Goal: Task Accomplishment & Management: Complete application form

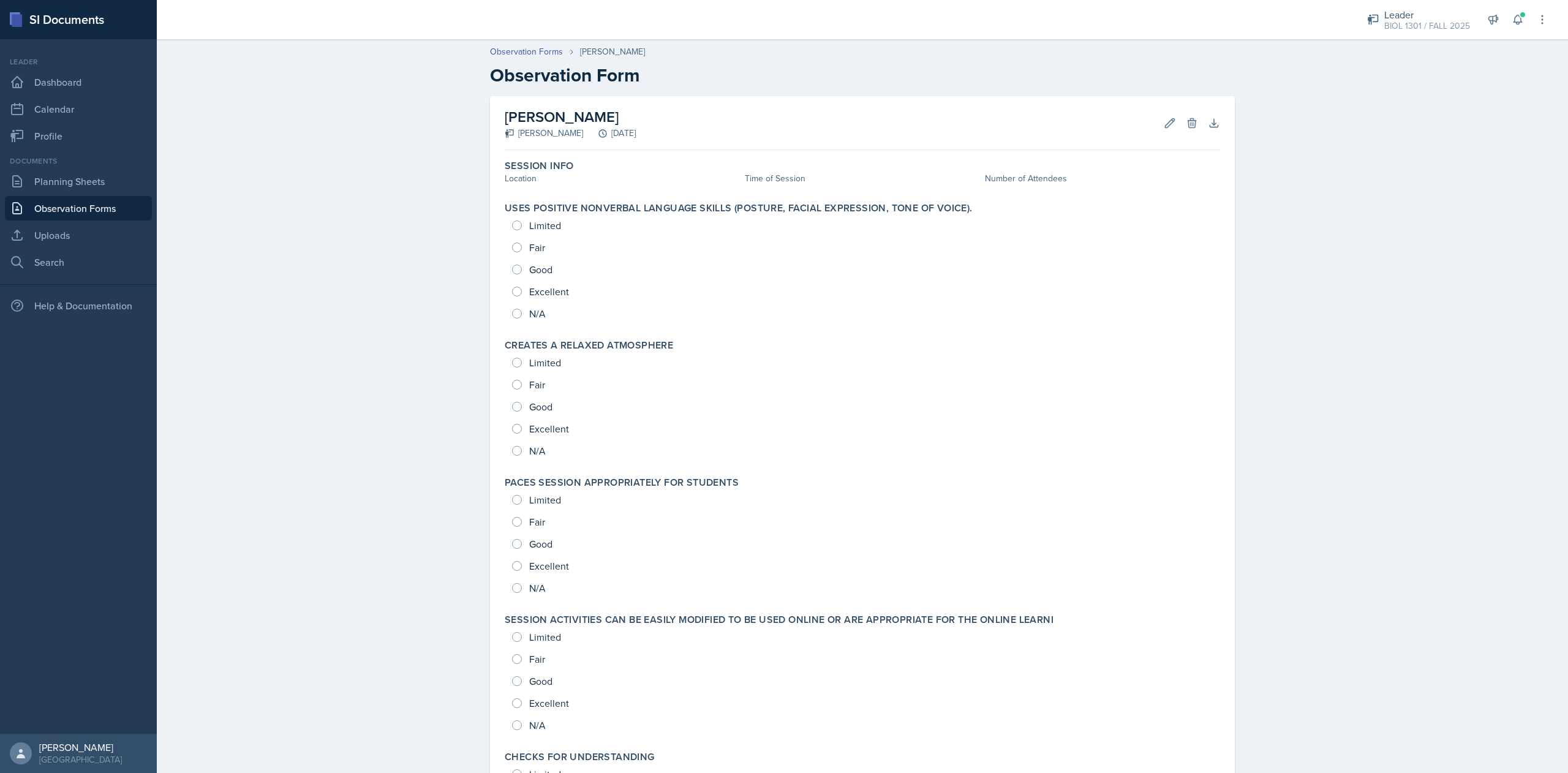
scroll to position [6, 0]
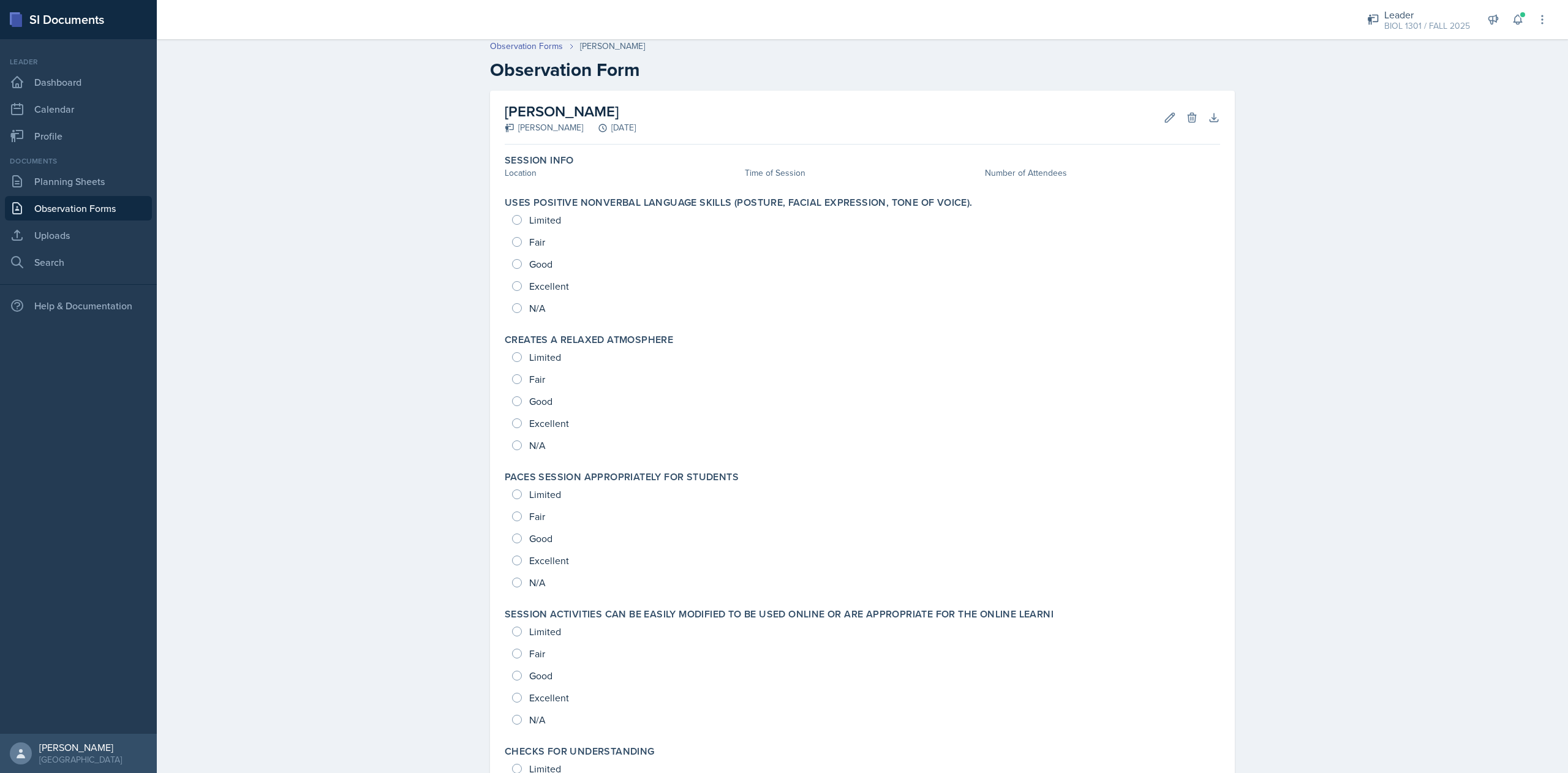
click at [1412, 40] on header "Observation Forms [PERSON_NAME] Observation Form" at bounding box center [862, 60] width 1411 height 65
click at [1410, 28] on div "BIOL 1301 / FALL 2025" at bounding box center [1426, 25] width 86 height 13
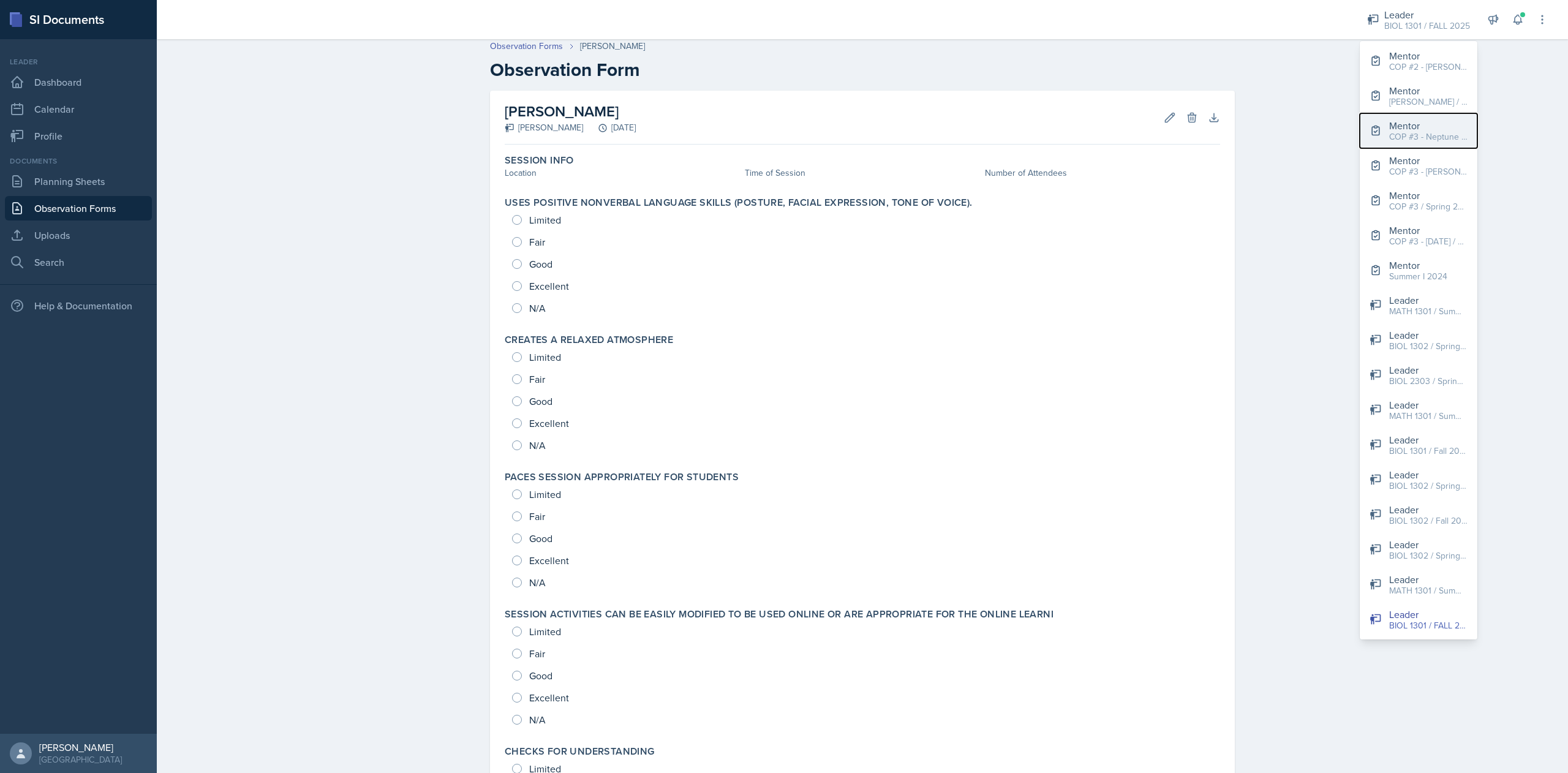
click at [1424, 135] on div "COP #3 - Neptune / FALL 2025" at bounding box center [1427, 137] width 78 height 13
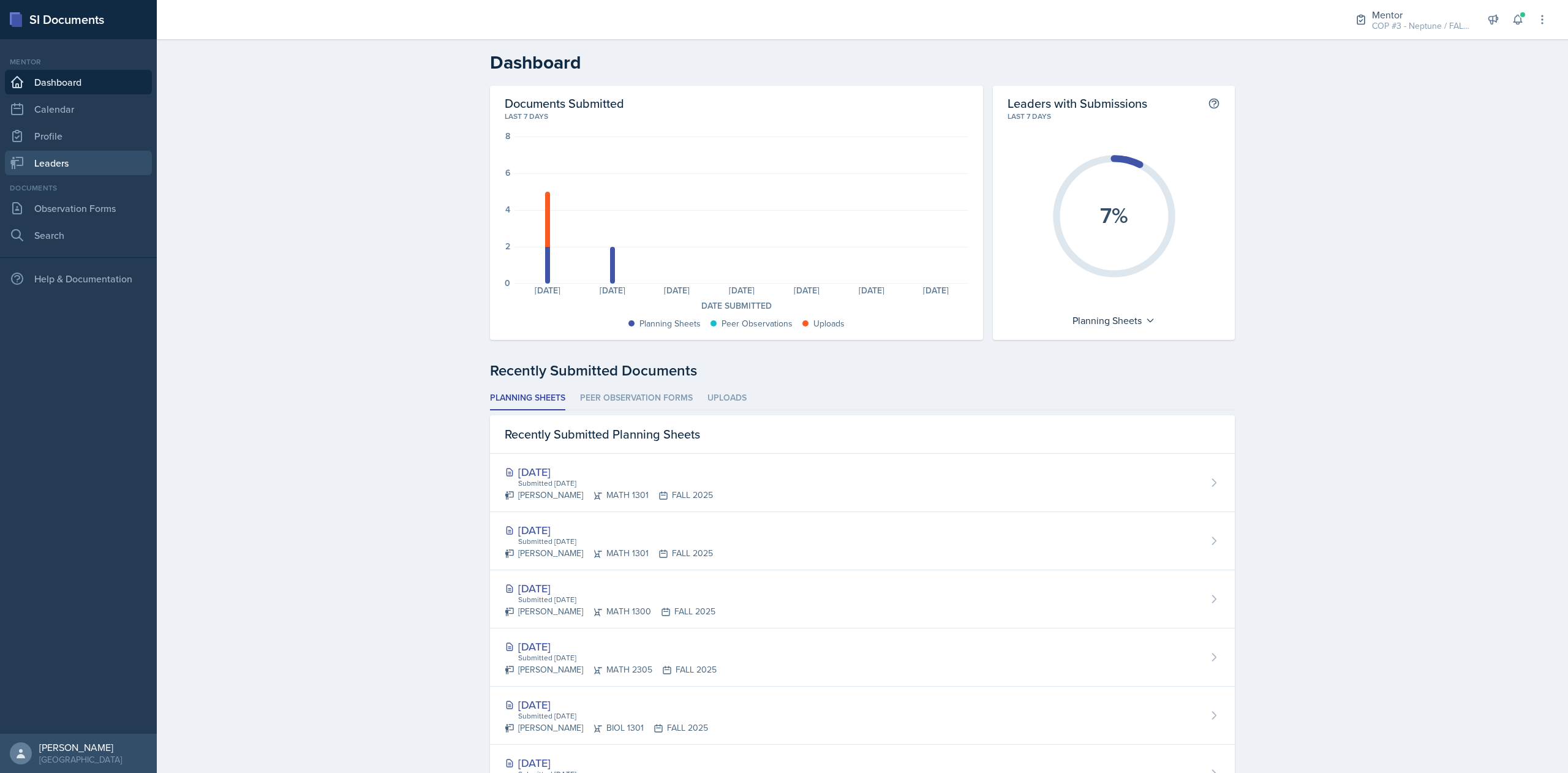
click at [50, 161] on link "Leaders" at bounding box center [78, 162] width 147 height 24
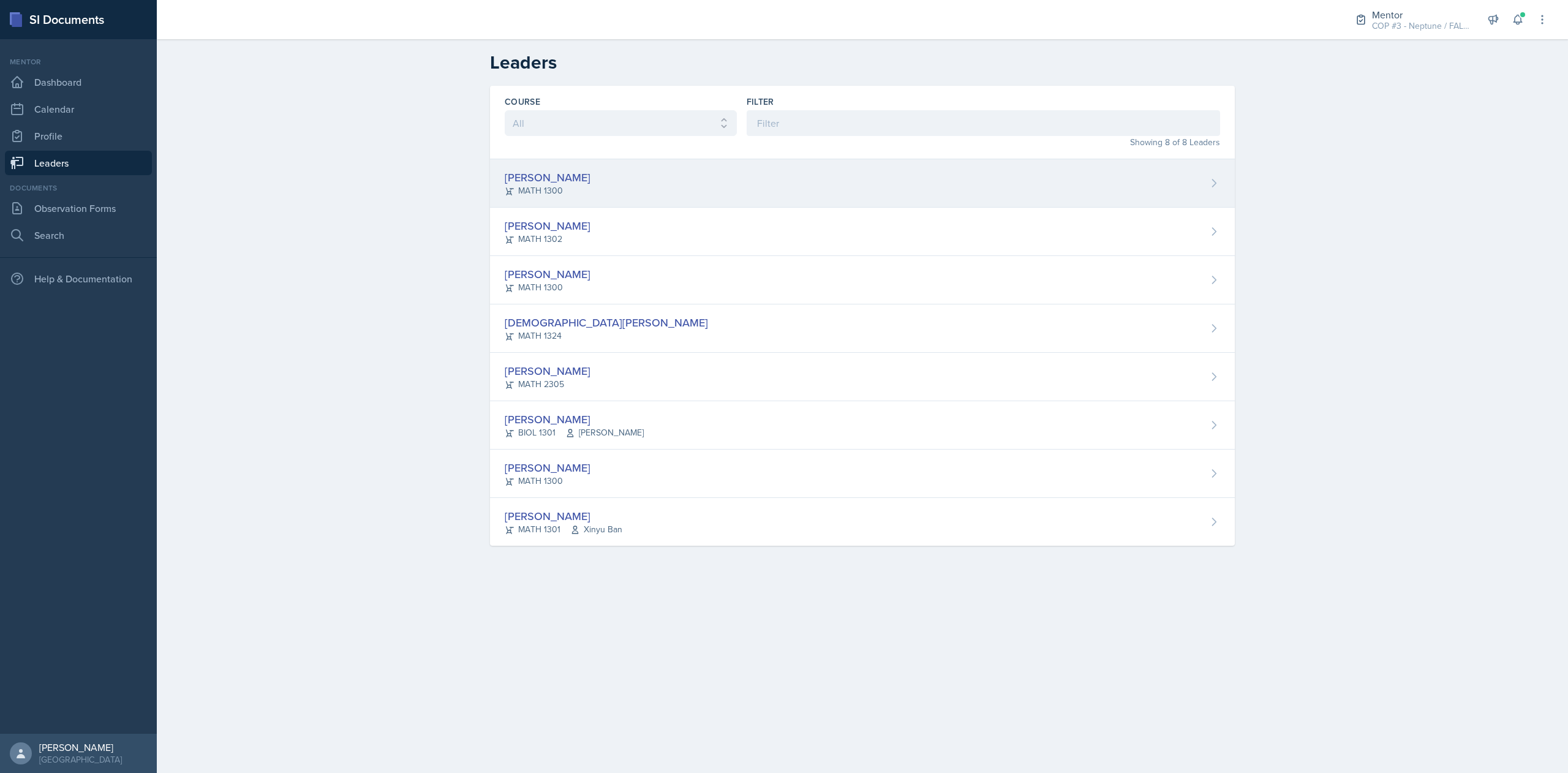
click at [555, 188] on div "MATH 1300" at bounding box center [548, 190] width 86 height 13
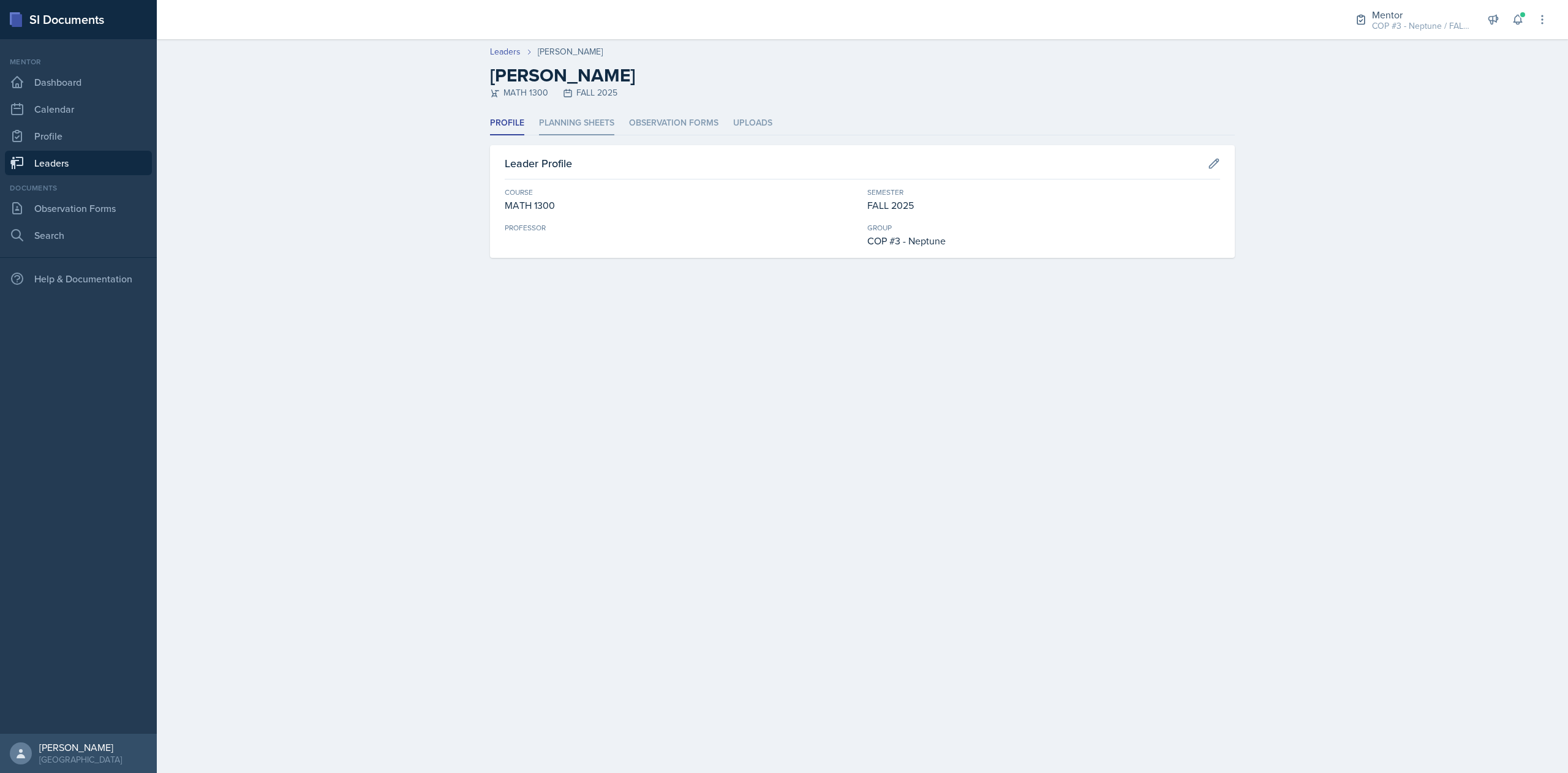
click at [558, 122] on li "Planning Sheets" at bounding box center [576, 123] width 75 height 23
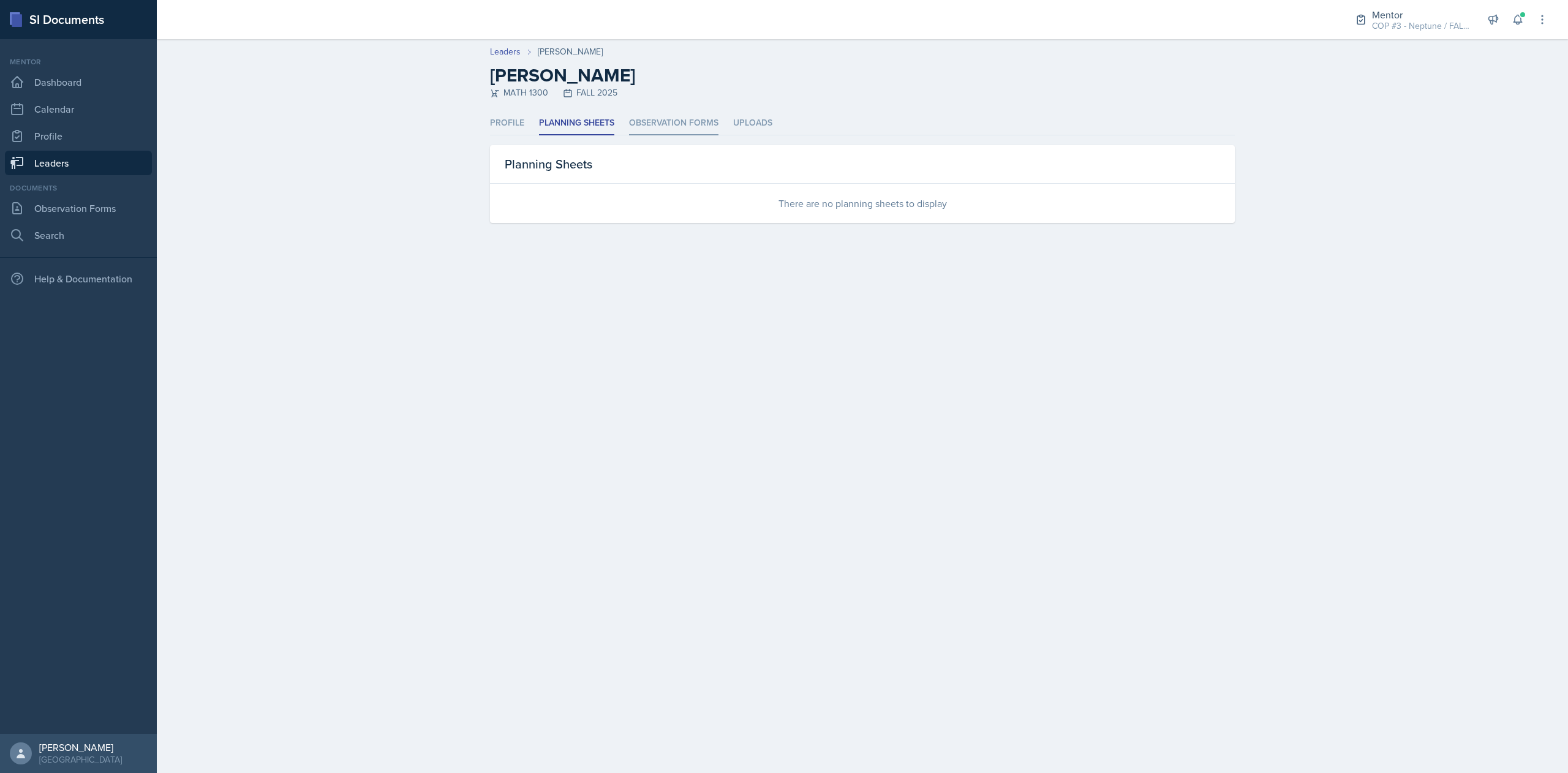
click at [654, 121] on li "Observation Forms" at bounding box center [674, 123] width 90 height 23
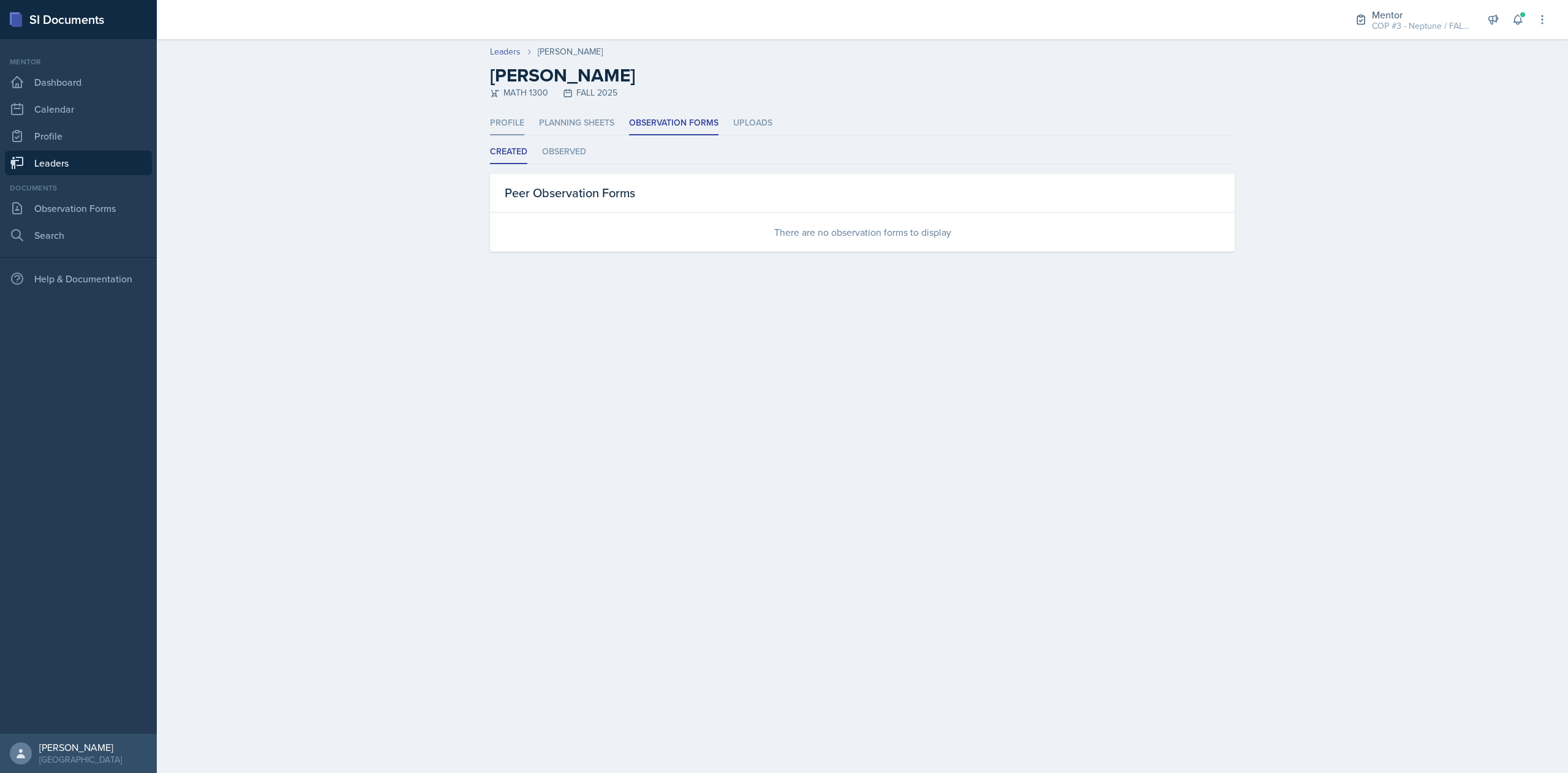
click at [519, 125] on li "Profile" at bounding box center [507, 123] width 34 height 23
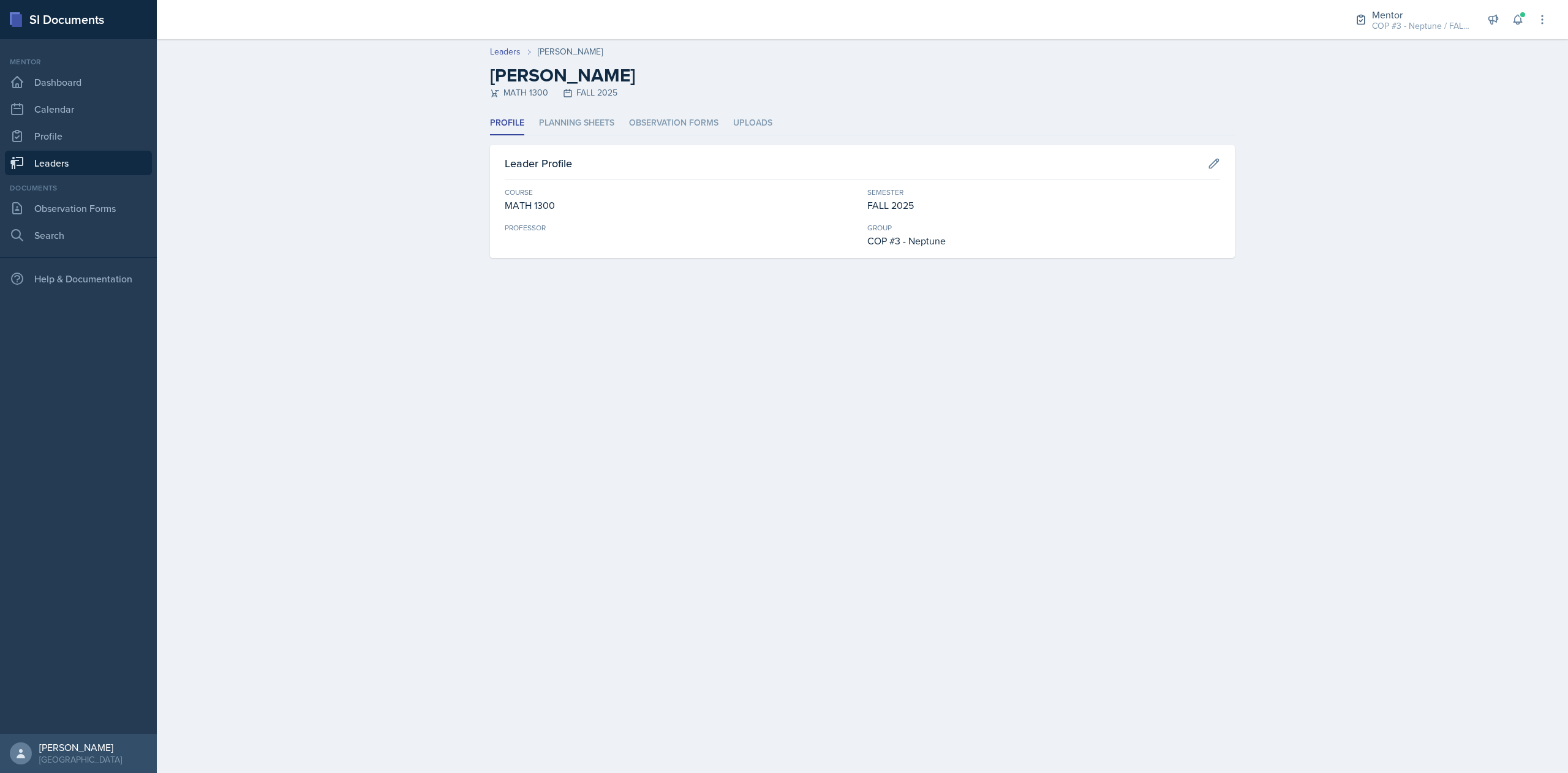
click at [79, 170] on link "Leaders" at bounding box center [78, 162] width 147 height 24
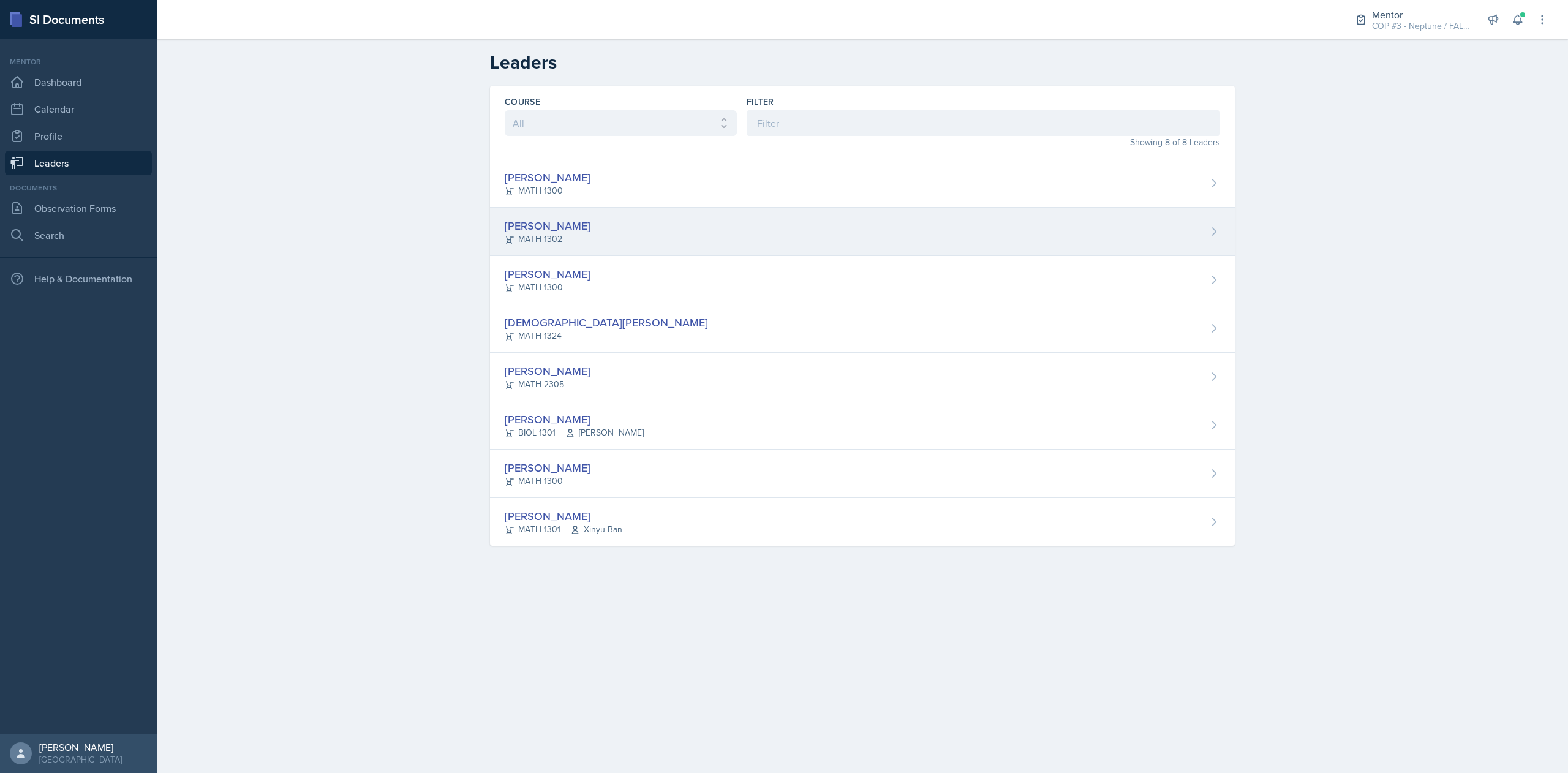
click at [516, 227] on div "[PERSON_NAME]" at bounding box center [548, 225] width 86 height 17
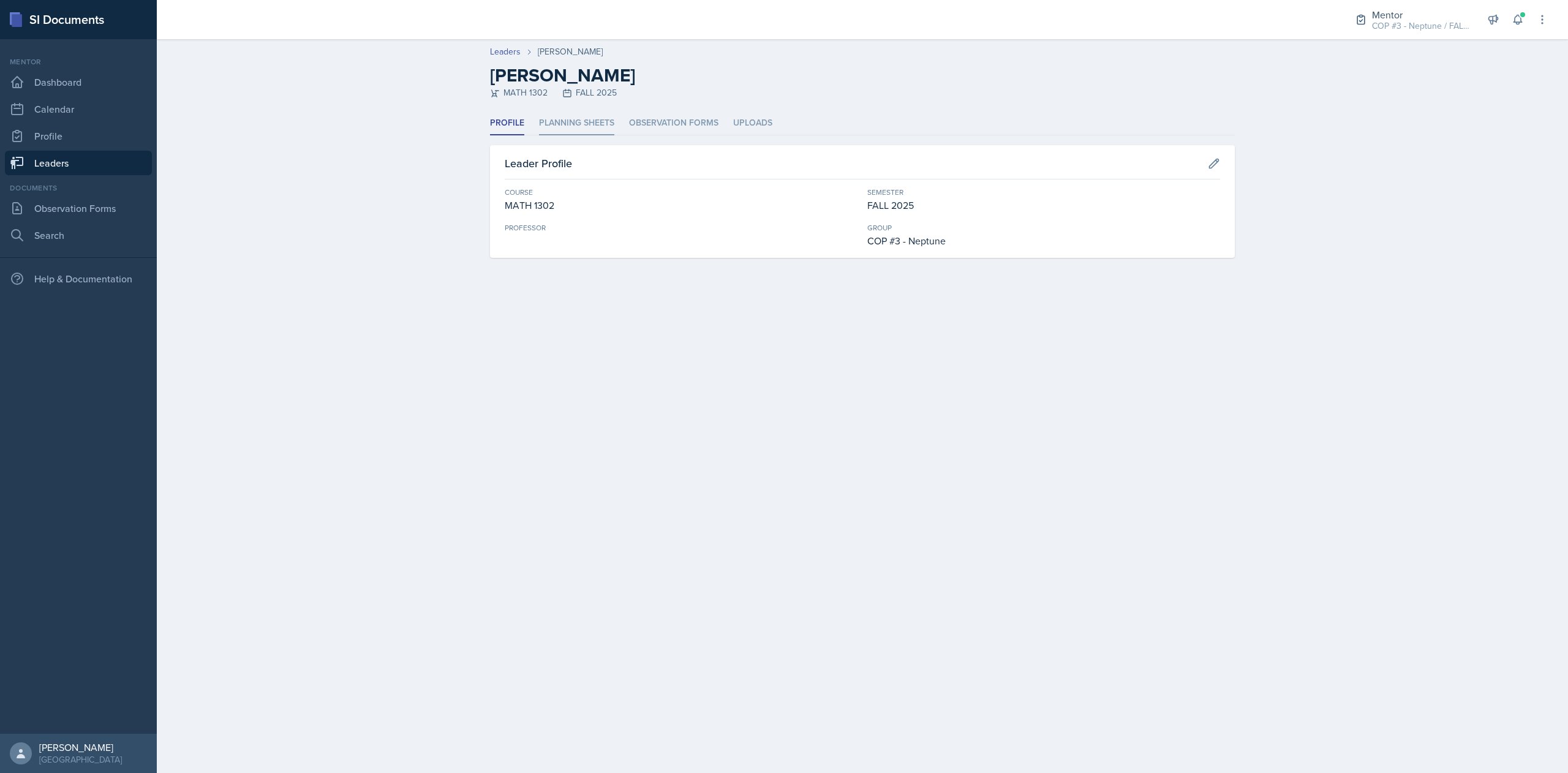
click at [563, 129] on li "Planning Sheets" at bounding box center [576, 123] width 75 height 23
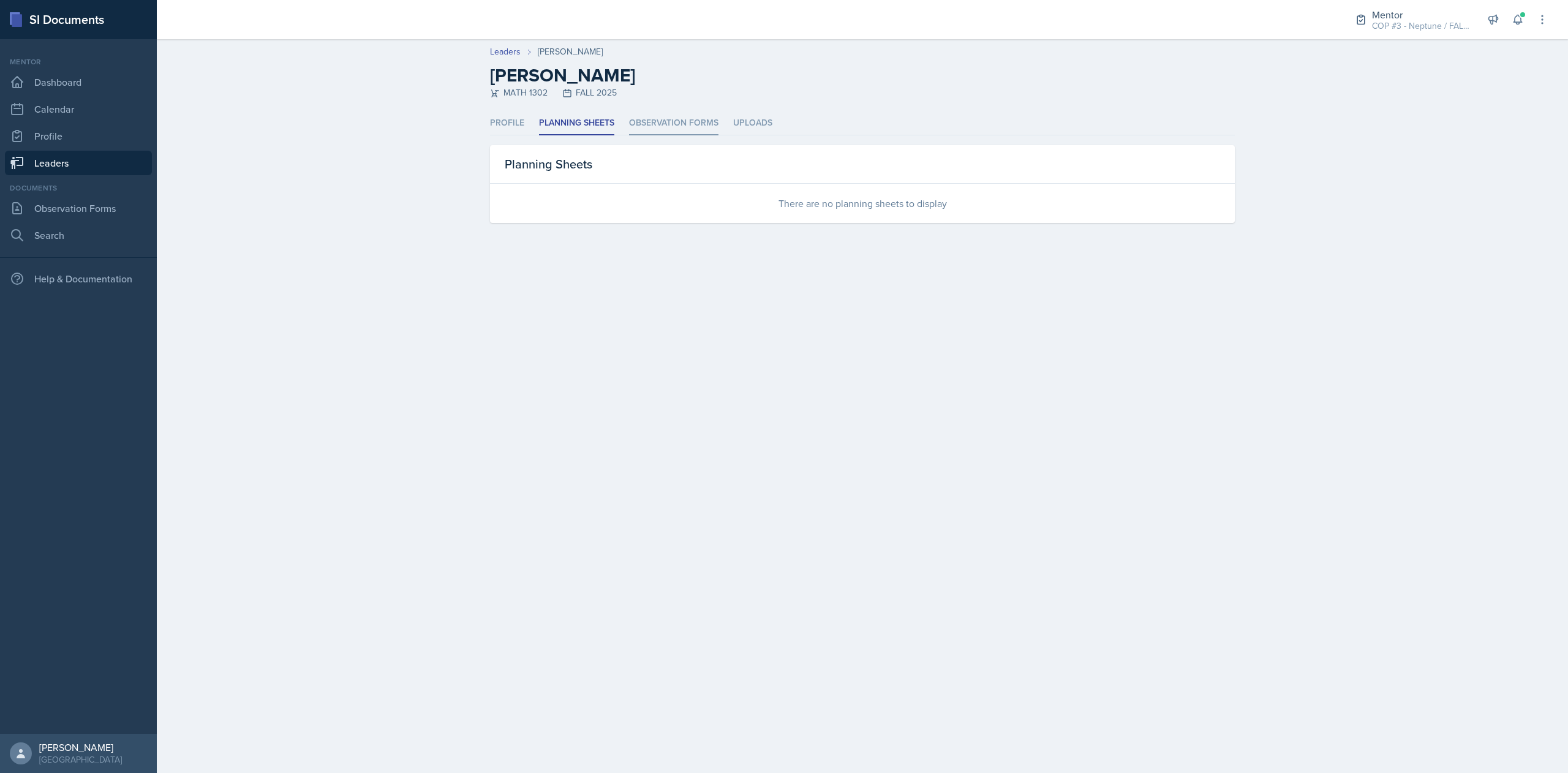
click at [637, 131] on li "Observation Forms" at bounding box center [674, 123] width 90 height 23
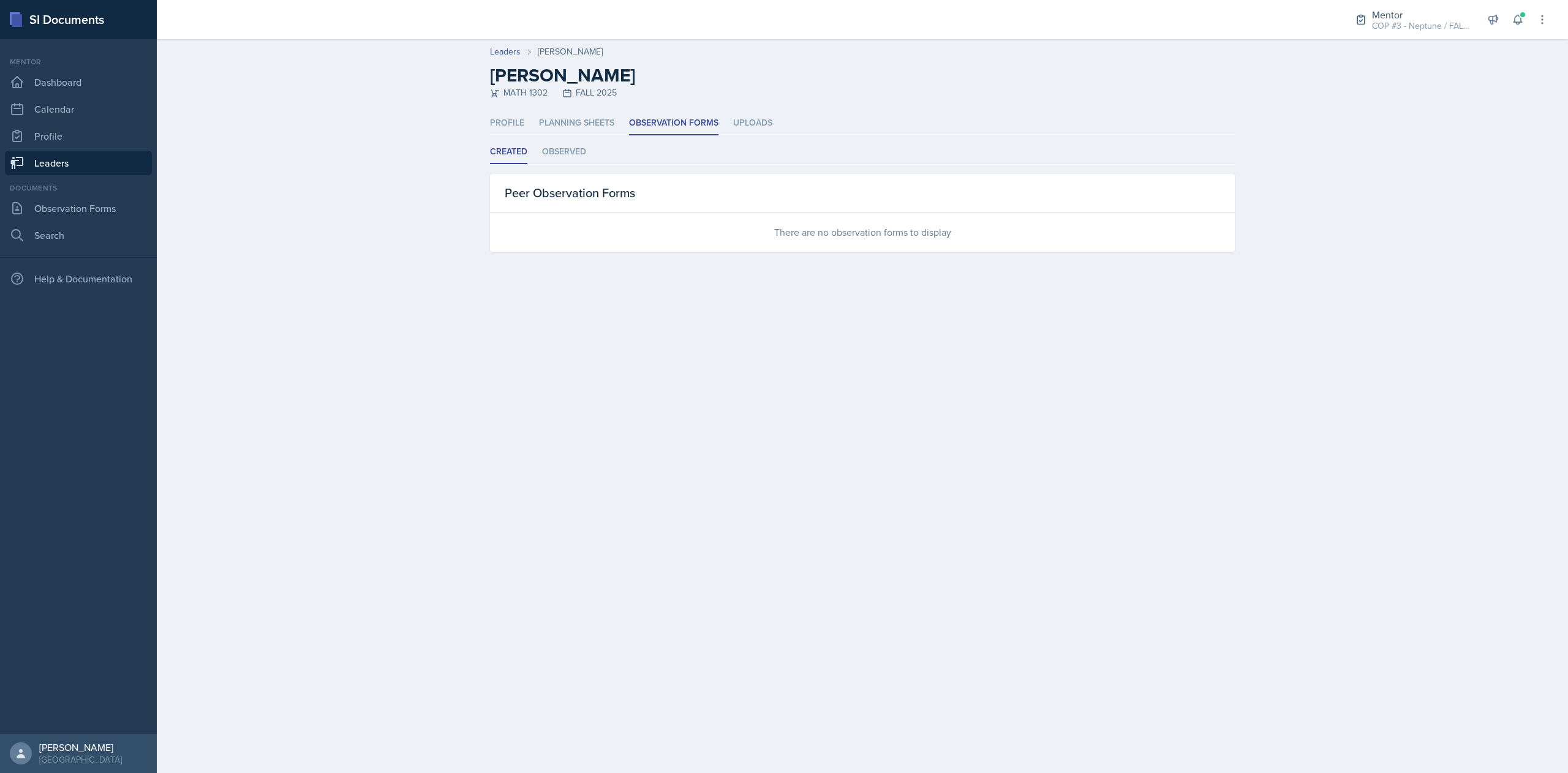
click at [733, 135] on div "Profile Planning Sheets Observation Forms Uploads Profile Planning Sheets Obser…" at bounding box center [862, 182] width 745 height 141
click at [564, 155] on li "Observed" at bounding box center [563, 152] width 44 height 23
click at [525, 121] on ul "Profile Planning Sheets Observation Forms Uploads" at bounding box center [862, 123] width 745 height 23
click at [517, 122] on li "Profile" at bounding box center [507, 123] width 34 height 23
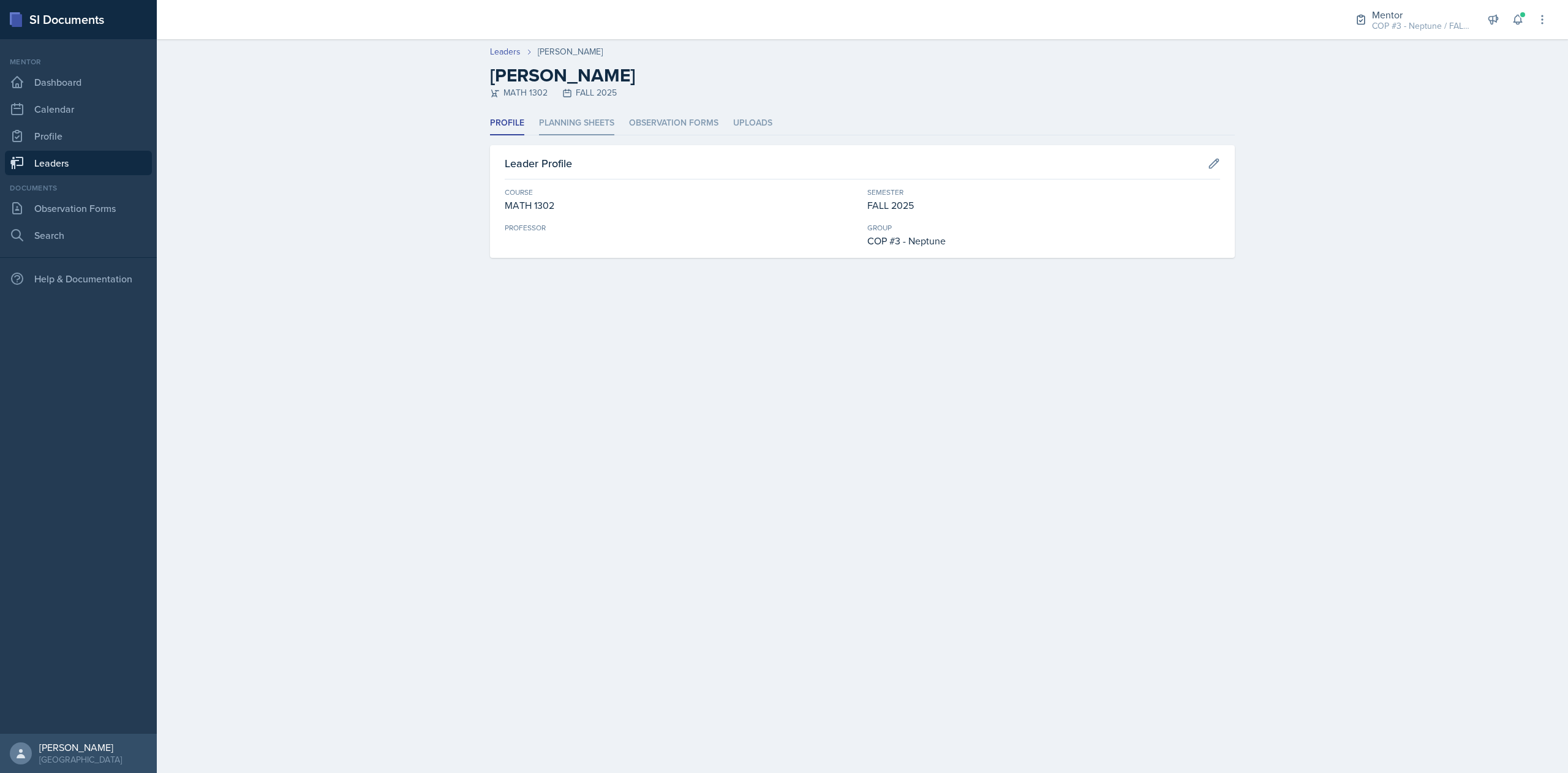
click at [572, 130] on li "Planning Sheets" at bounding box center [576, 123] width 75 height 23
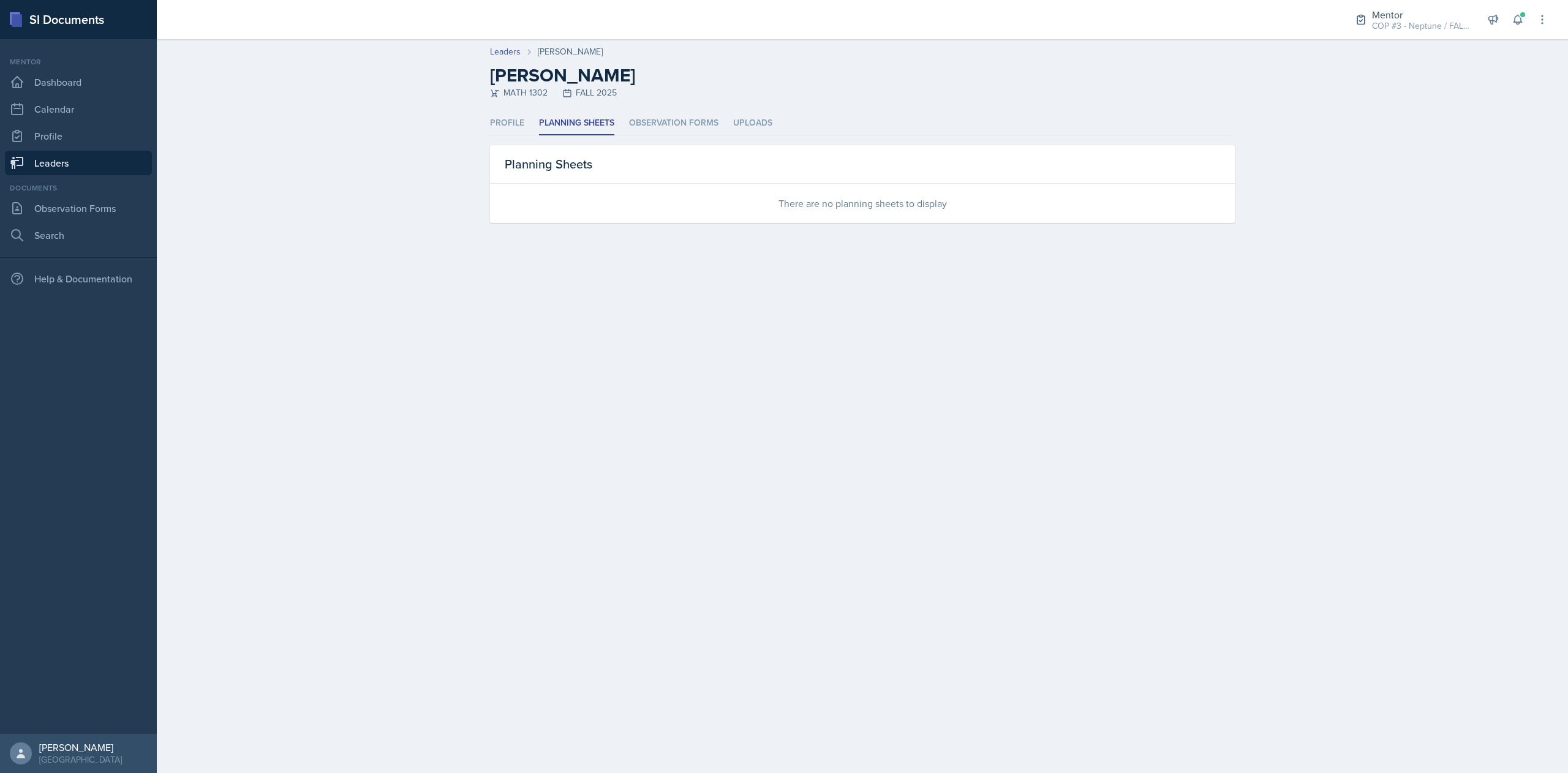
click at [37, 174] on link "Leaders" at bounding box center [78, 162] width 147 height 24
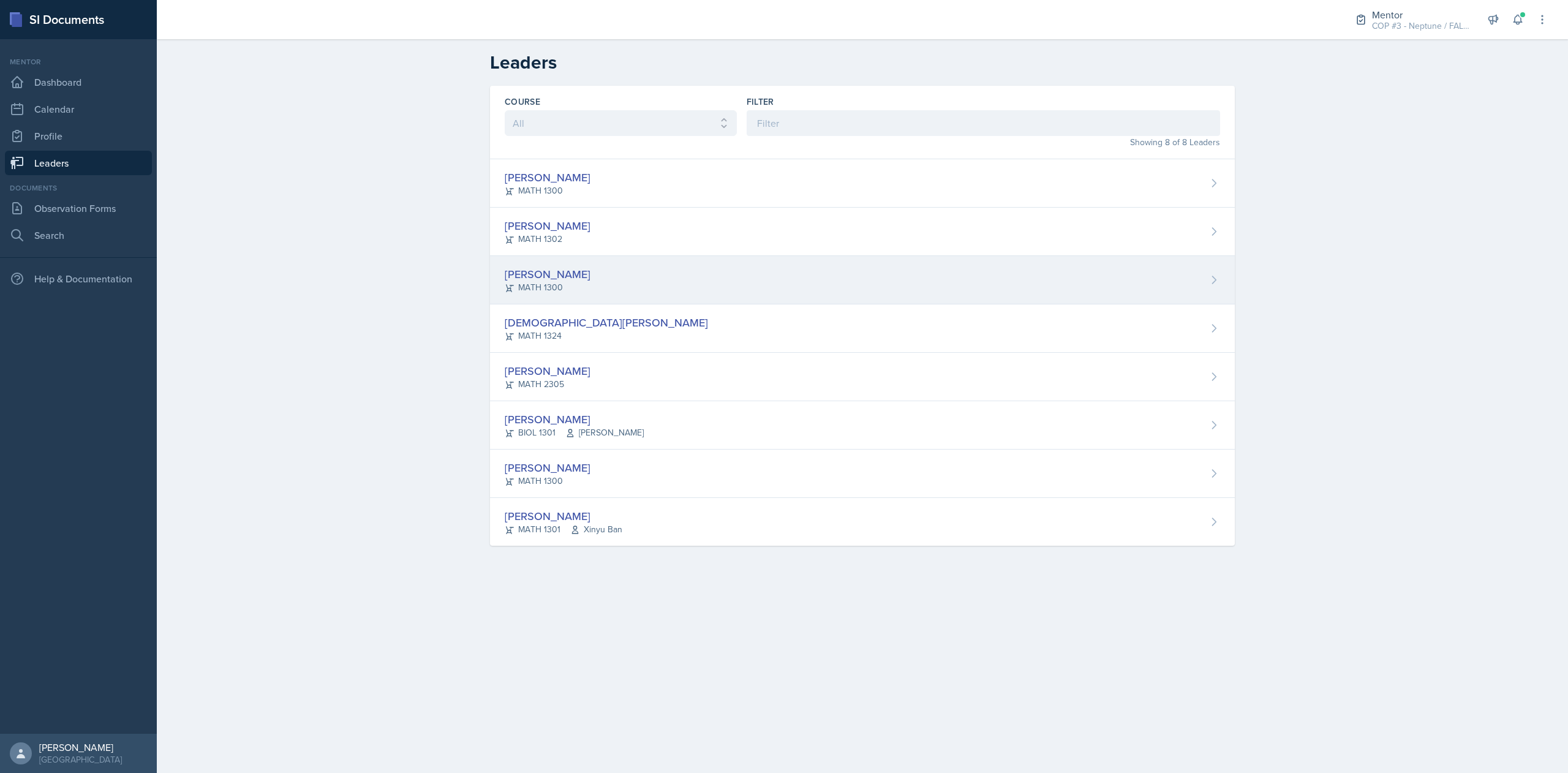
click at [545, 270] on div "[PERSON_NAME]" at bounding box center [548, 273] width 86 height 17
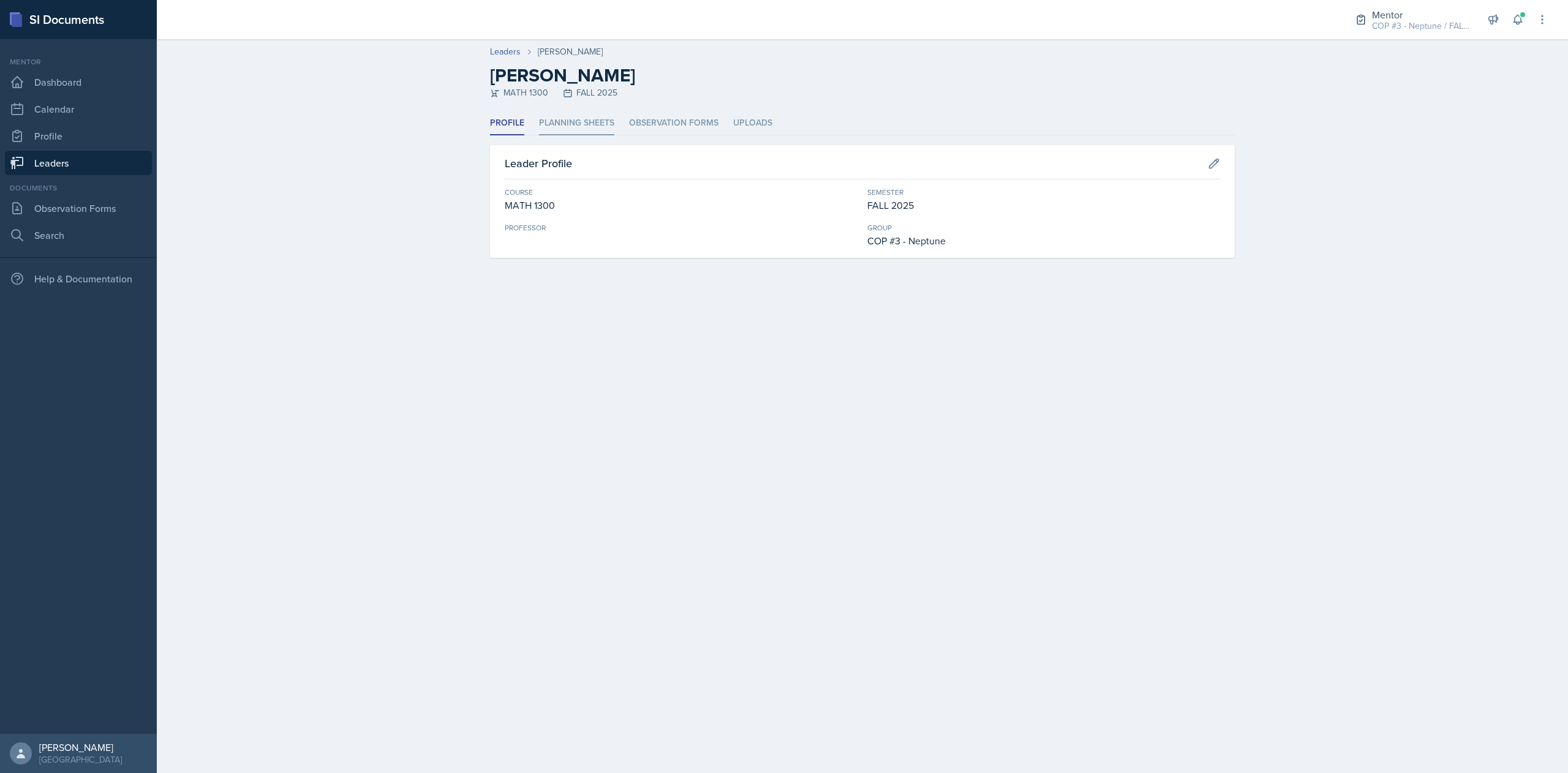
click at [577, 121] on li "Planning Sheets" at bounding box center [576, 123] width 75 height 23
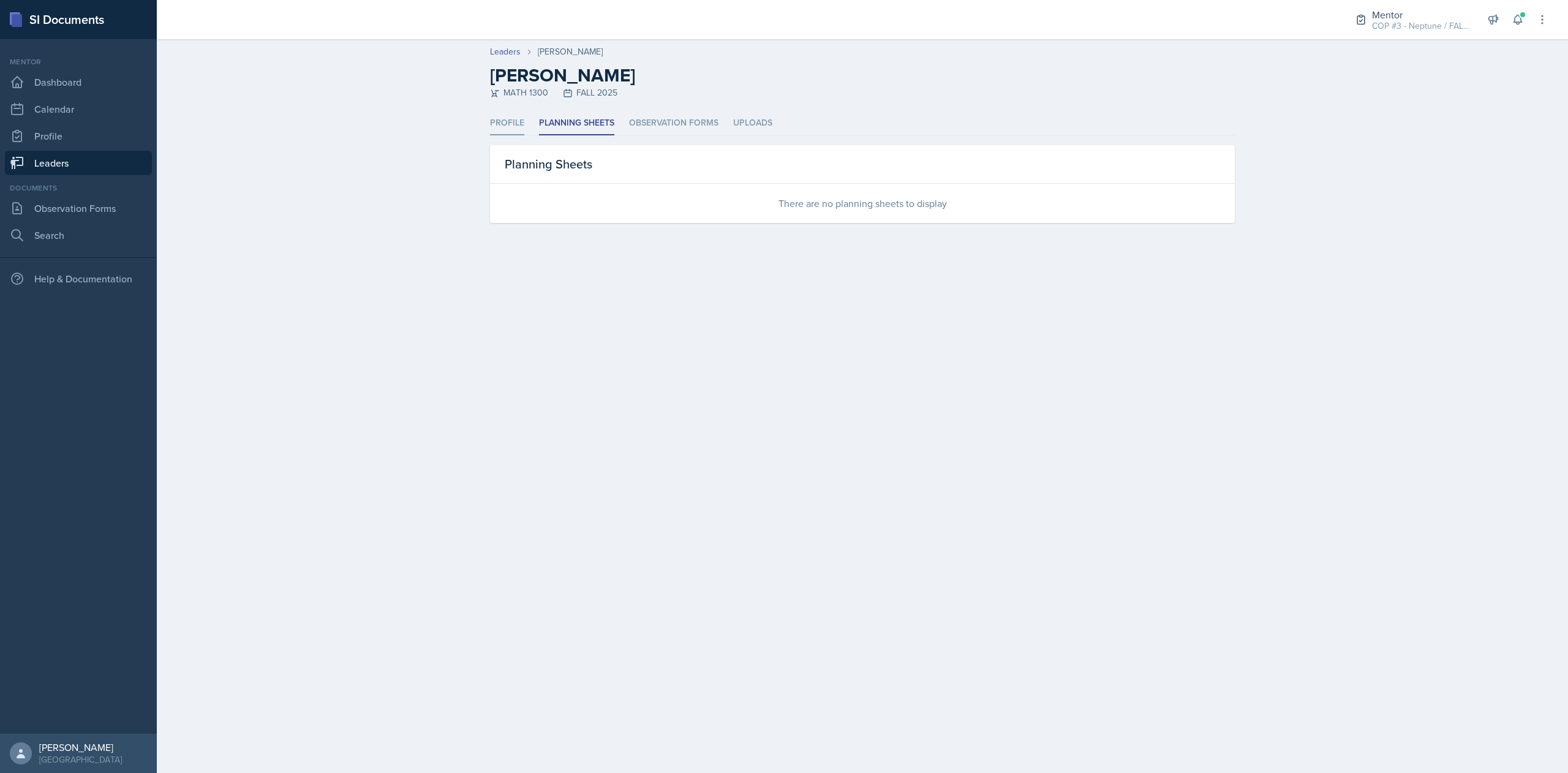
click at [503, 127] on li "Profile" at bounding box center [507, 123] width 34 height 23
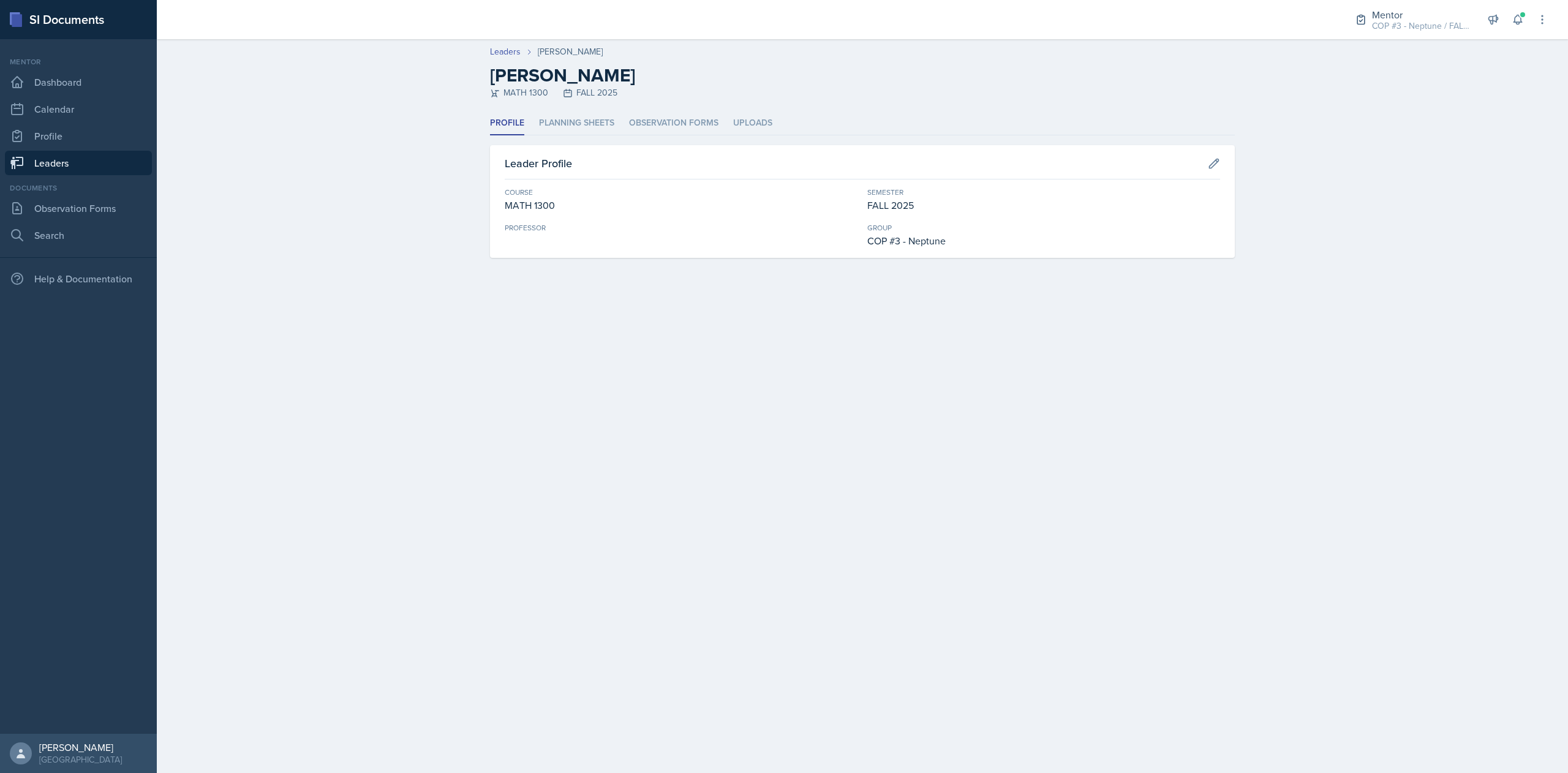
click at [39, 166] on link "Leaders" at bounding box center [78, 162] width 147 height 24
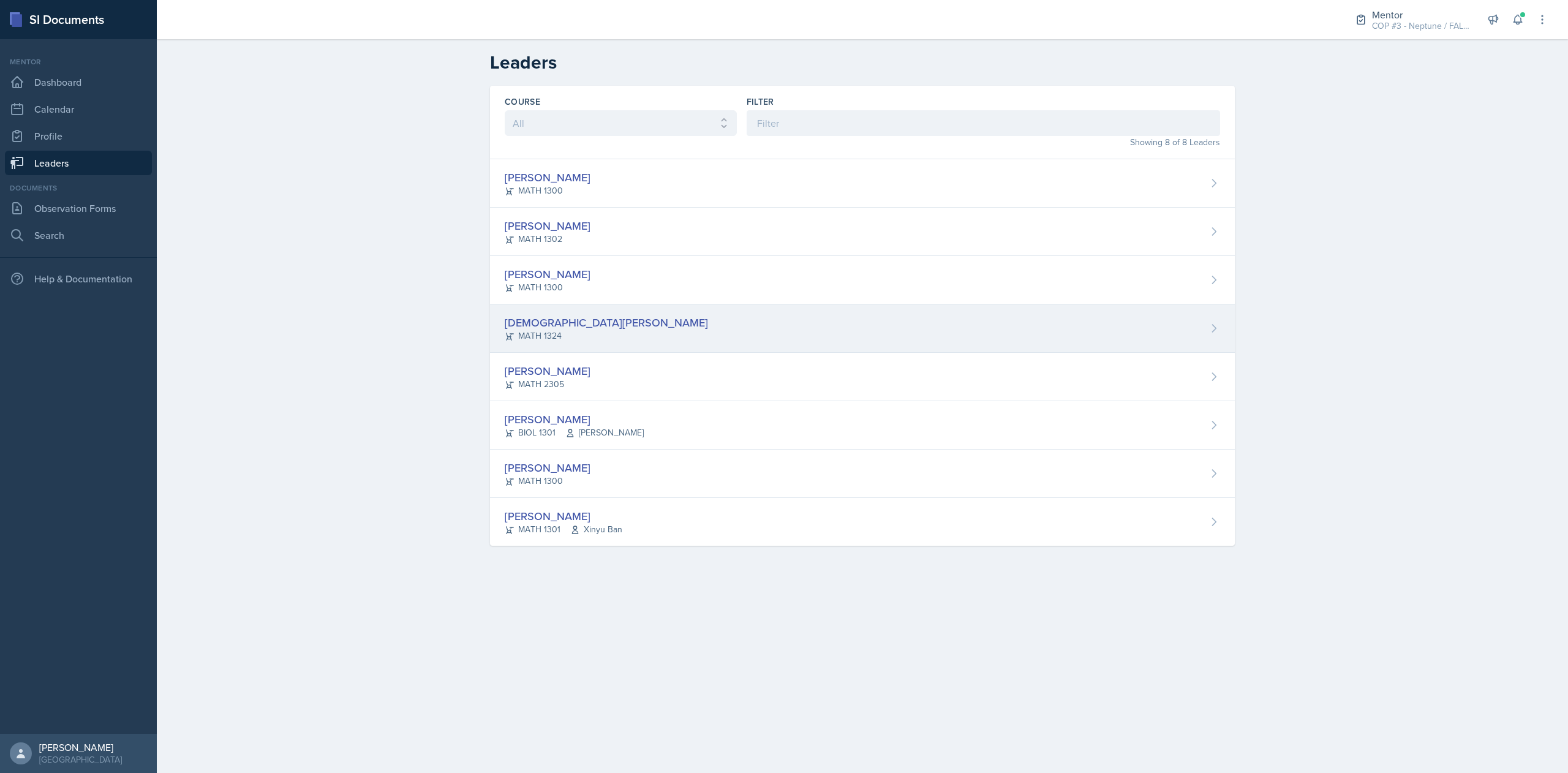
click at [535, 323] on div "[DEMOGRAPHIC_DATA][PERSON_NAME]" at bounding box center [606, 322] width 203 height 17
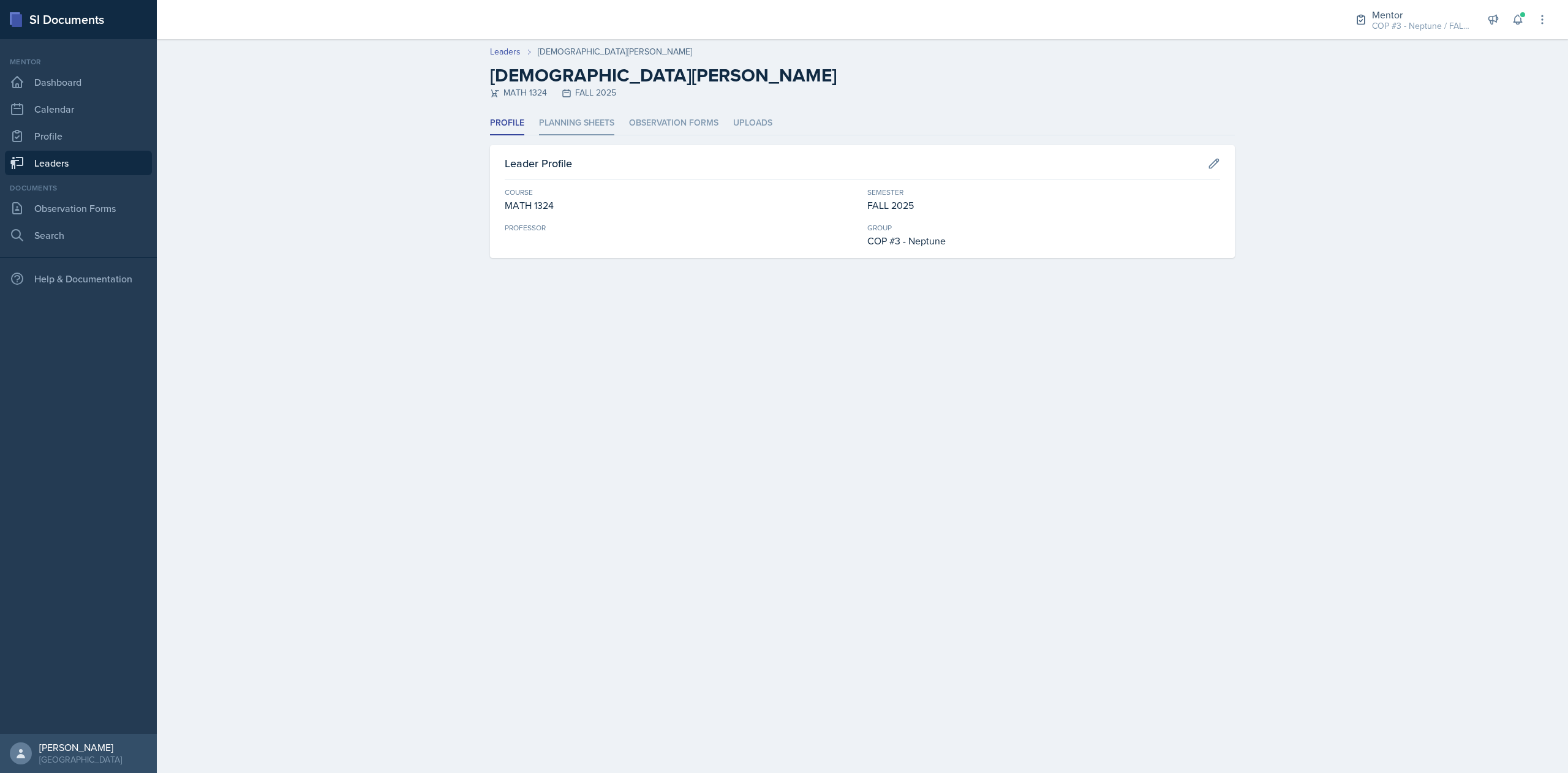
click at [573, 129] on li "Planning Sheets" at bounding box center [576, 123] width 75 height 23
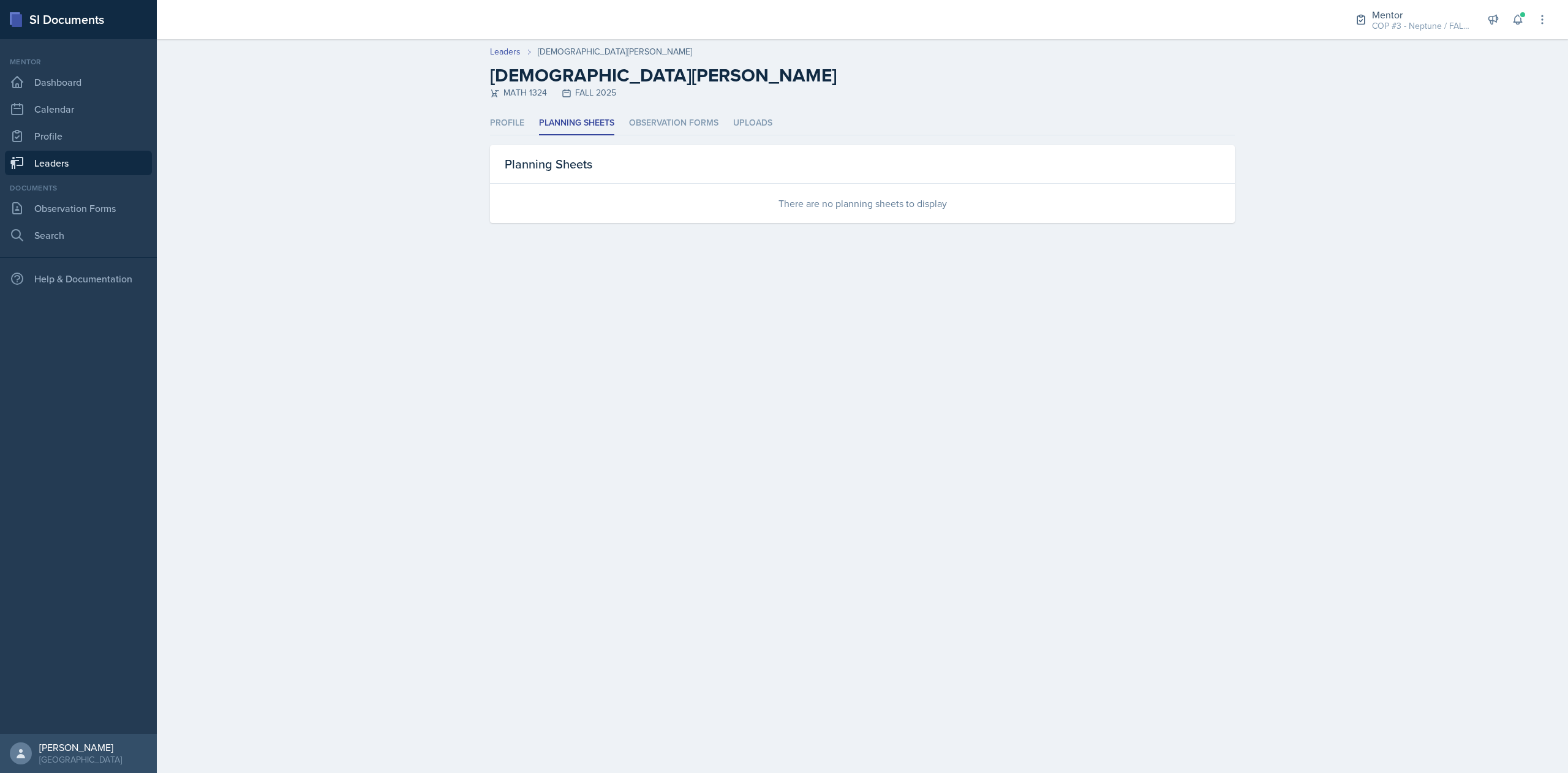
click at [66, 158] on link "Leaders" at bounding box center [78, 162] width 147 height 24
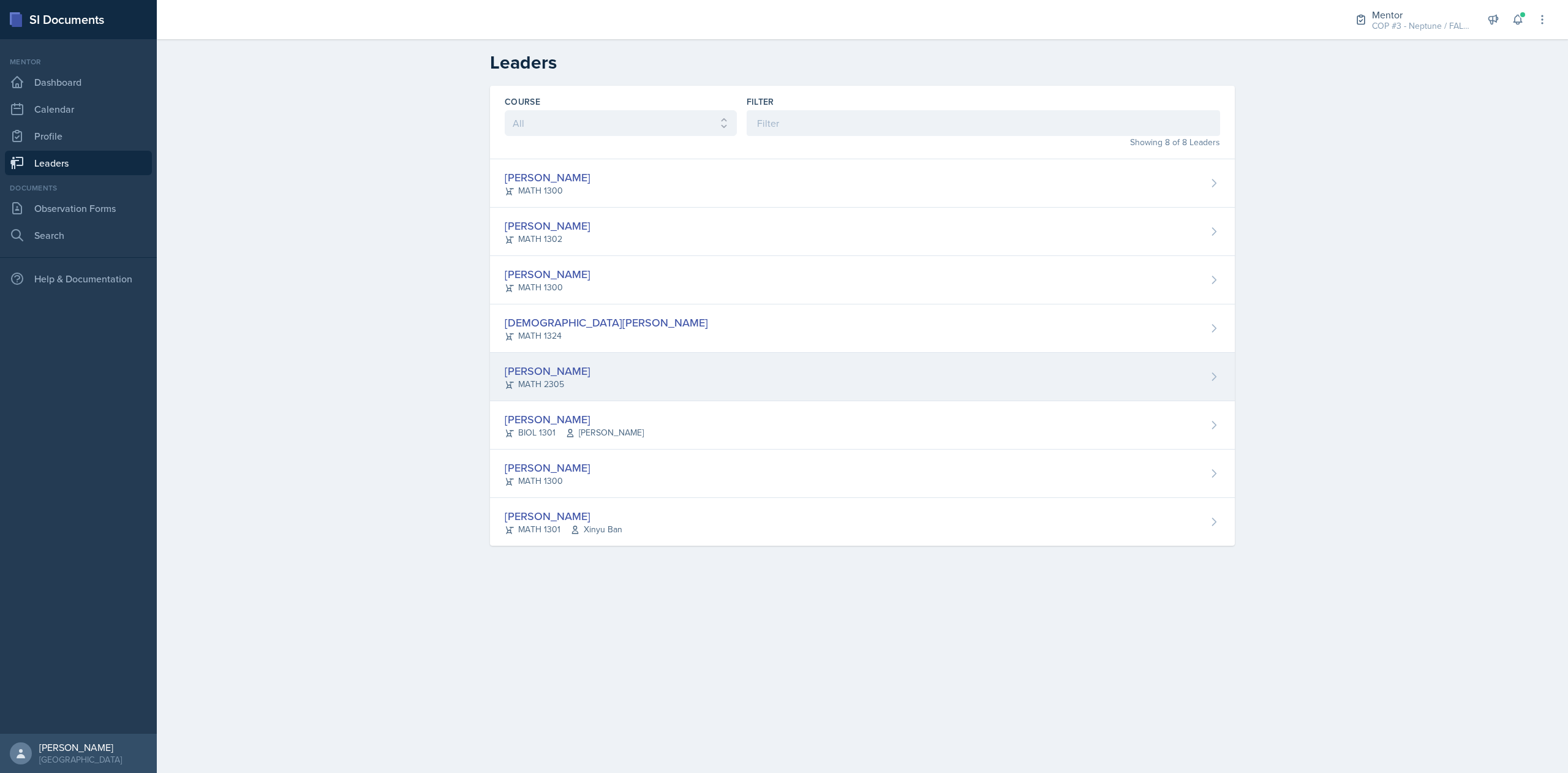
click at [563, 382] on div "MATH 2305" at bounding box center [548, 384] width 86 height 13
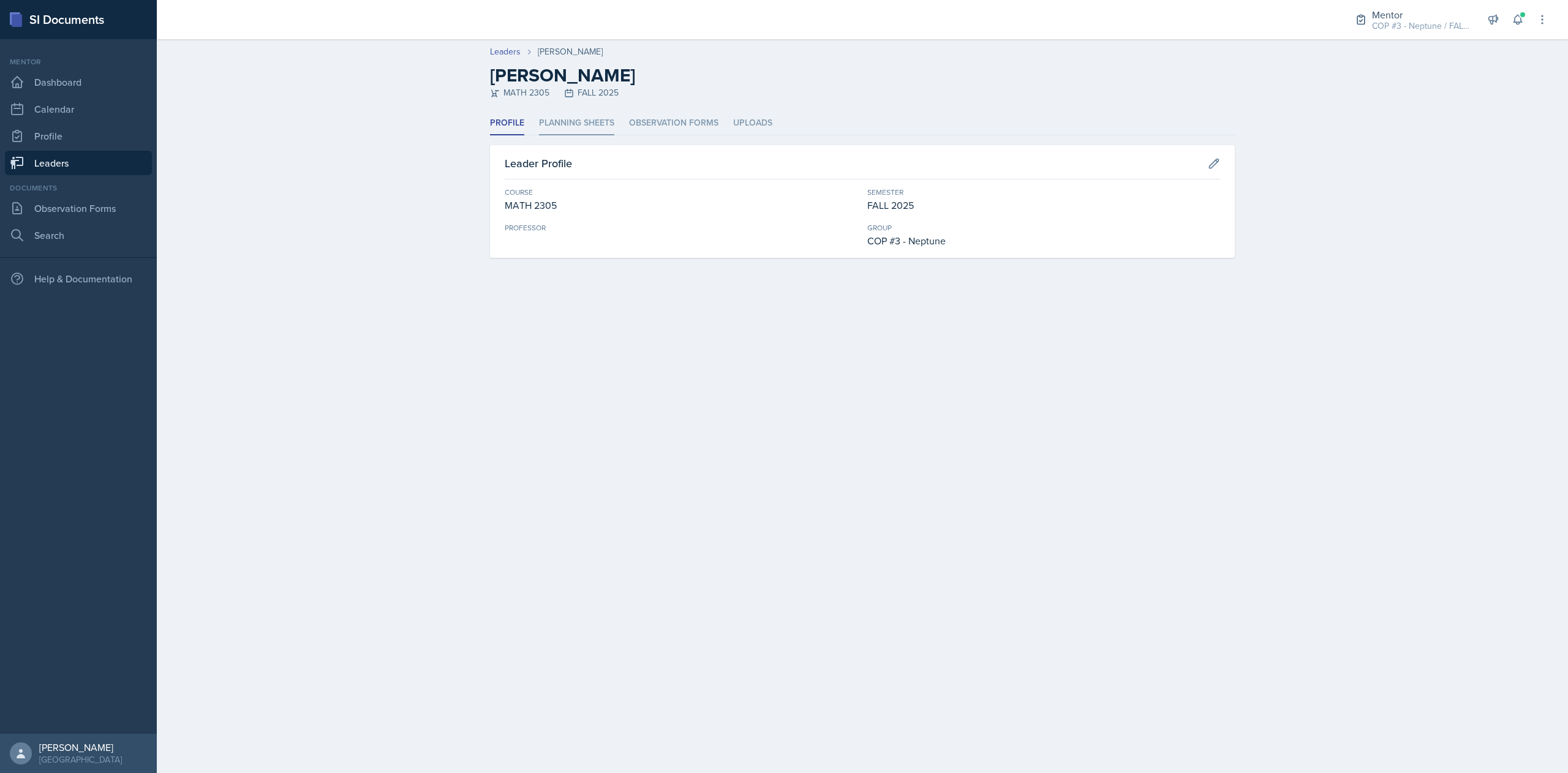
click at [573, 120] on li "Planning Sheets" at bounding box center [576, 123] width 75 height 23
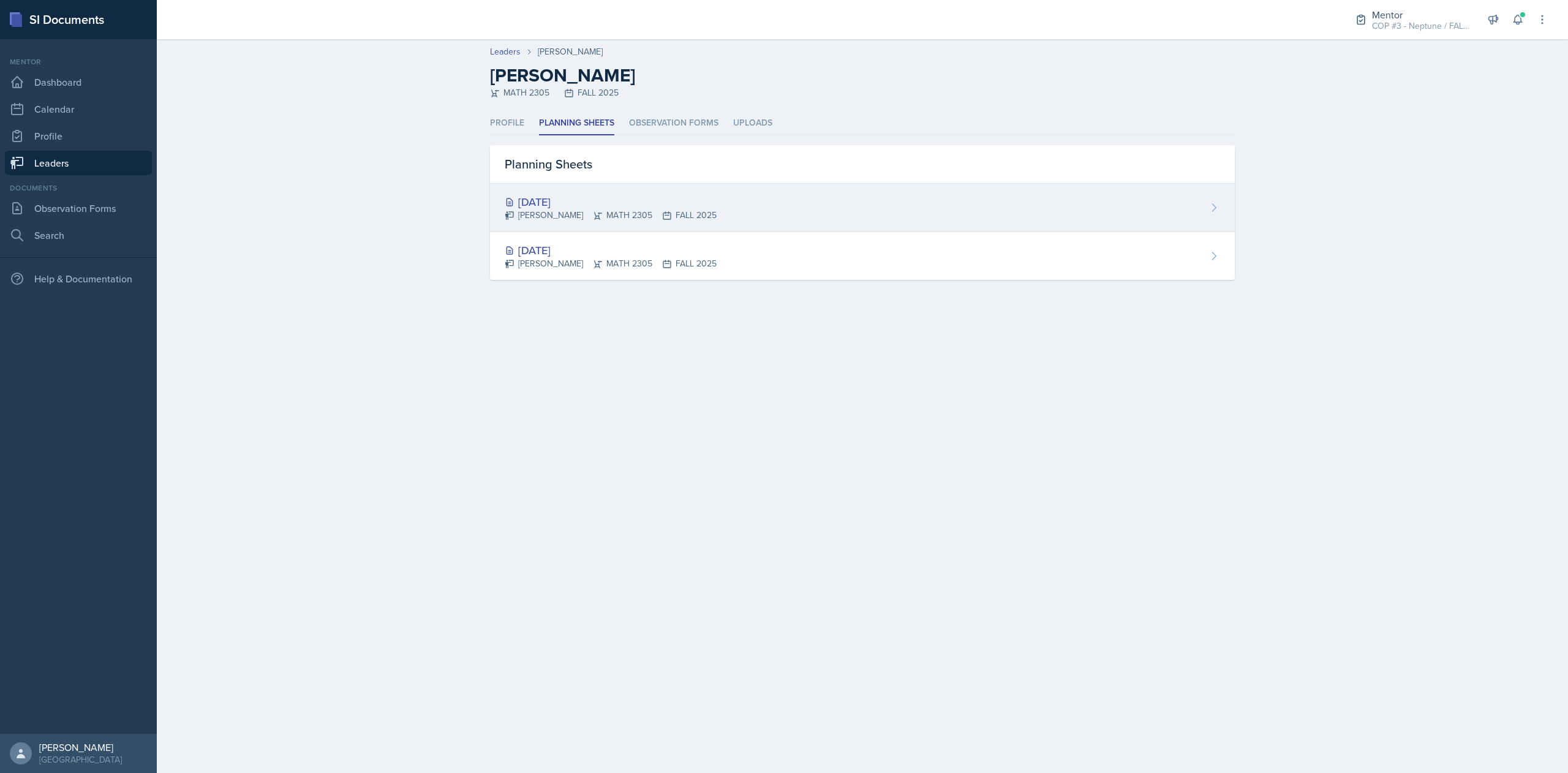
click at [661, 198] on div "[DATE]" at bounding box center [610, 201] width 212 height 17
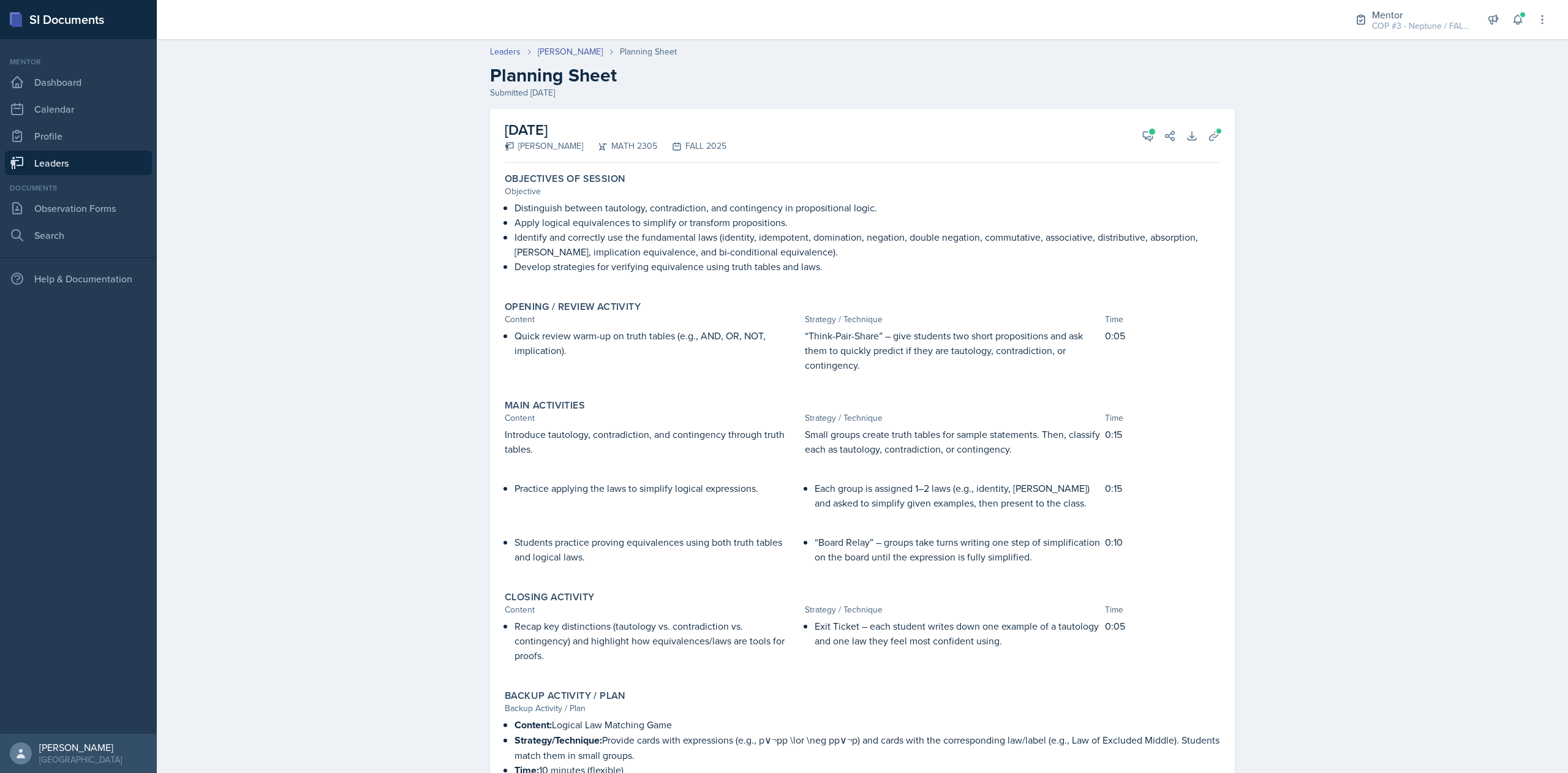
click at [914, 100] on header "Leaders [PERSON_NAME] Planning Sheet Planning Sheet Submitted [DATE]" at bounding box center [862, 72] width 1411 height 78
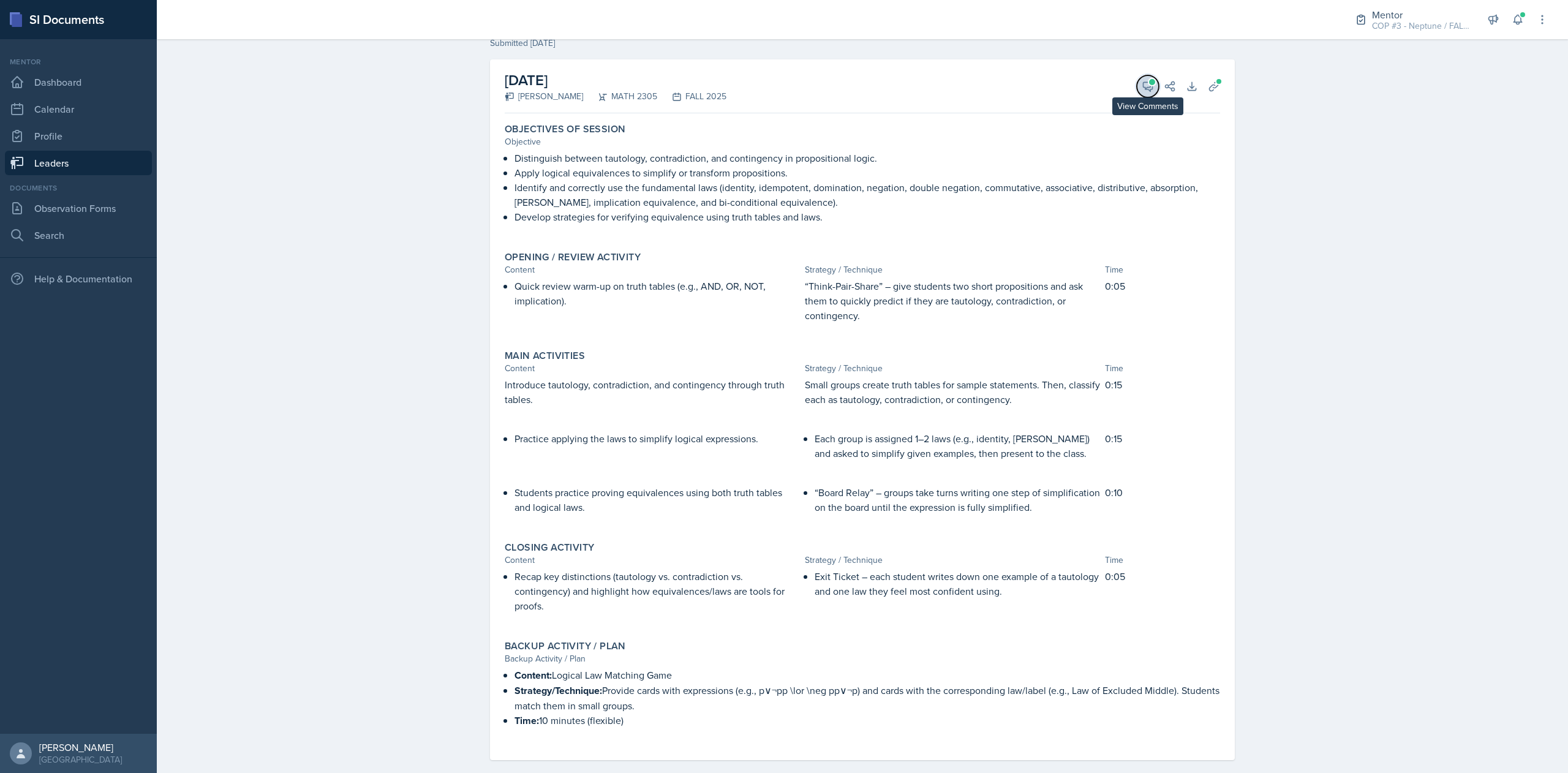
click at [1144, 90] on button "View Comments" at bounding box center [1147, 86] width 22 height 22
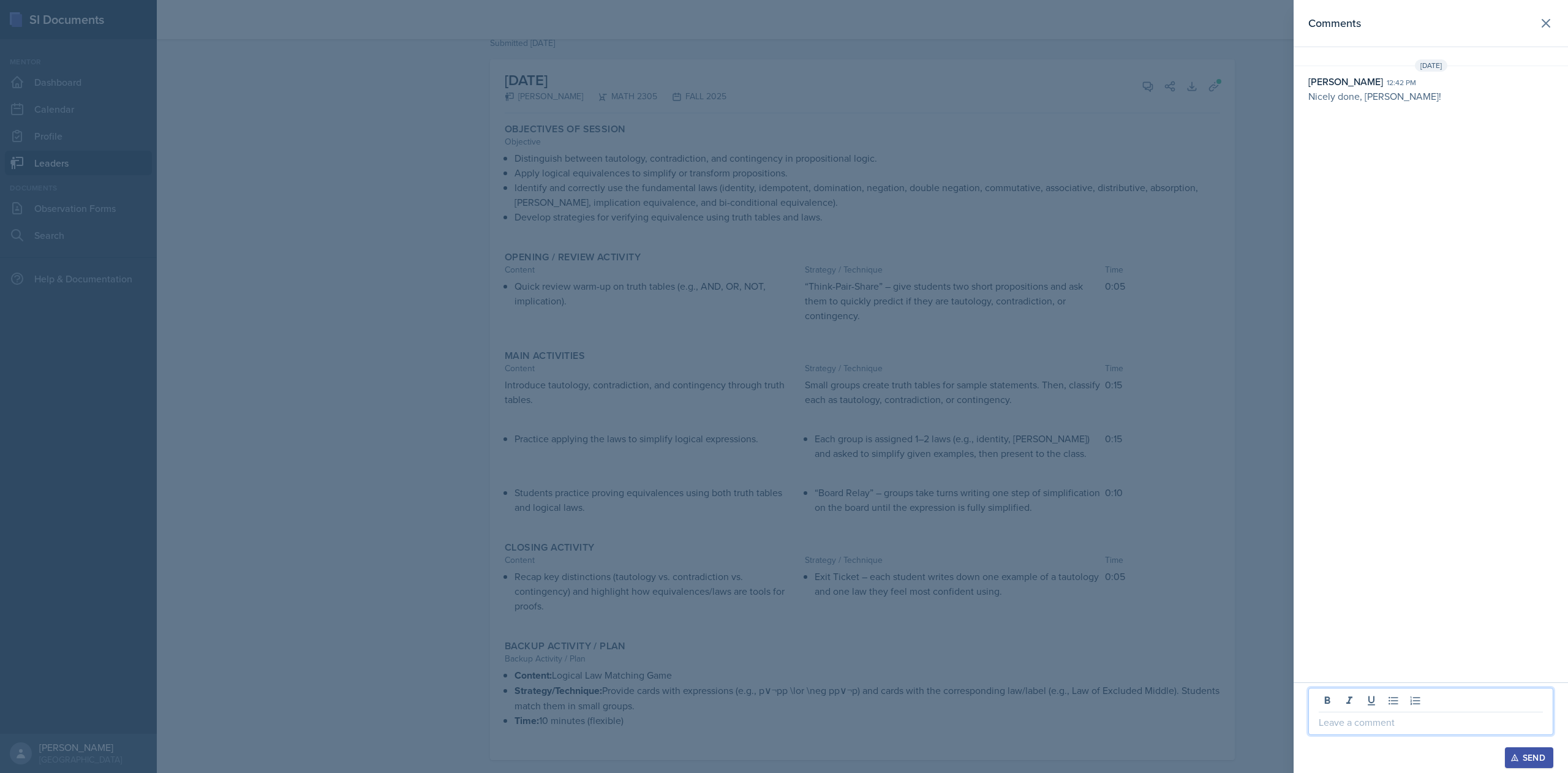
click at [1395, 722] on p at bounding box center [1430, 721] width 225 height 15
click at [1525, 756] on div "Send" at bounding box center [1528, 757] width 32 height 10
click at [1547, 25] on icon at bounding box center [1546, 22] width 15 height 15
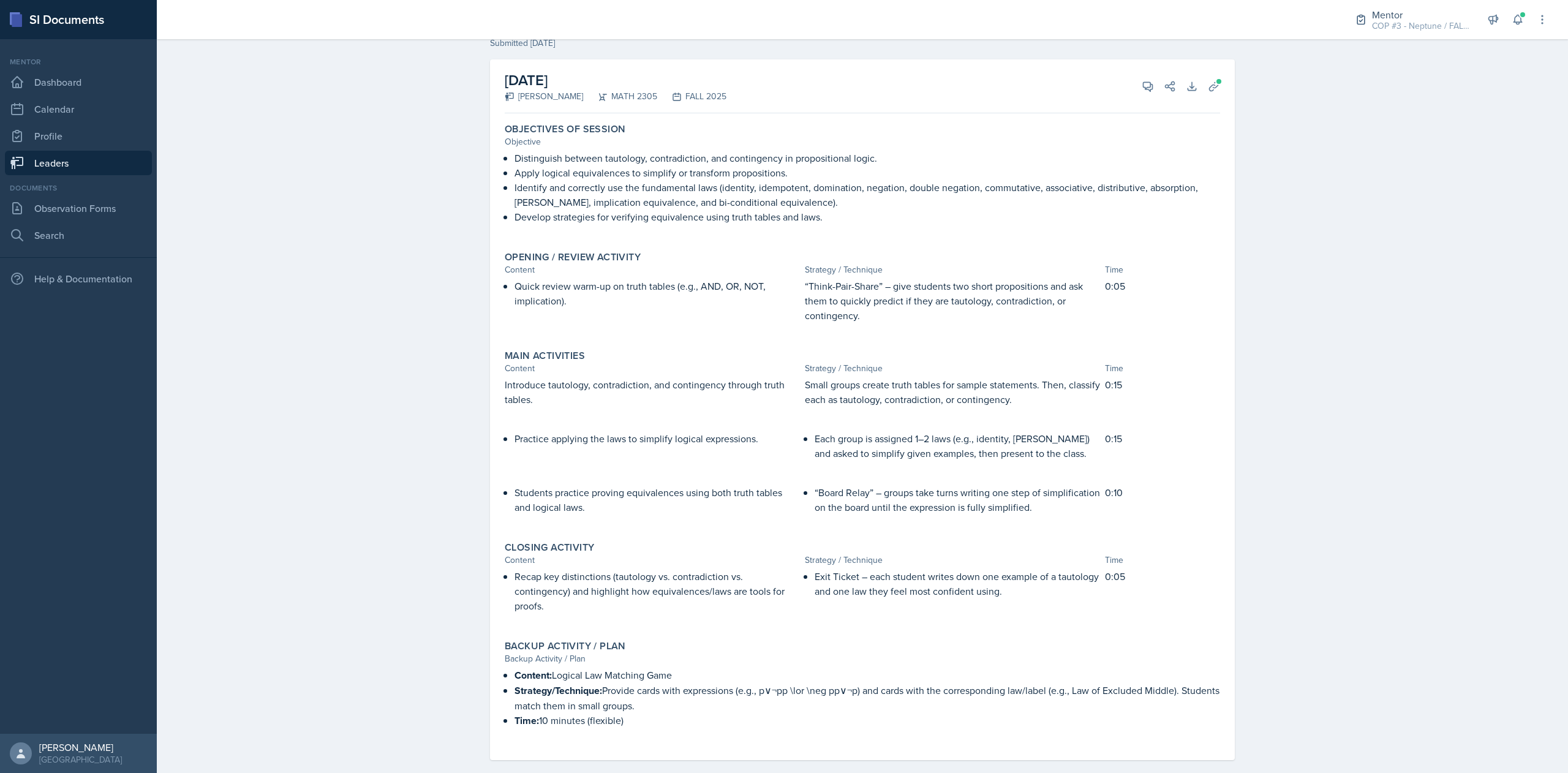
click at [62, 166] on link "Leaders" at bounding box center [78, 162] width 147 height 24
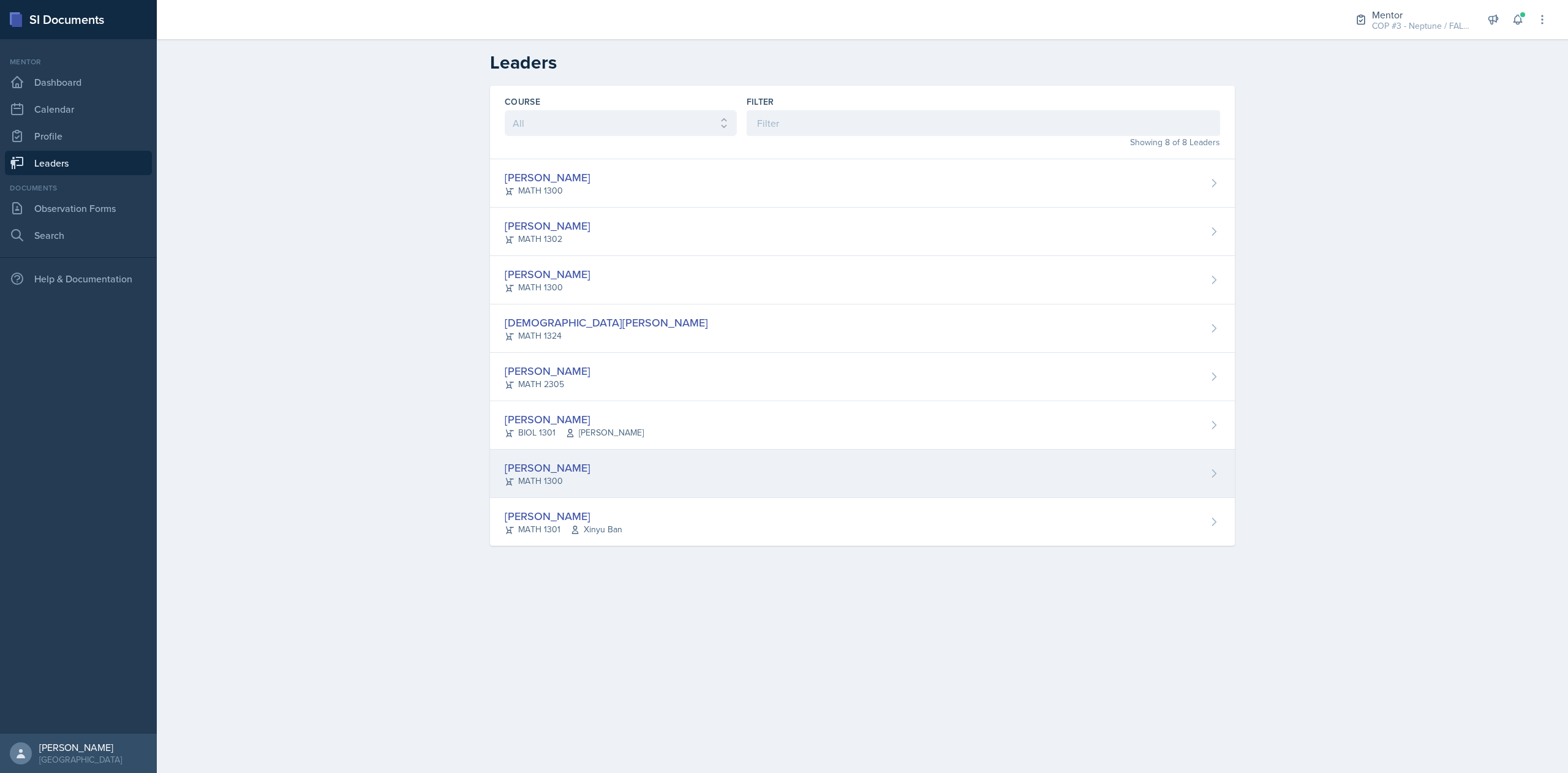
click at [610, 472] on div "[PERSON_NAME] MATH 1300" at bounding box center [862, 473] width 745 height 49
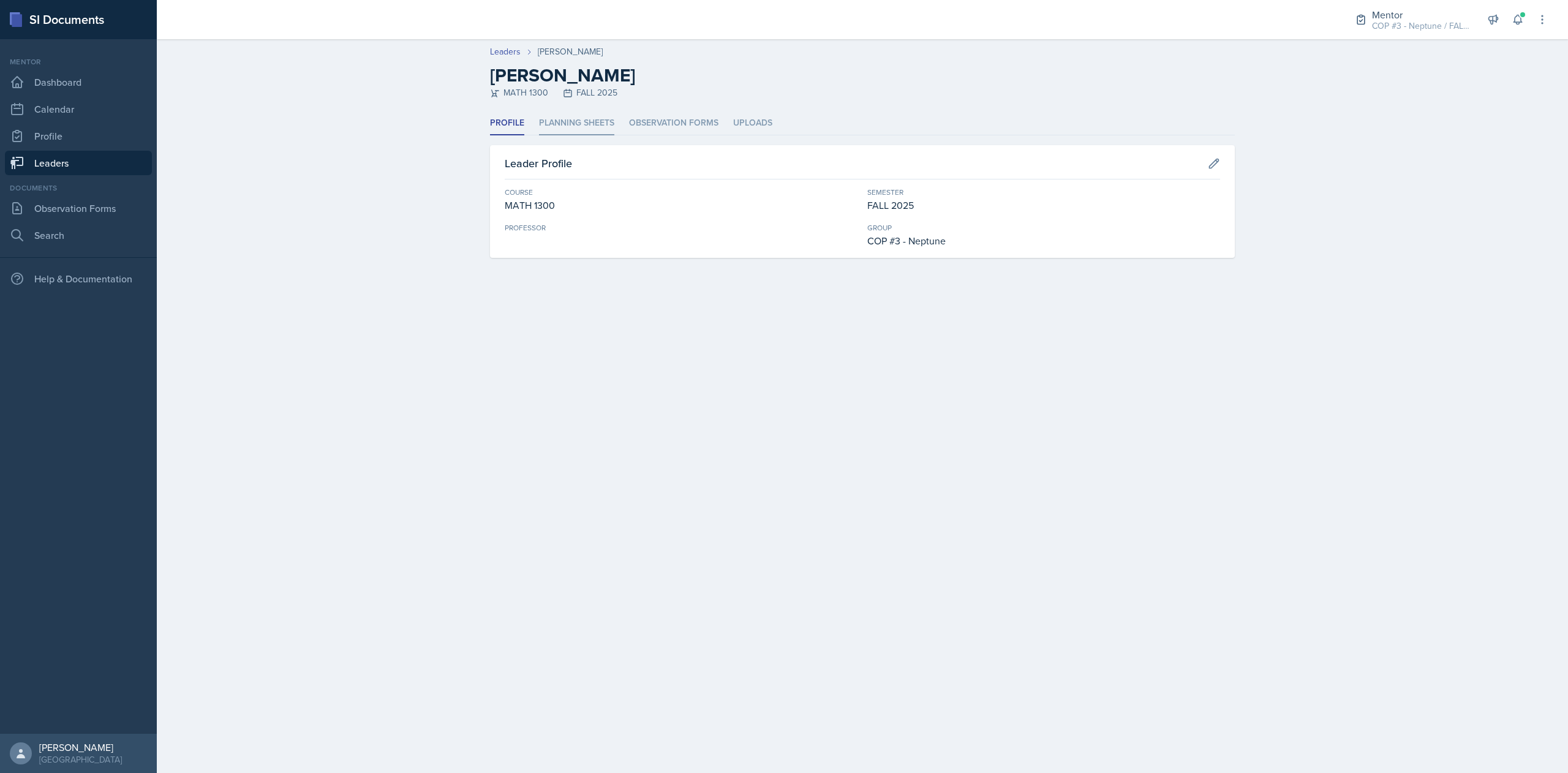
click at [584, 130] on li "Planning Sheets" at bounding box center [576, 123] width 75 height 23
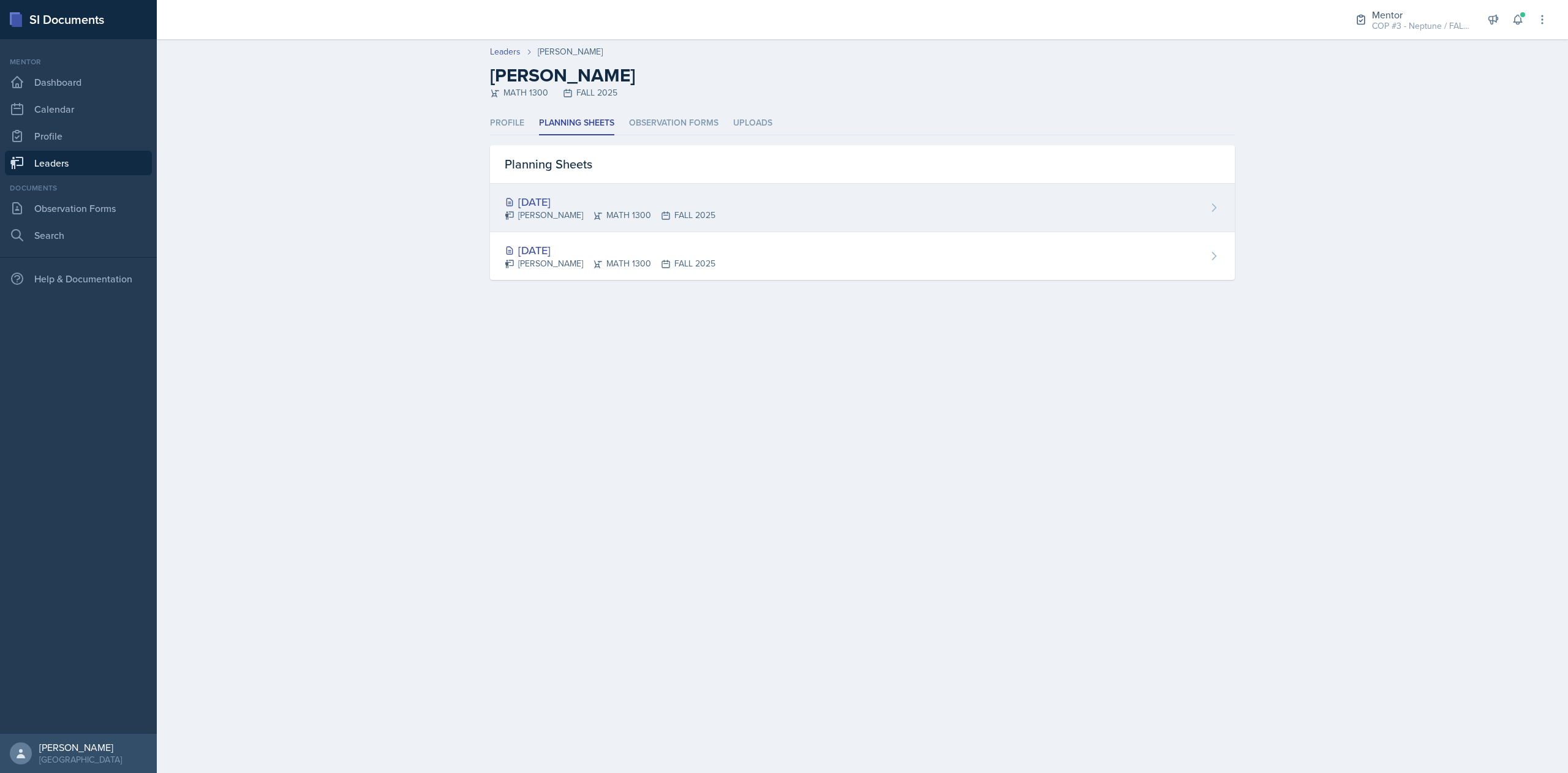
click at [651, 198] on div "[DATE]" at bounding box center [610, 201] width 211 height 17
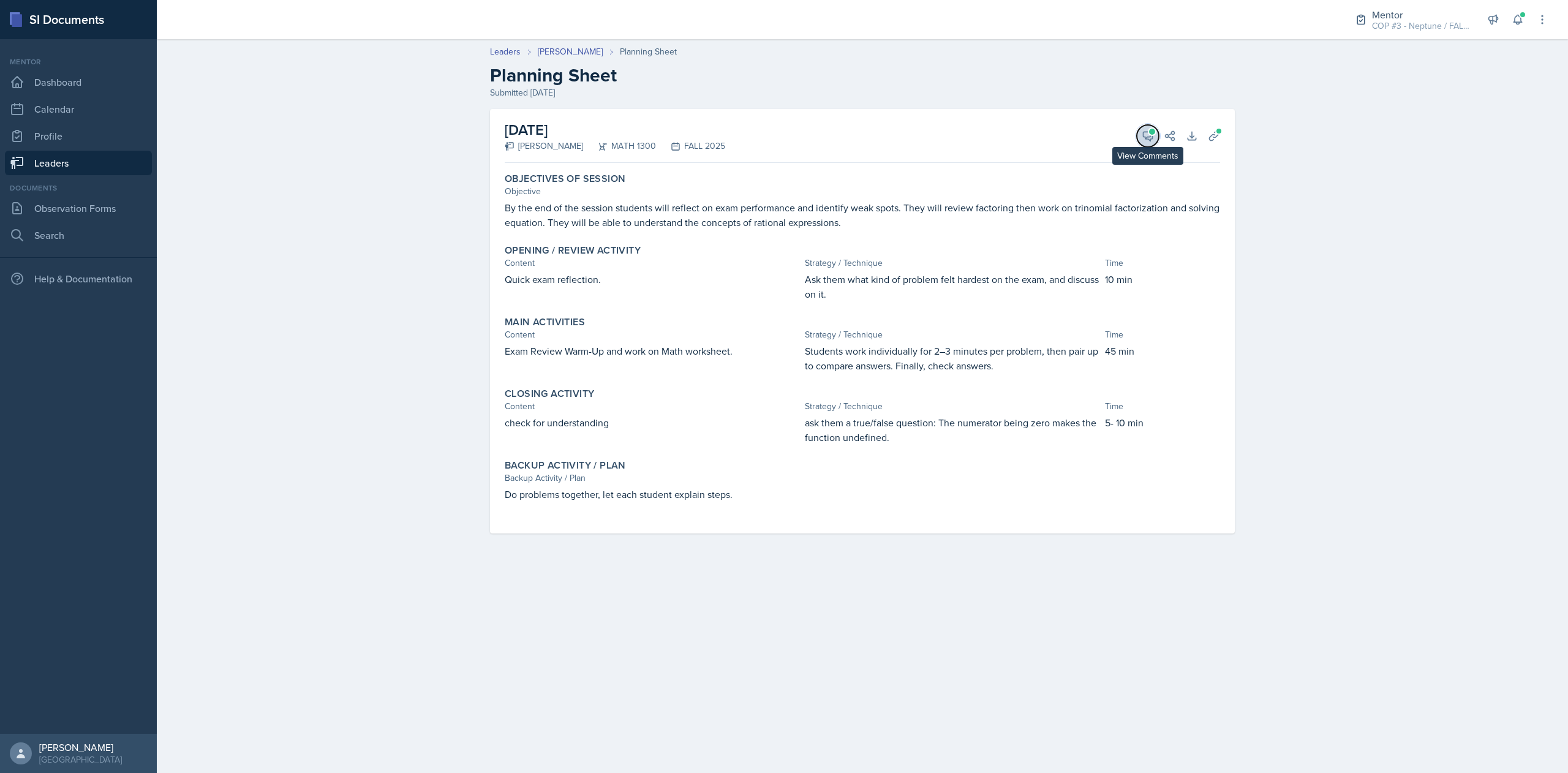
click at [1156, 141] on button "View Comments" at bounding box center [1147, 136] width 22 height 22
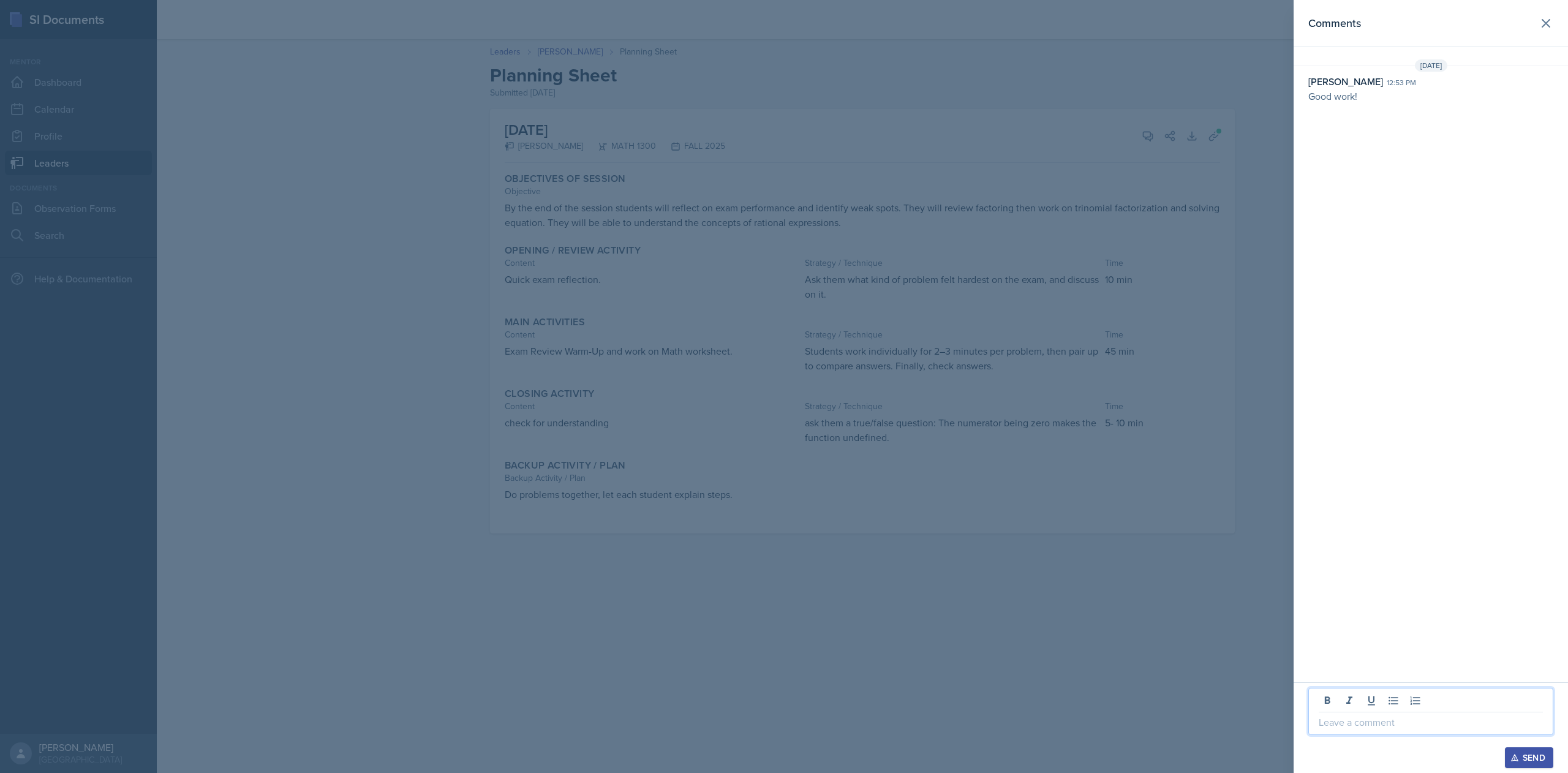
click at [1362, 728] on p at bounding box center [1430, 721] width 225 height 15
click at [1522, 753] on div "Send" at bounding box center [1528, 757] width 32 height 10
click at [1548, 27] on icon at bounding box center [1546, 23] width 8 height 8
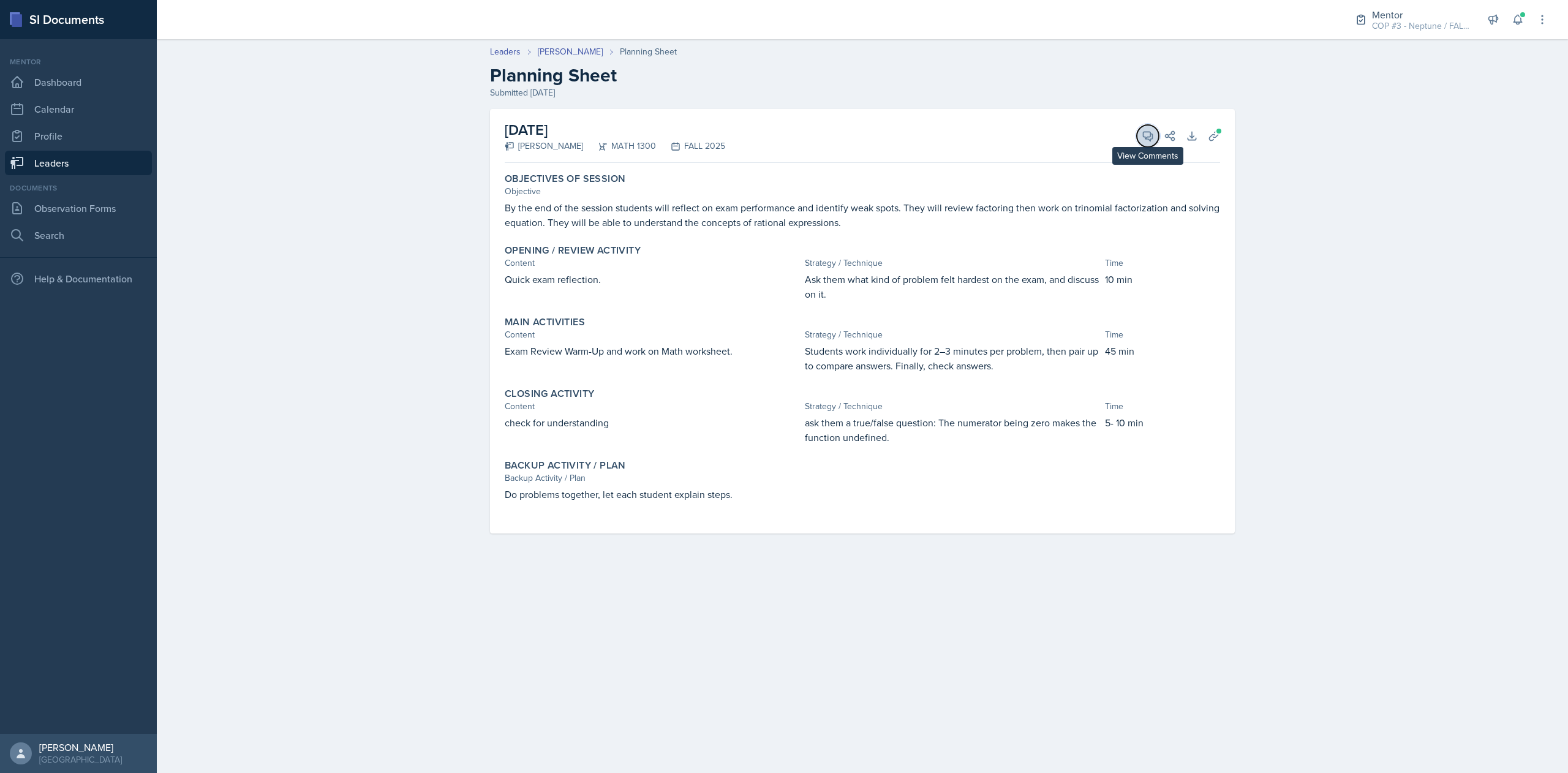
click at [1144, 132] on icon at bounding box center [1147, 136] width 13 height 13
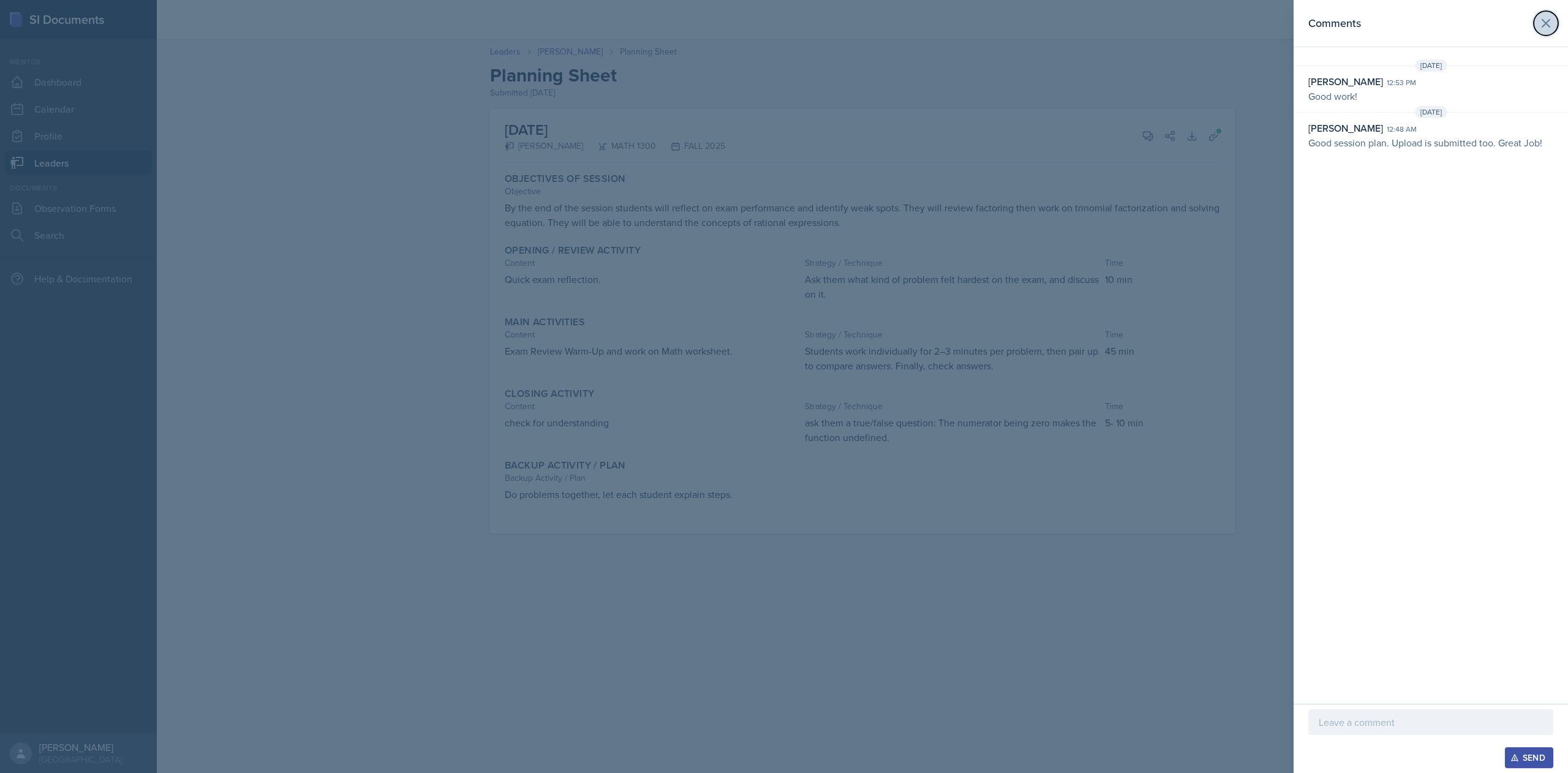
click at [1547, 23] on icon at bounding box center [1546, 22] width 15 height 15
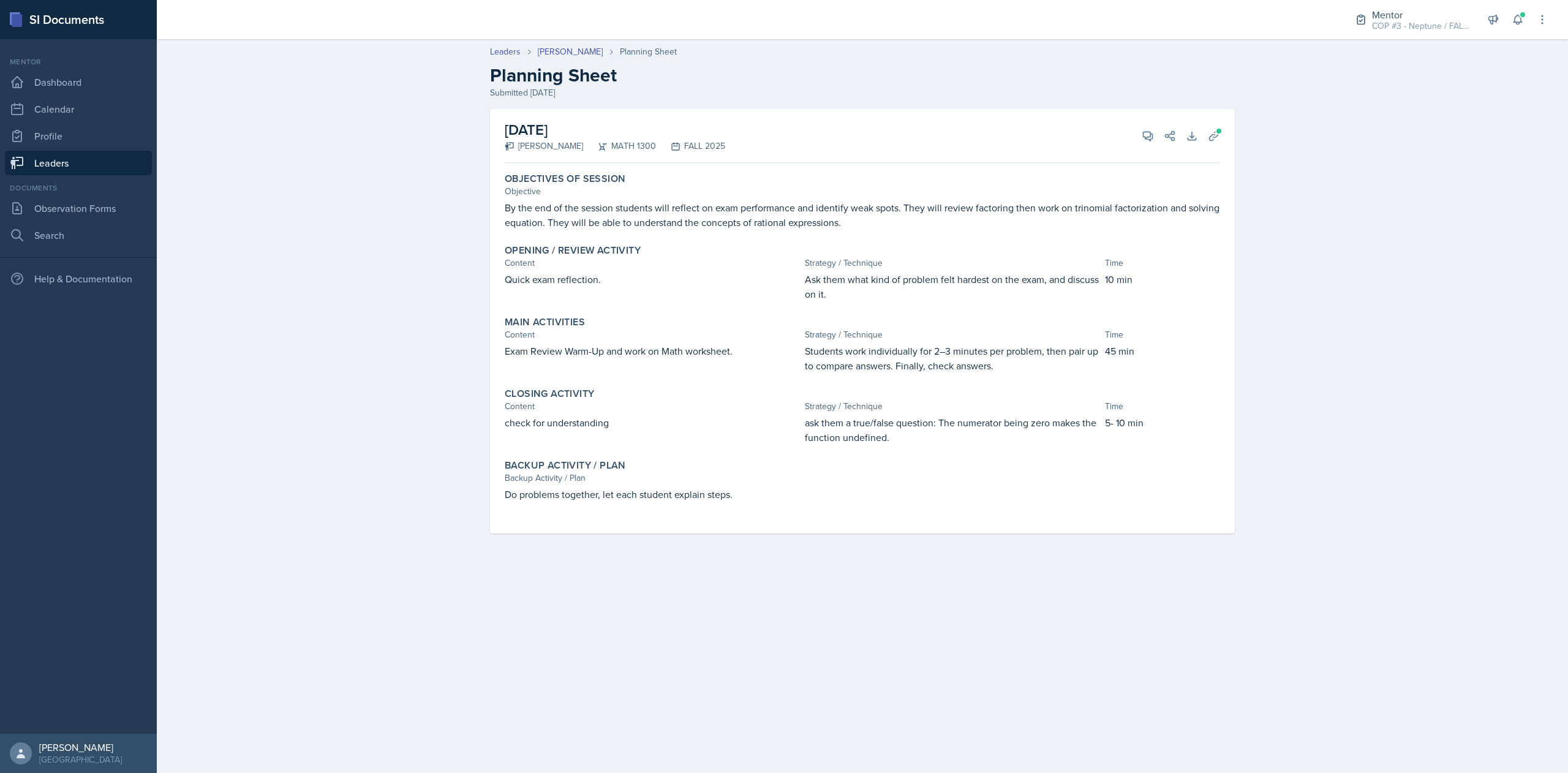
click at [47, 162] on link "Leaders" at bounding box center [78, 162] width 147 height 24
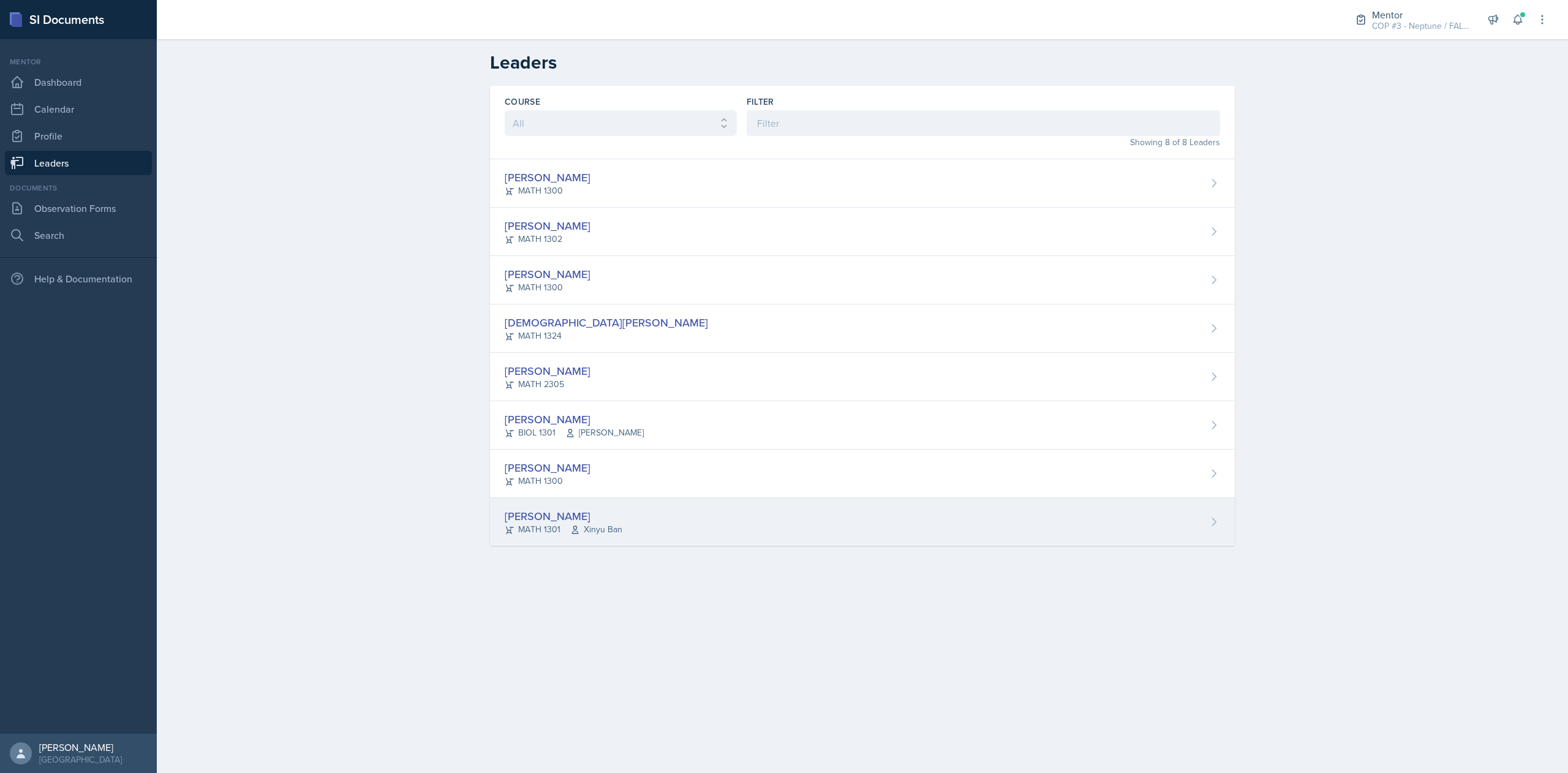
click at [530, 528] on div "MATH 1301 Xinyu Ban" at bounding box center [563, 529] width 117 height 13
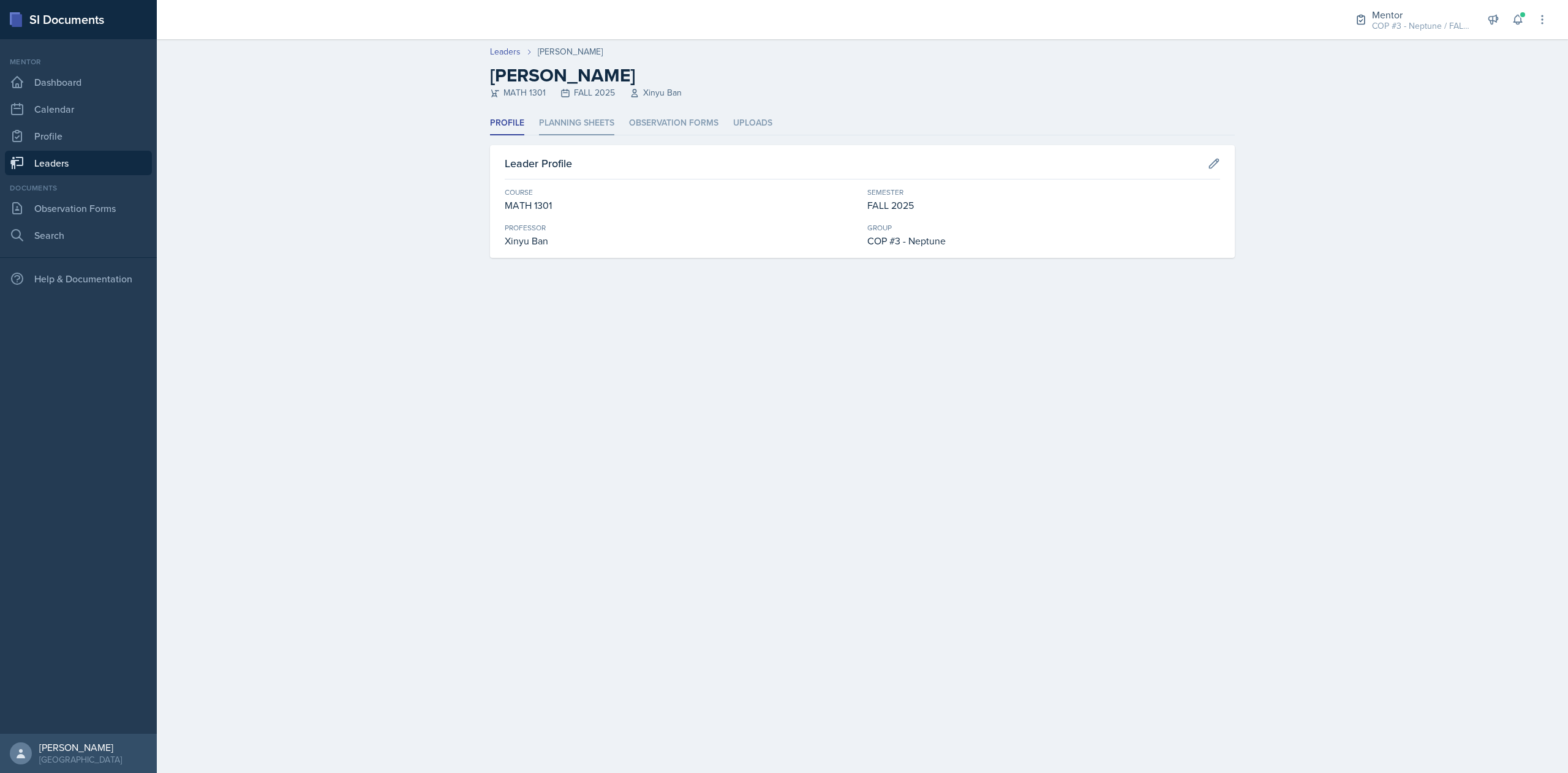
click at [579, 127] on li "Planning Sheets" at bounding box center [576, 123] width 75 height 23
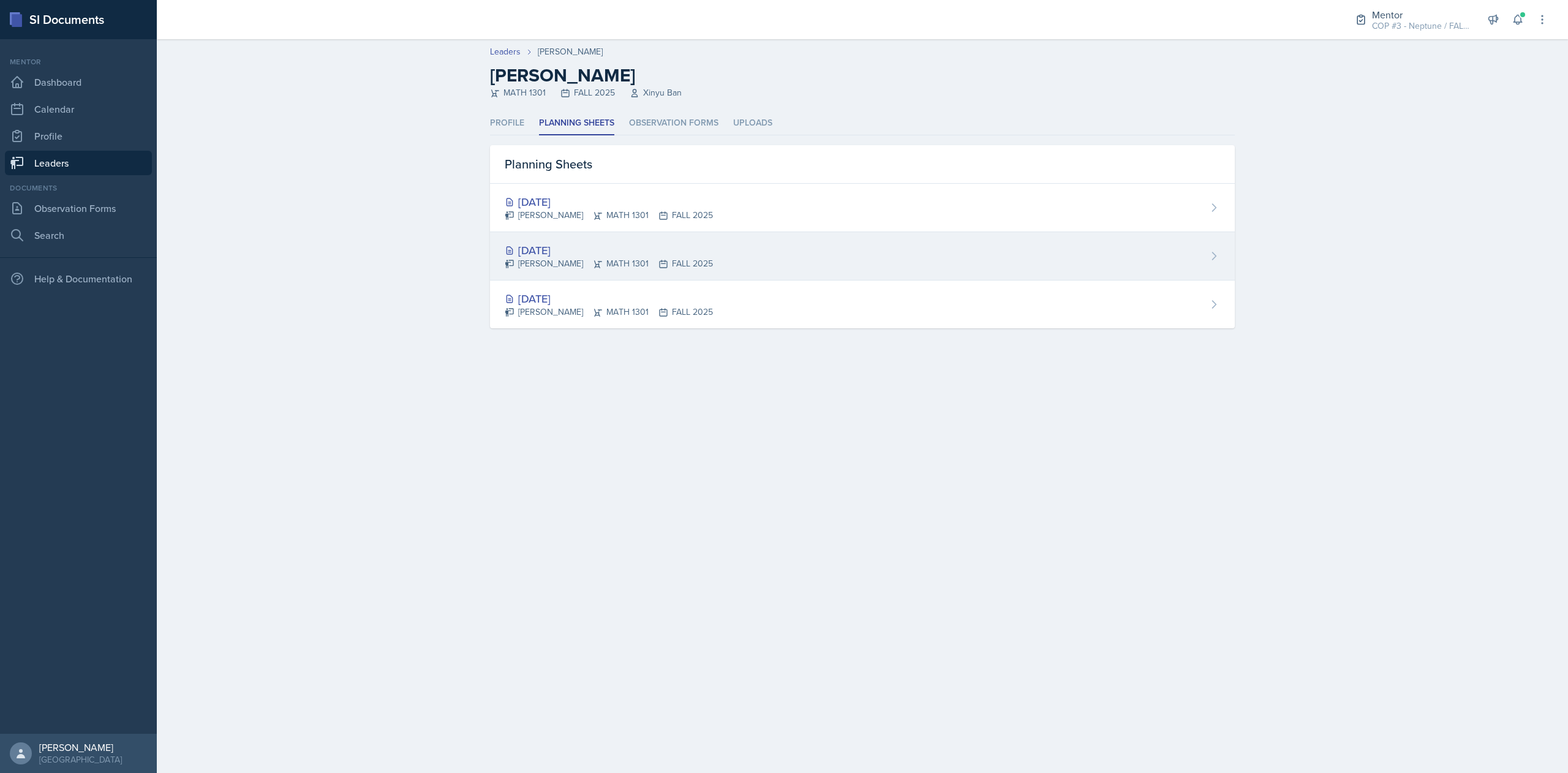
click at [675, 259] on div "[PERSON_NAME] MATH 1301 FALL 2025" at bounding box center [608, 263] width 208 height 13
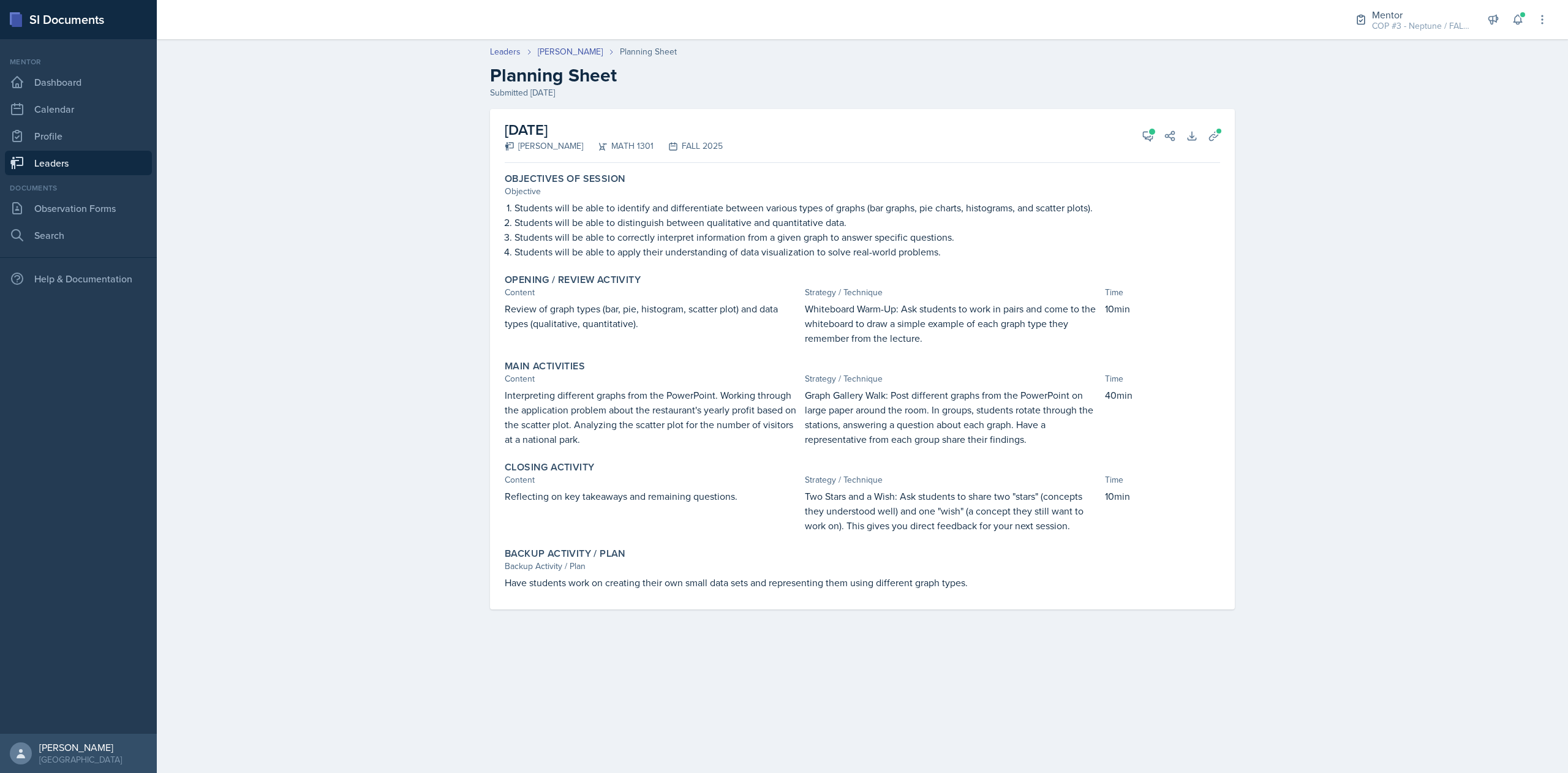
click at [49, 167] on link "Leaders" at bounding box center [78, 162] width 147 height 24
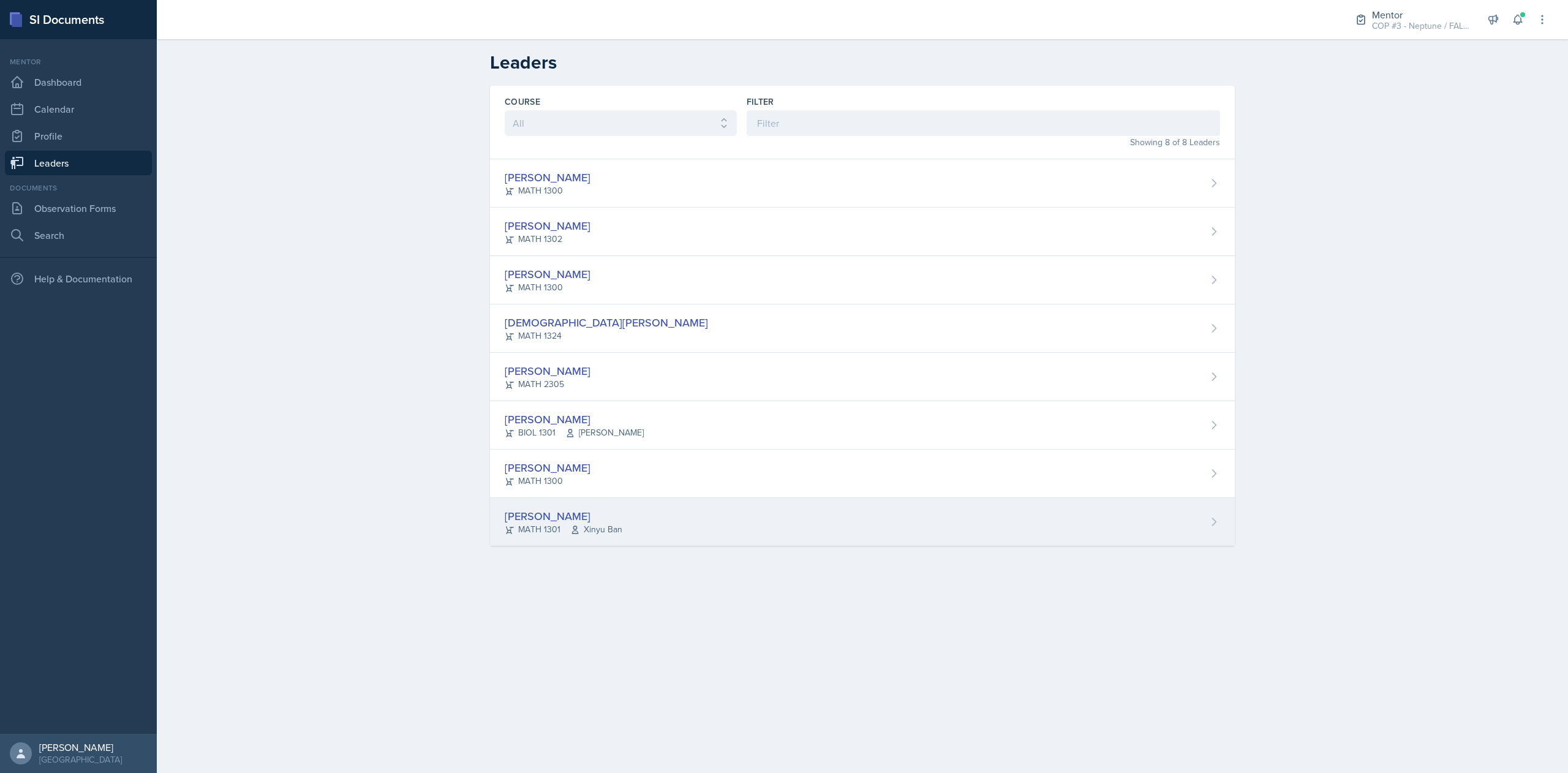
click at [558, 523] on div "[PERSON_NAME]" at bounding box center [563, 515] width 117 height 17
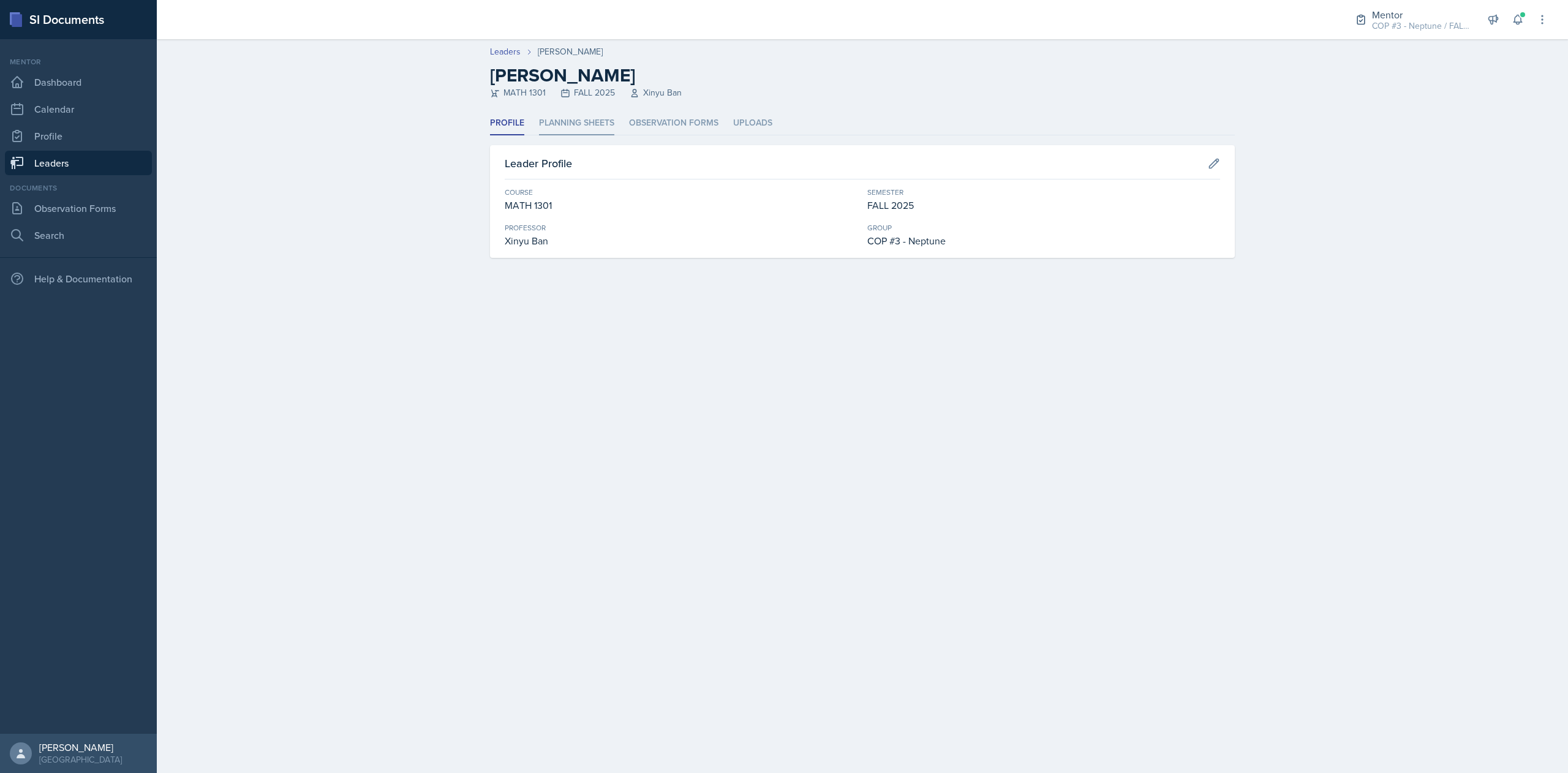
click at [586, 125] on li "Planning Sheets" at bounding box center [576, 123] width 75 height 23
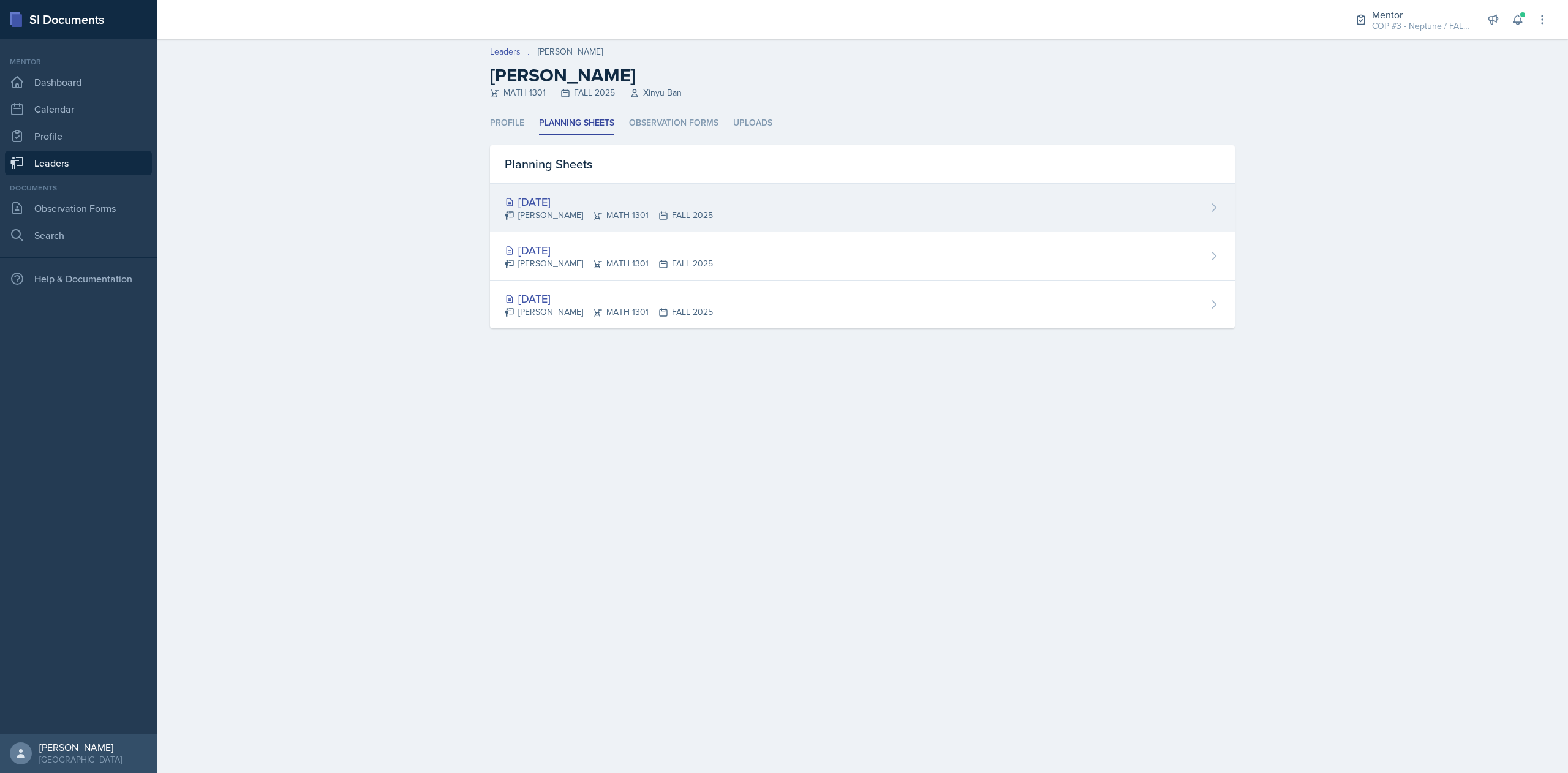
click at [586, 209] on div "[DATE]" at bounding box center [608, 201] width 208 height 17
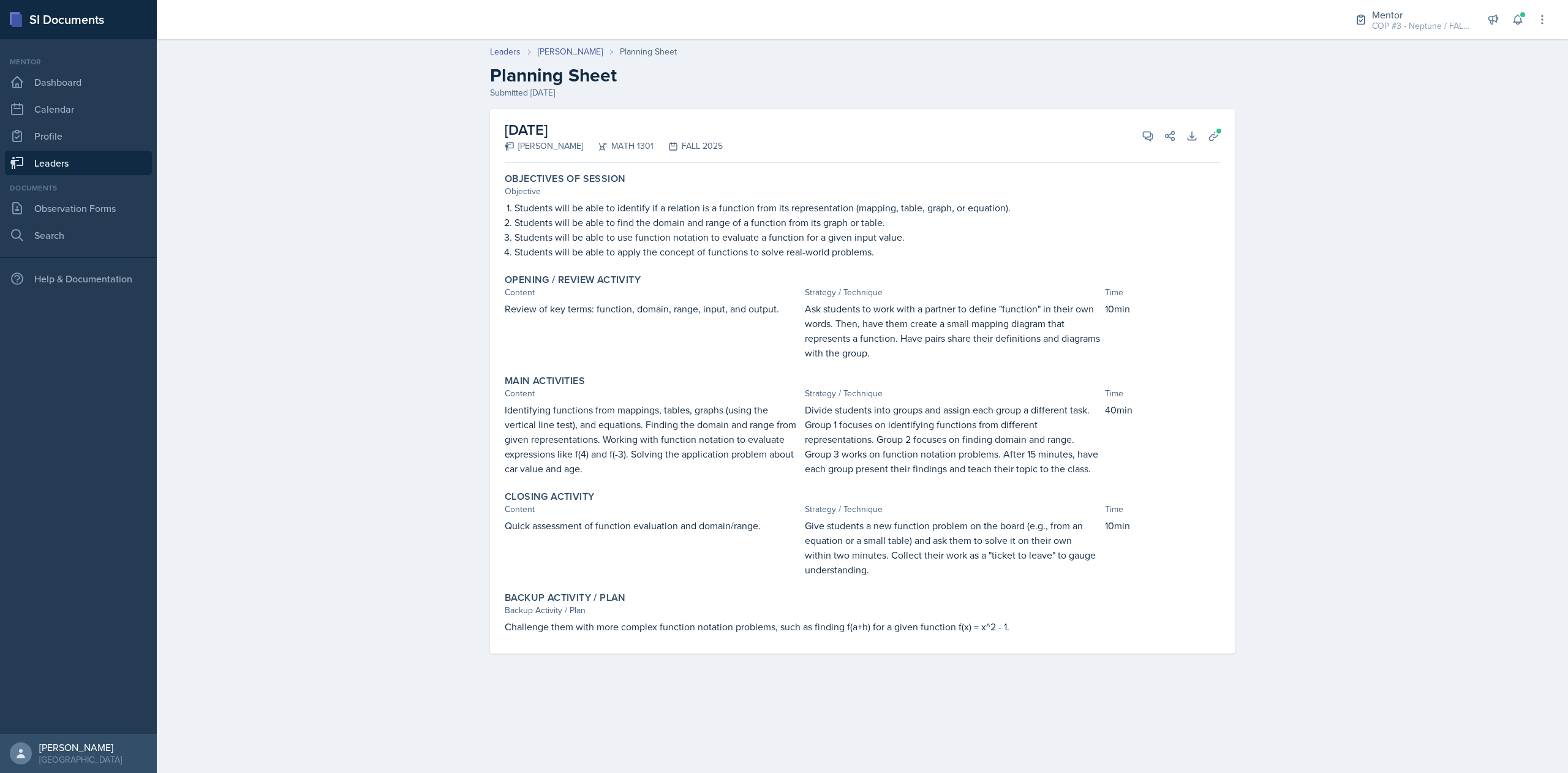
click at [52, 166] on link "Leaders" at bounding box center [78, 162] width 147 height 24
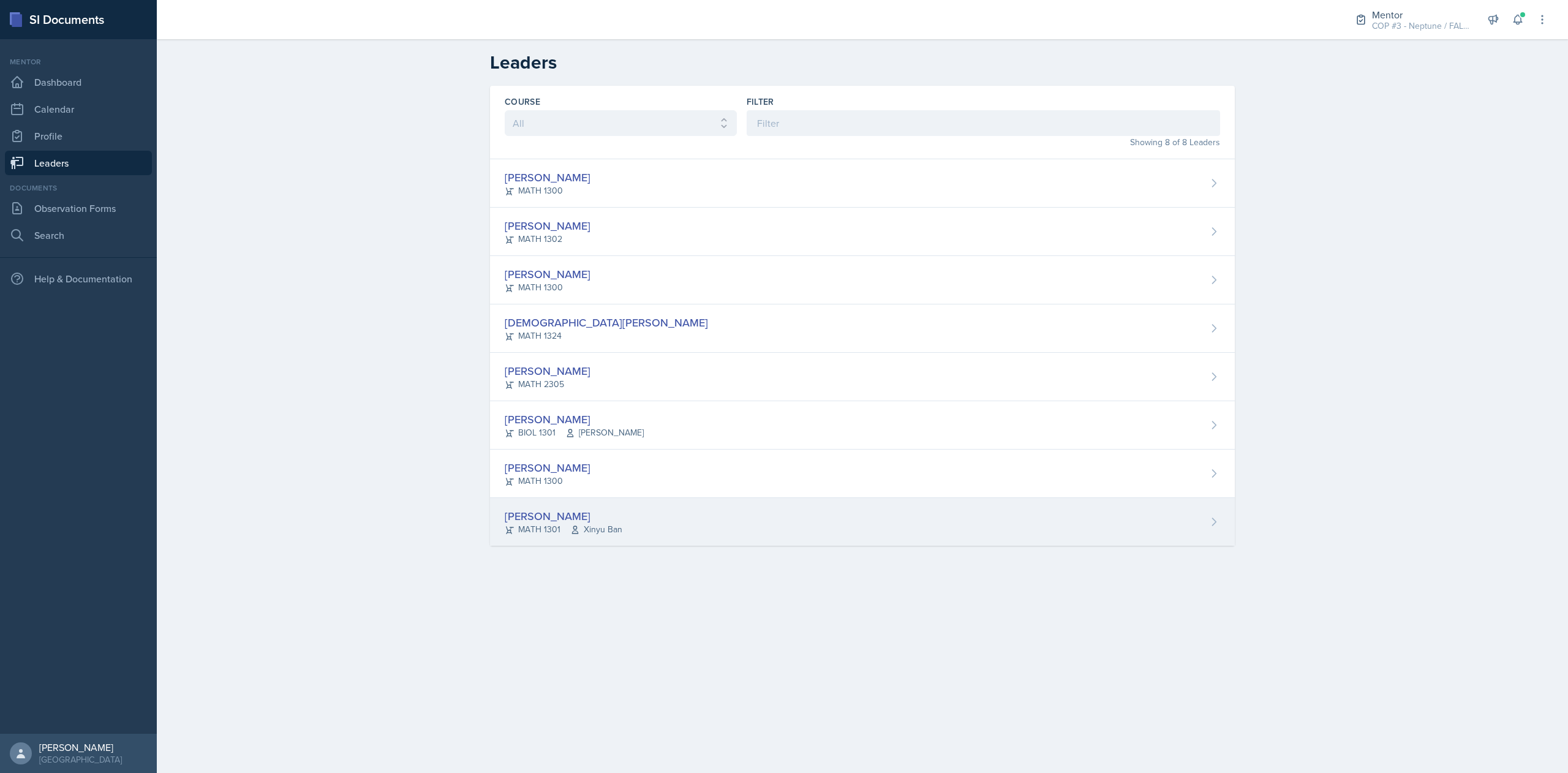
click at [547, 523] on div "[PERSON_NAME]" at bounding box center [563, 515] width 117 height 17
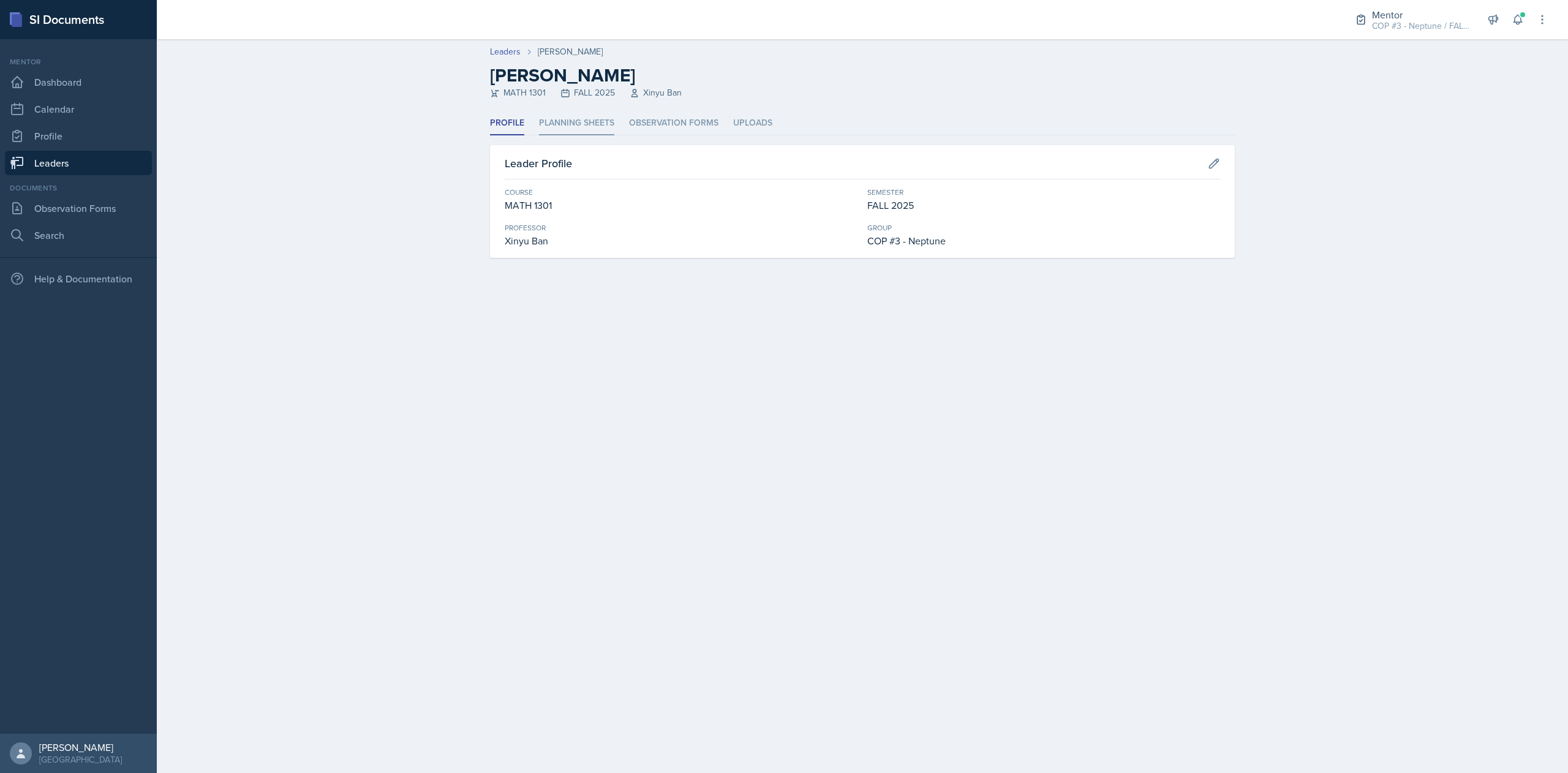
click at [576, 130] on li "Planning Sheets" at bounding box center [576, 123] width 75 height 23
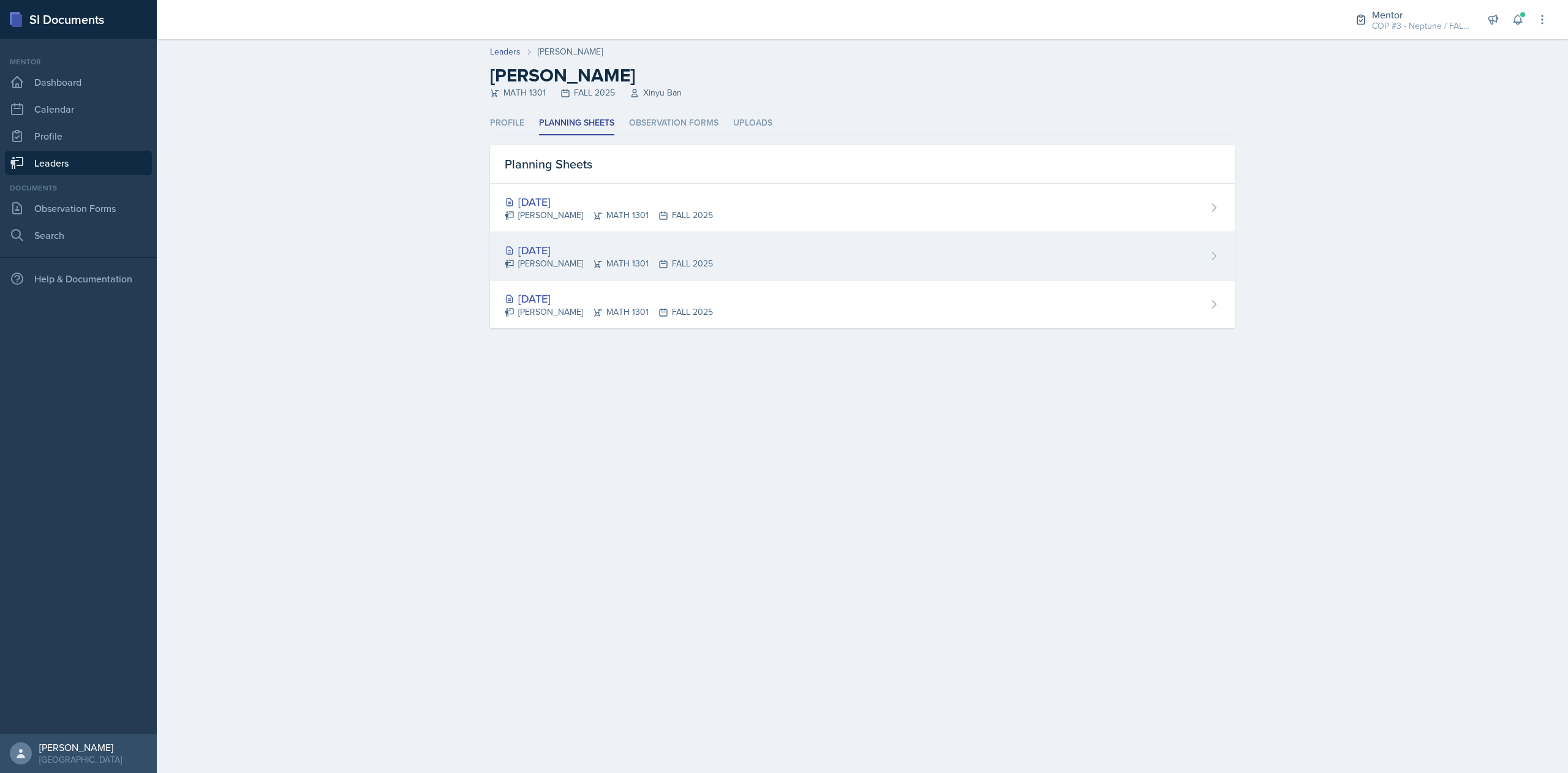
click at [601, 252] on div "[DATE]" at bounding box center [608, 250] width 208 height 17
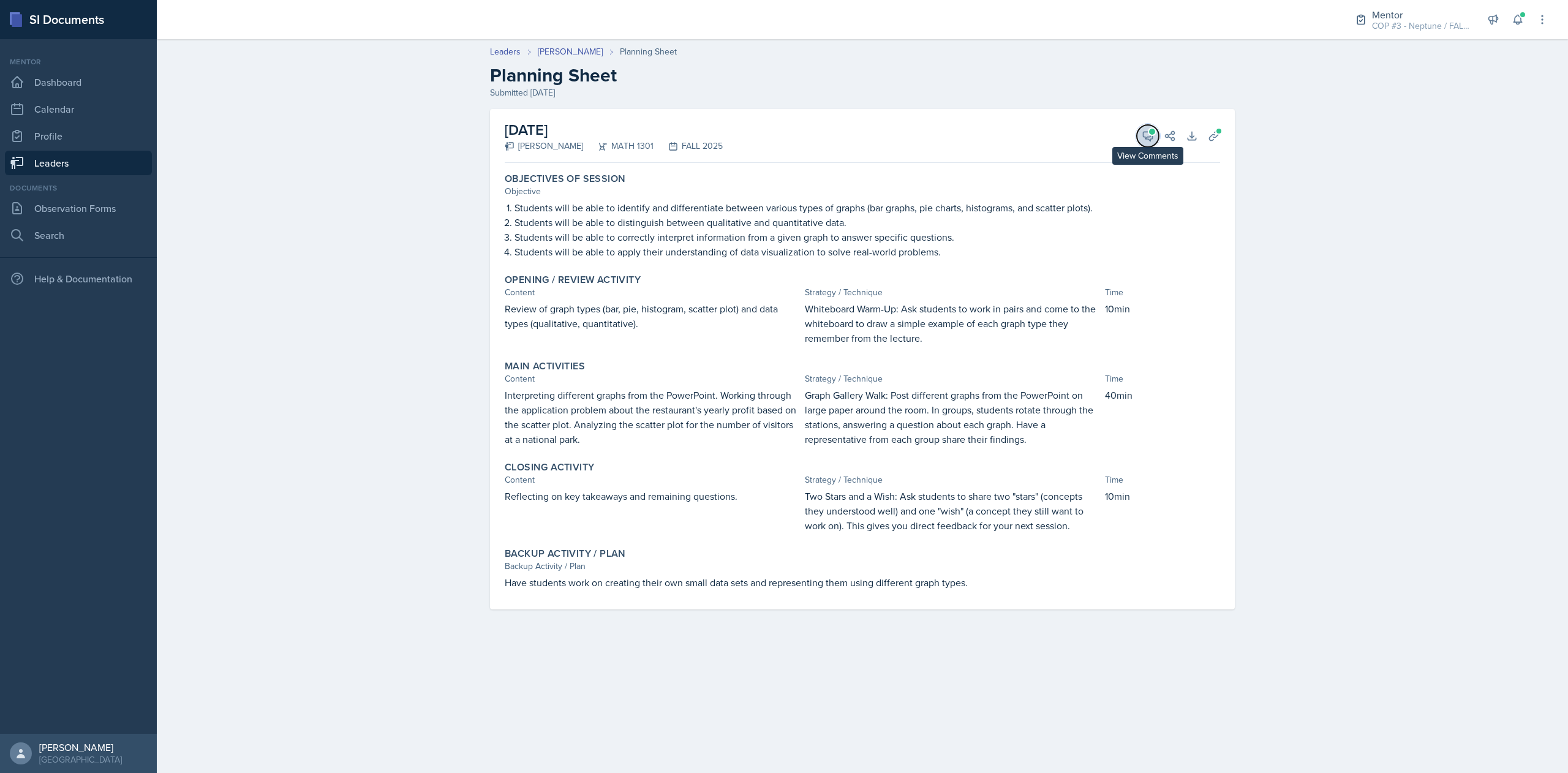
click at [1147, 144] on button "View Comments" at bounding box center [1147, 136] width 22 height 22
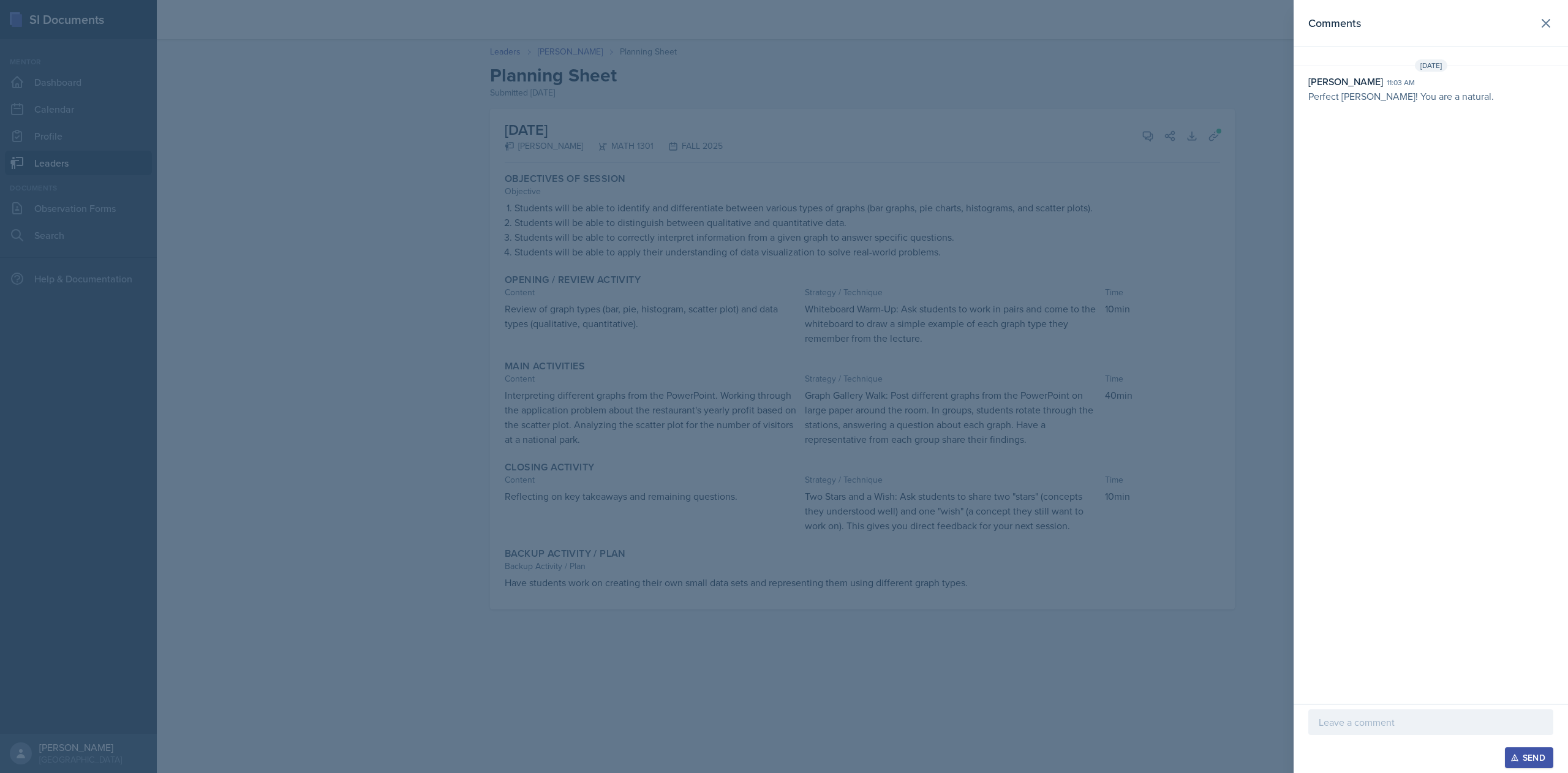
click at [295, 555] on div at bounding box center [784, 386] width 1568 height 773
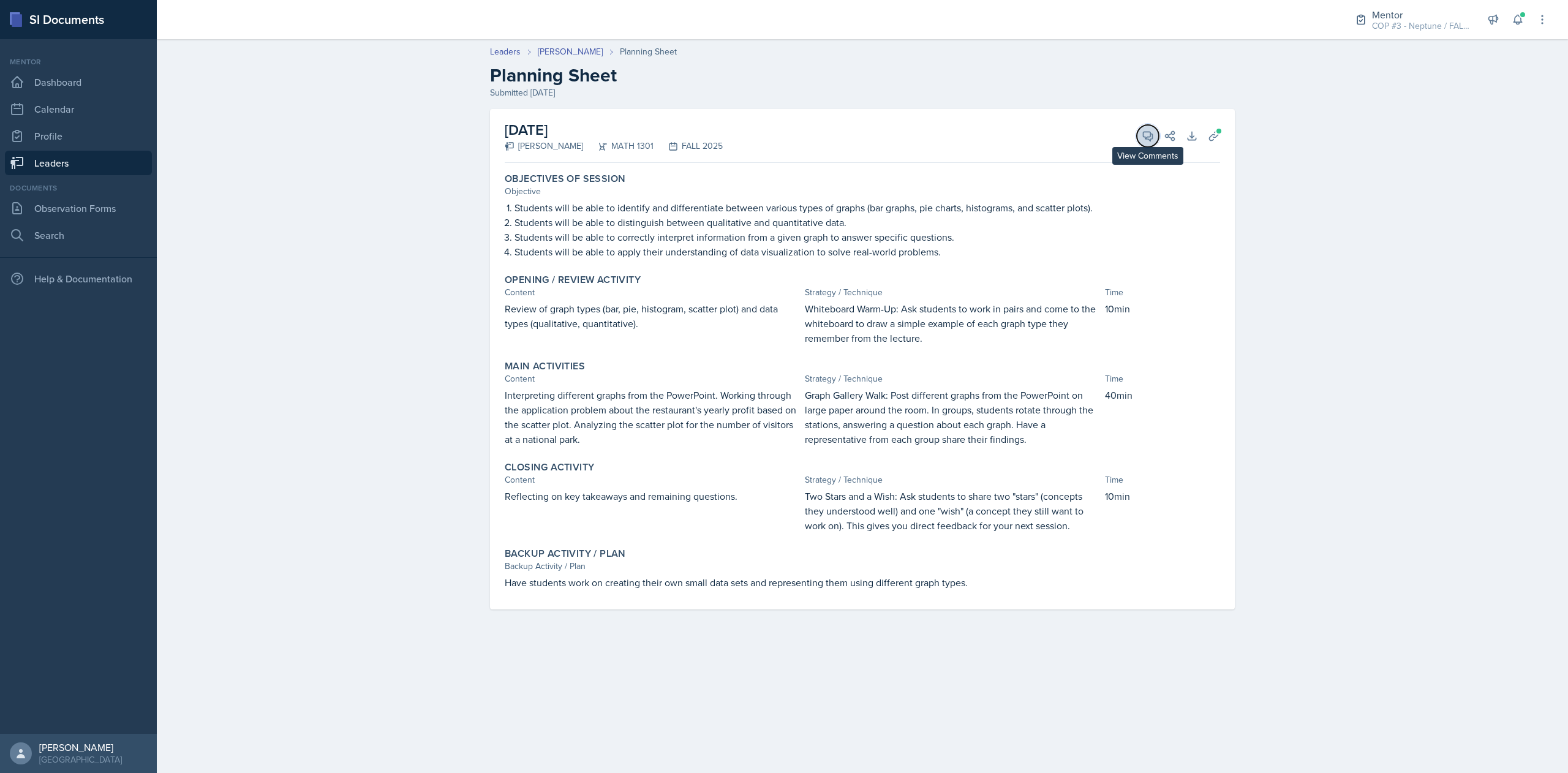
click at [1152, 143] on button "View Comments" at bounding box center [1147, 136] width 22 height 22
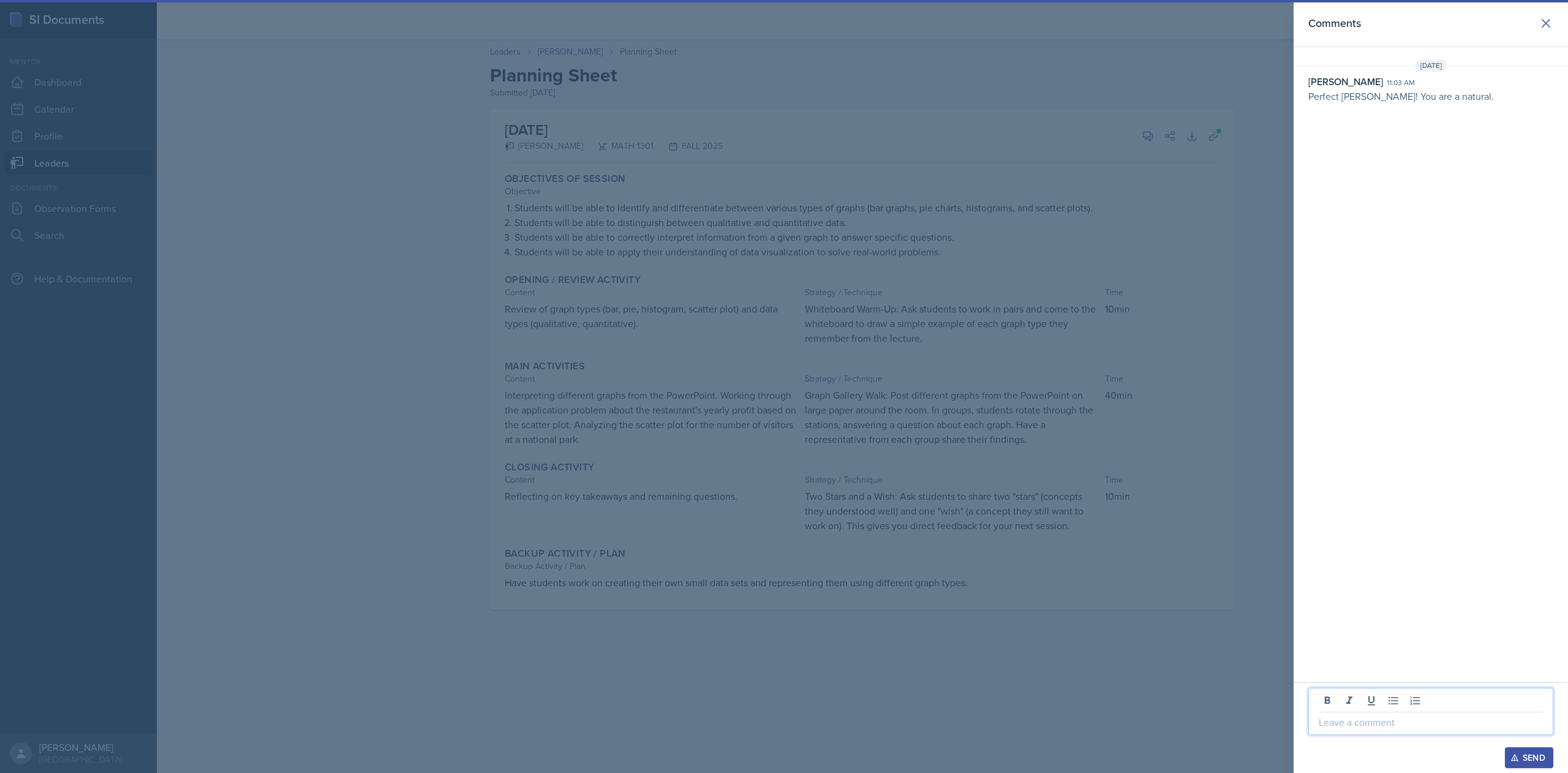
click at [1382, 721] on p at bounding box center [1430, 721] width 225 height 15
click at [1528, 754] on div "Send" at bounding box center [1528, 757] width 32 height 10
click at [1544, 24] on icon at bounding box center [1546, 23] width 8 height 8
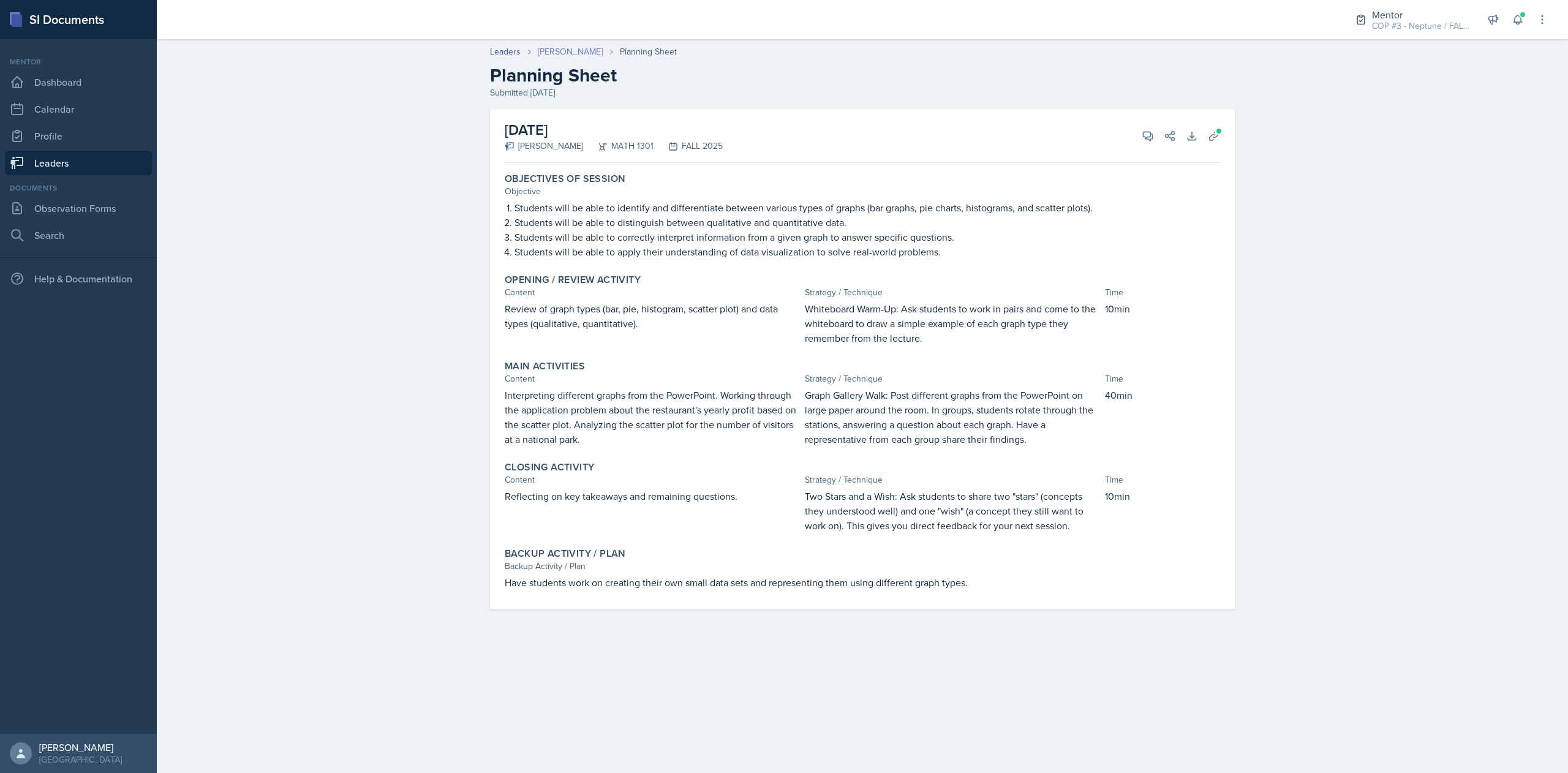
click at [547, 49] on link "[PERSON_NAME]" at bounding box center [570, 51] width 64 height 13
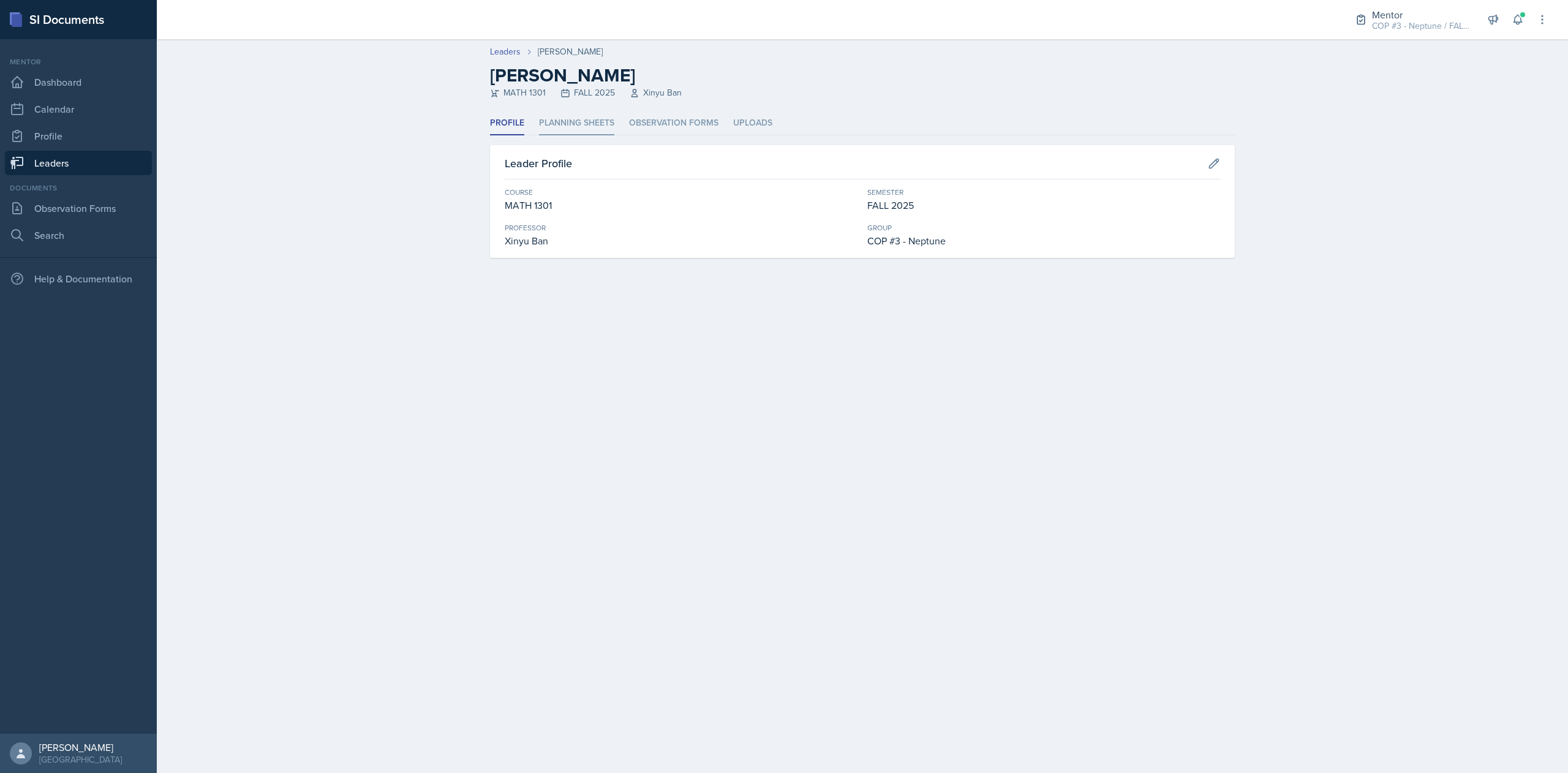
click at [574, 130] on li "Planning Sheets" at bounding box center [576, 123] width 75 height 23
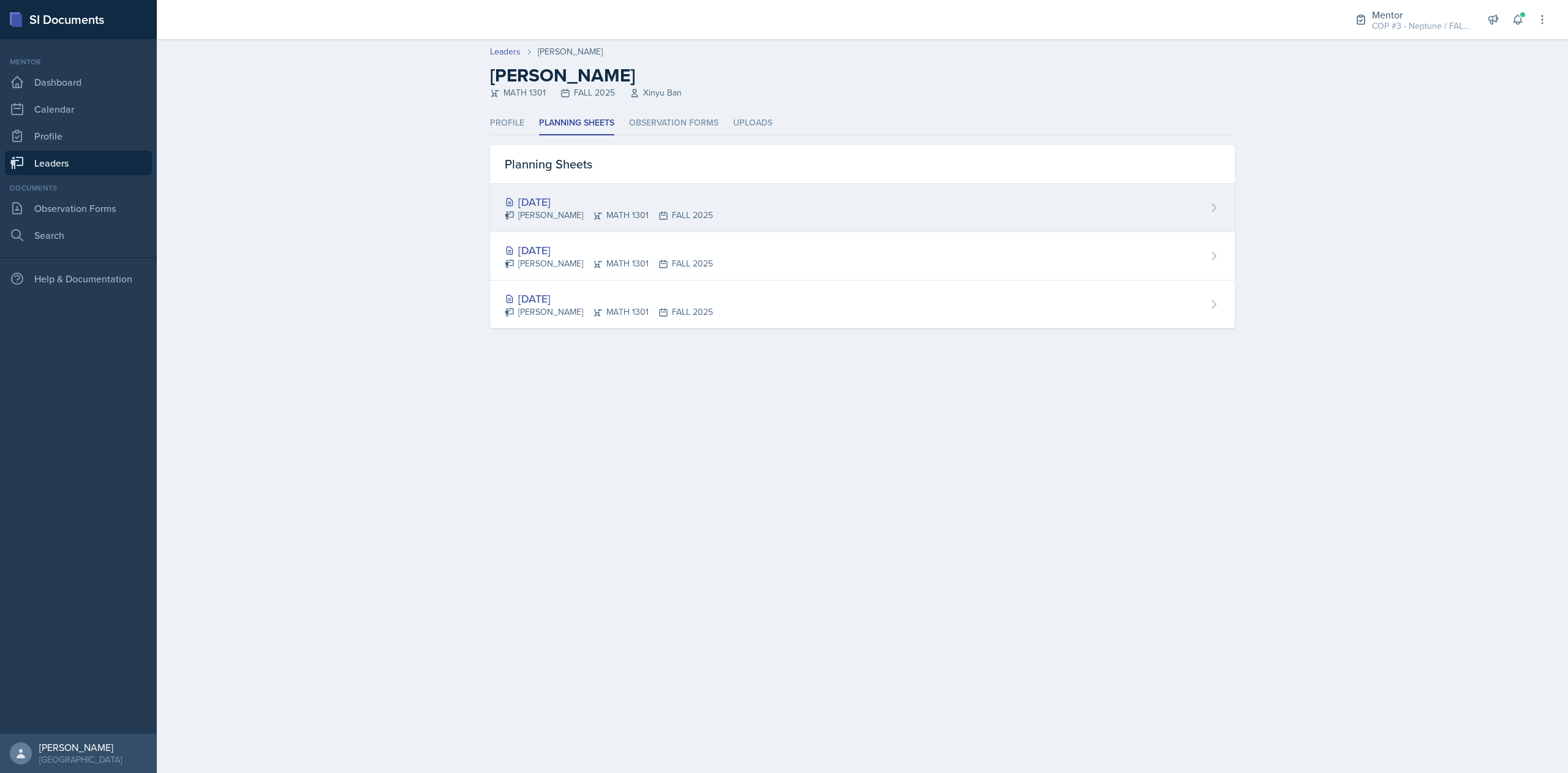
click at [571, 213] on div "[PERSON_NAME] MATH 1301 FALL 2025" at bounding box center [608, 215] width 208 height 13
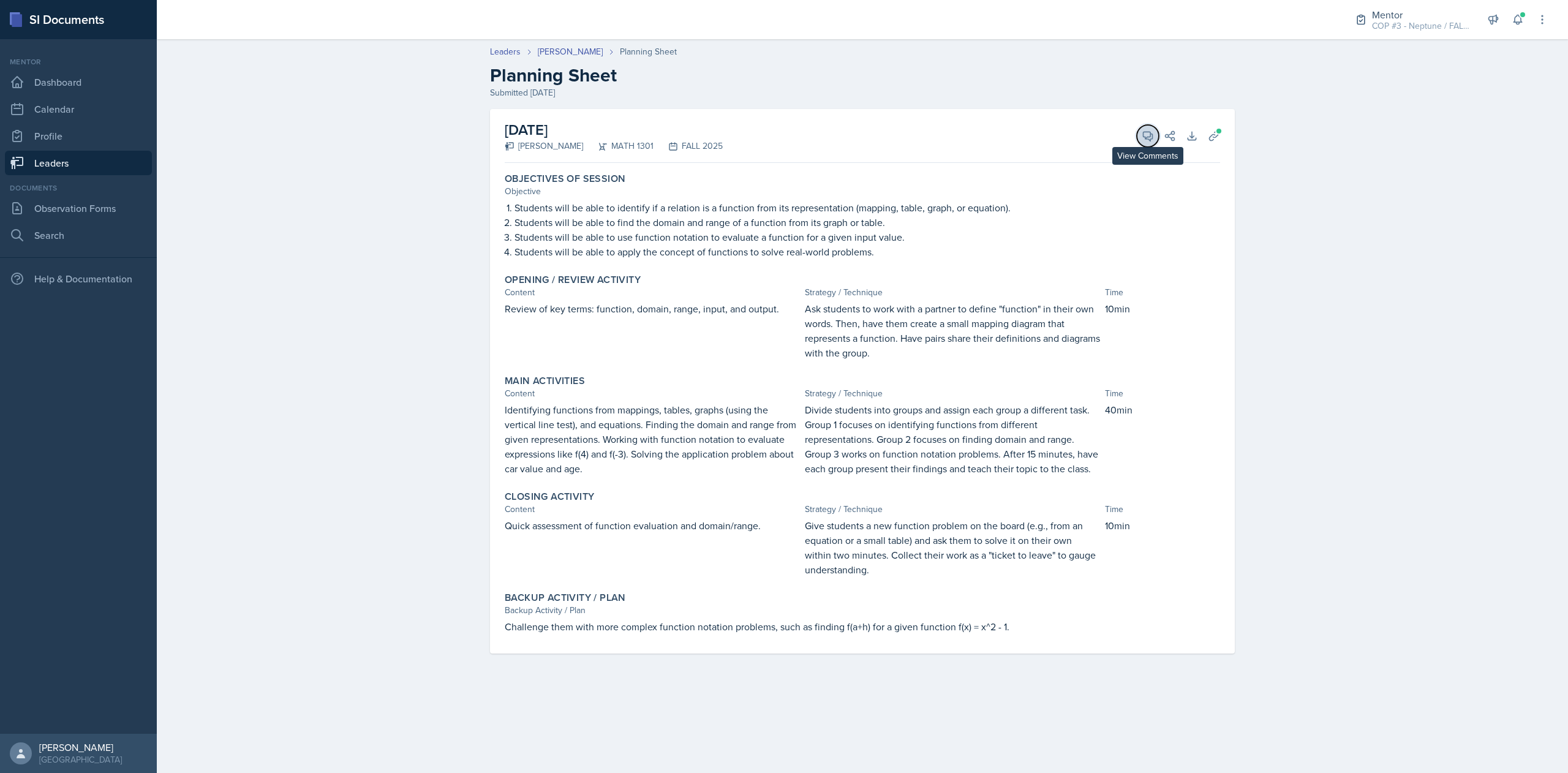
click at [1140, 140] on button "View Comments" at bounding box center [1147, 136] width 22 height 22
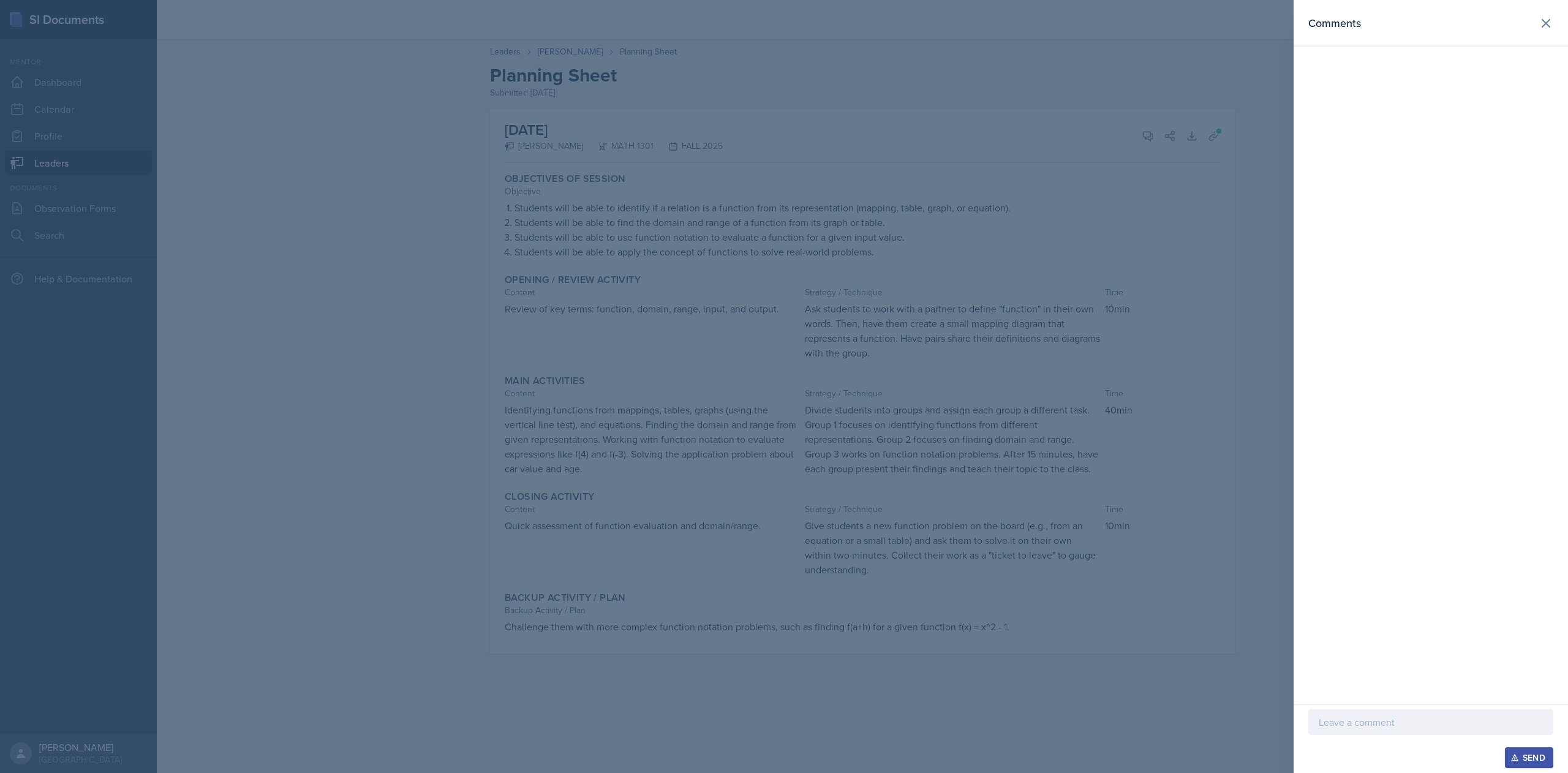
click at [1352, 720] on p at bounding box center [1430, 721] width 225 height 15
click at [1533, 759] on div "Send" at bounding box center [1528, 757] width 32 height 10
click at [1544, 27] on icon at bounding box center [1546, 22] width 15 height 15
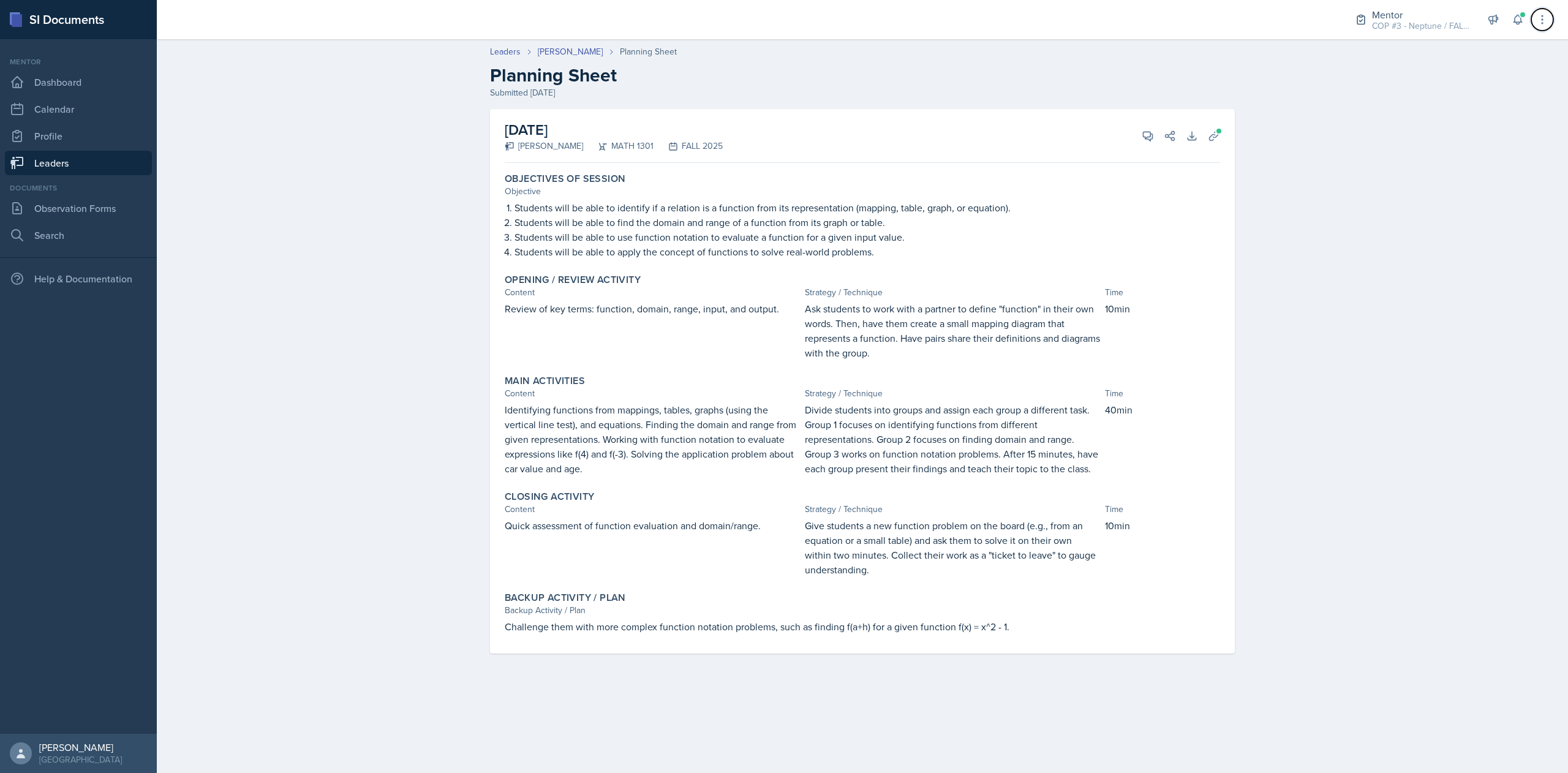
click at [1544, 27] on button at bounding box center [1542, 20] width 22 height 22
click at [1416, 304] on div "Leaders [PERSON_NAME] Planning Sheet Planning Sheet Submitted [DATE] [DATE] [PE…" at bounding box center [862, 357] width 1411 height 649
click at [63, 162] on link "Leaders" at bounding box center [78, 162] width 147 height 24
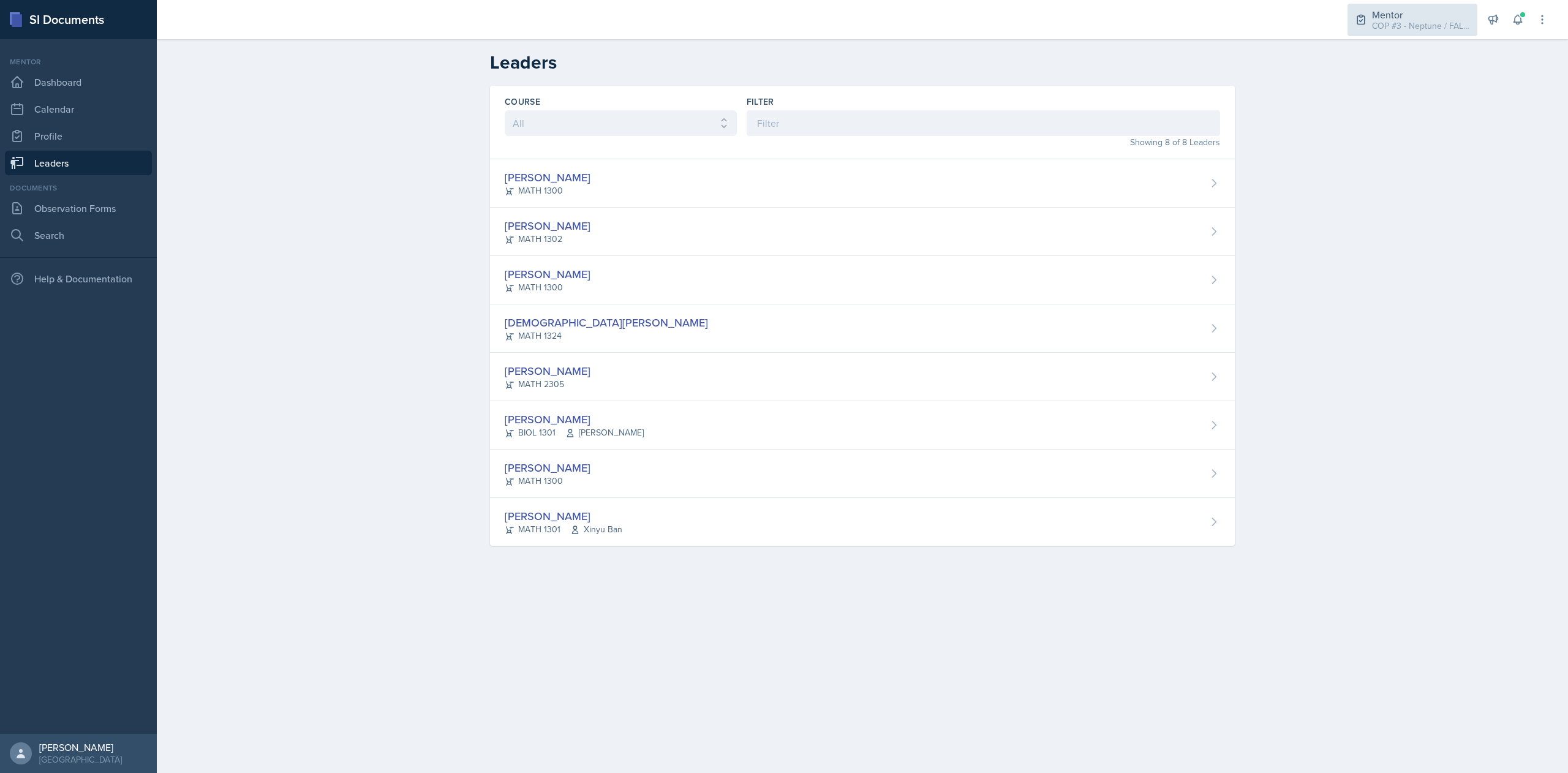
click at [1433, 21] on div "COP #3 - Neptune / FALL 2025" at bounding box center [1421, 25] width 98 height 13
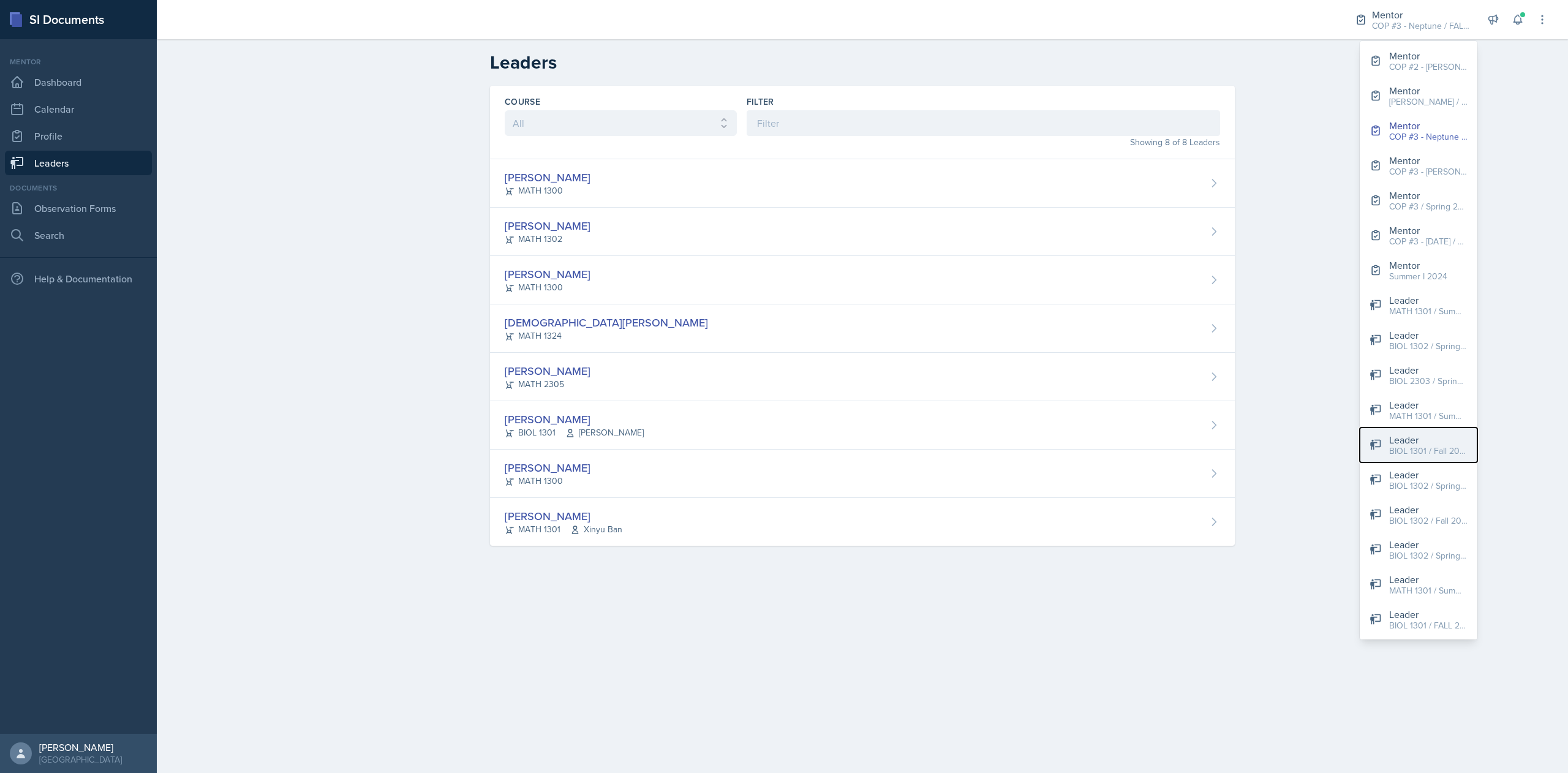
click at [1416, 442] on div "Leader" at bounding box center [1427, 439] width 78 height 15
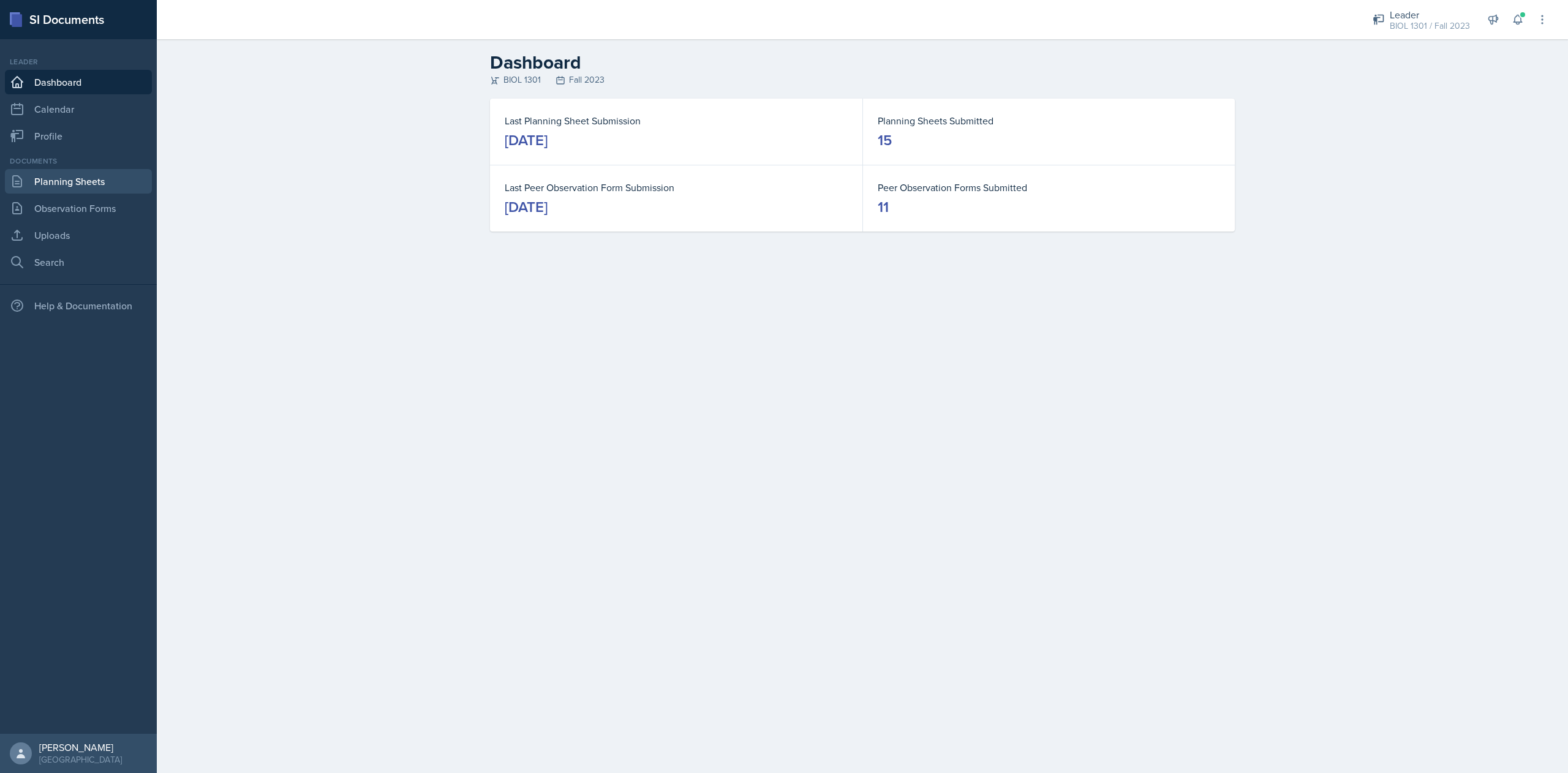
click at [66, 177] on link "Planning Sheets" at bounding box center [78, 181] width 147 height 24
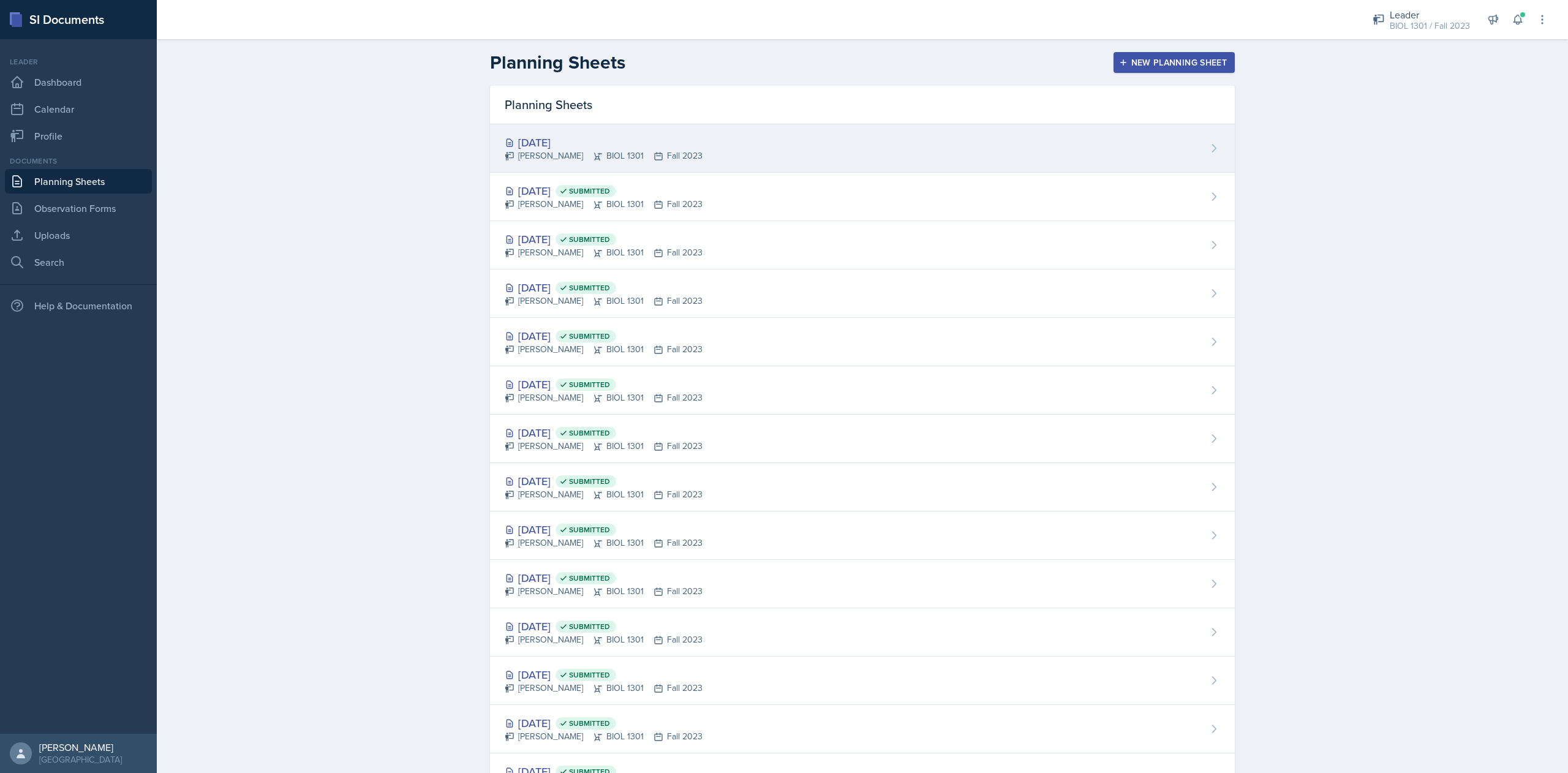
click at [625, 153] on div "[PERSON_NAME] BIOL 1301 Fall 2023" at bounding box center [603, 155] width 198 height 13
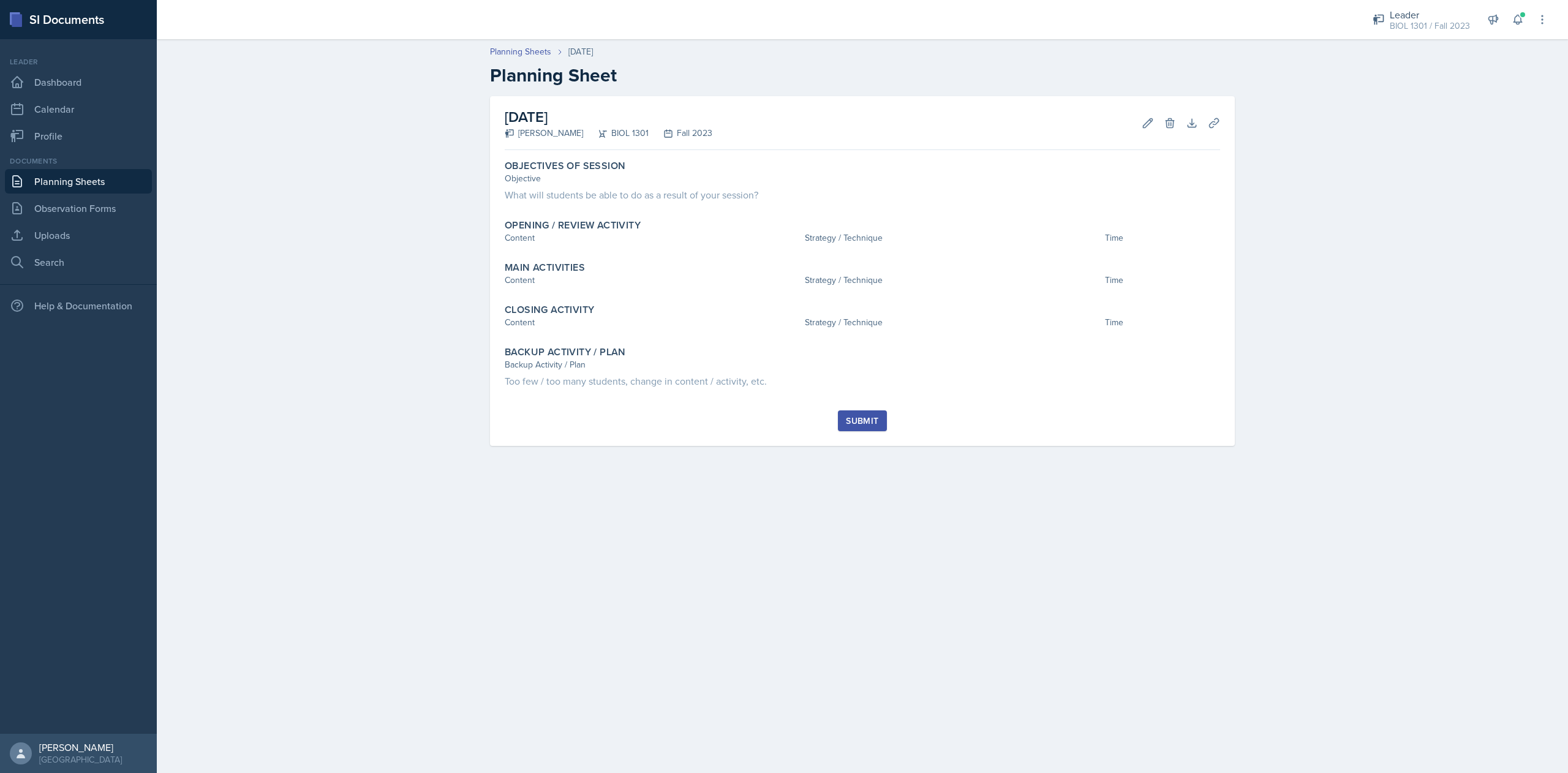
click at [83, 176] on link "Planning Sheets" at bounding box center [78, 181] width 147 height 24
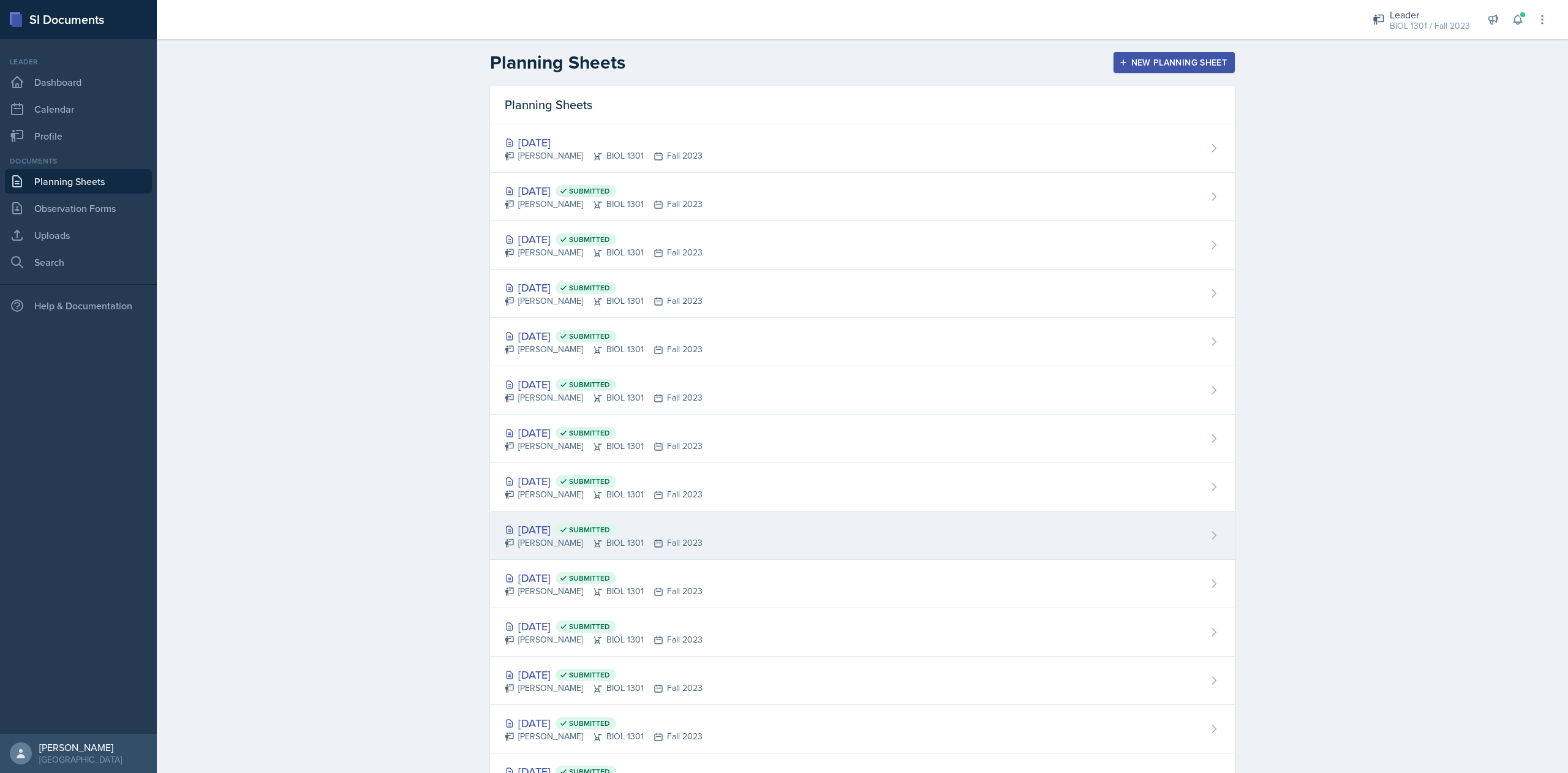
scroll to position [157, 0]
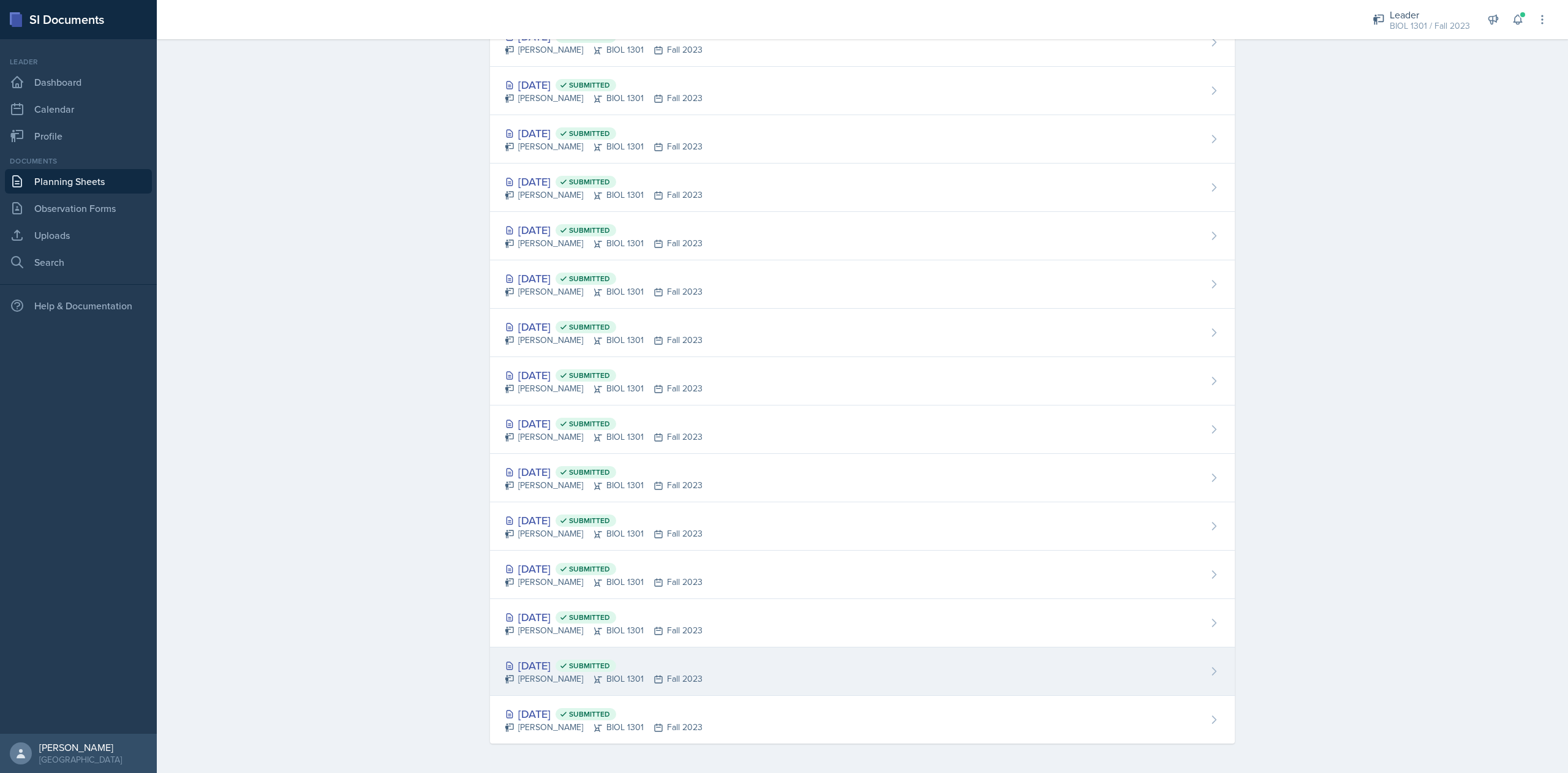
click at [555, 665] on div "[DATE] Submitted" at bounding box center [603, 665] width 198 height 17
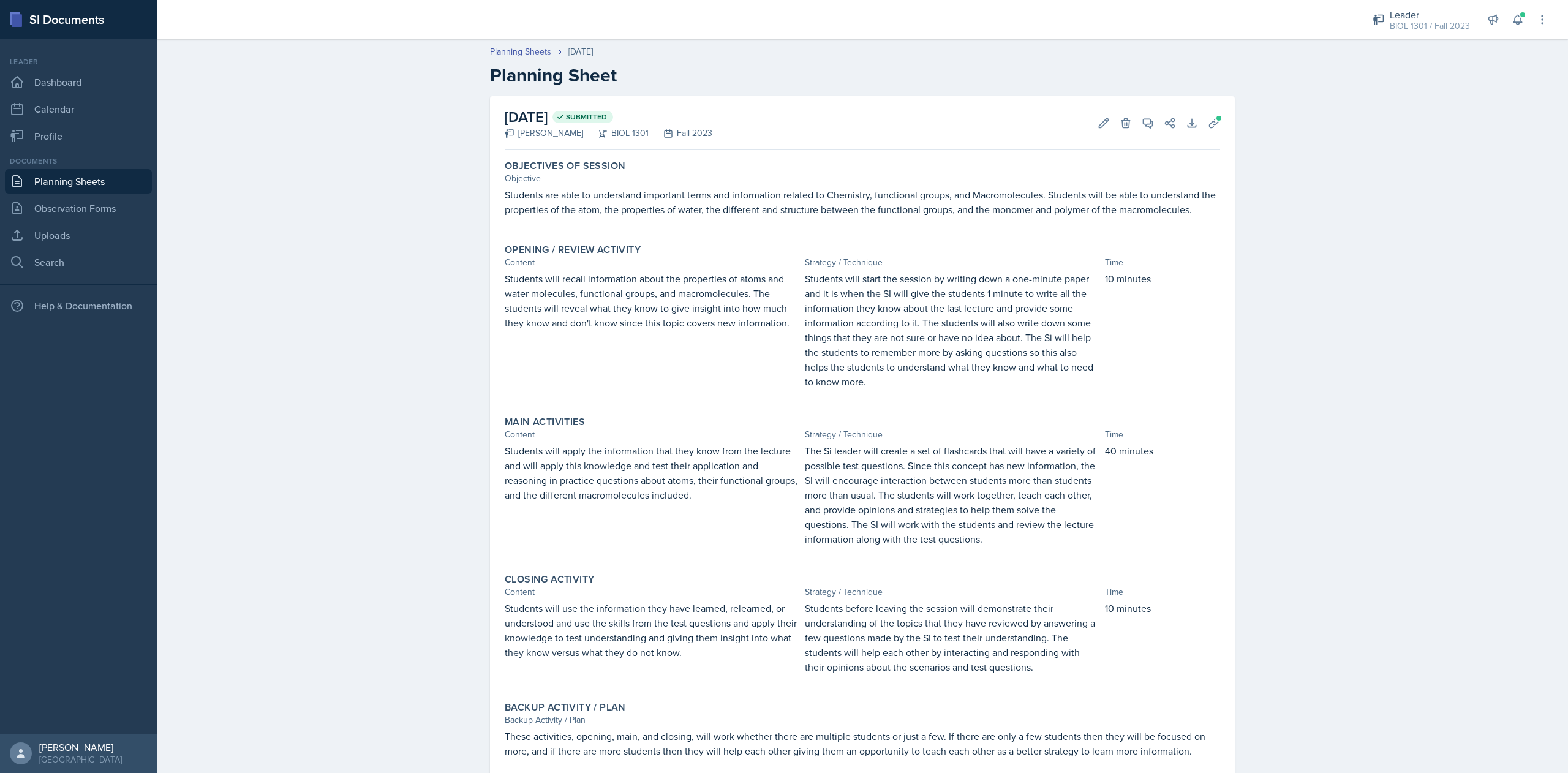
click at [555, 665] on p at bounding box center [652, 665] width 295 height 13
click at [664, 203] on p "Students are able to understand important terms and information related to Chem…" at bounding box center [862, 202] width 716 height 29
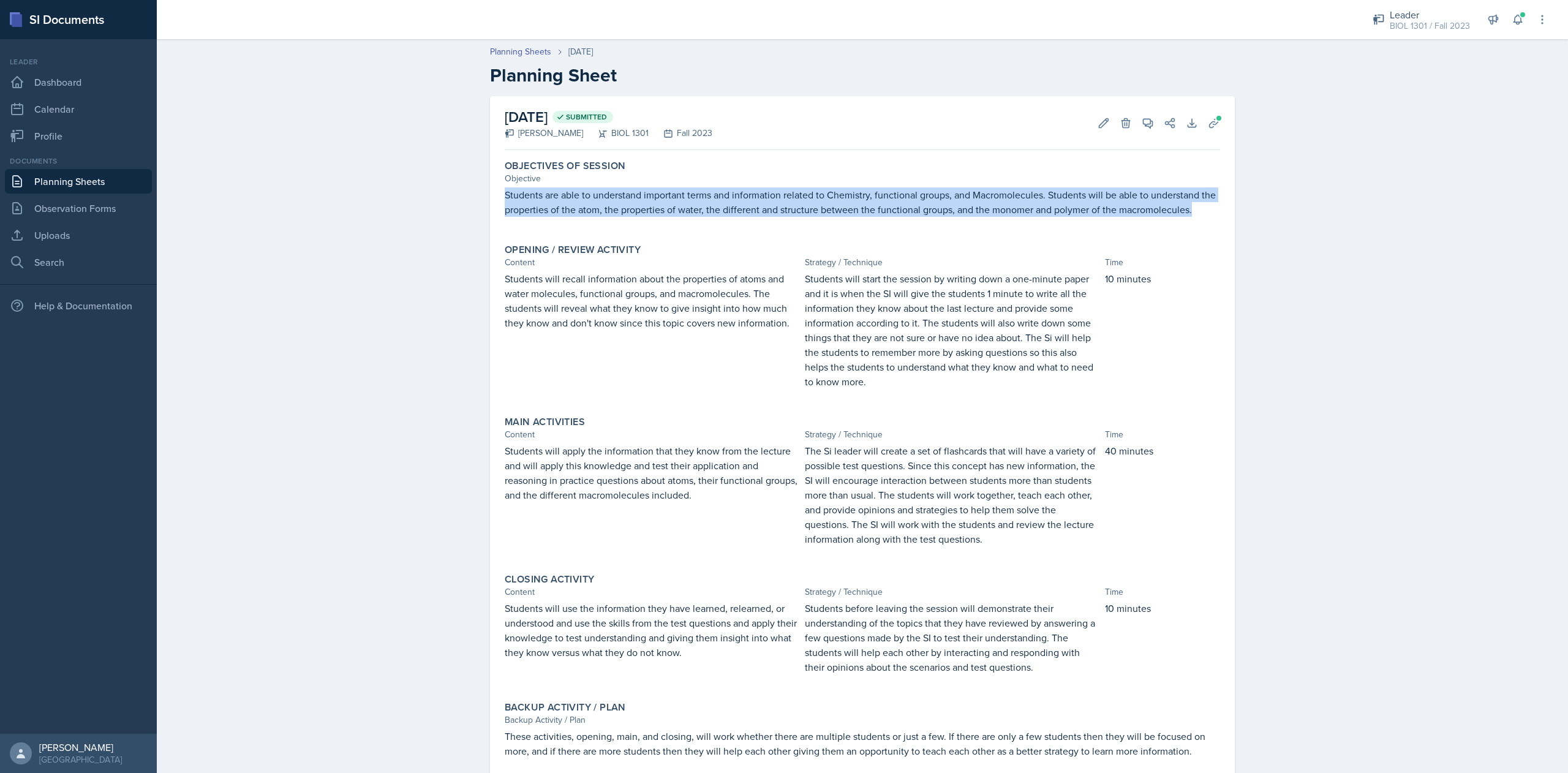
click at [664, 203] on p "Students are able to understand important terms and information related to Chem…" at bounding box center [862, 202] width 716 height 29
copy p "Students are able to understand important terms and information related to Chem…"
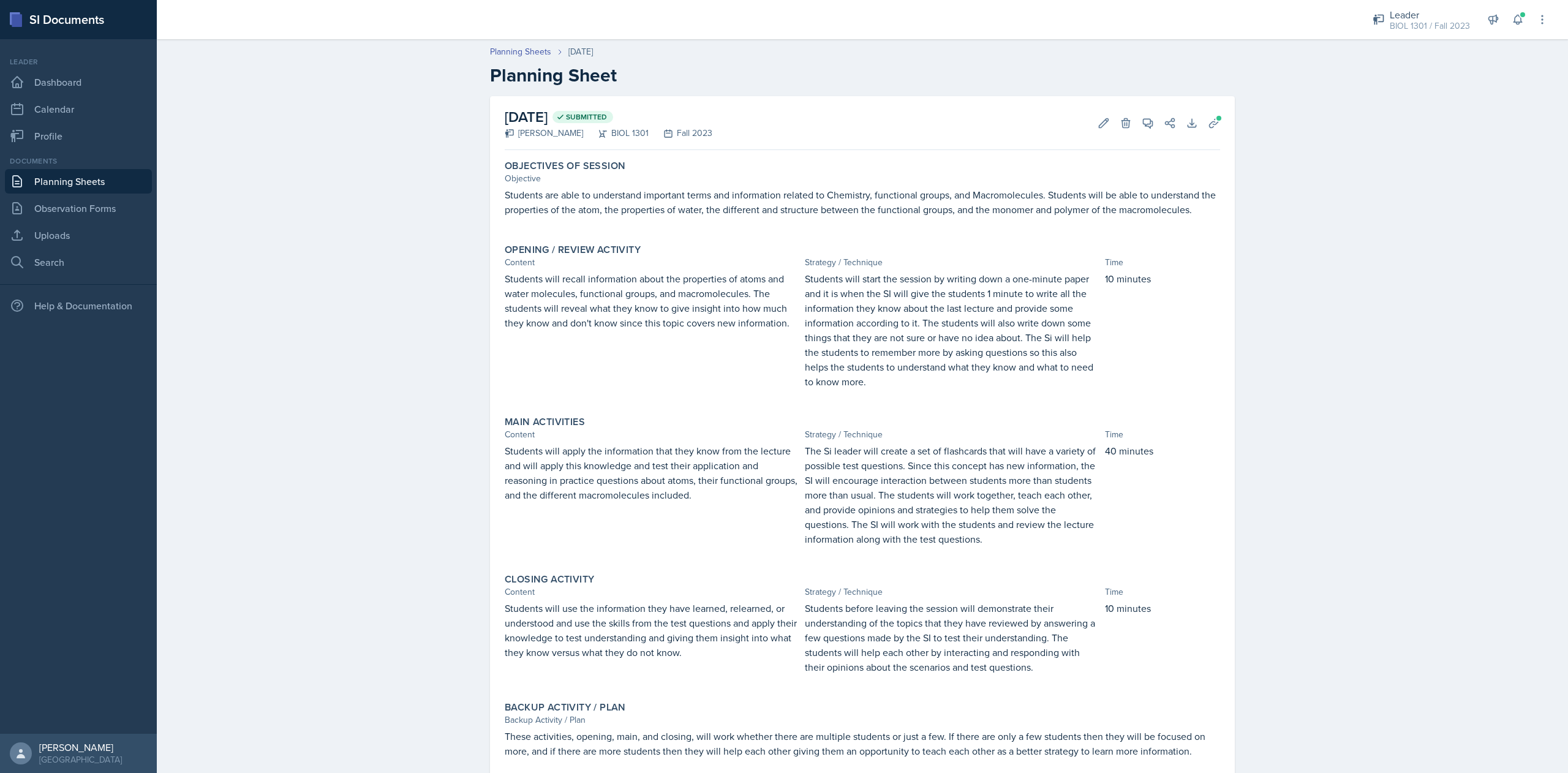
click at [592, 310] on p "Students will recall information about the properties of atoms and water molecu…" at bounding box center [652, 301] width 295 height 59
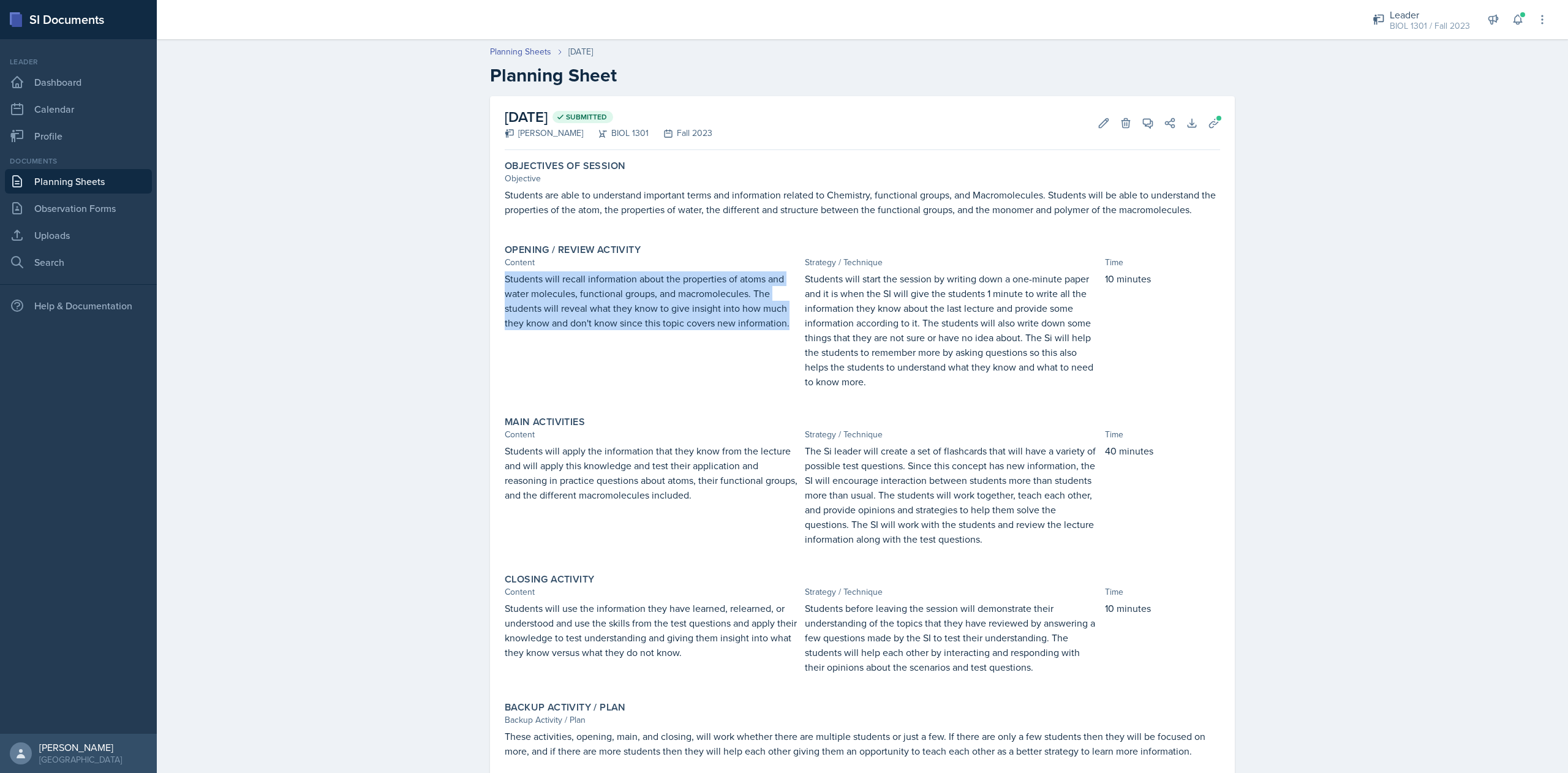
click at [592, 310] on p "Students will recall information about the properties of atoms and water molecu…" at bounding box center [652, 301] width 295 height 59
copy p "Students will recall information about the properties of atoms and water molecu…"
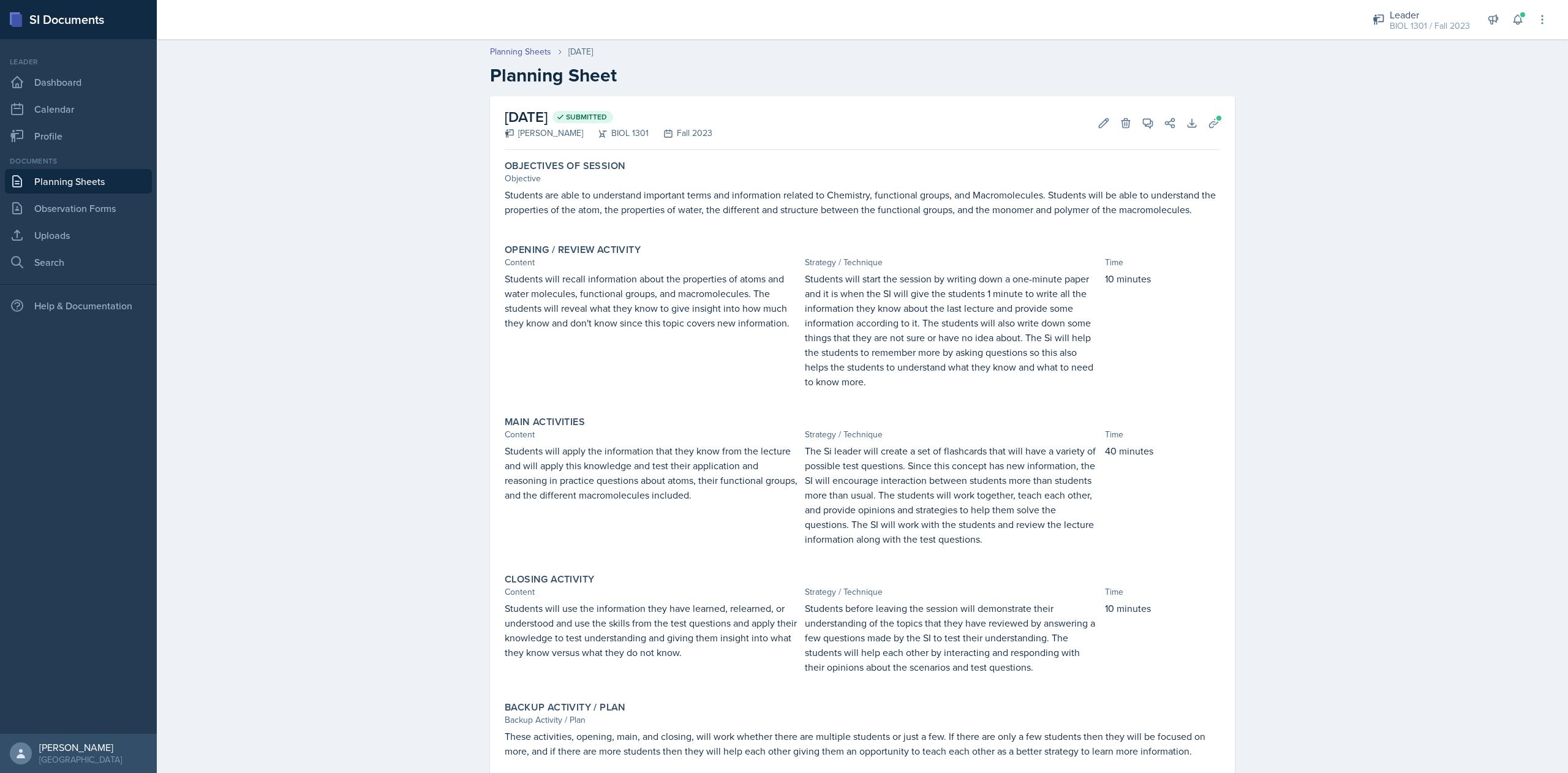
click at [885, 311] on p "Students will start the session by writing down a one-minute paper and it is wh…" at bounding box center [952, 330] width 295 height 117
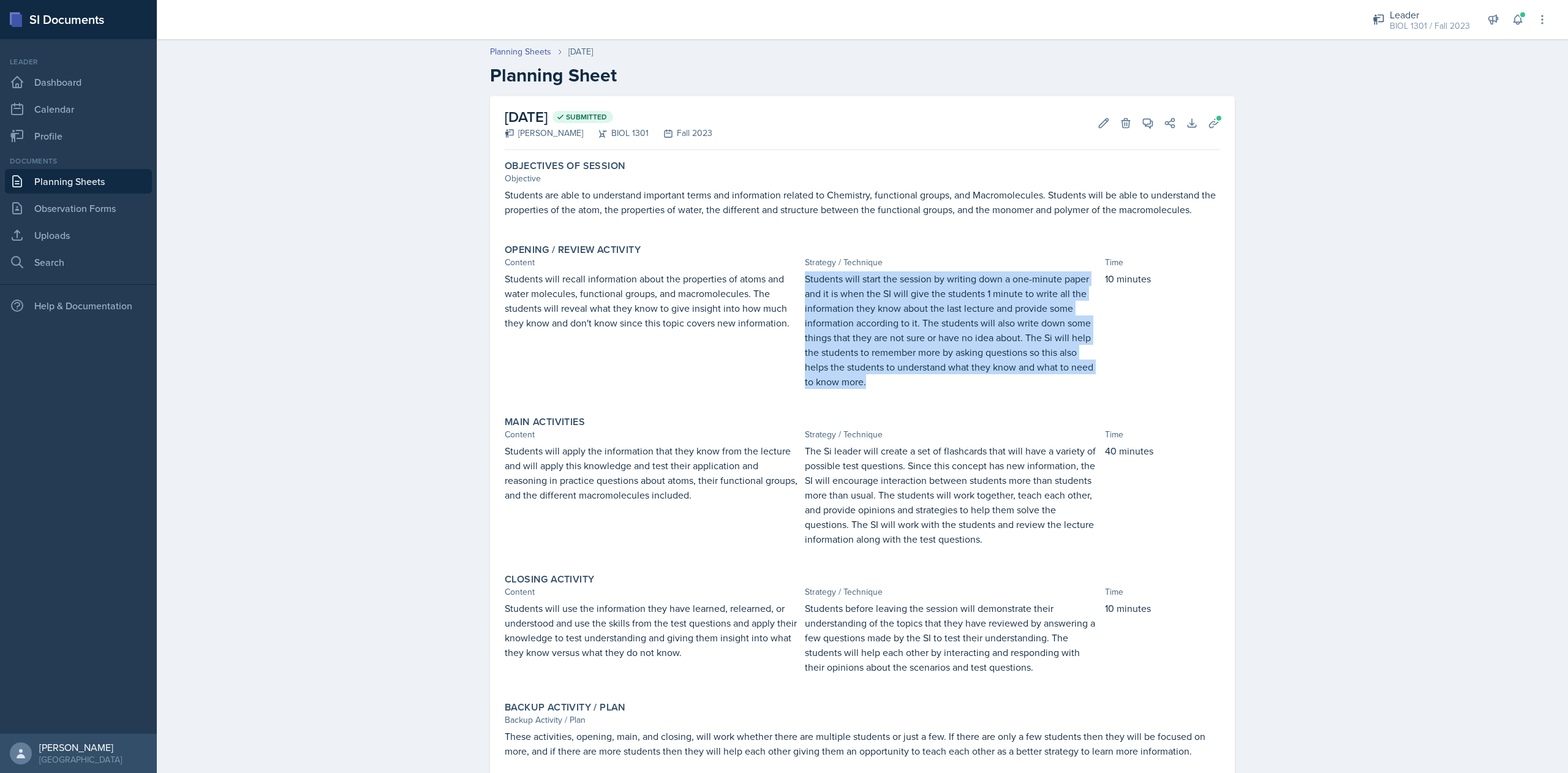
click at [885, 311] on p "Students will start the session by writing down a one-minute paper and it is wh…" at bounding box center [952, 330] width 295 height 117
copy p "Students will start the session by writing down a one-minute paper and it is wh…"
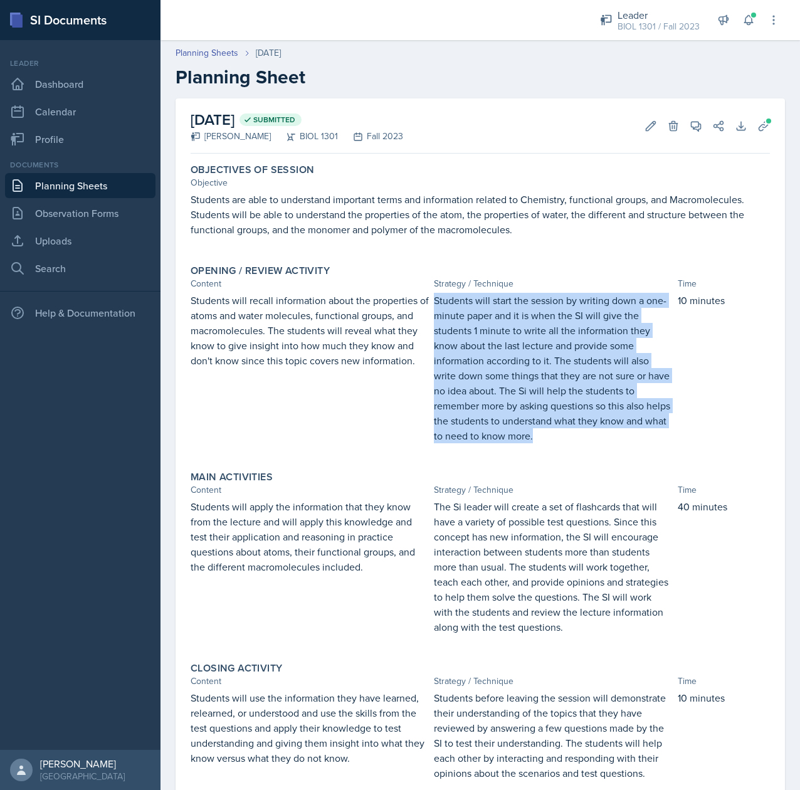
scroll to position [45, 0]
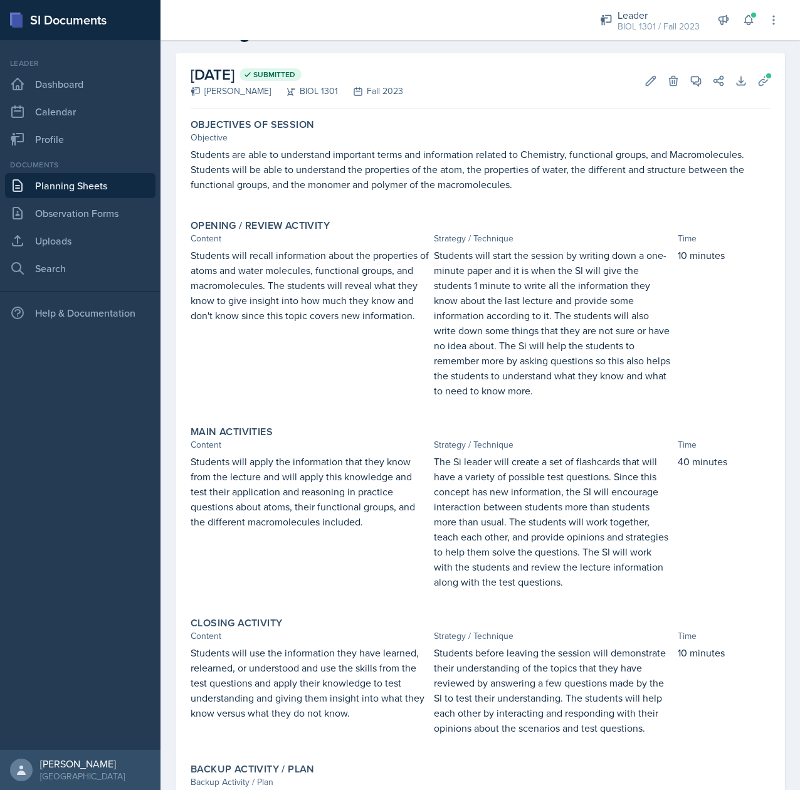
click at [236, 494] on p "Students will apply the information that they know from the lecture and will ap…" at bounding box center [310, 491] width 238 height 75
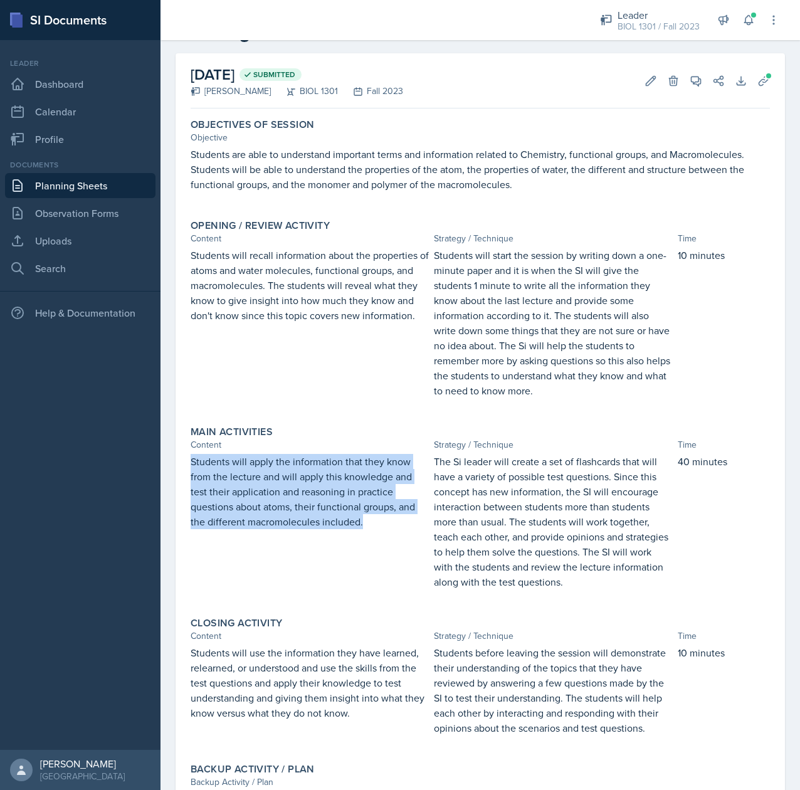
click at [236, 494] on p "Students will apply the information that they know from the lecture and will ap…" at bounding box center [310, 491] width 238 height 75
copy p "Students will apply the information that they know from the lecture and will ap…"
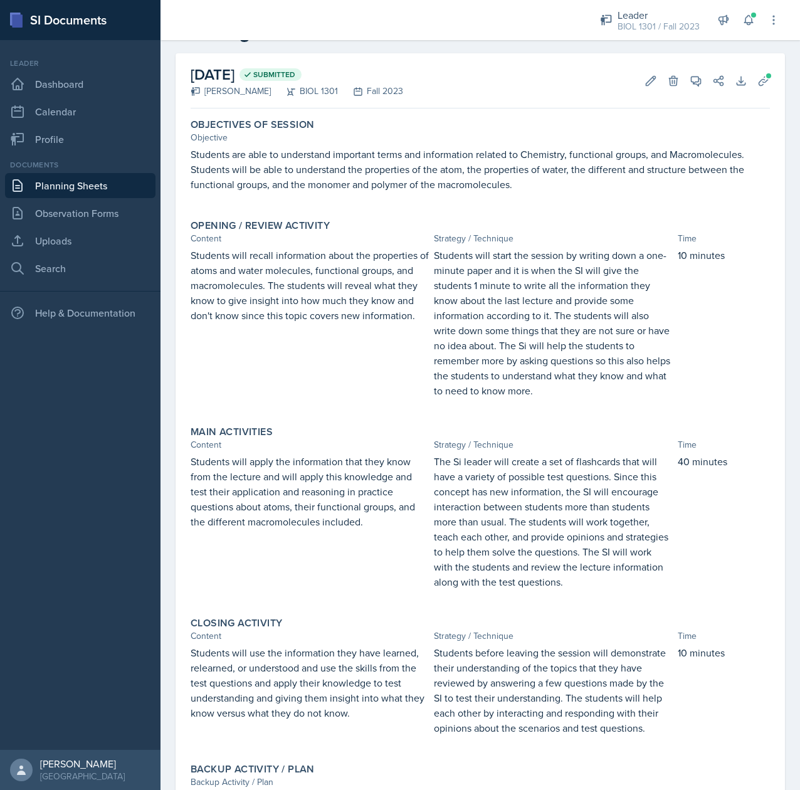
click at [530, 536] on p "The Si leader will create a set of flashcards that will have a variety of possi…" at bounding box center [553, 521] width 238 height 135
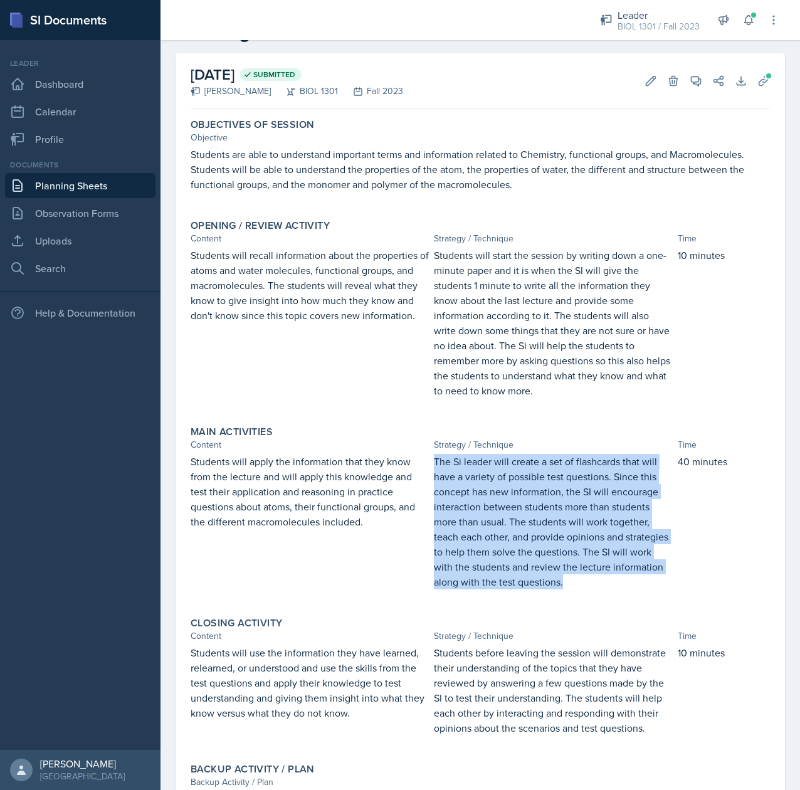
click at [530, 536] on p "The Si leader will create a set of flashcards that will have a variety of possi…" at bounding box center [553, 521] width 238 height 135
copy p "The Si leader will create a set of flashcards that will have a variety of possi…"
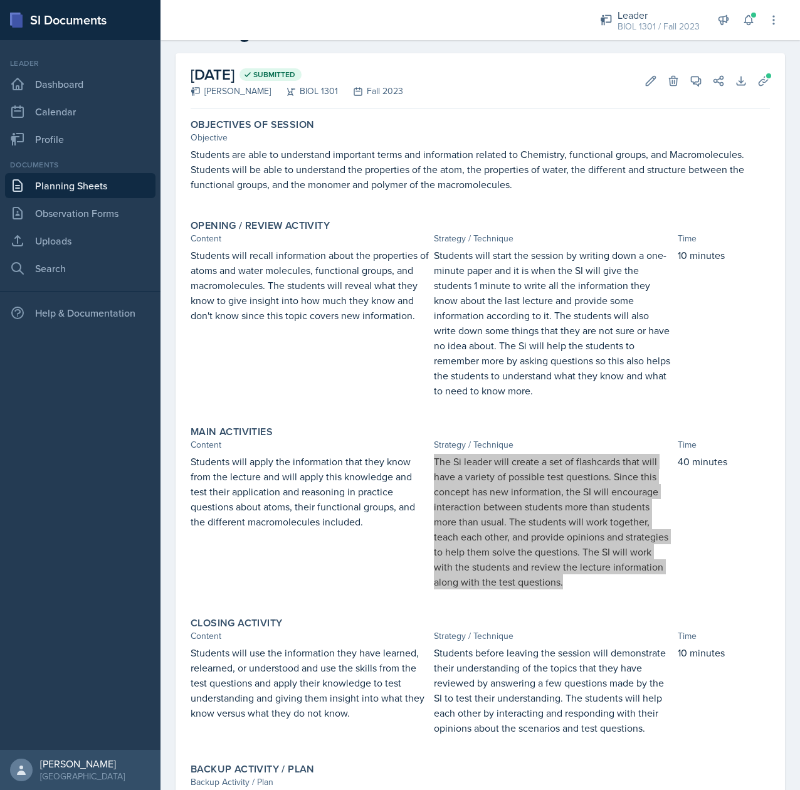
scroll to position [169, 0]
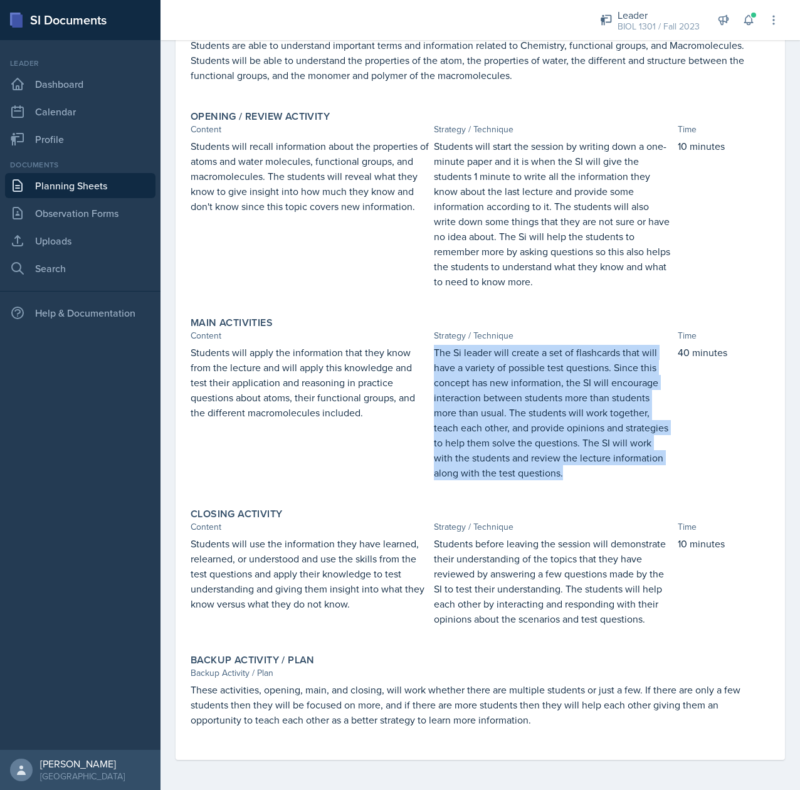
click at [304, 547] on p "Students will use the information they have learned, relearned, or understood a…" at bounding box center [310, 573] width 238 height 75
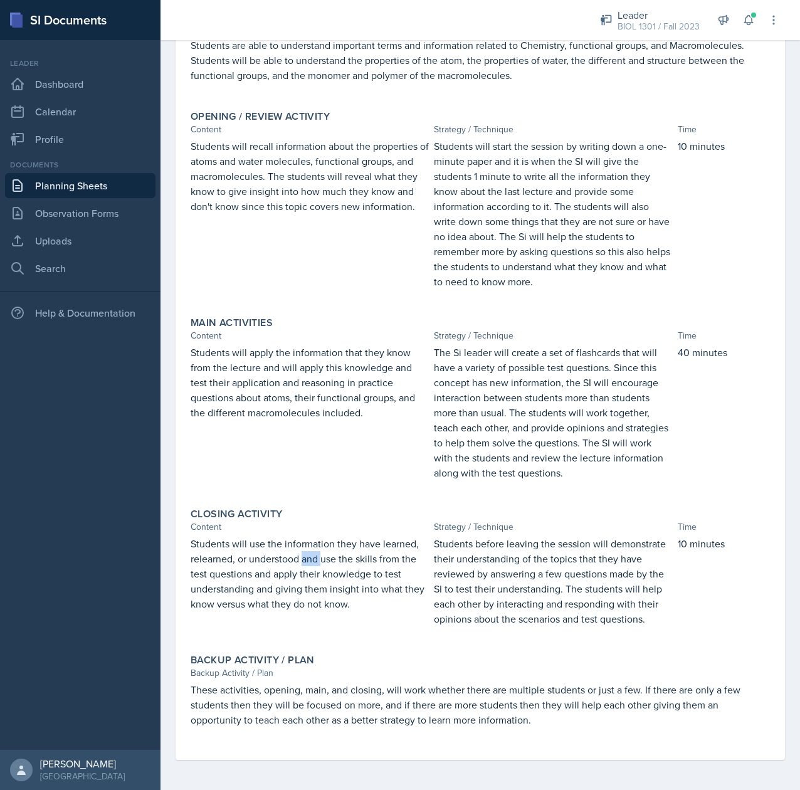
click at [304, 547] on p "Students will use the information they have learned, relearned, or understood a…" at bounding box center [310, 573] width 238 height 75
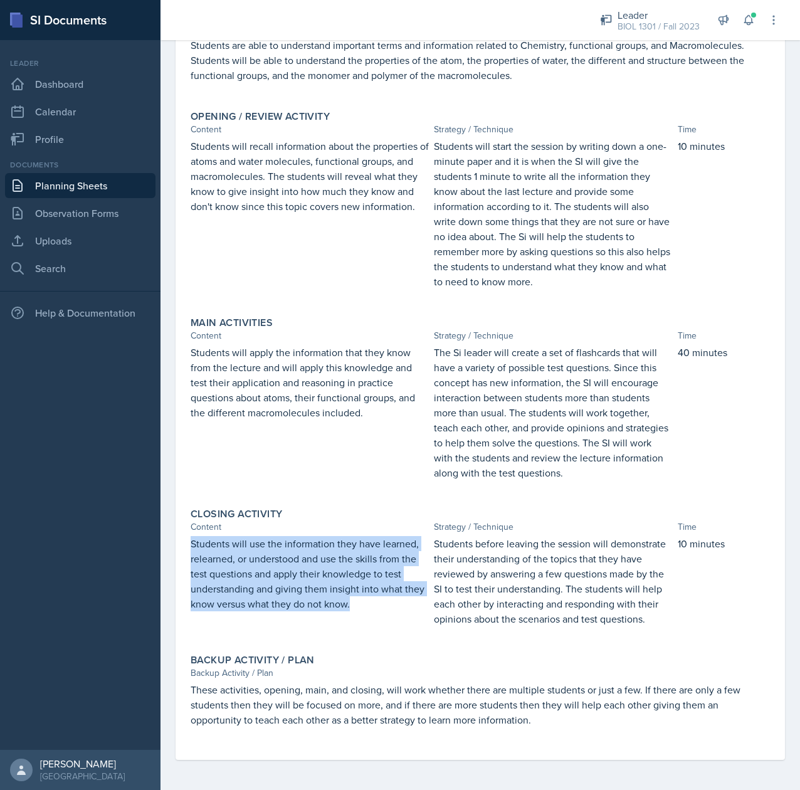
click at [304, 547] on p "Students will use the information they have learned, relearned, or understood a…" at bounding box center [310, 573] width 238 height 75
copy p "Students will use the information they have learned, relearned, or understood a…"
click at [509, 557] on p "Students before leaving the session will demonstrate their understanding of the…" at bounding box center [553, 581] width 238 height 90
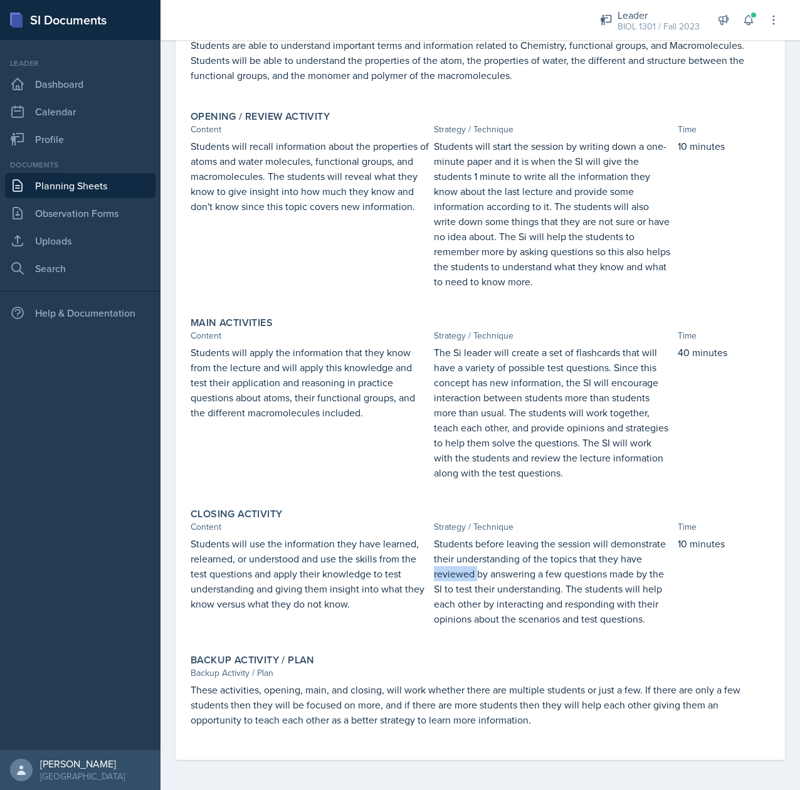
click at [509, 557] on p "Students before leaving the session will demonstrate their understanding of the…" at bounding box center [553, 581] width 238 height 90
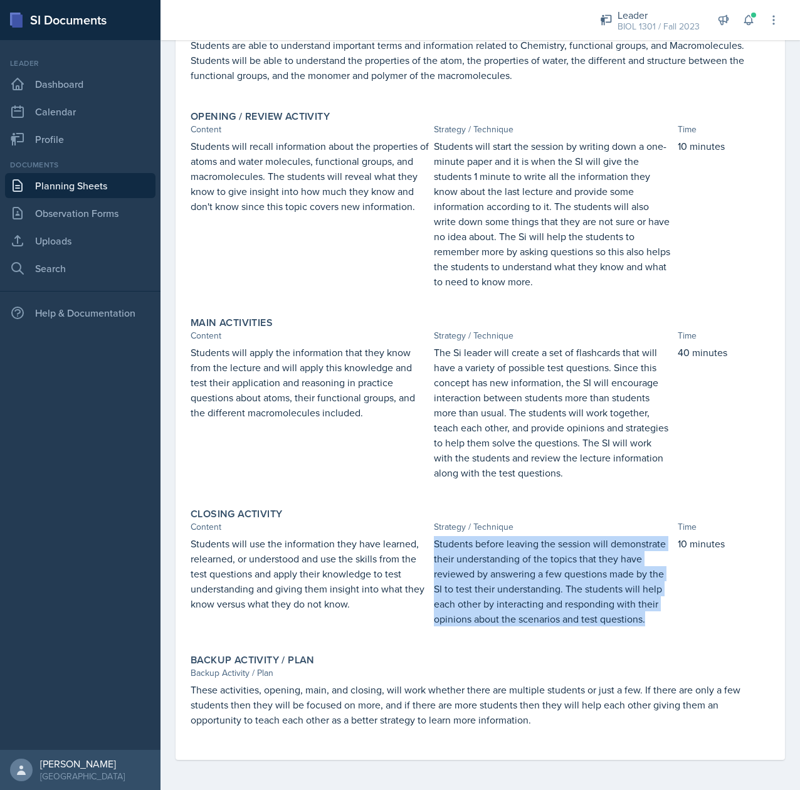
click at [509, 557] on p "Students before leaving the session will demonstrate their understanding of the…" at bounding box center [553, 581] width 238 height 90
copy p "Students before leaving the session will demonstrate their understanding of the…"
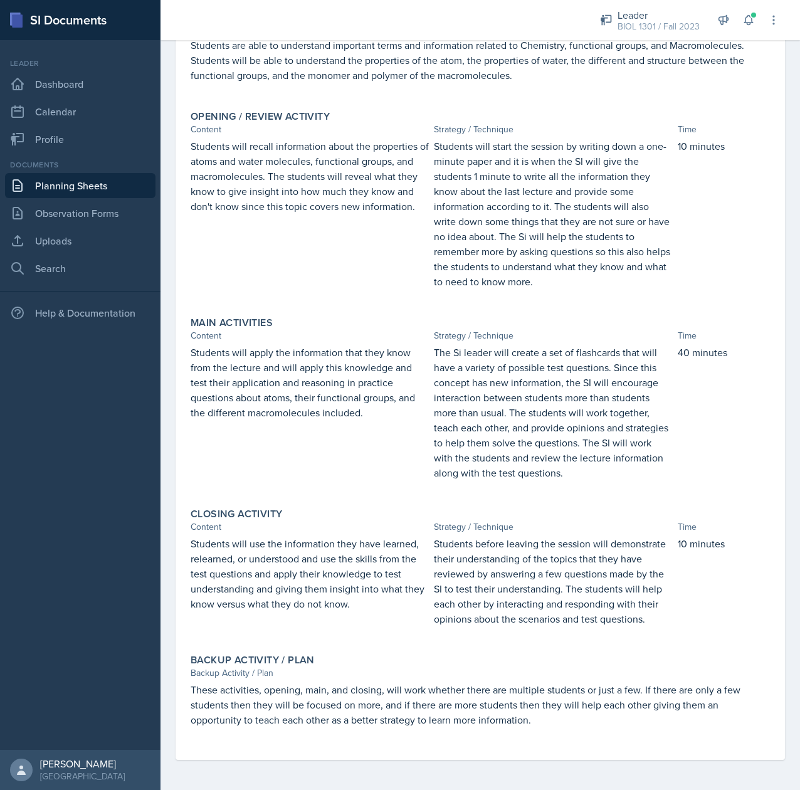
click at [411, 712] on p "These activities, opening, main, and closing, will work whether there are multi…" at bounding box center [481, 704] width 580 height 45
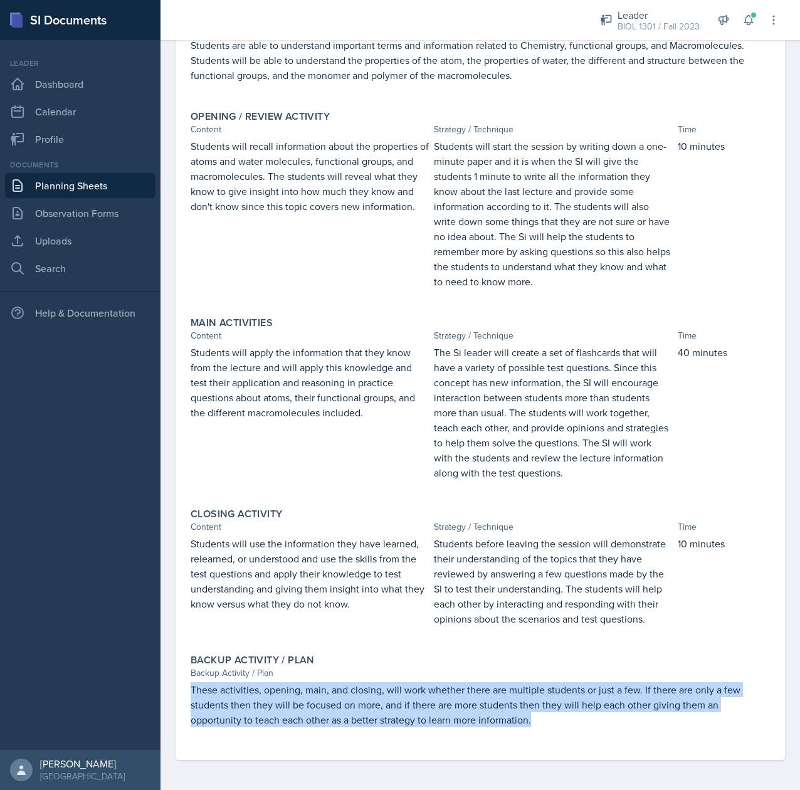
click at [411, 712] on p "These activities, opening, main, and closing, will work whether there are multi…" at bounding box center [481, 704] width 580 height 45
copy p "These activities, opening, main, and closing, will work whether there are multi…"
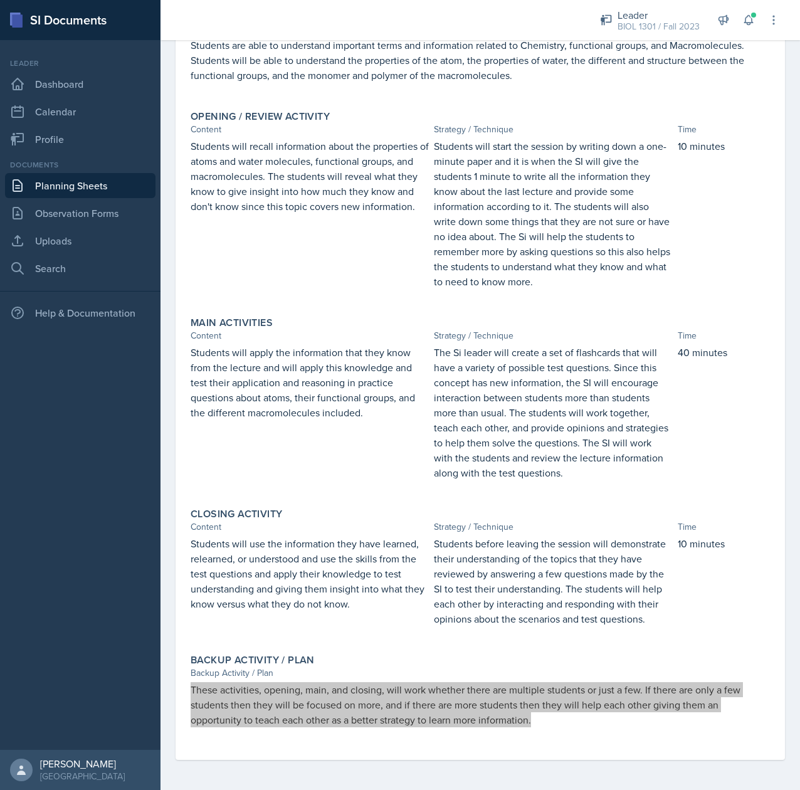
scroll to position [0, 0]
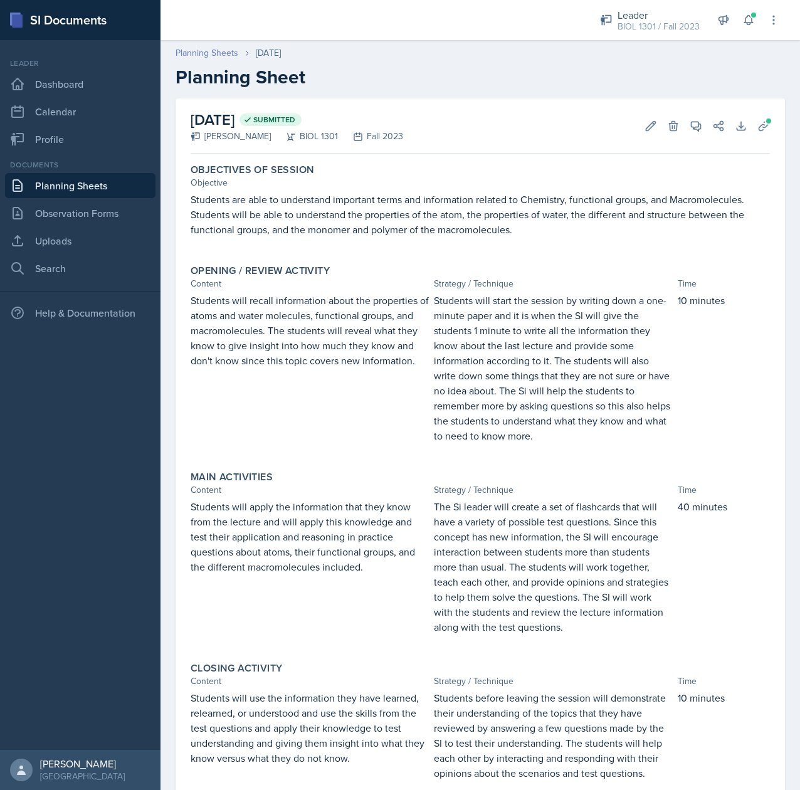
click at [196, 50] on link "Planning Sheets" at bounding box center [207, 52] width 63 height 13
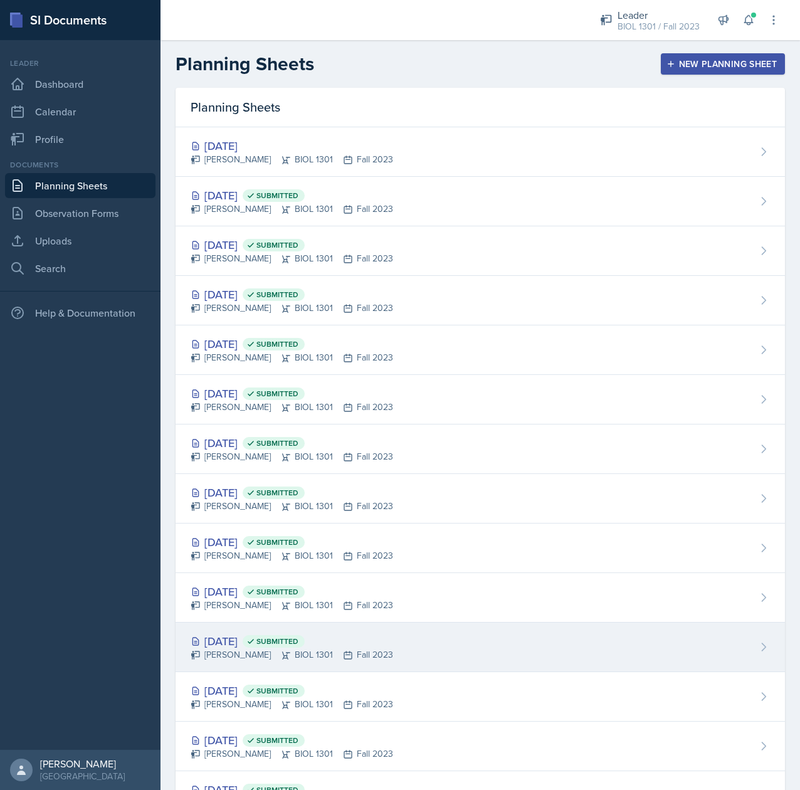
scroll to position [163, 0]
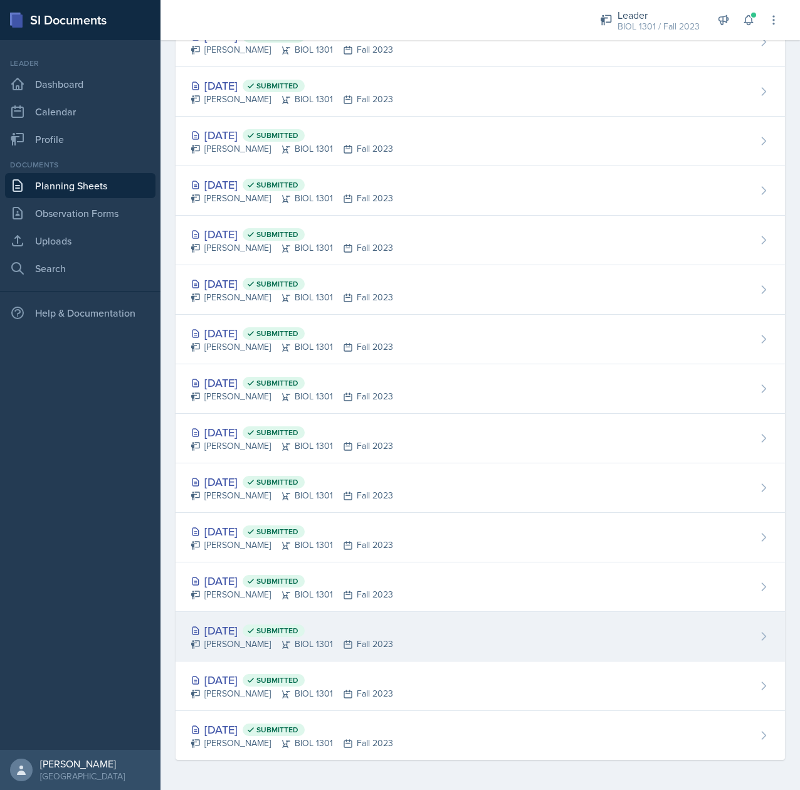
click at [252, 624] on div "[DATE] Submitted" at bounding box center [292, 630] width 203 height 17
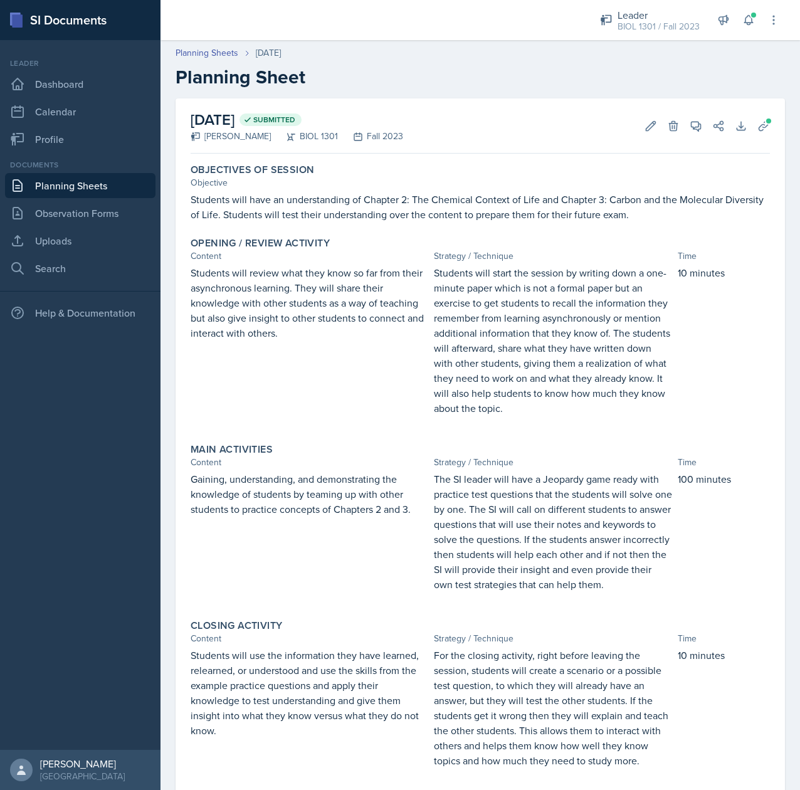
click at [365, 197] on p "Students will have an understanding of Chapter 2: The Chemical Context of Life …" at bounding box center [481, 207] width 580 height 30
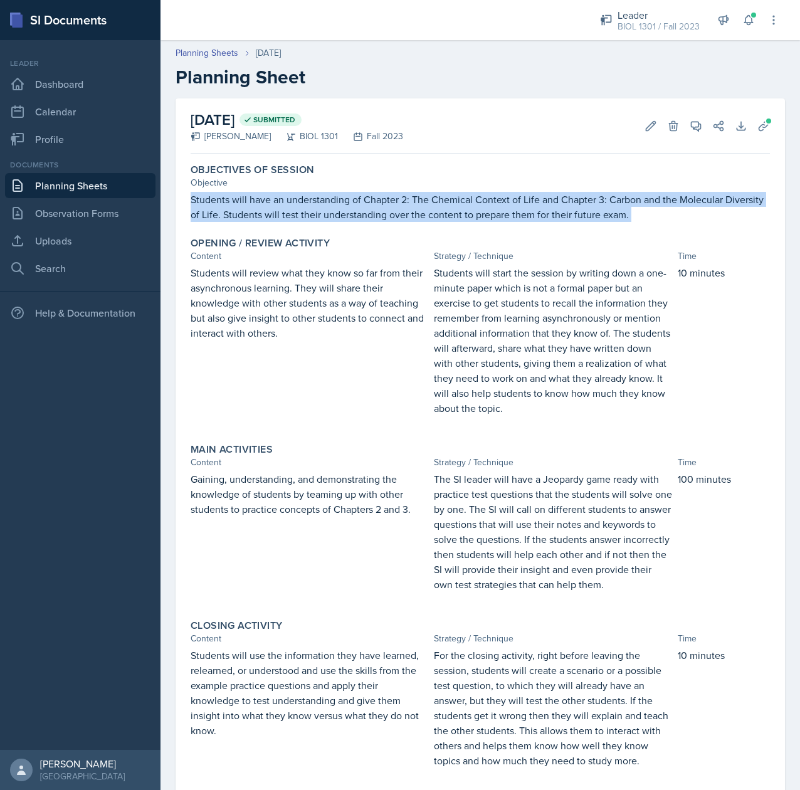
click at [365, 197] on p "Students will have an understanding of Chapter 2: The Chemical Context of Life …" at bounding box center [481, 207] width 580 height 30
copy div "Students will have an understanding of Chapter 2: The Chemical Context of Life …"
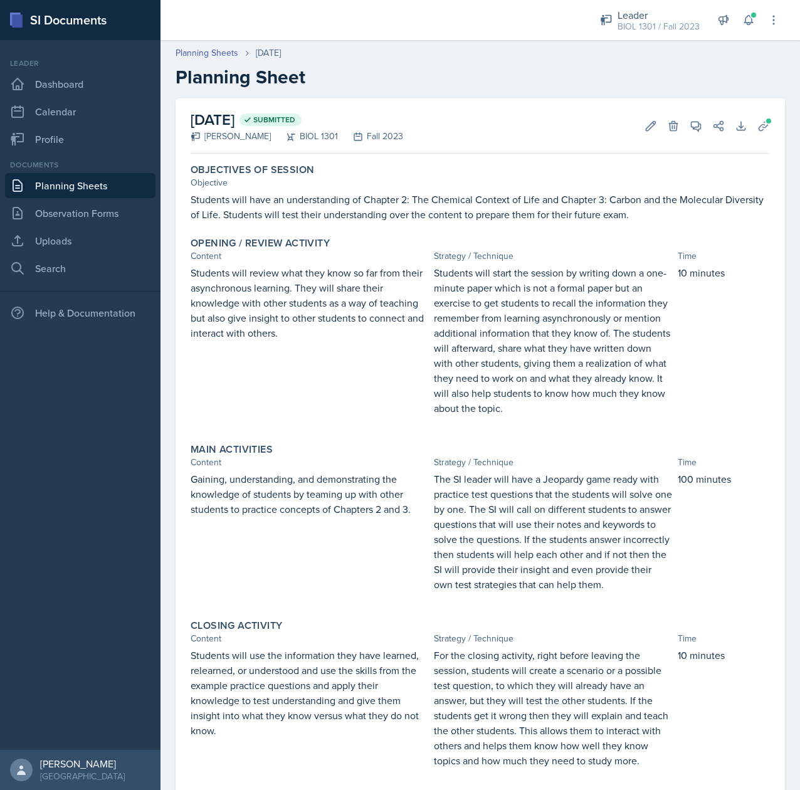
click at [287, 292] on p "Students will review what they know so far from their asynchronous learning. Th…" at bounding box center [310, 302] width 238 height 75
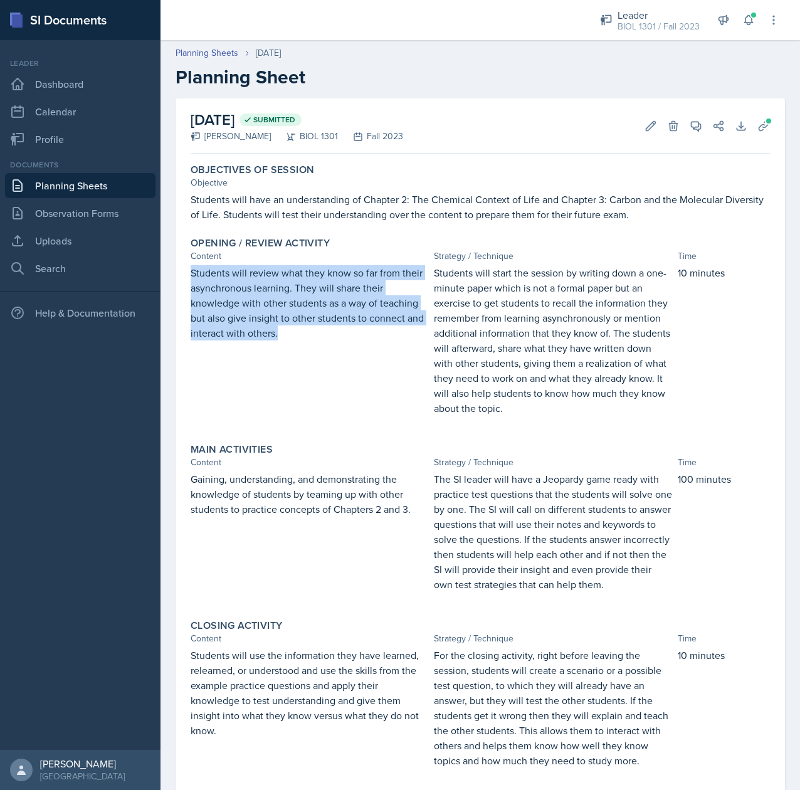
click at [287, 292] on p "Students will review what they know so far from their asynchronous learning. Th…" at bounding box center [310, 302] width 238 height 75
copy p "Students will review what they know so far from their asynchronous learning. Th…"
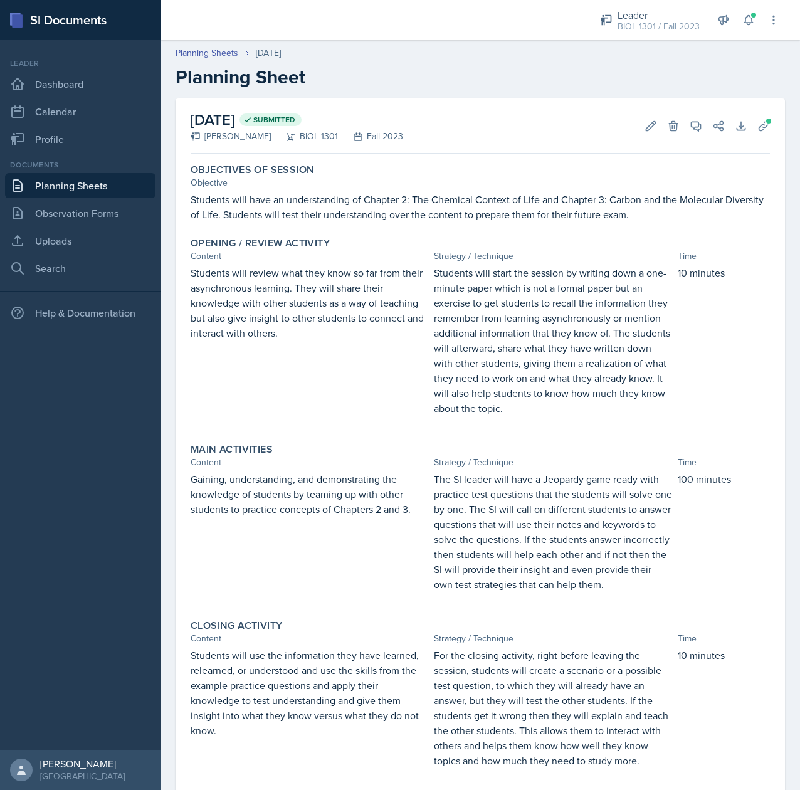
click at [580, 322] on p "Students will start the session by writing down a one-minute paper which is not…" at bounding box center [553, 340] width 238 height 151
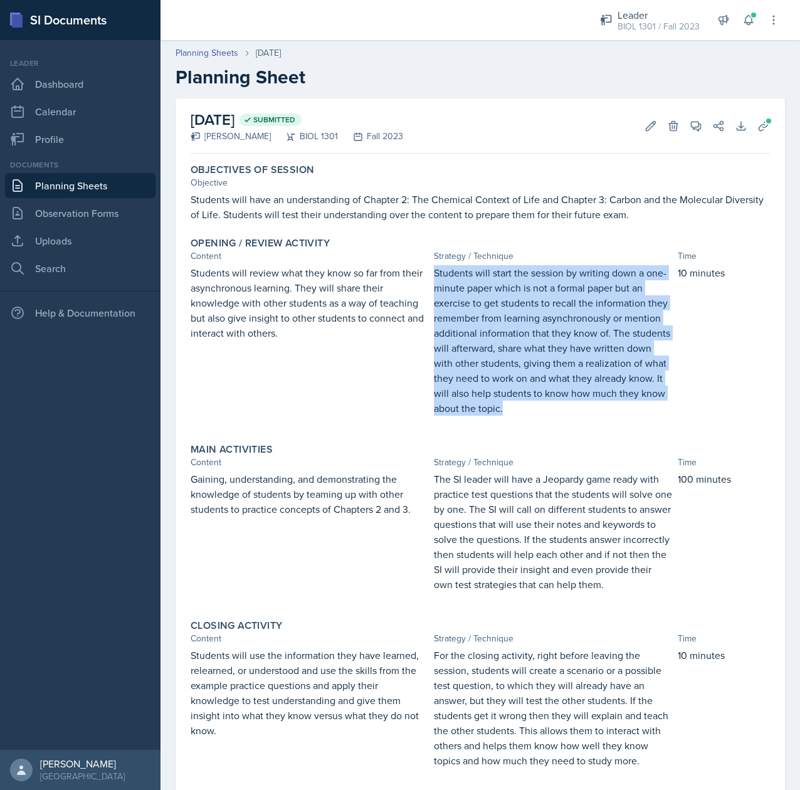
click at [580, 322] on p "Students will start the session by writing down a one-minute paper which is not…" at bounding box center [553, 340] width 238 height 151
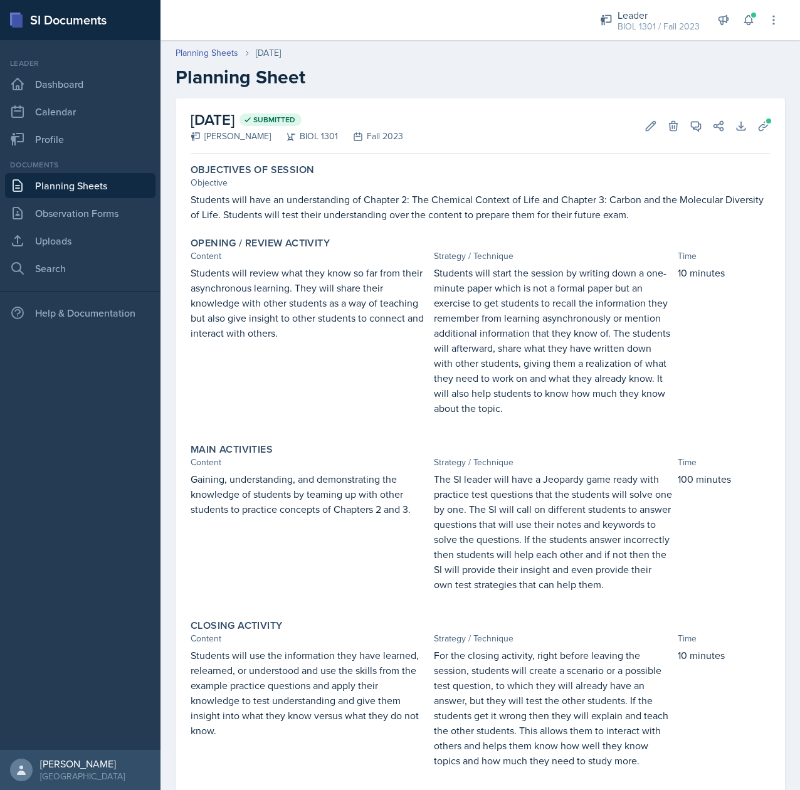
click at [300, 489] on p "Gaining, understanding, and demonstrating the knowledge of students by teaming …" at bounding box center [310, 487] width 238 height 30
click at [516, 537] on p "The SI leader will have a Jeopardy game ready with practice test questions that…" at bounding box center [553, 532] width 238 height 120
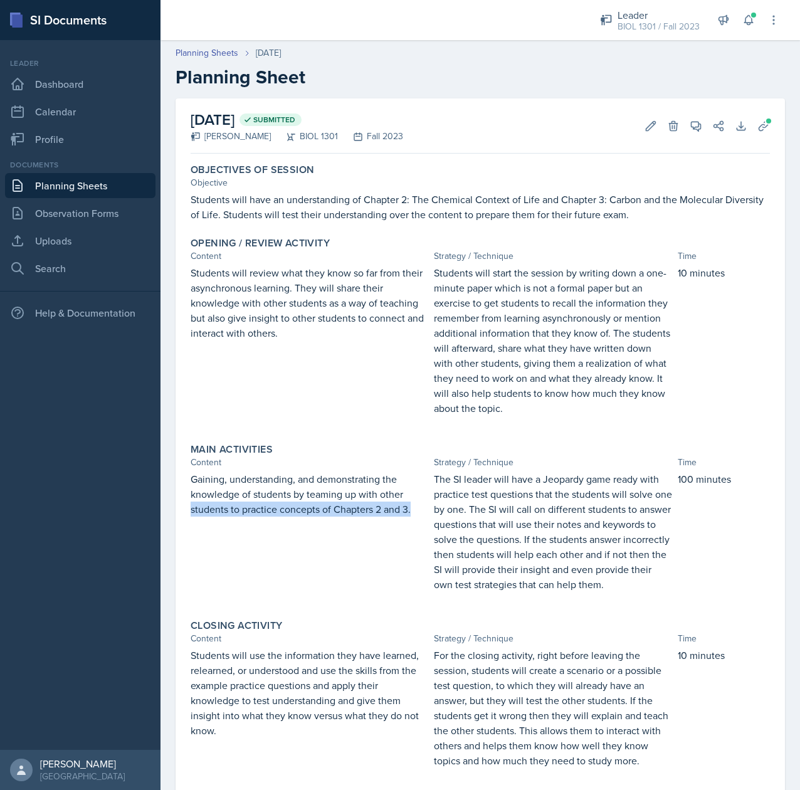
drag, startPoint x: 411, startPoint y: 514, endPoint x: 192, endPoint y: 511, distance: 219.5
click at [192, 511] on p "students to practice concepts of Chapters 2 and 3." at bounding box center [310, 509] width 238 height 15
click at [587, 529] on p "The SI leader will have a Jeopardy game ready with practice test questions that…" at bounding box center [553, 532] width 238 height 120
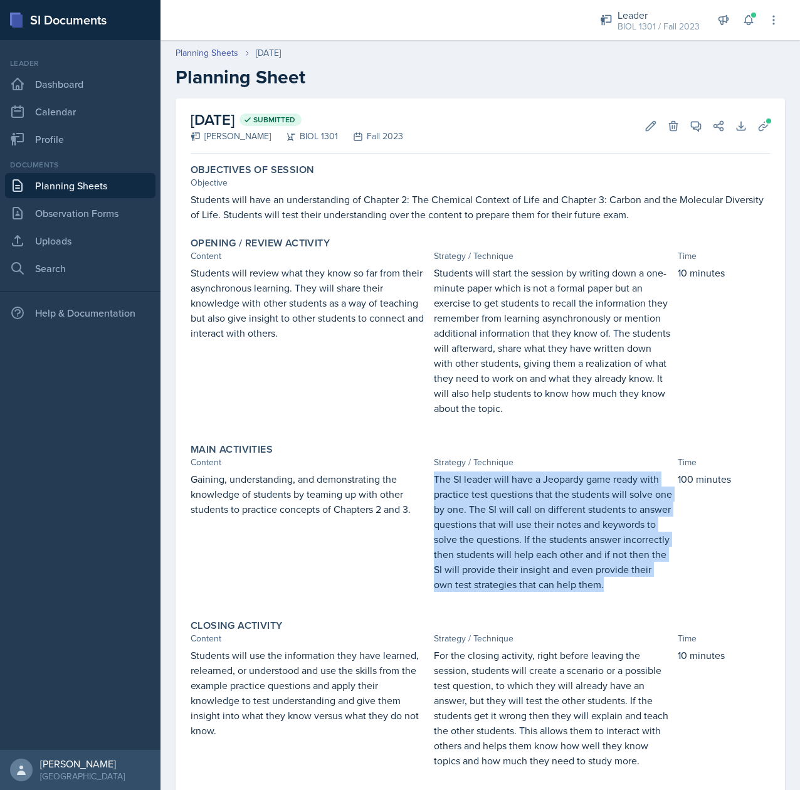
click at [587, 529] on p "The SI leader will have a Jeopardy game ready with practice test questions that…" at bounding box center [553, 532] width 238 height 120
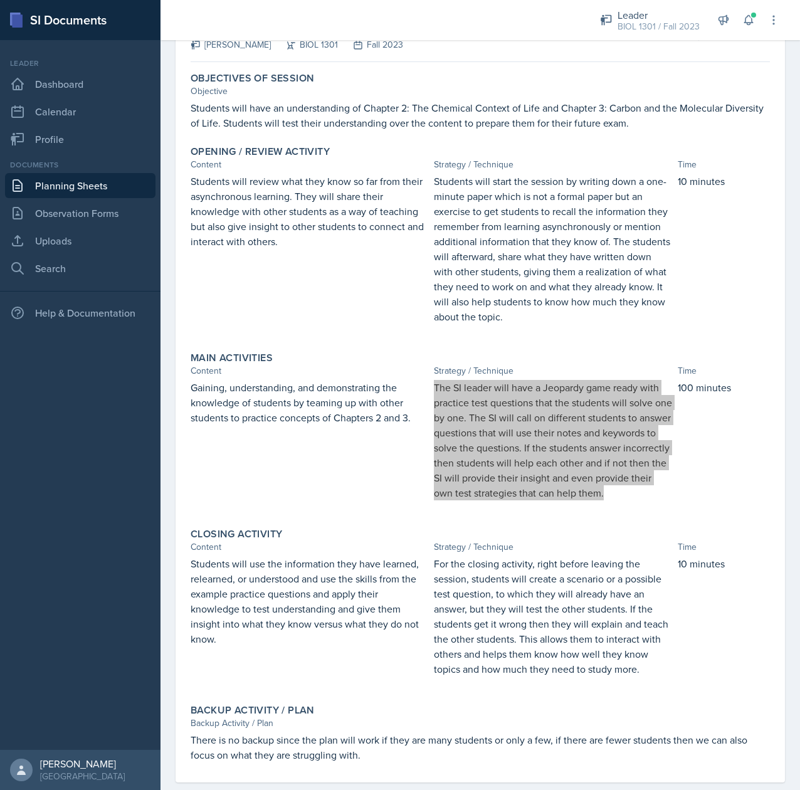
scroll to position [100, 0]
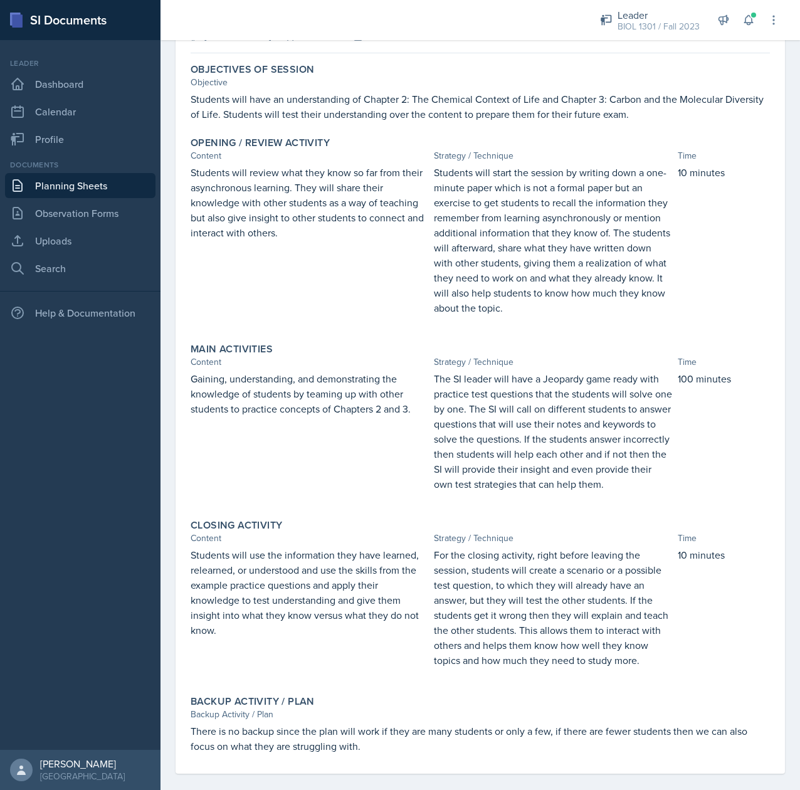
click at [285, 591] on p "Students will use the information they have learned, relearned, or understood a…" at bounding box center [310, 593] width 238 height 90
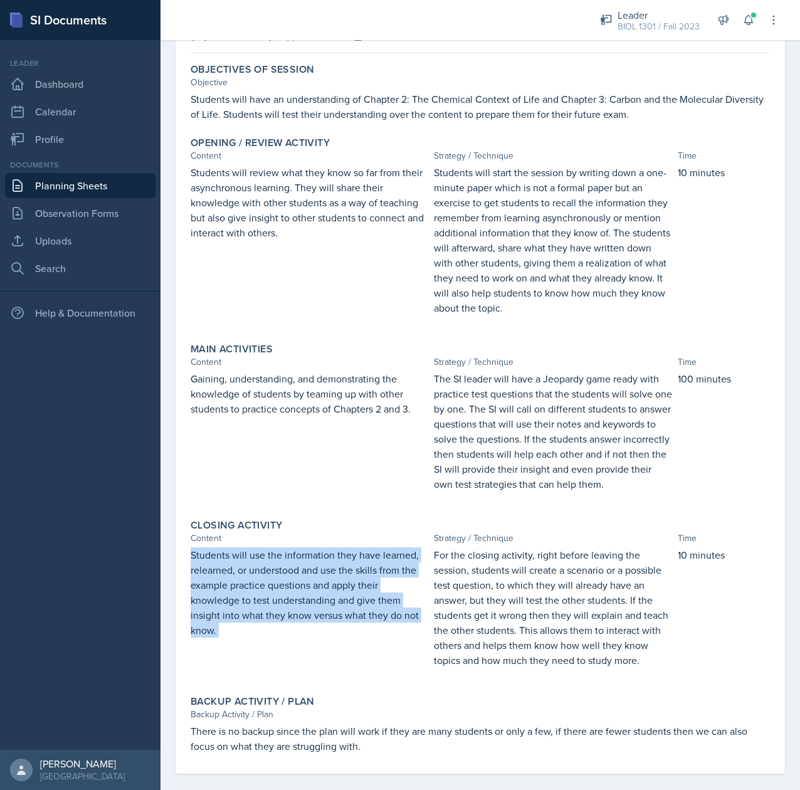
click at [285, 591] on p "Students will use the information they have learned, relearned, or understood a…" at bounding box center [310, 593] width 238 height 90
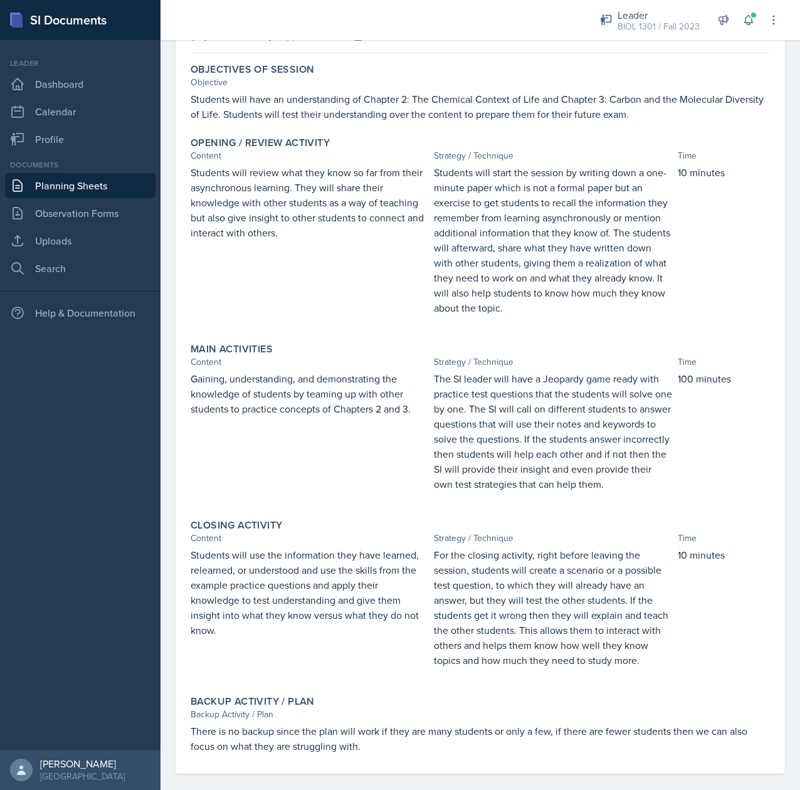
click at [510, 628] on p "For the closing activity, right before leaving the session, students will creat…" at bounding box center [553, 608] width 238 height 120
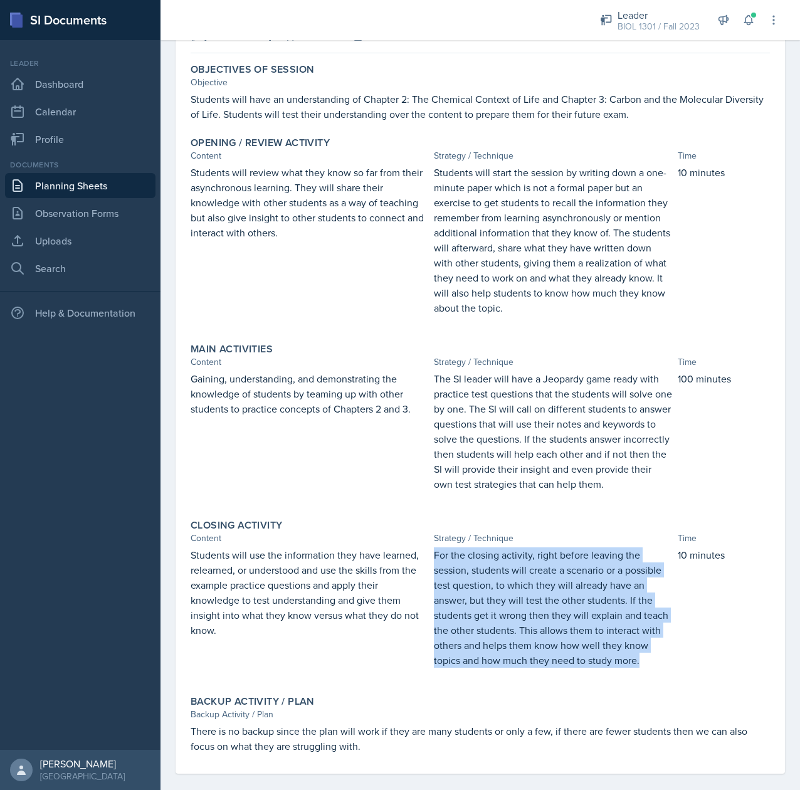
click at [510, 628] on p "For the closing activity, right before leaving the session, students will creat…" at bounding box center [553, 608] width 238 height 120
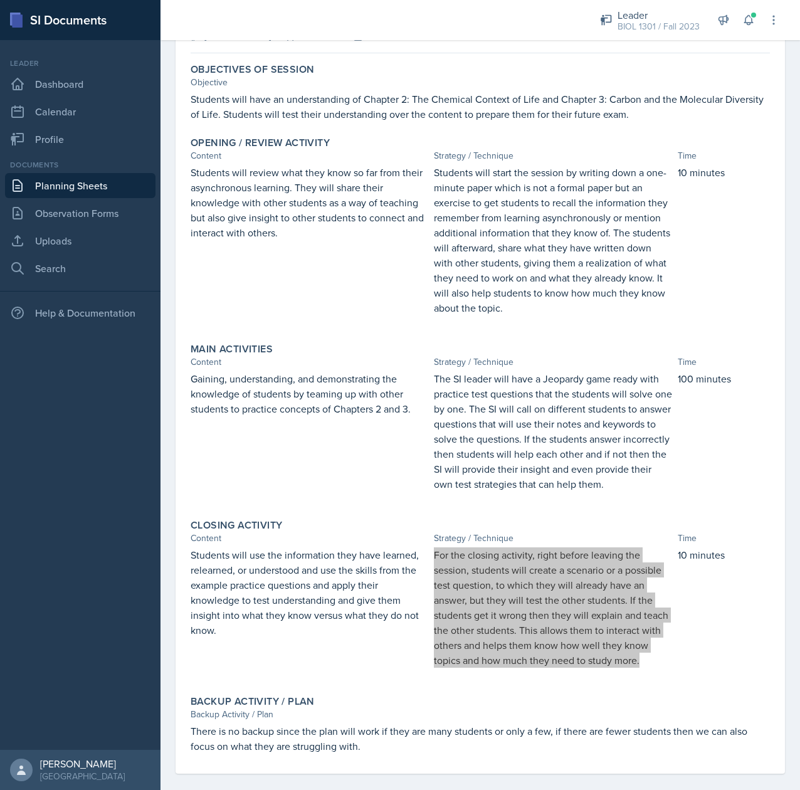
scroll to position [144, 0]
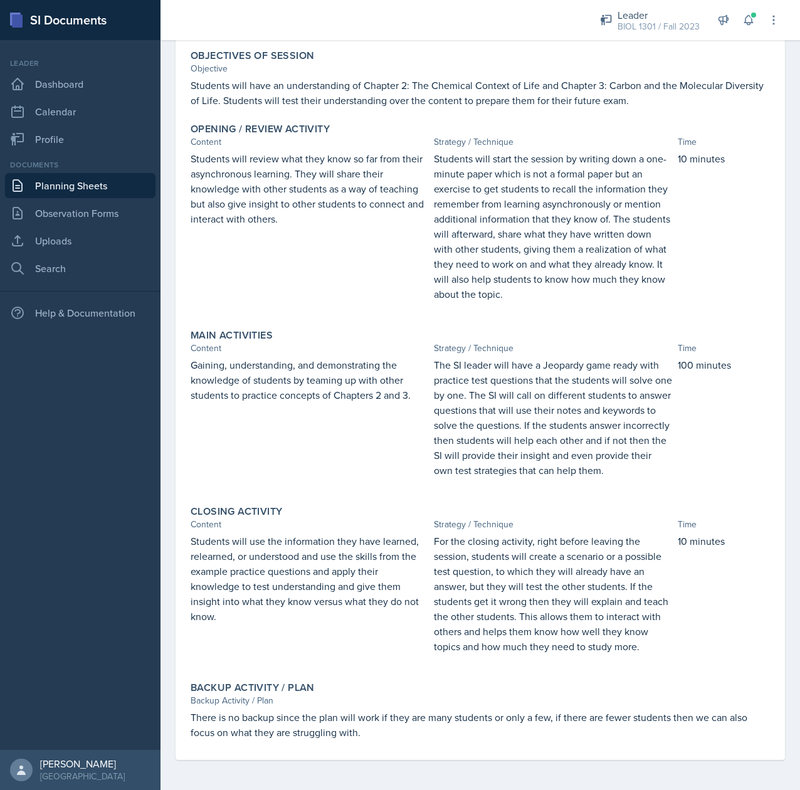
click at [268, 724] on p "There is no backup since the plan will work if they are many students or only a…" at bounding box center [481, 725] width 580 height 30
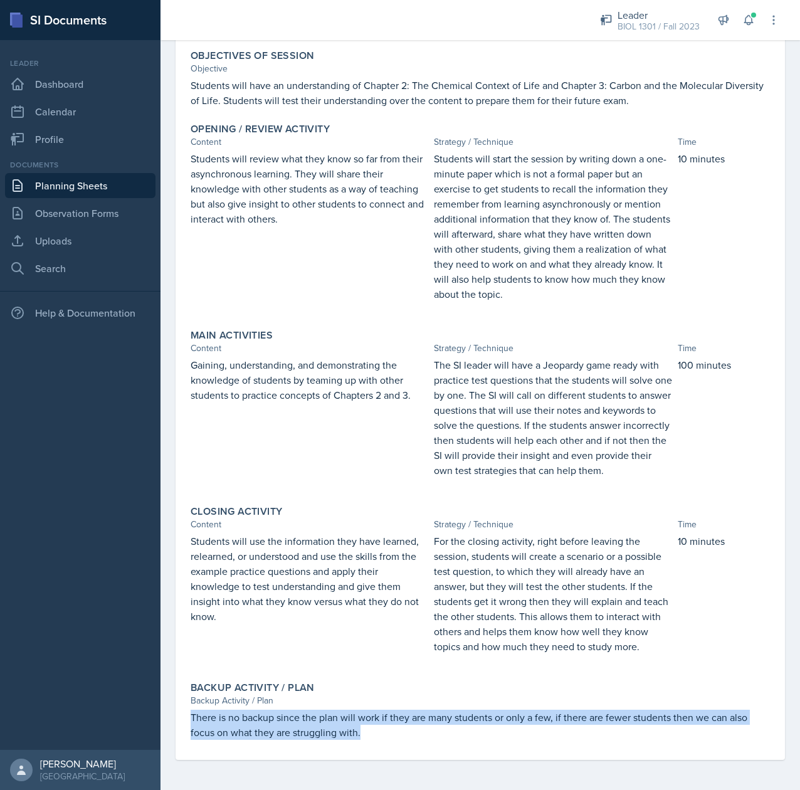
click at [268, 724] on p "There is no backup since the plan will work if they are many students or only a…" at bounding box center [481, 725] width 580 height 30
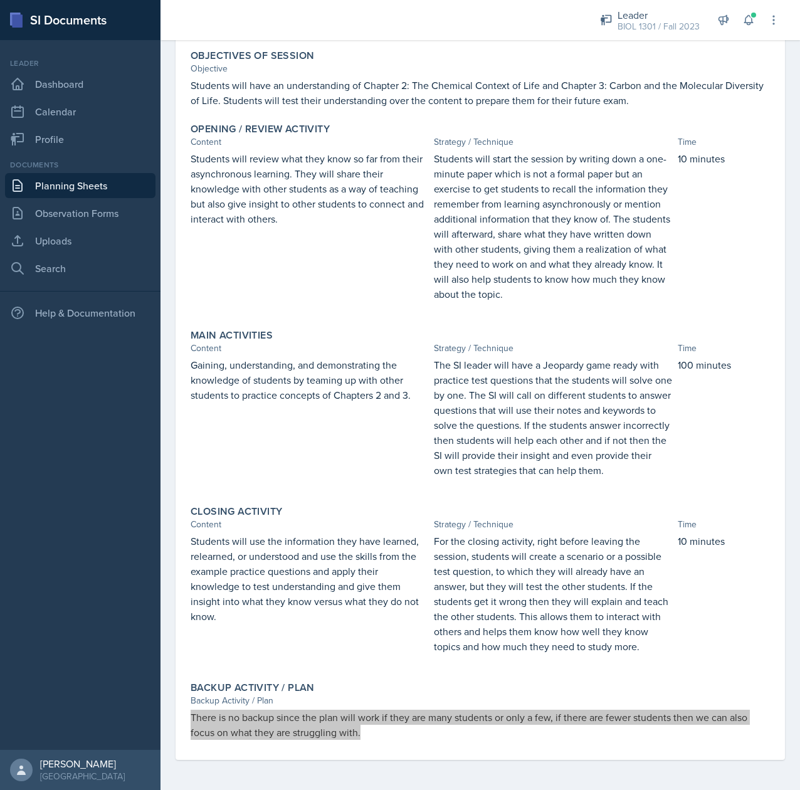
scroll to position [0, 0]
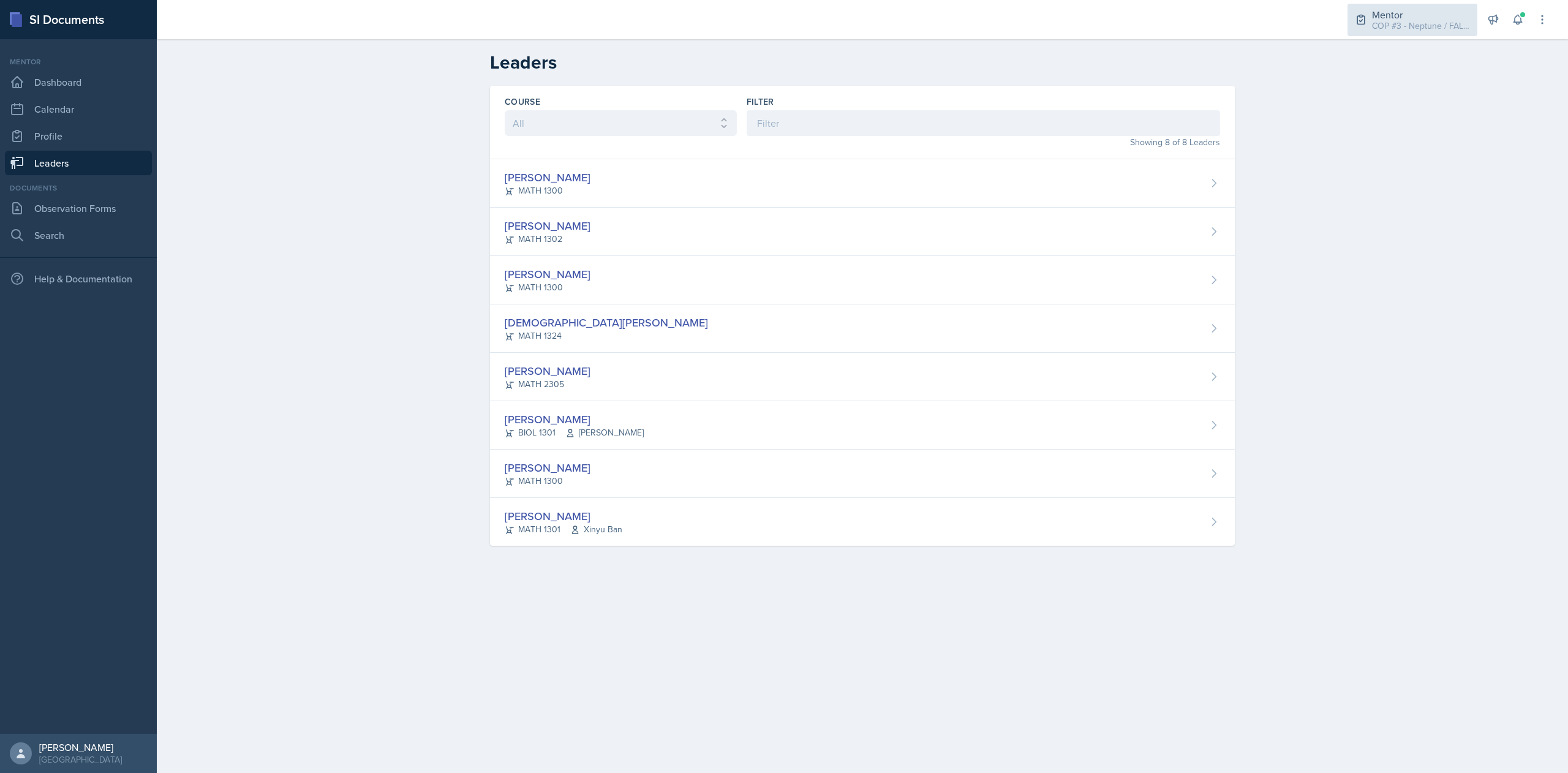
click at [1417, 21] on div "COP #3 - Neptune / FALL 2025" at bounding box center [1421, 25] width 98 height 13
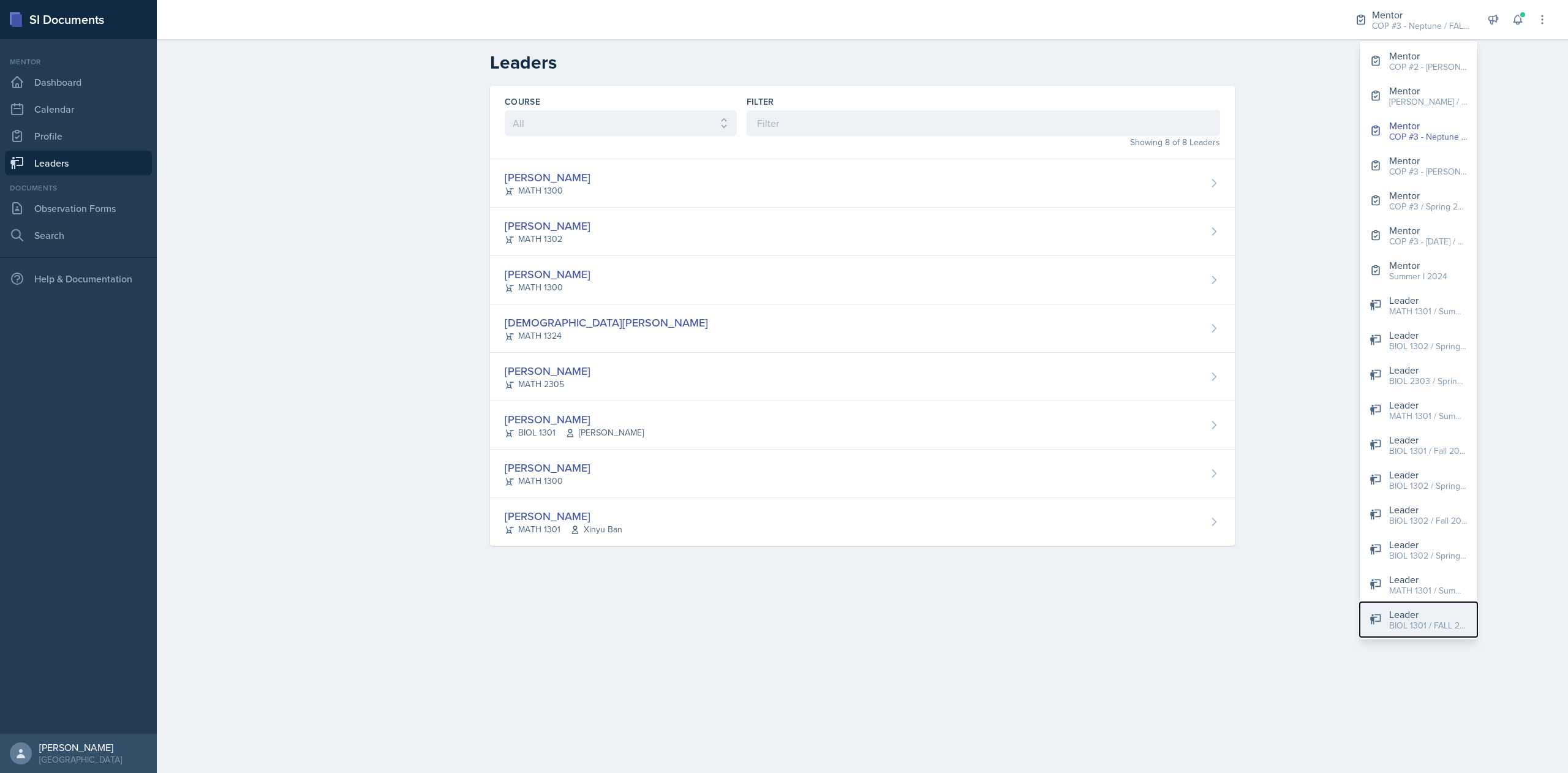
click at [1441, 605] on button "Leader BIOL 1301 / FALL 2025" at bounding box center [1418, 620] width 117 height 35
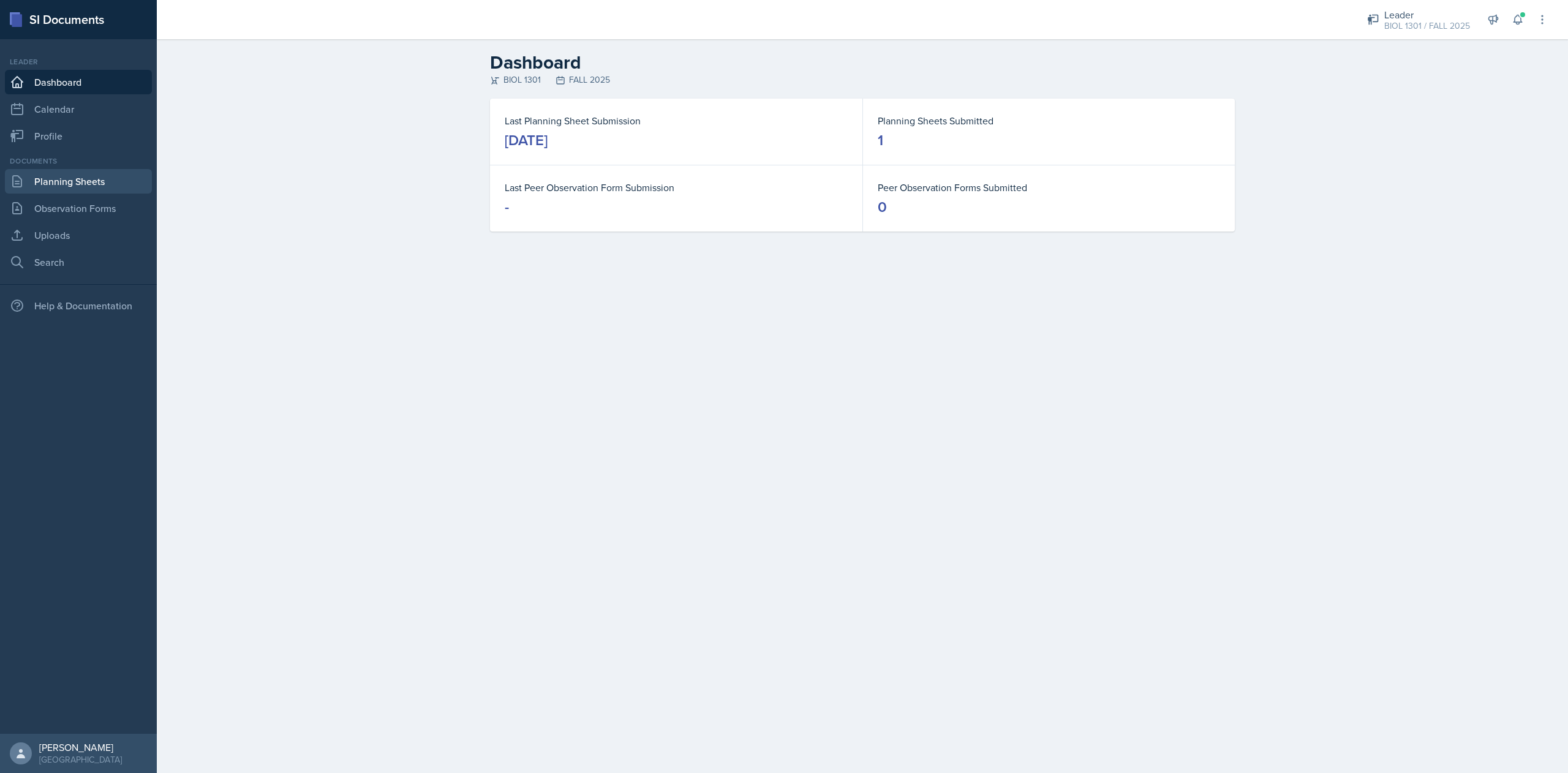
click at [94, 179] on link "Planning Sheets" at bounding box center [78, 181] width 147 height 24
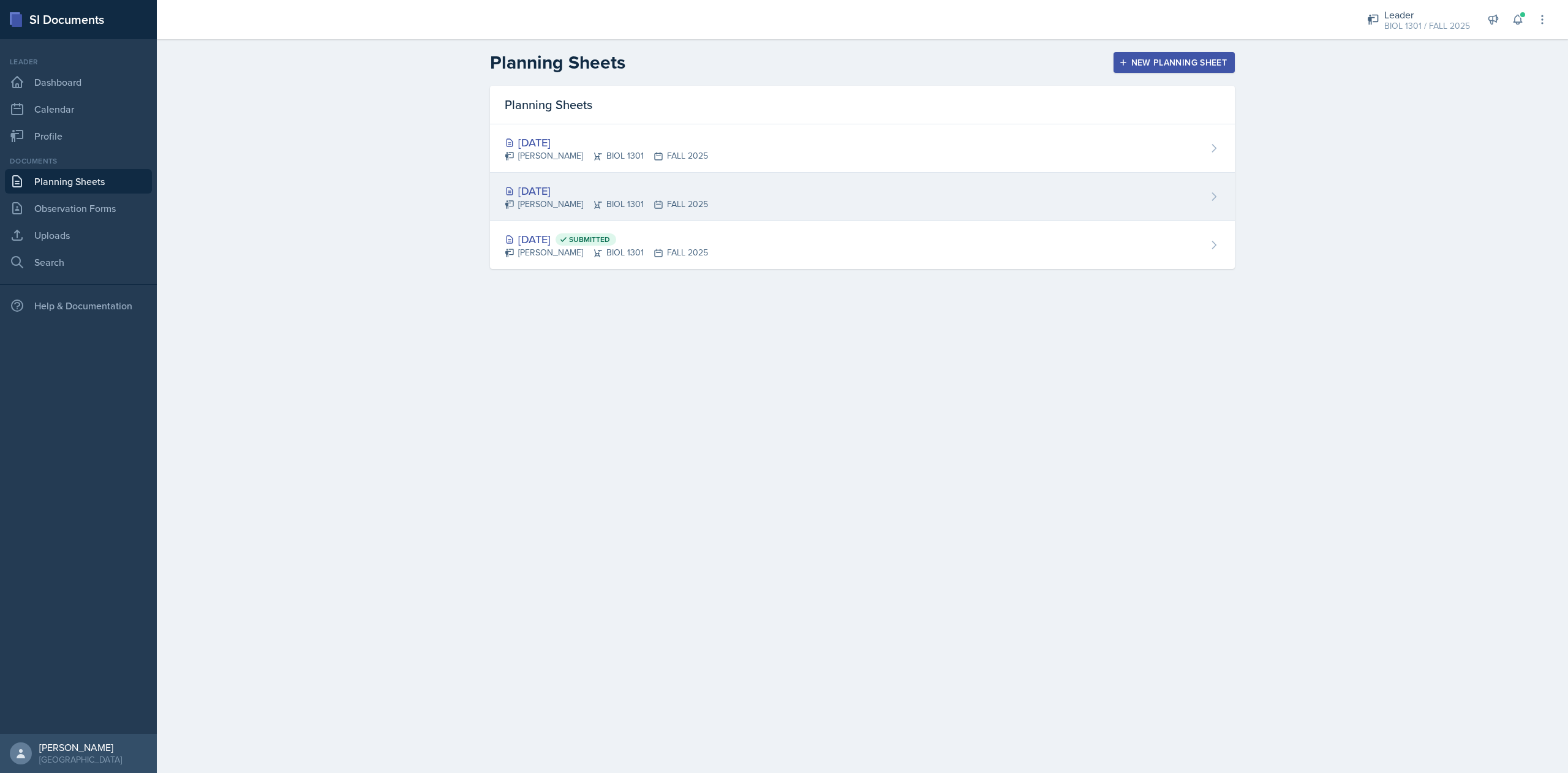
click at [711, 188] on div "Sep 3rd, 2025 Tina Prajapati BIOL 1301 FALL 2025" at bounding box center [862, 197] width 745 height 49
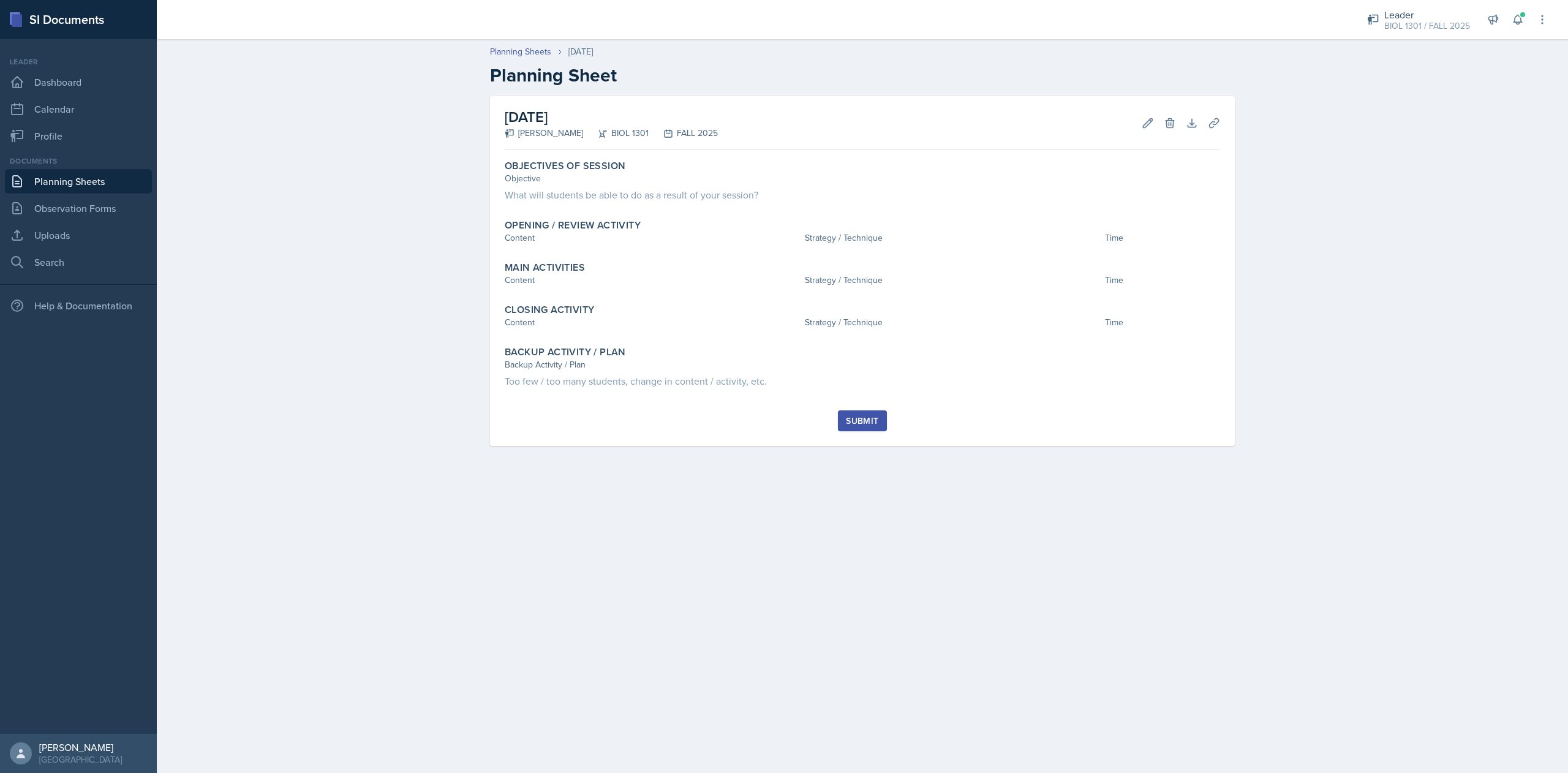
click at [907, 613] on main "Planning Sheets Sep 3rd, 2025 Planning Sheet September 3rd, 2025 Tina Prajapati…" at bounding box center [862, 405] width 1411 height 733
click at [1141, 129] on button "Edit" at bounding box center [1147, 123] width 22 height 22
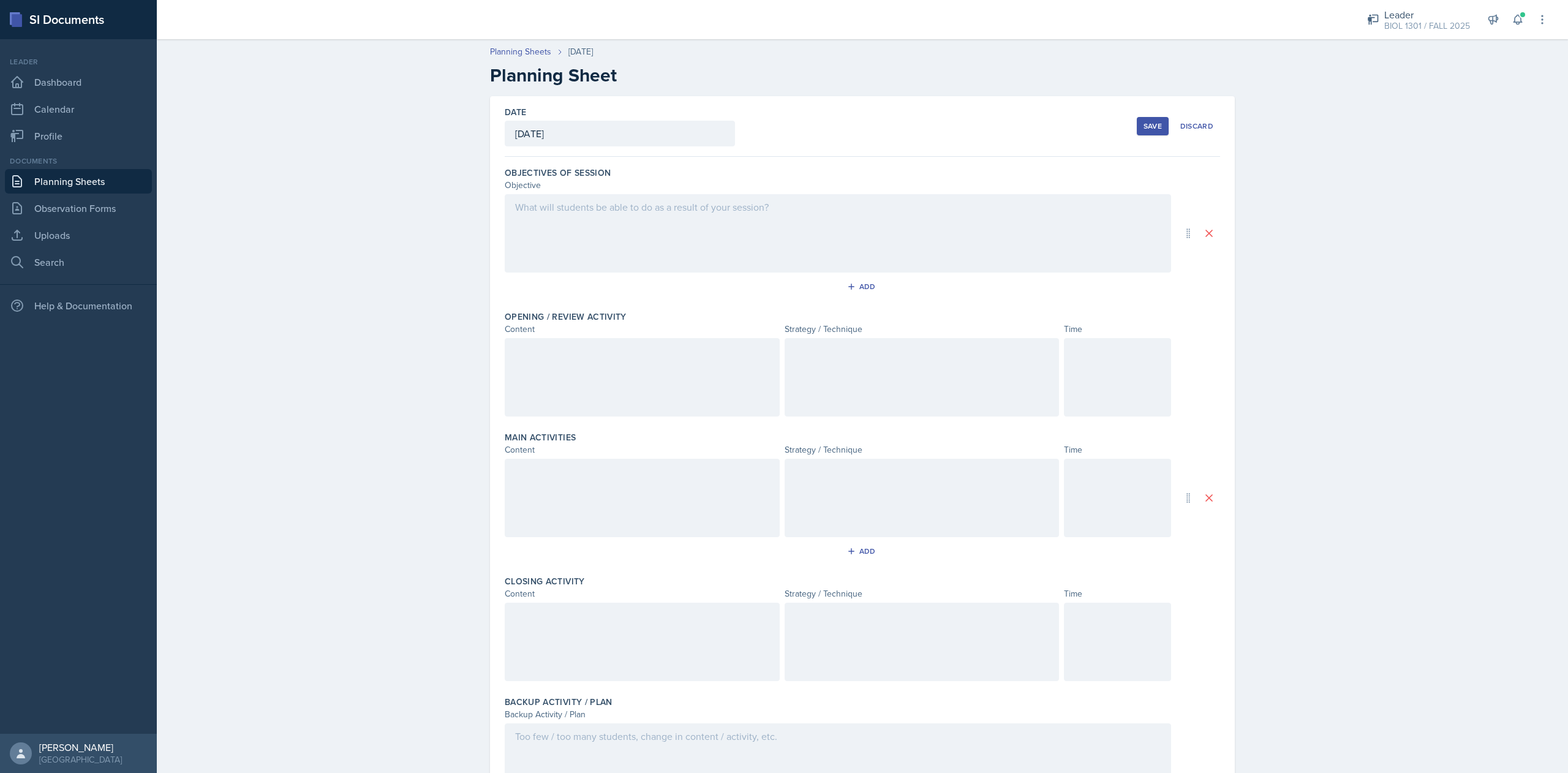
click at [583, 220] on div at bounding box center [838, 233] width 666 height 78
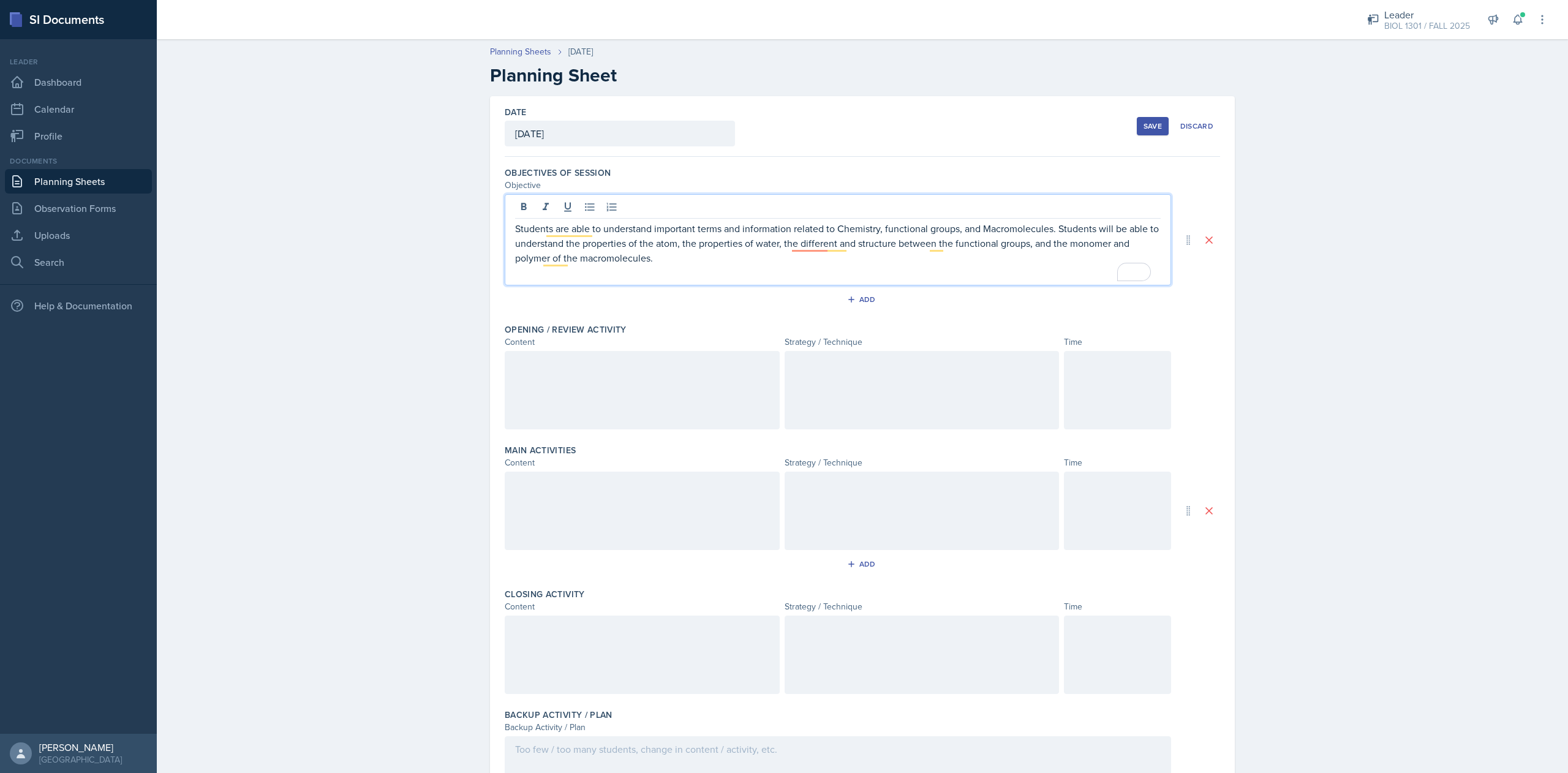
click at [553, 396] on div at bounding box center [642, 389] width 275 height 78
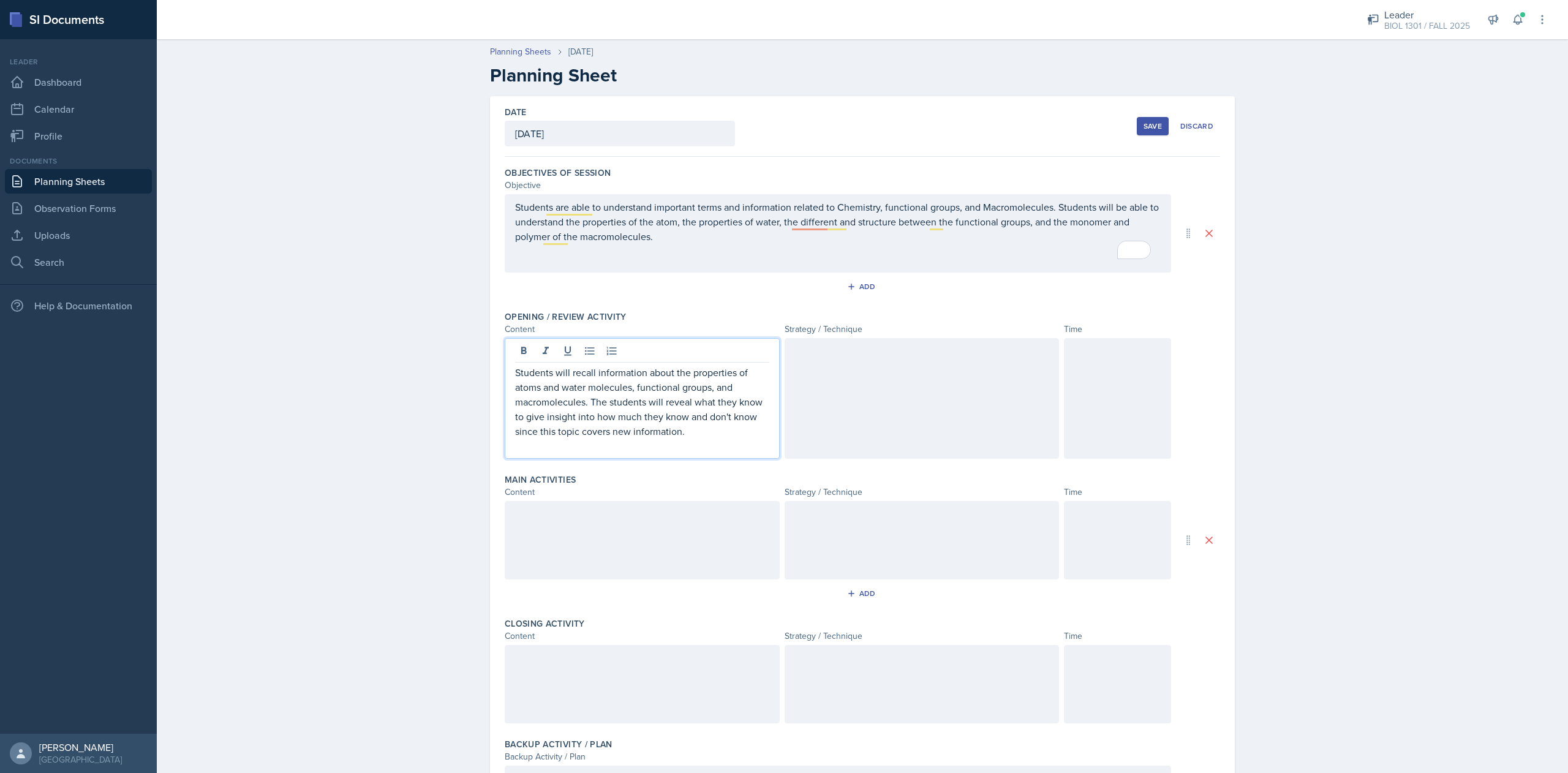
click at [846, 386] on div at bounding box center [922, 398] width 275 height 121
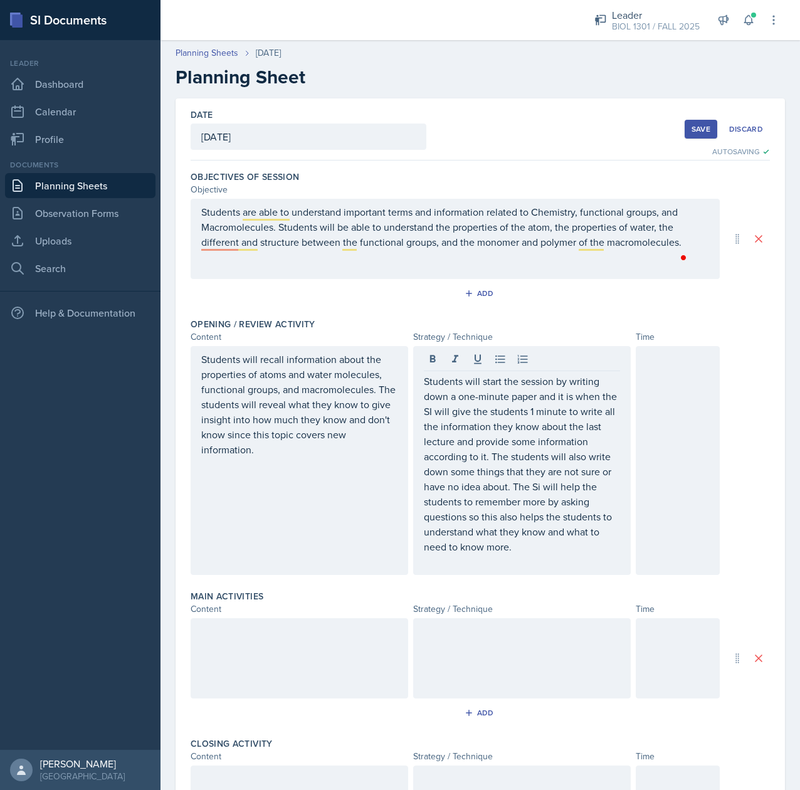
click at [252, 649] on div at bounding box center [300, 658] width 218 height 80
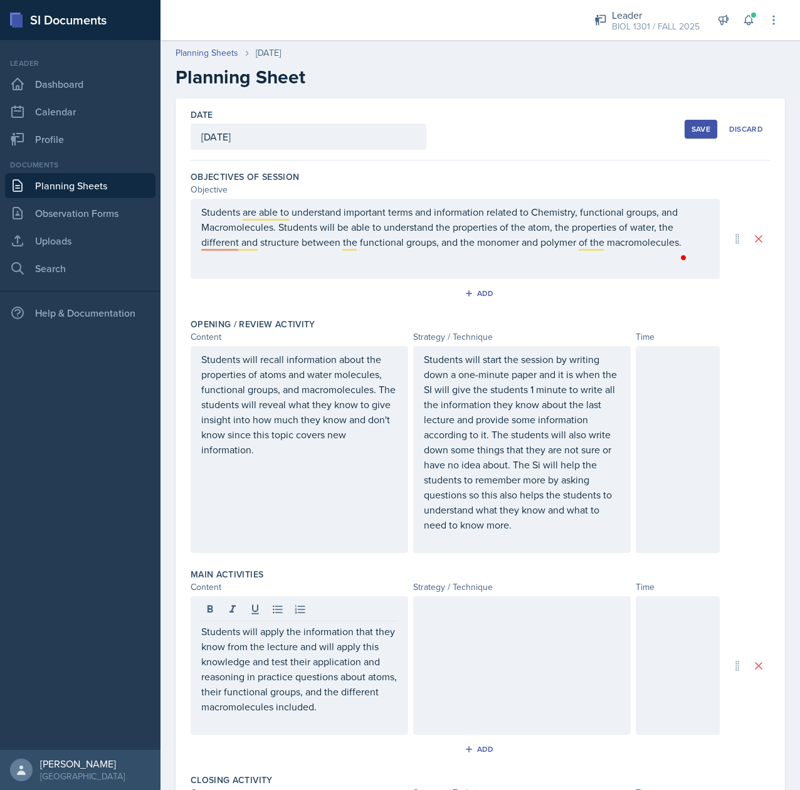
click at [482, 647] on div at bounding box center [522, 665] width 218 height 139
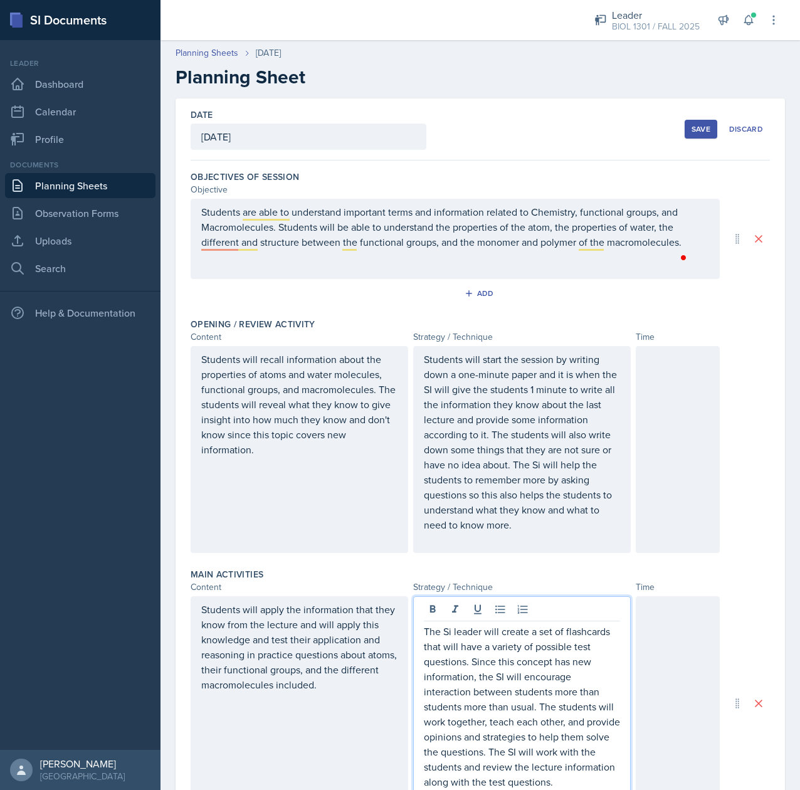
scroll to position [3, 0]
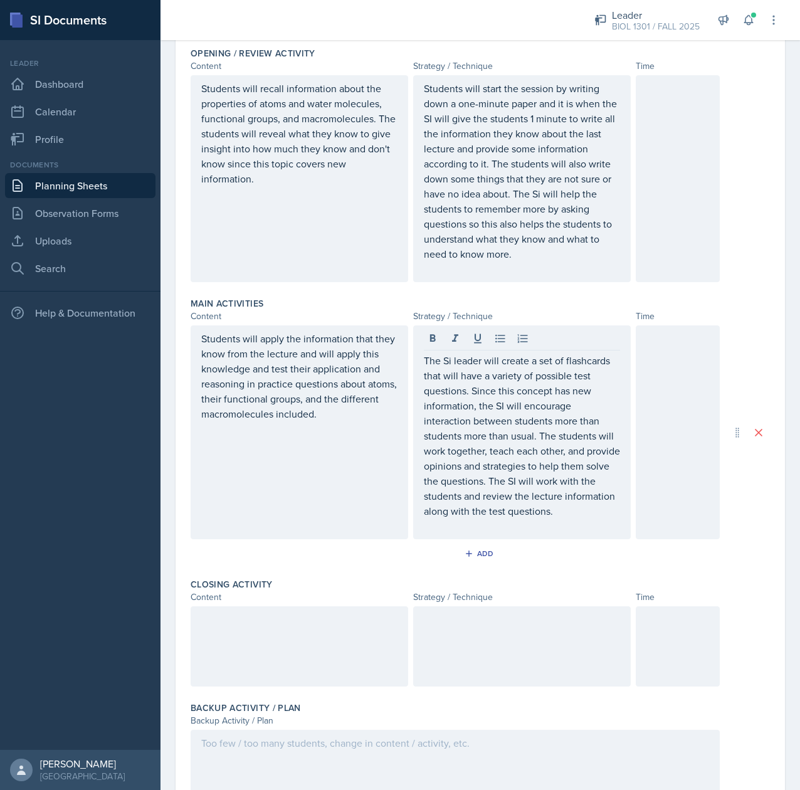
click at [282, 620] on p at bounding box center [299, 619] width 196 height 15
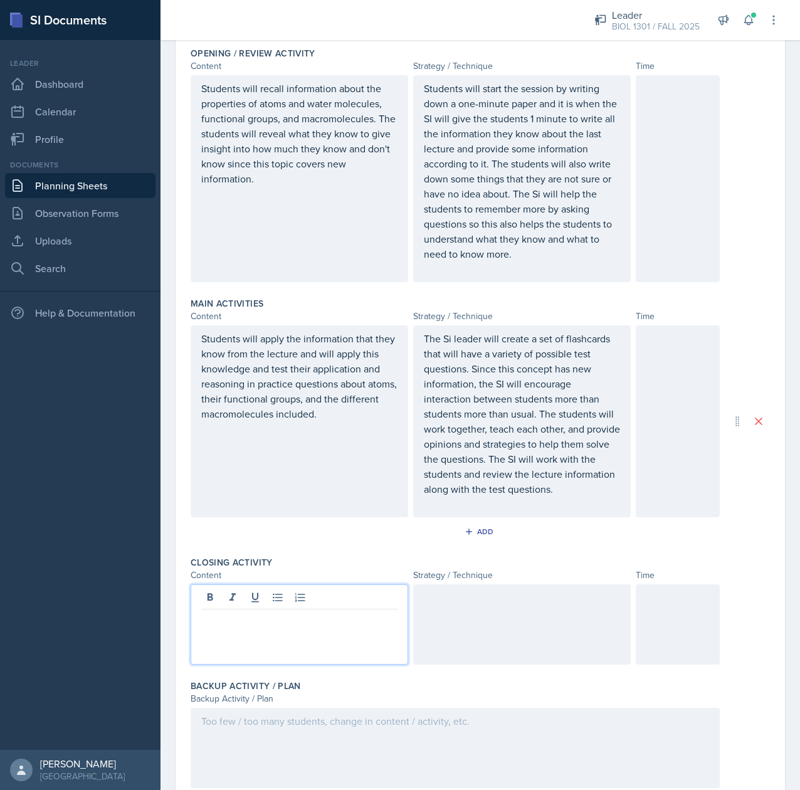
scroll to position [271, 0]
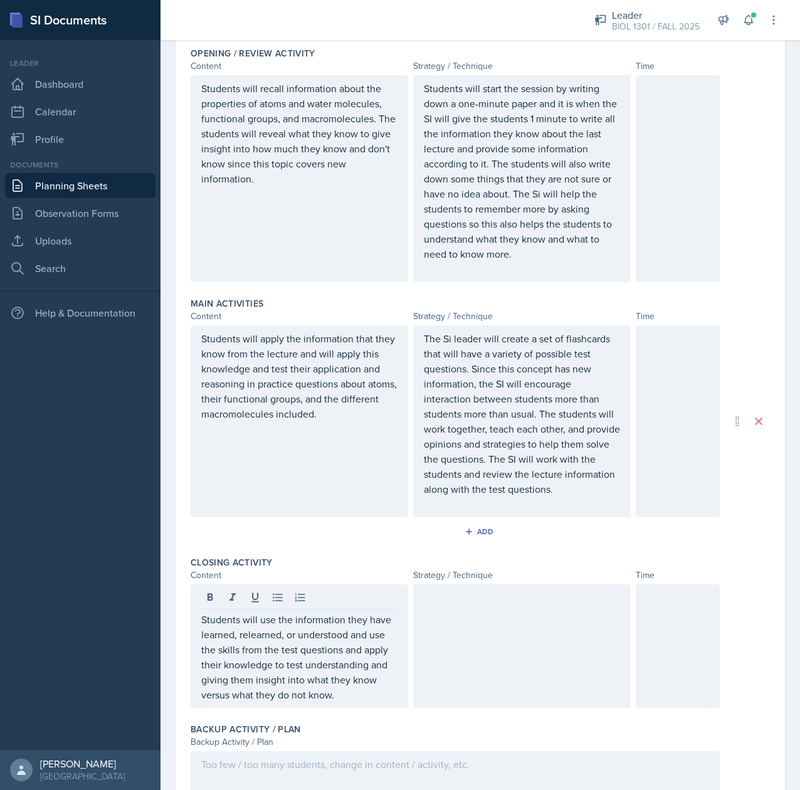
click at [467, 674] on div at bounding box center [522, 647] width 218 height 124
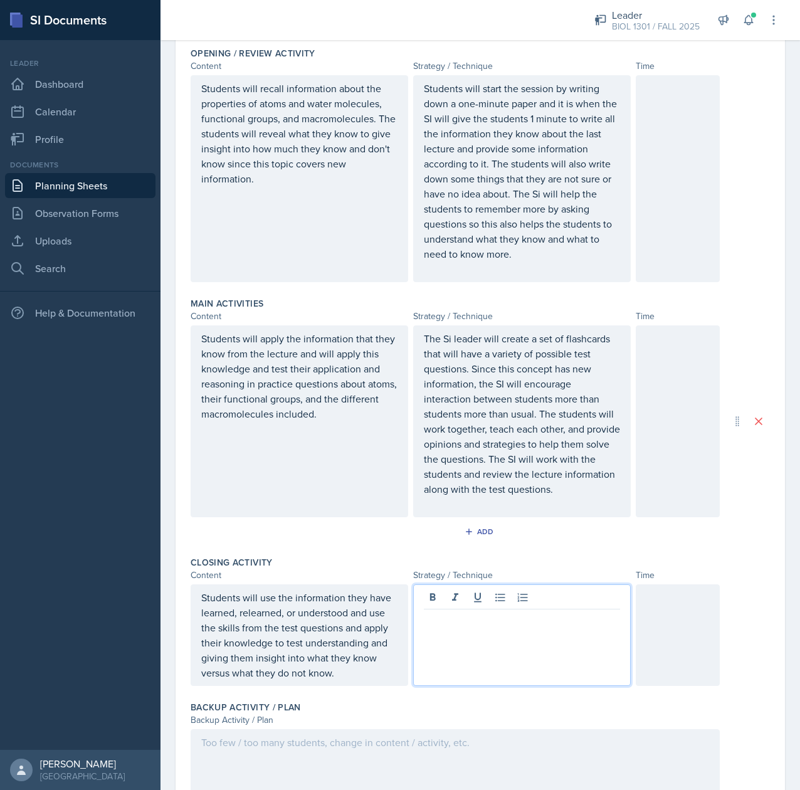
scroll to position [292, 0]
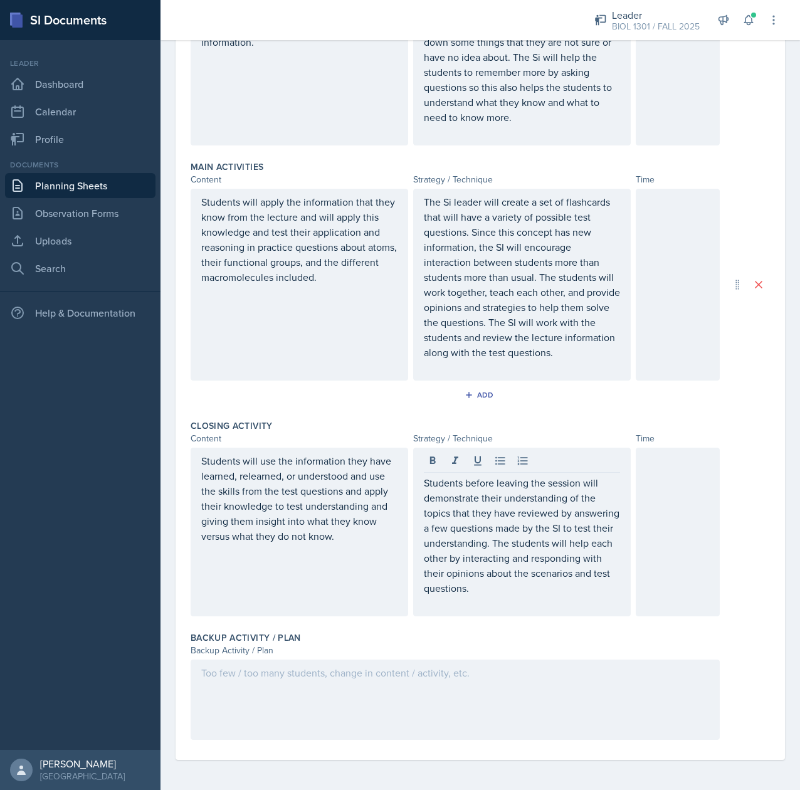
click at [249, 689] on div at bounding box center [455, 700] width 529 height 80
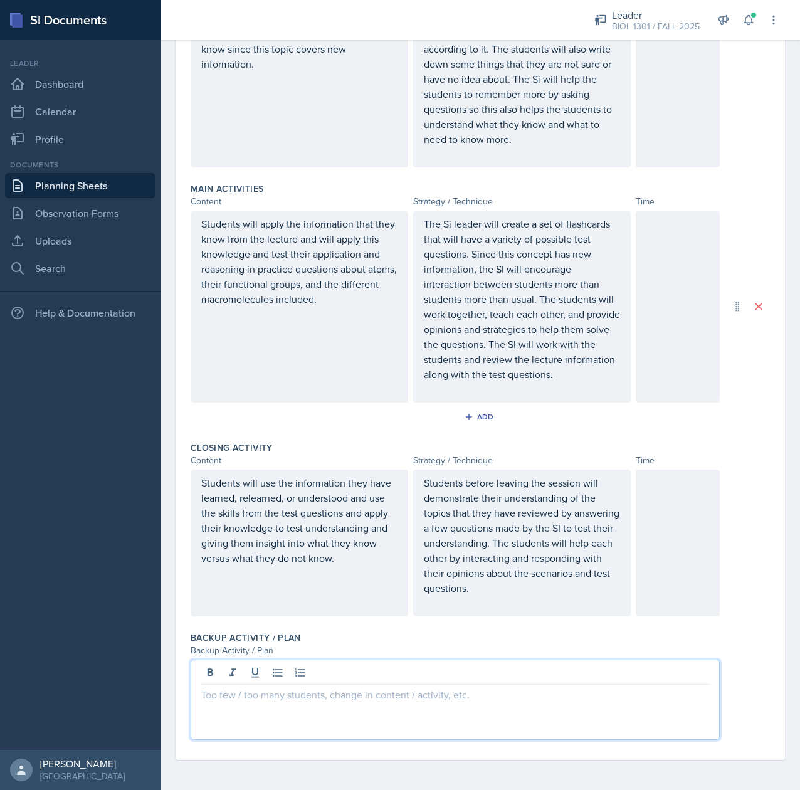
scroll to position [402, 0]
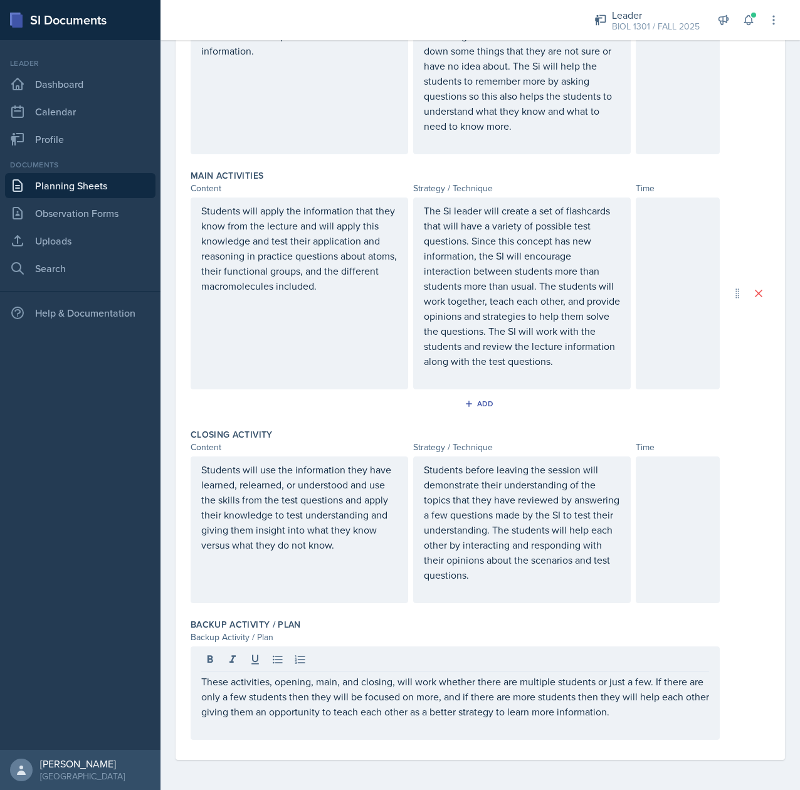
click at [640, 122] on div at bounding box center [678, 50] width 84 height 207
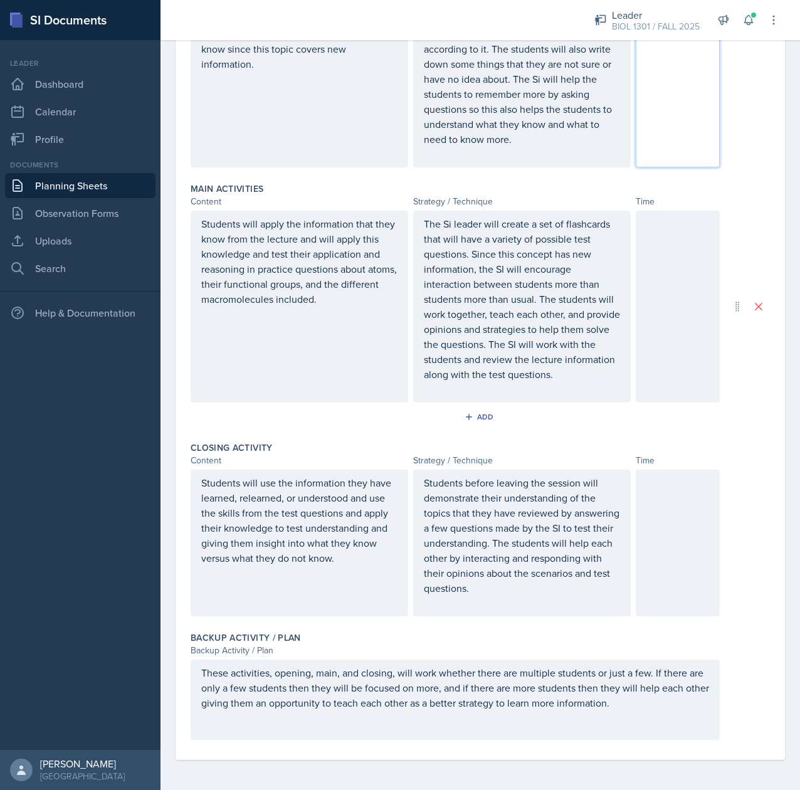
scroll to position [332, 0]
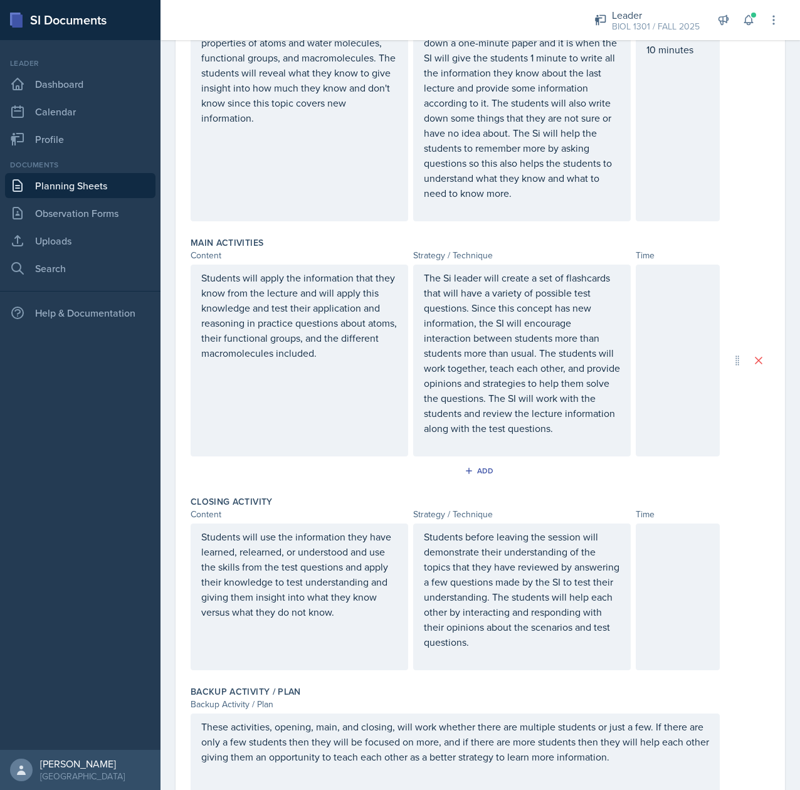
click at [679, 309] on div at bounding box center [678, 361] width 84 height 192
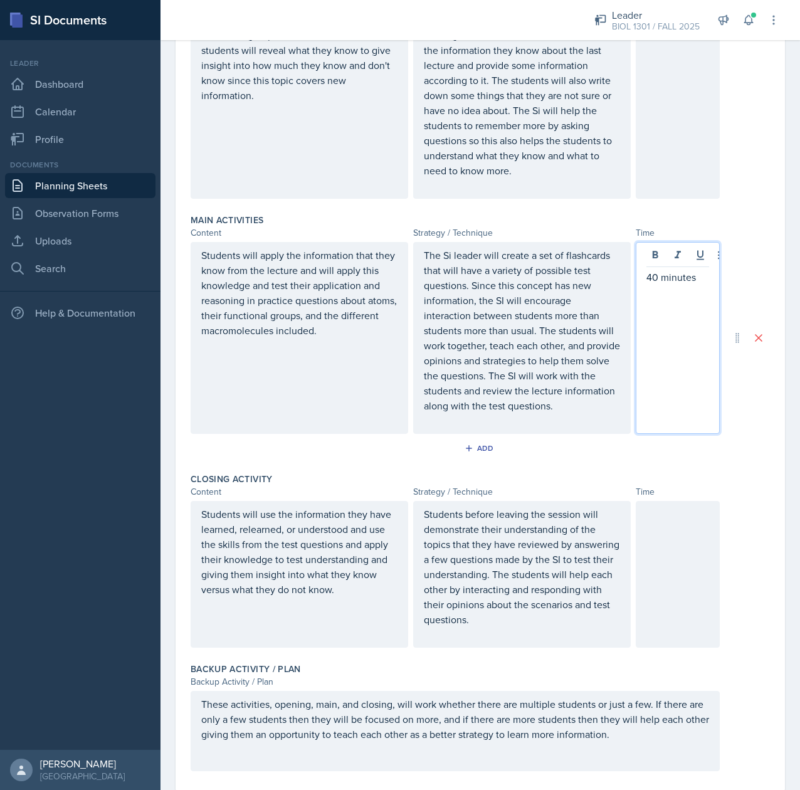
click at [638, 546] on div at bounding box center [678, 574] width 84 height 147
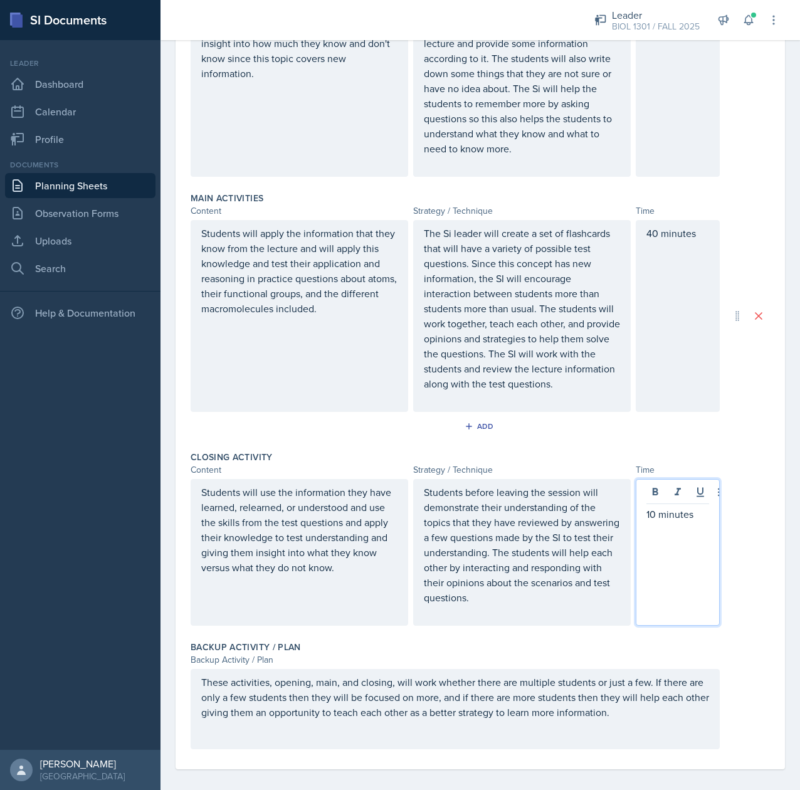
scroll to position [0, 0]
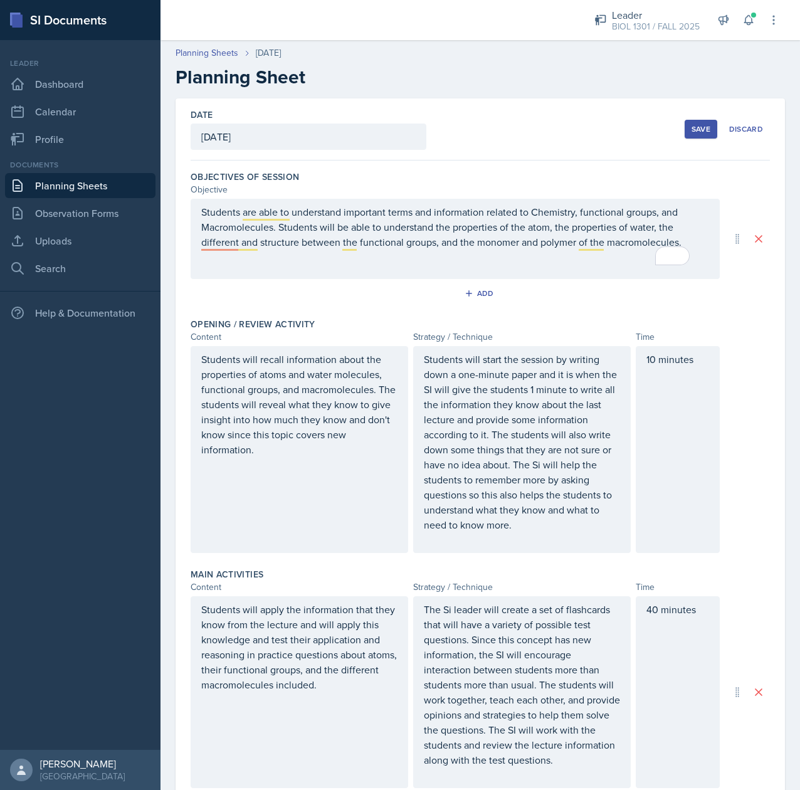
click at [685, 135] on button "Save" at bounding box center [701, 129] width 33 height 19
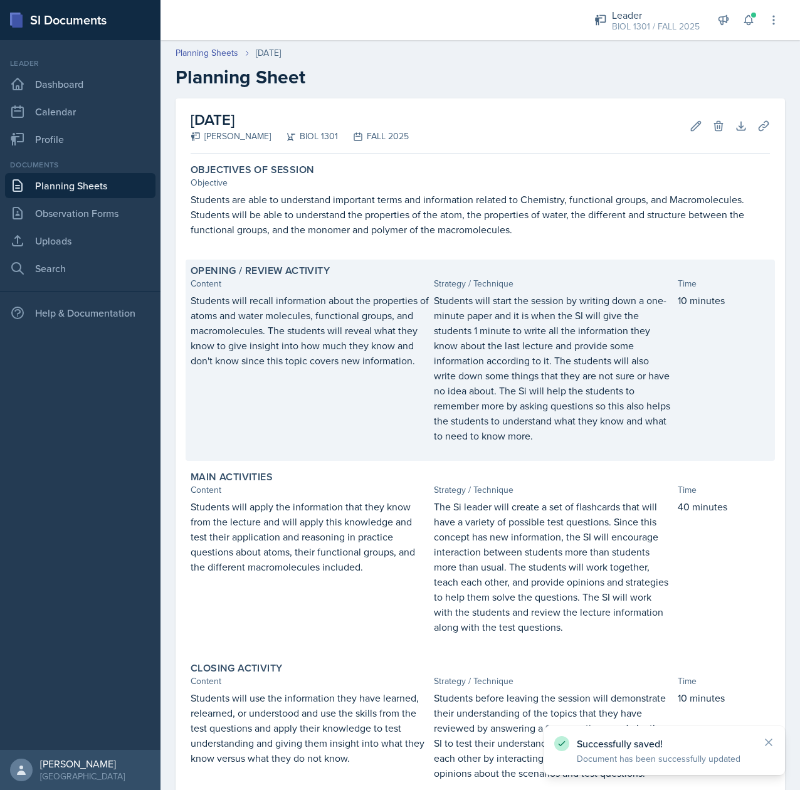
scroll to position [206, 0]
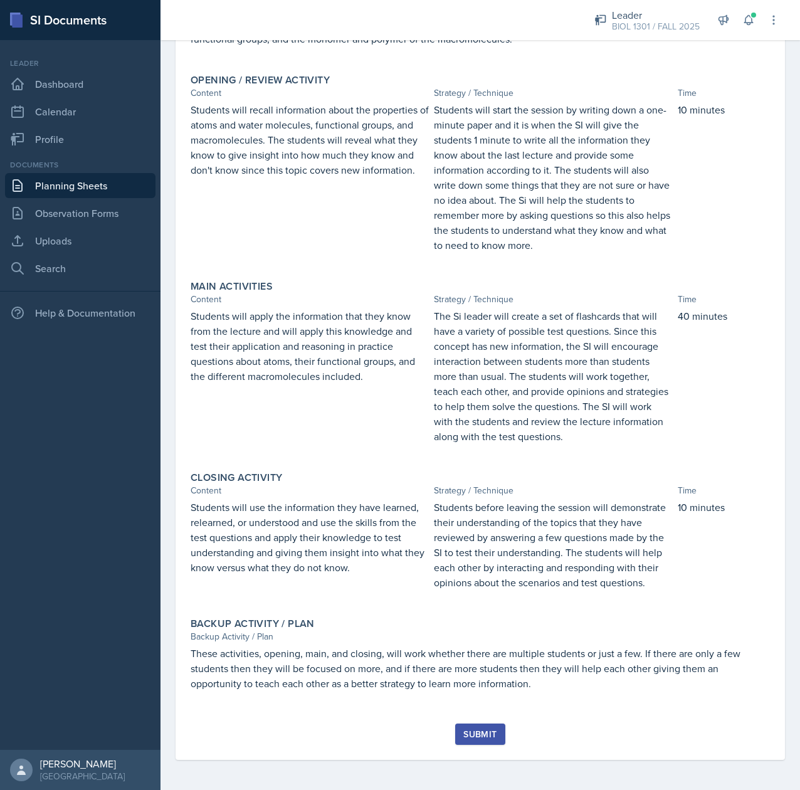
click at [463, 729] on div "Submit" at bounding box center [479, 734] width 33 height 10
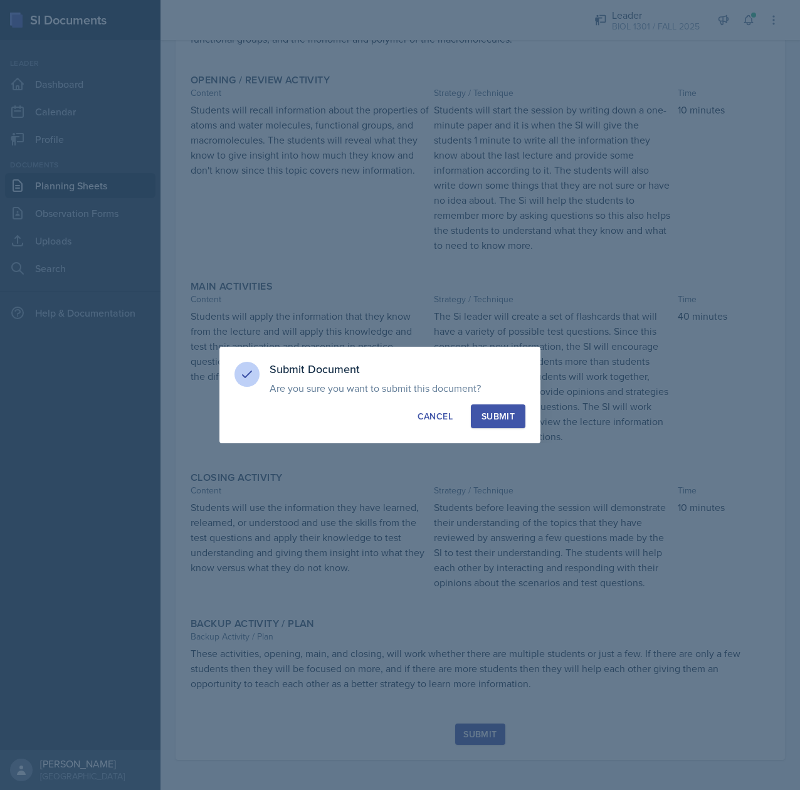
click at [497, 413] on div "Submit" at bounding box center [498, 416] width 33 height 13
click at [497, 413] on div "button" at bounding box center [498, 416] width 10 height 10
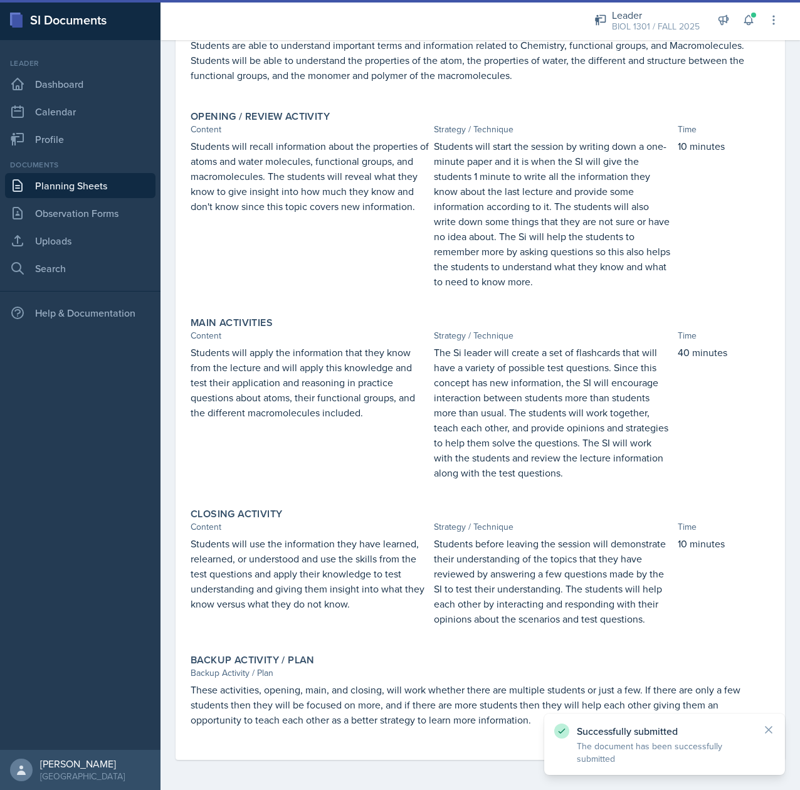
scroll to position [0, 0]
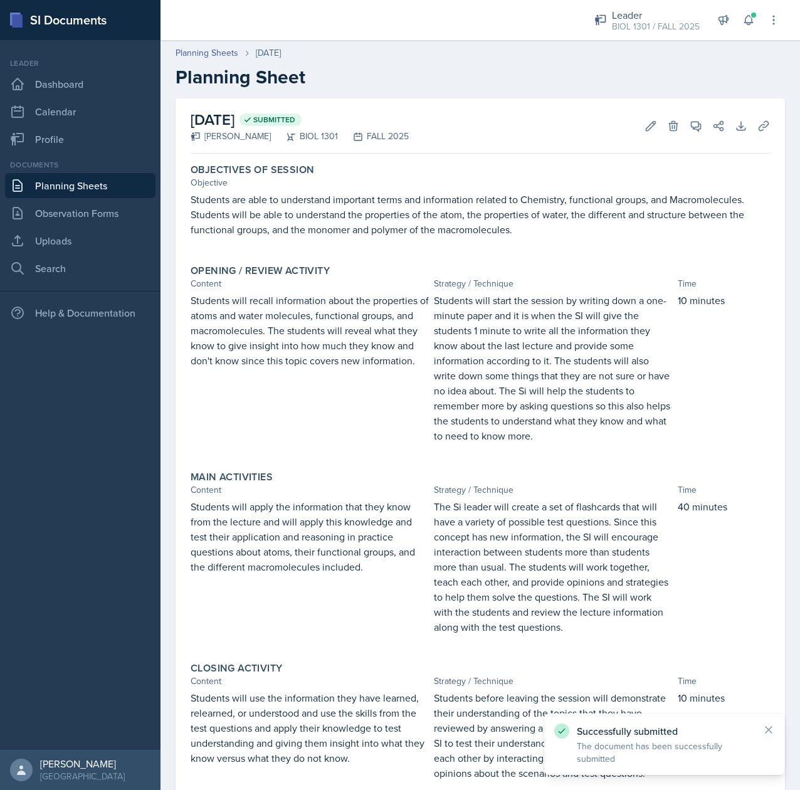
click at [71, 188] on link "Planning Sheets" at bounding box center [80, 185] width 151 height 25
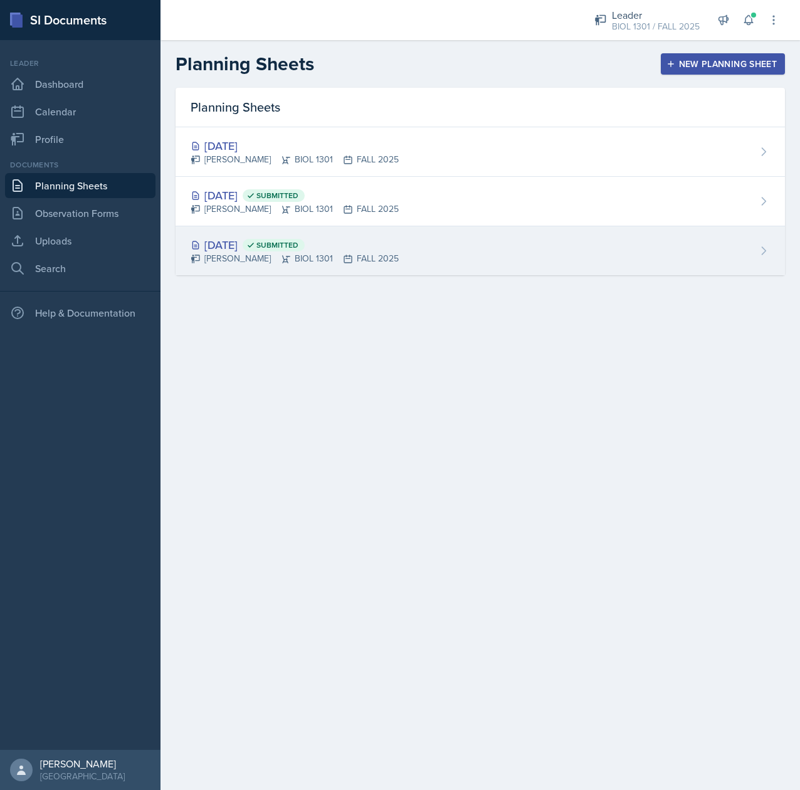
click at [485, 268] on div "Aug 25th, 2025 Submitted Tina Prajapati BIOL 1301 FALL 2025" at bounding box center [481, 250] width 610 height 49
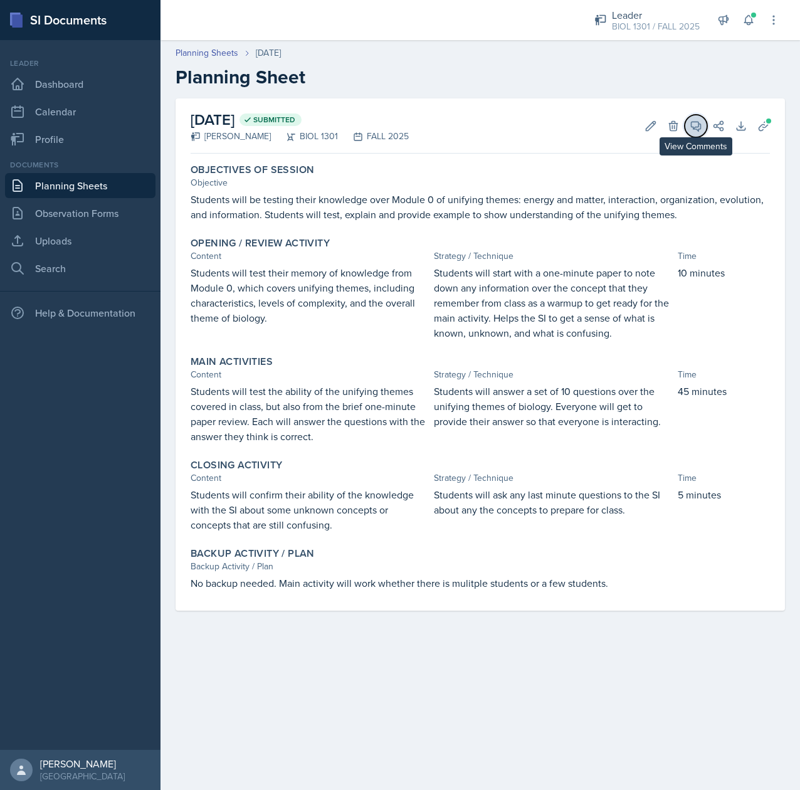
click at [699, 134] on button "View Comments" at bounding box center [696, 126] width 23 height 23
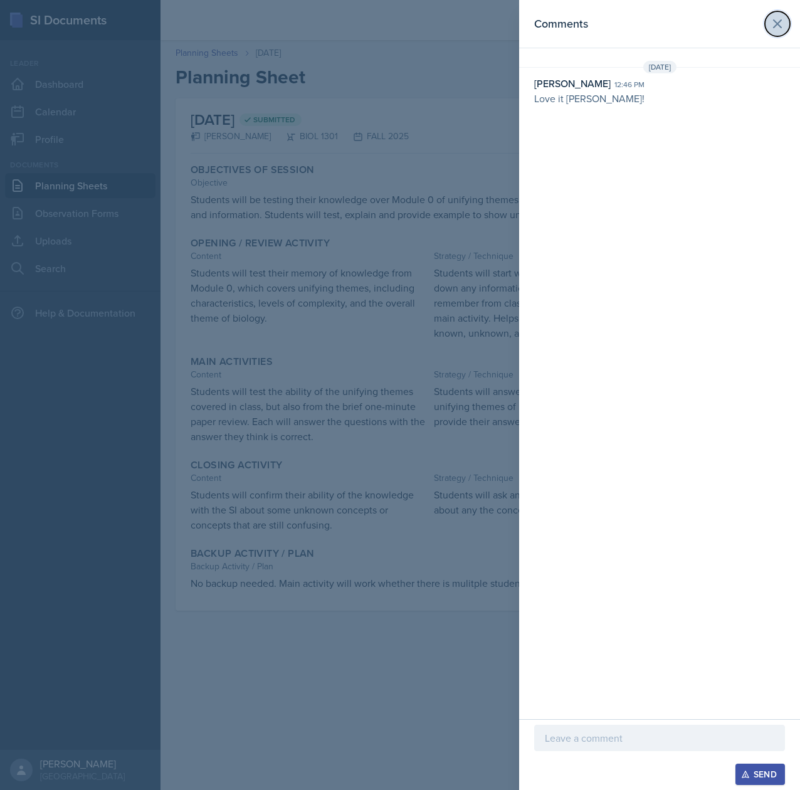
click at [779, 20] on icon at bounding box center [777, 23] width 15 height 15
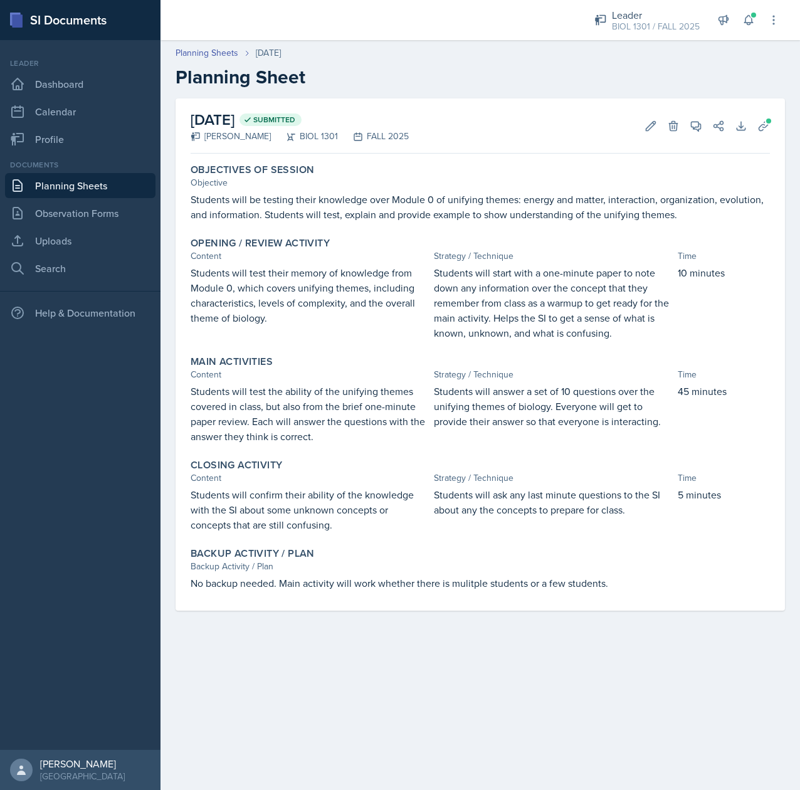
click at [70, 192] on link "Planning Sheets" at bounding box center [80, 185] width 151 height 25
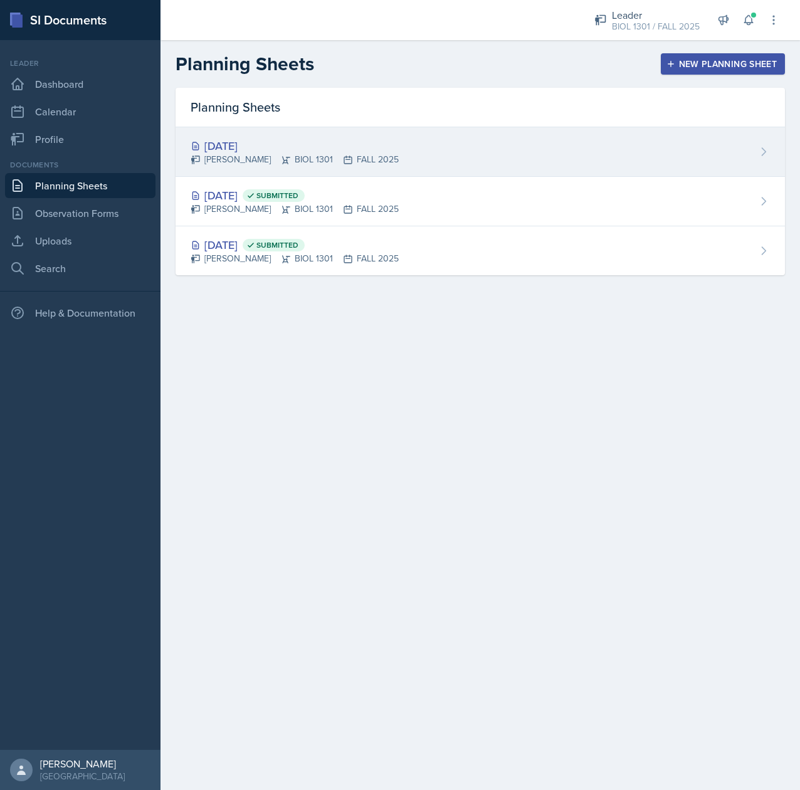
click at [292, 155] on div "Tina Prajapati BIOL 1301 FALL 2025" at bounding box center [295, 159] width 208 height 13
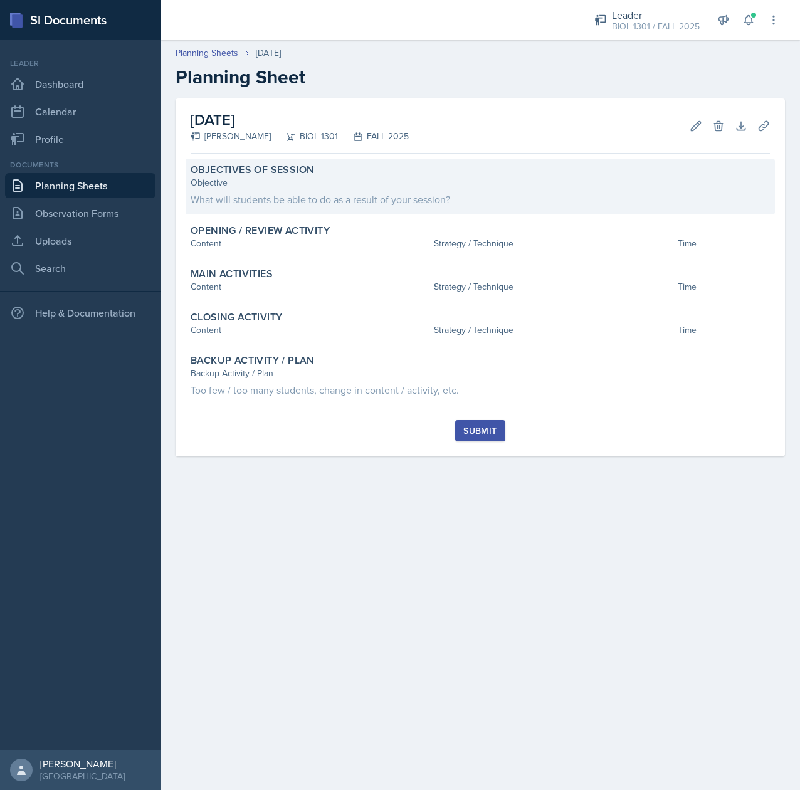
click at [339, 195] on div "What will students be able to do as a result of your session?" at bounding box center [481, 199] width 580 height 15
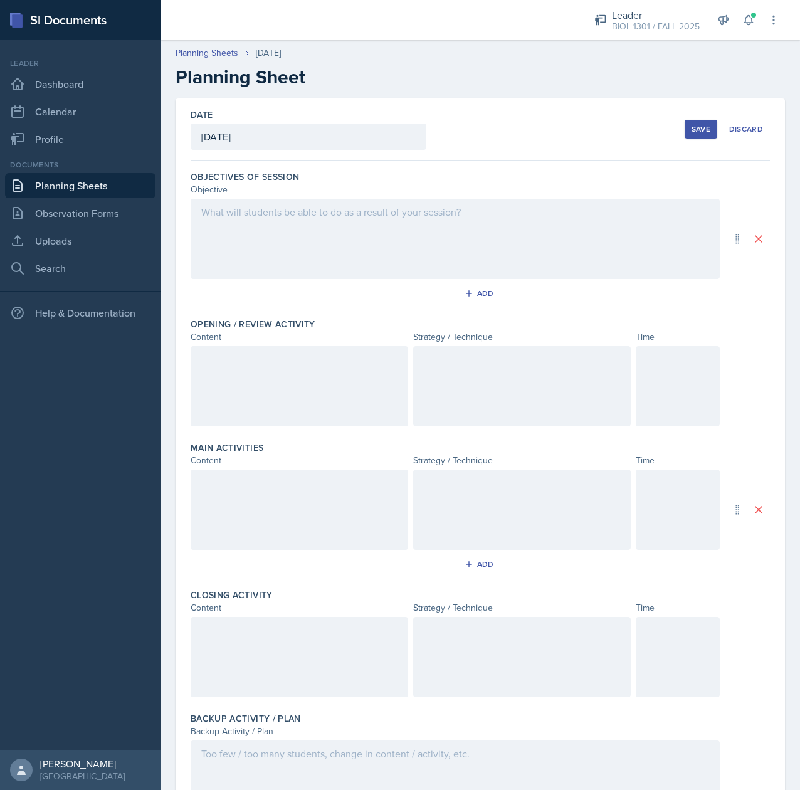
click at [236, 235] on div at bounding box center [455, 239] width 529 height 80
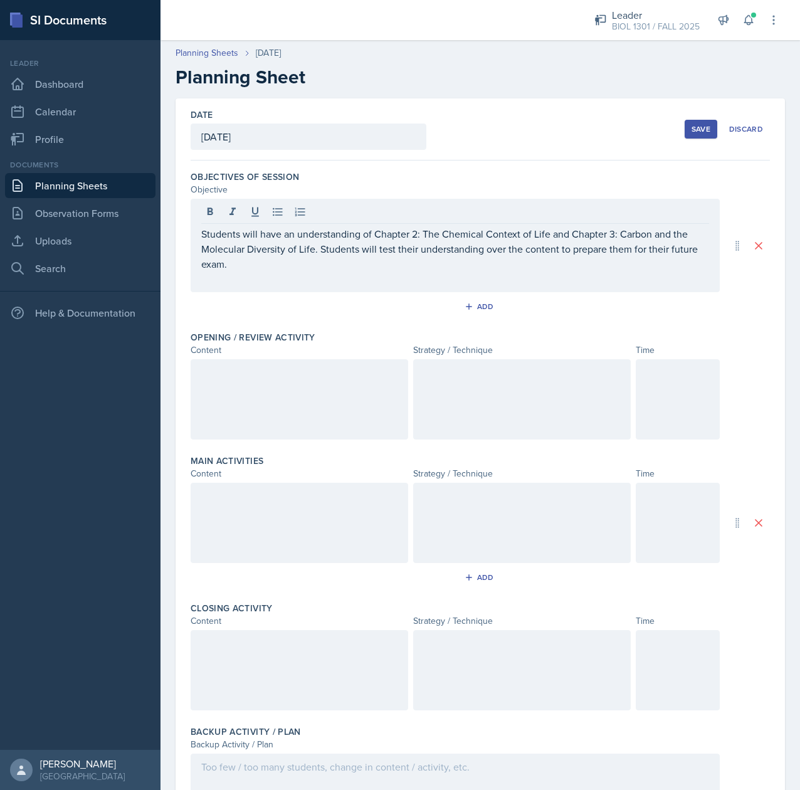
click at [199, 359] on div "Opening / Review Activity Content Strategy / Technique Time" at bounding box center [481, 388] width 580 height 124
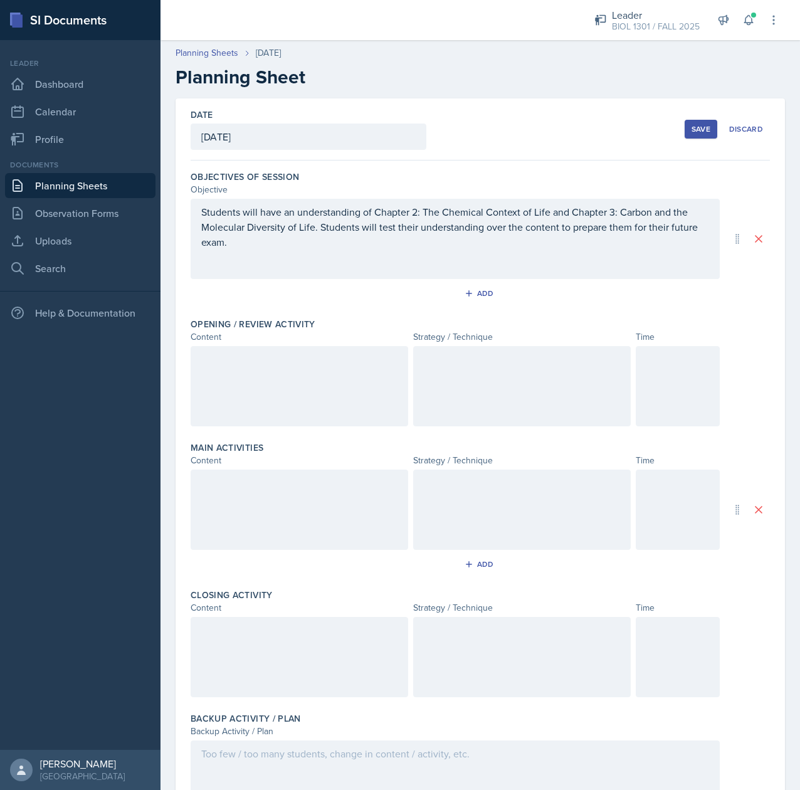
click at [206, 373] on div at bounding box center [300, 386] width 218 height 80
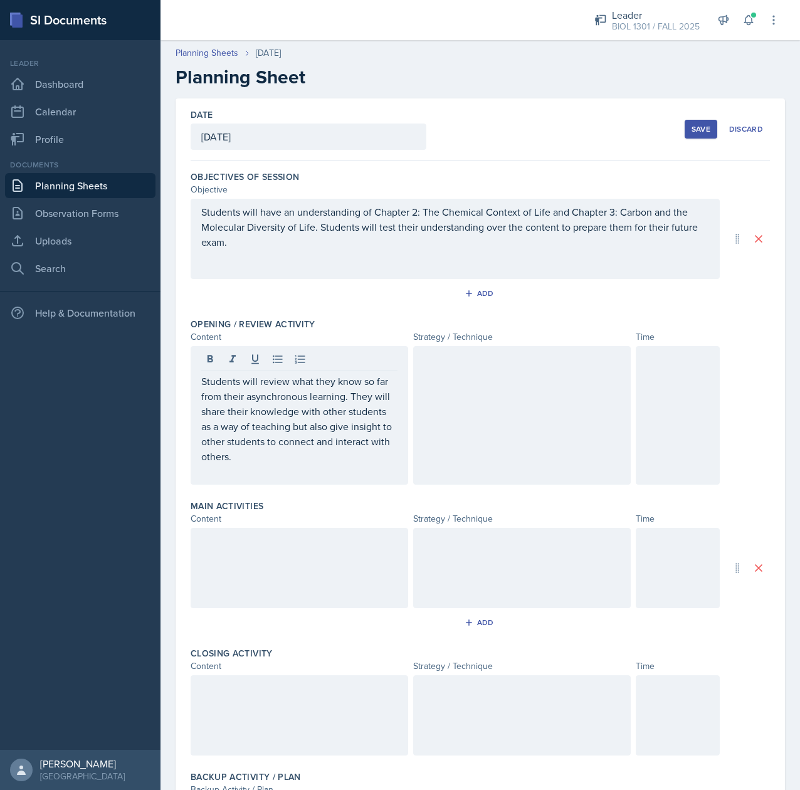
click at [473, 393] on div at bounding box center [522, 415] width 218 height 139
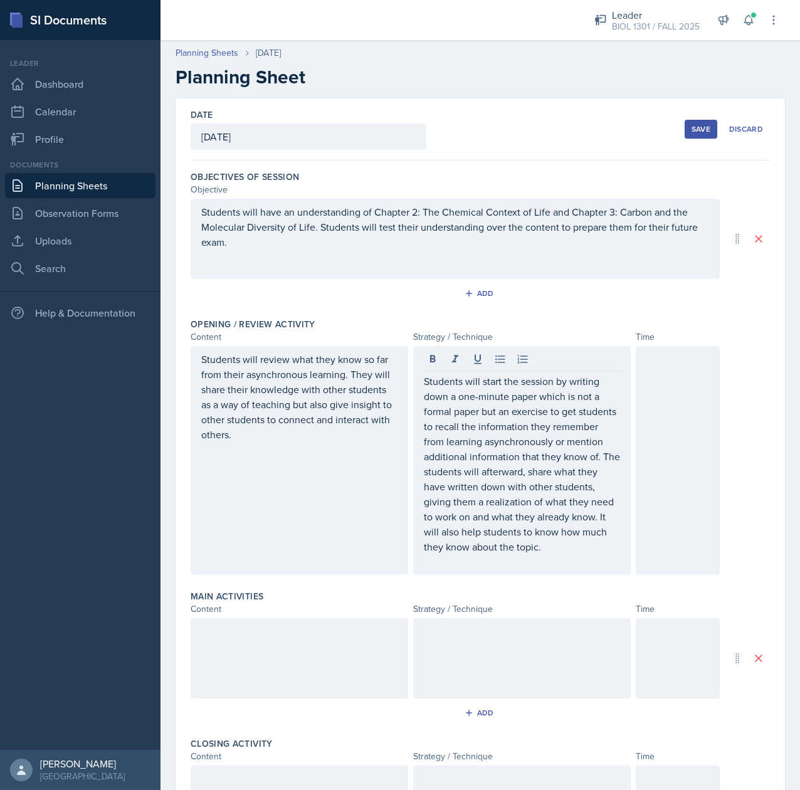
click at [245, 676] on div at bounding box center [300, 658] width 218 height 80
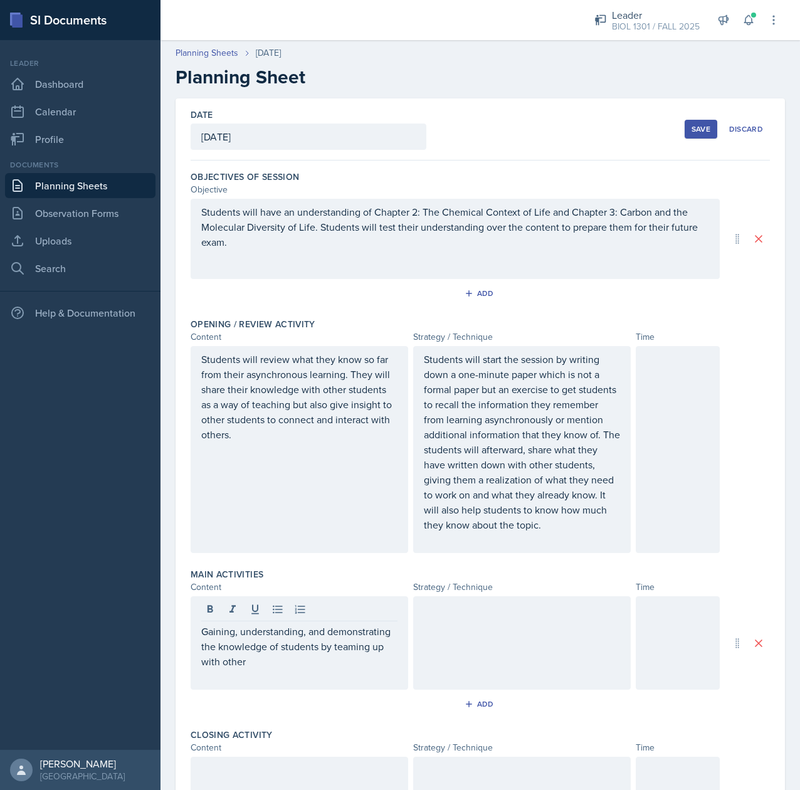
click at [330, 669] on p "Gaining, understanding, and demonstrating the knowledge of students by teaming …" at bounding box center [299, 646] width 196 height 45
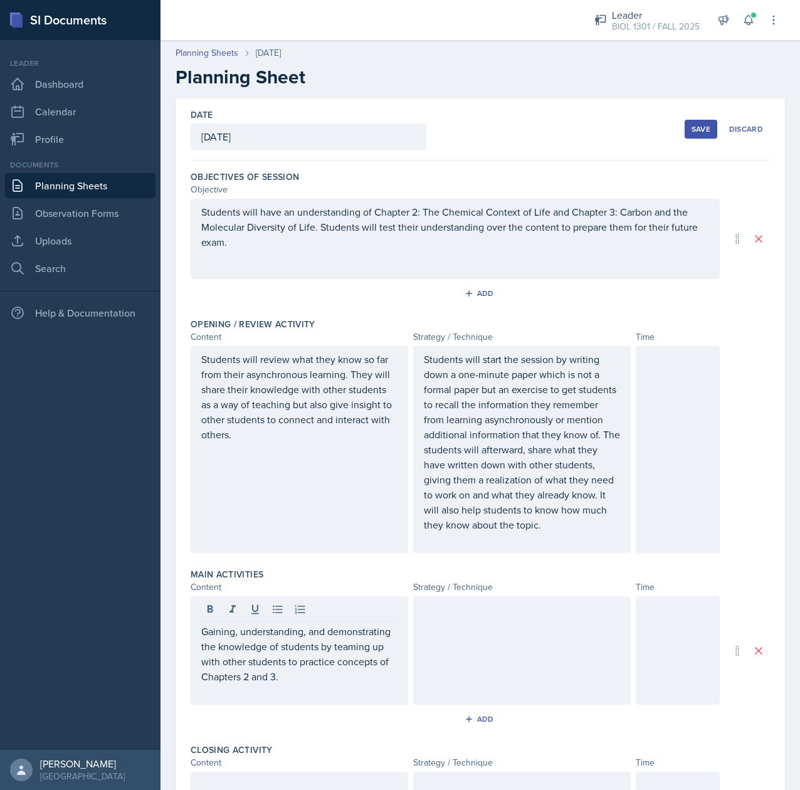
click at [512, 664] on div at bounding box center [522, 650] width 218 height 109
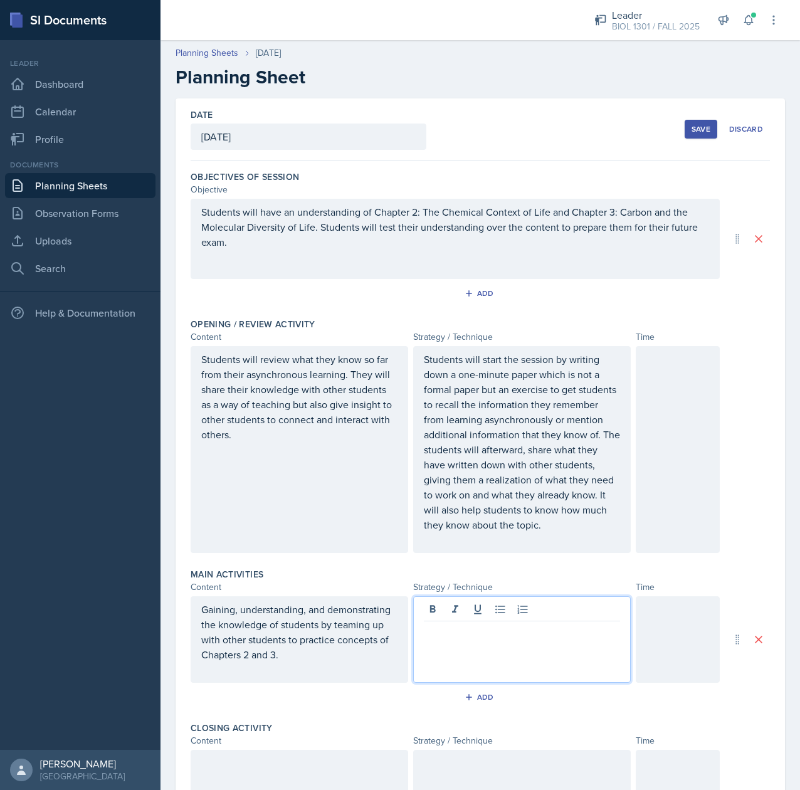
scroll to position [18, 0]
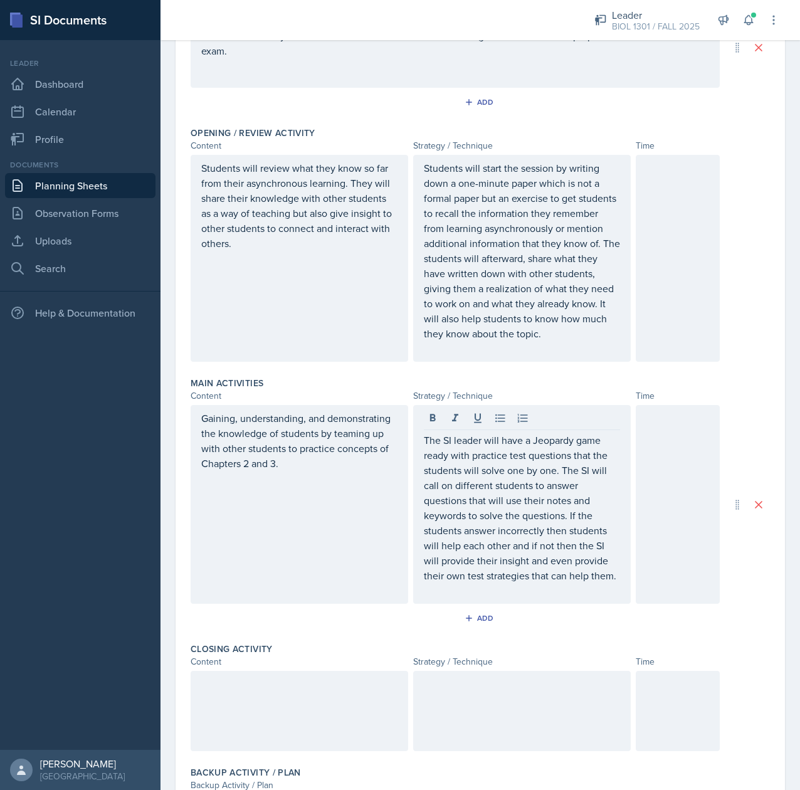
click at [275, 702] on div at bounding box center [300, 711] width 218 height 80
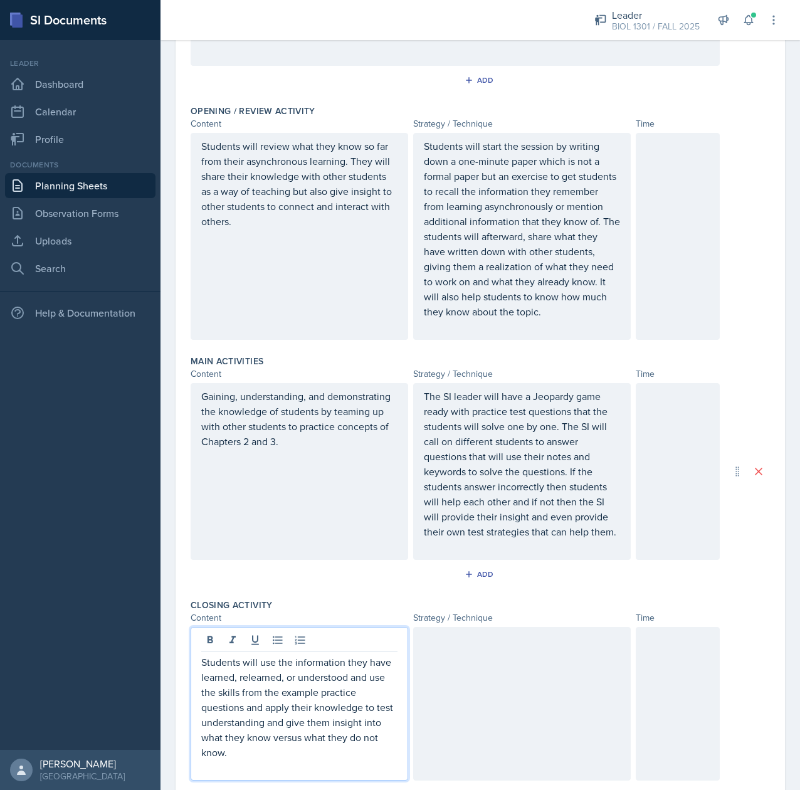
scroll to position [218, 0]
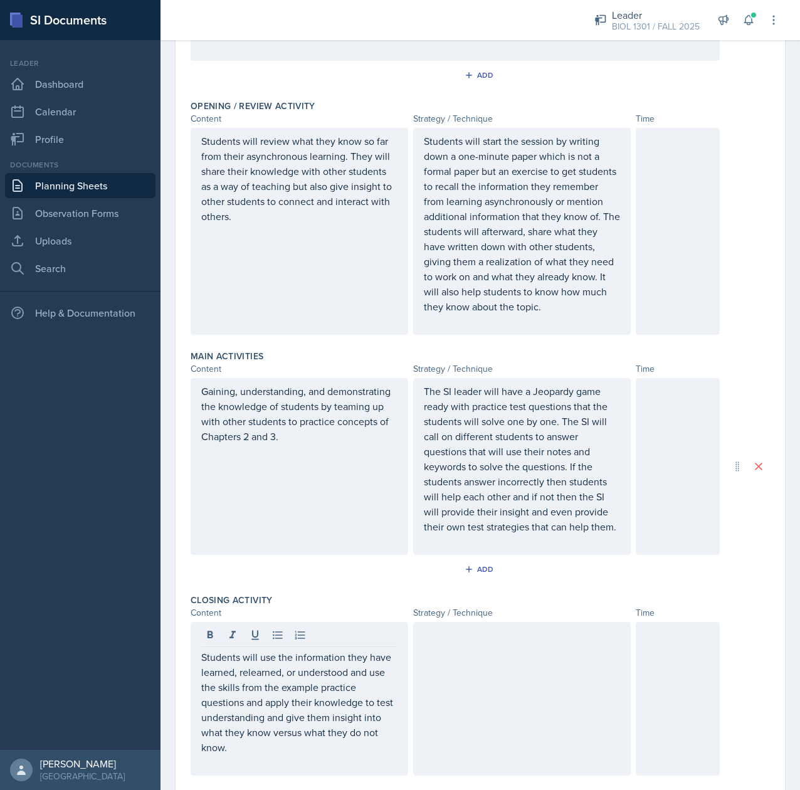
click at [415, 735] on div at bounding box center [522, 699] width 218 height 154
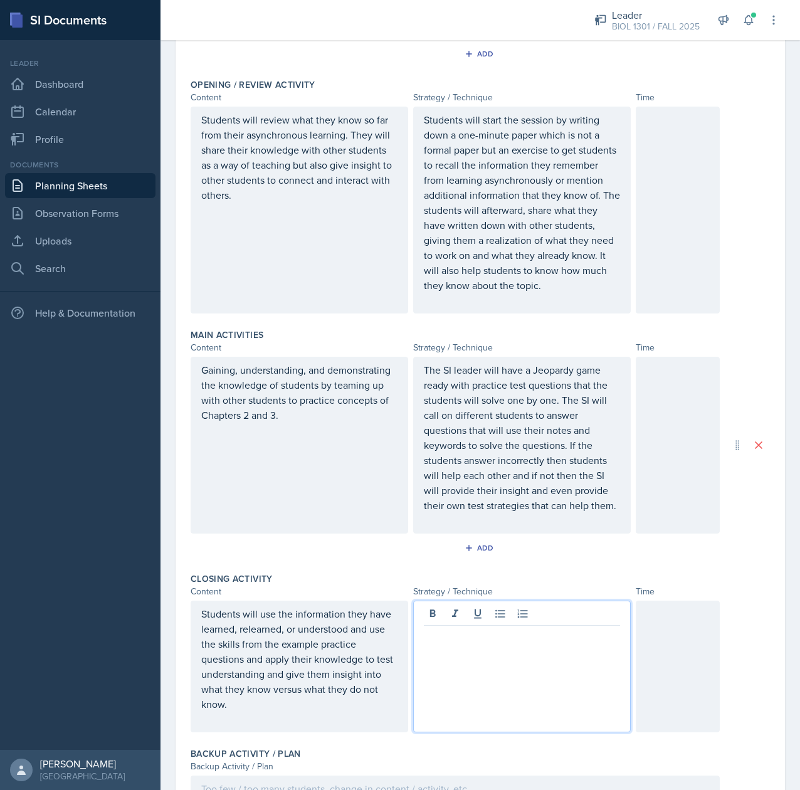
scroll to position [263, 0]
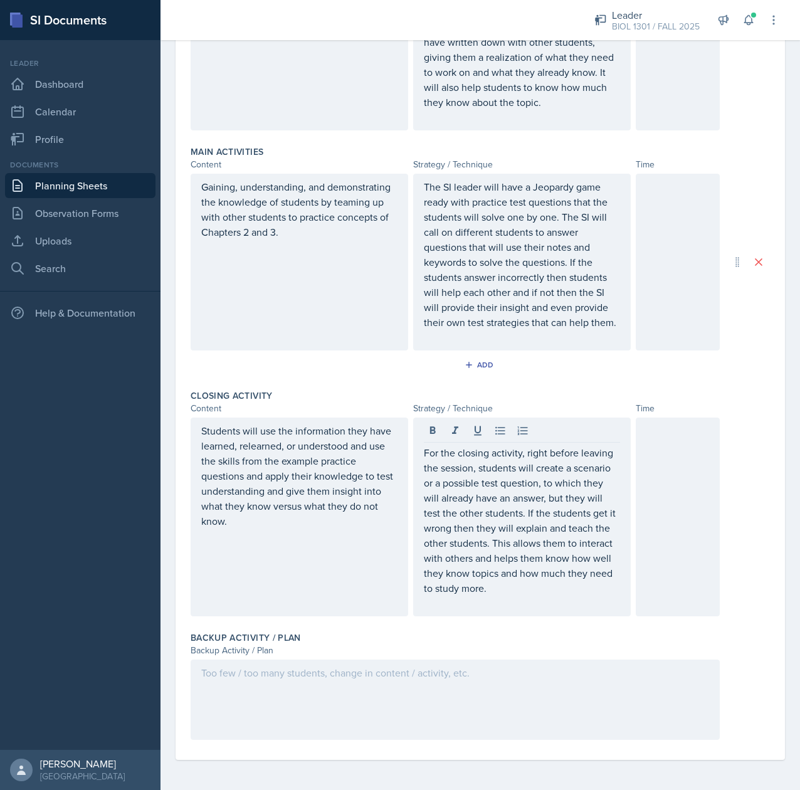
click at [254, 687] on div at bounding box center [455, 700] width 529 height 80
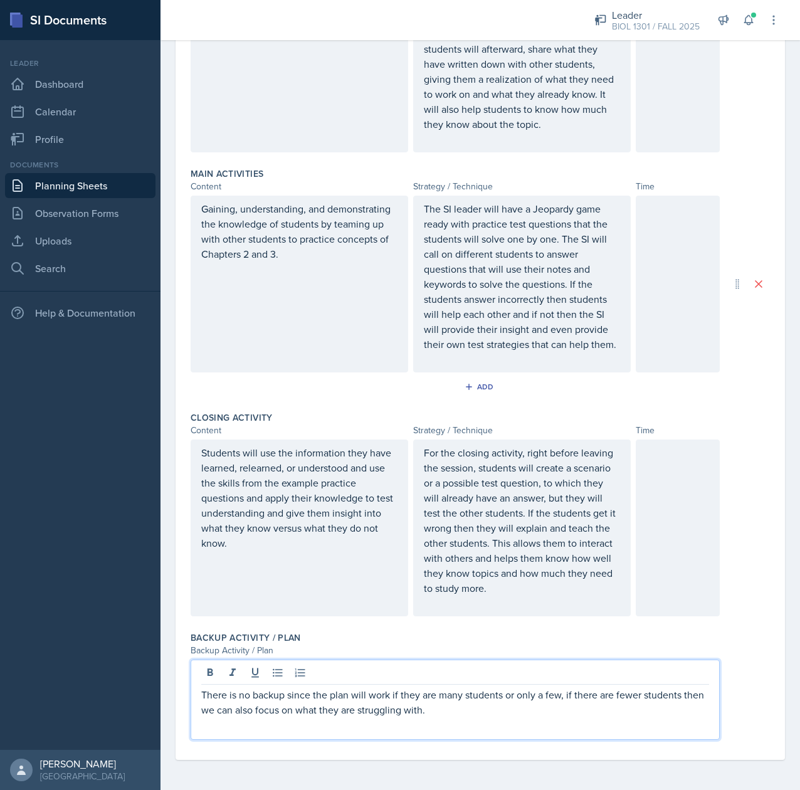
scroll to position [386, 0]
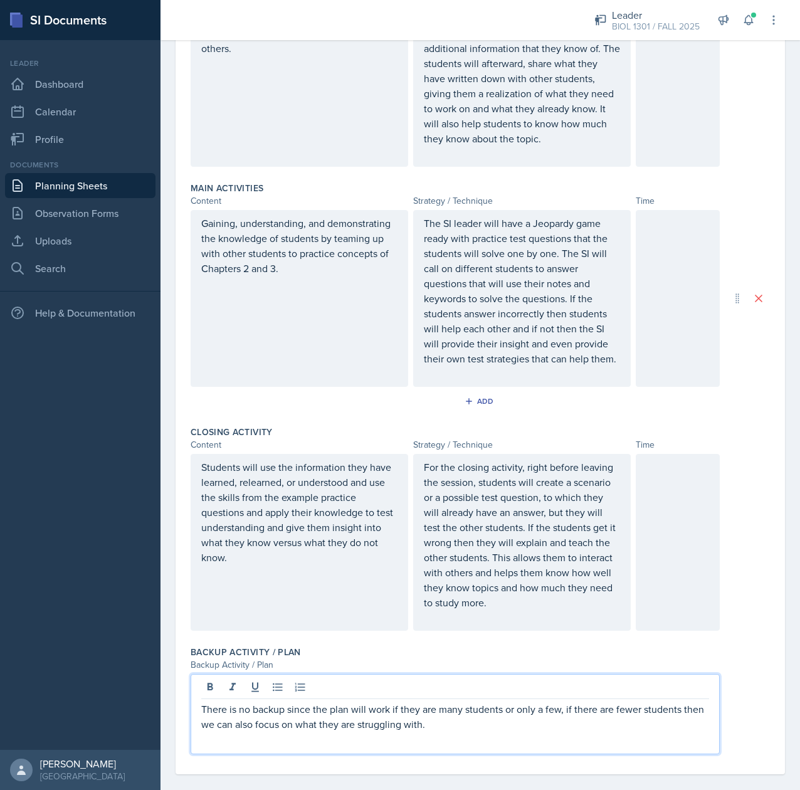
click at [650, 113] on div at bounding box center [678, 63] width 84 height 207
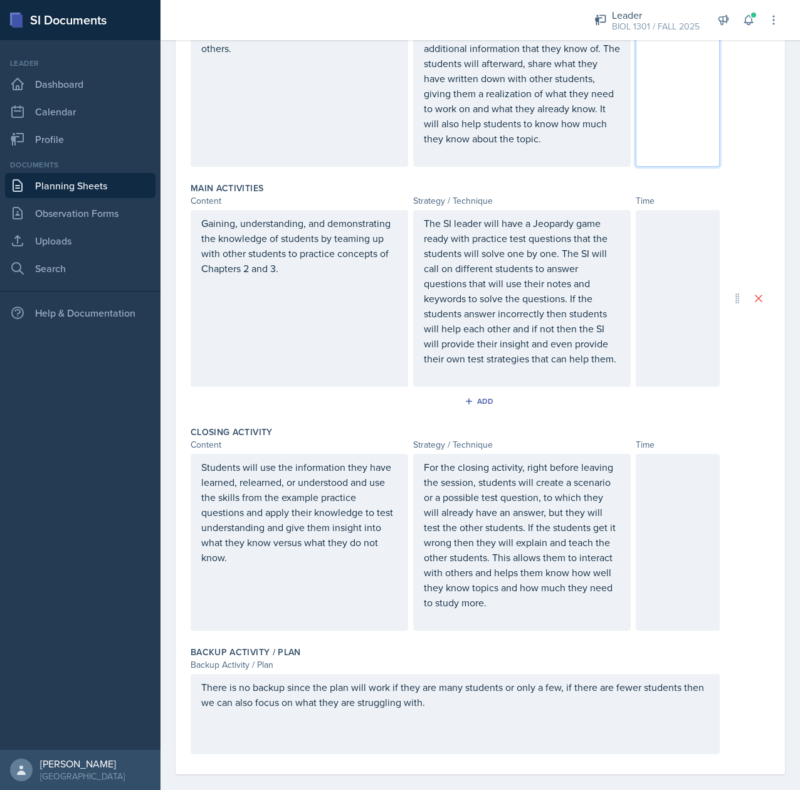
scroll to position [332, 0]
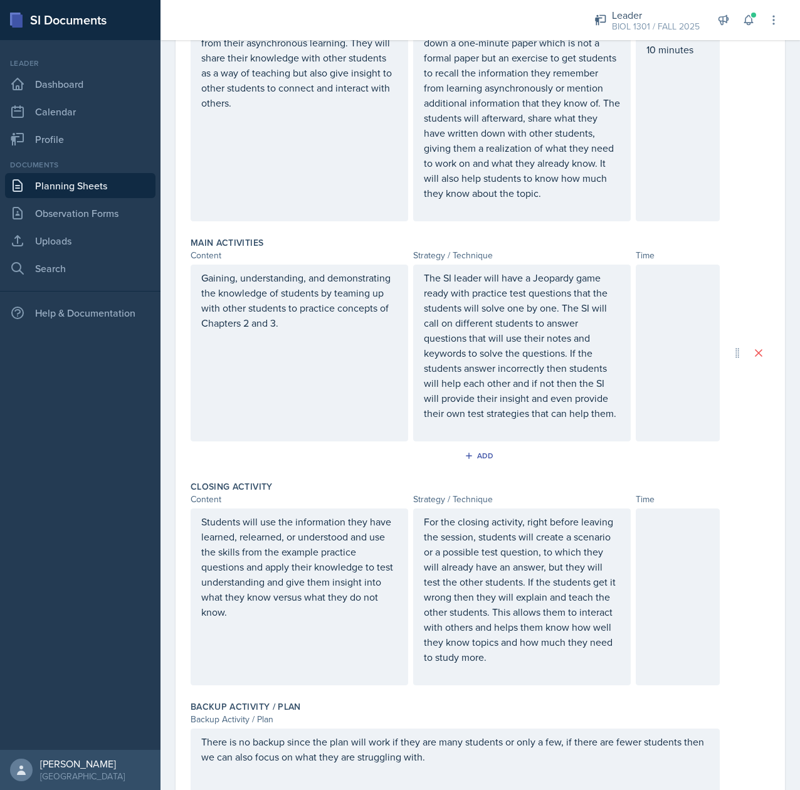
click at [659, 351] on div at bounding box center [678, 353] width 84 height 177
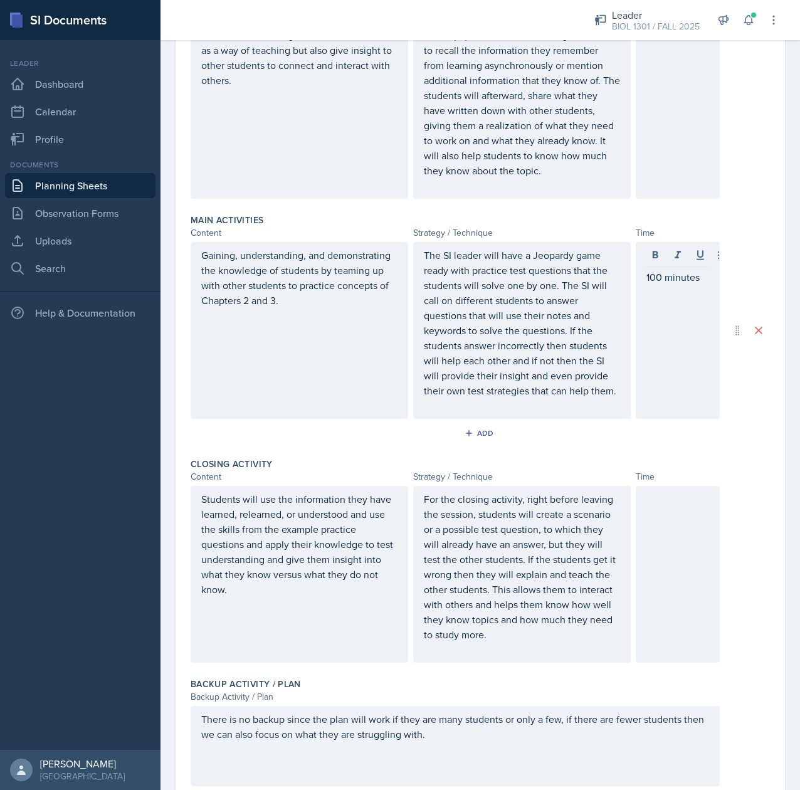
click at [660, 612] on div at bounding box center [678, 574] width 84 height 177
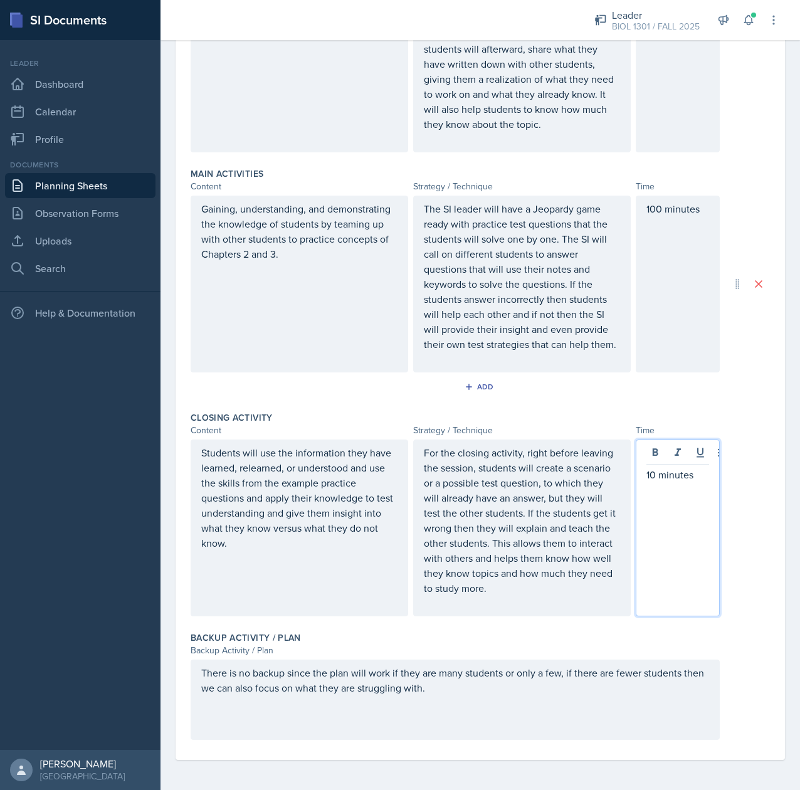
scroll to position [0, 0]
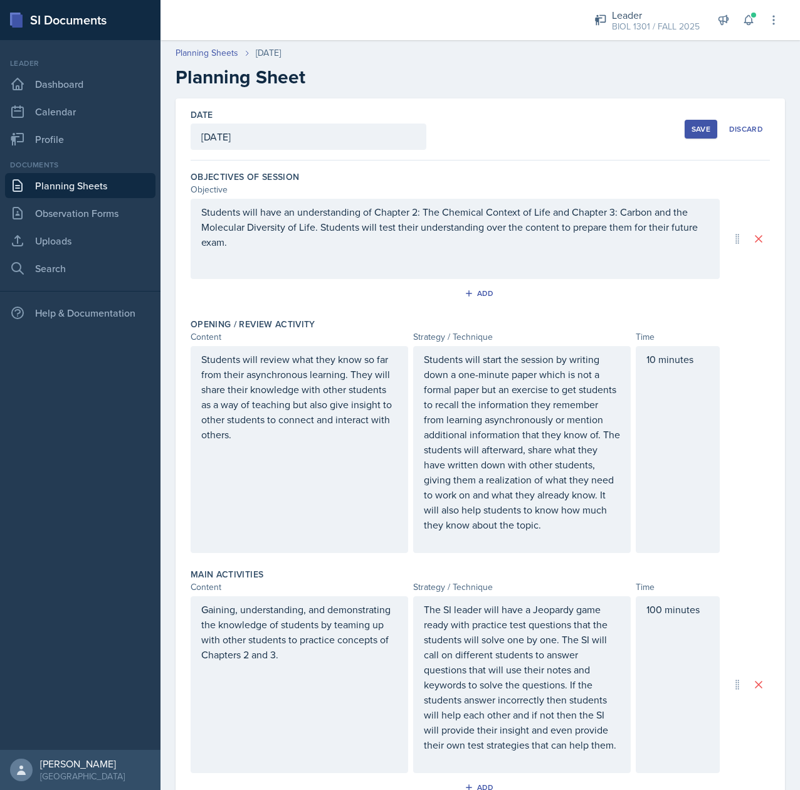
click at [692, 130] on div "Save" at bounding box center [701, 129] width 19 height 10
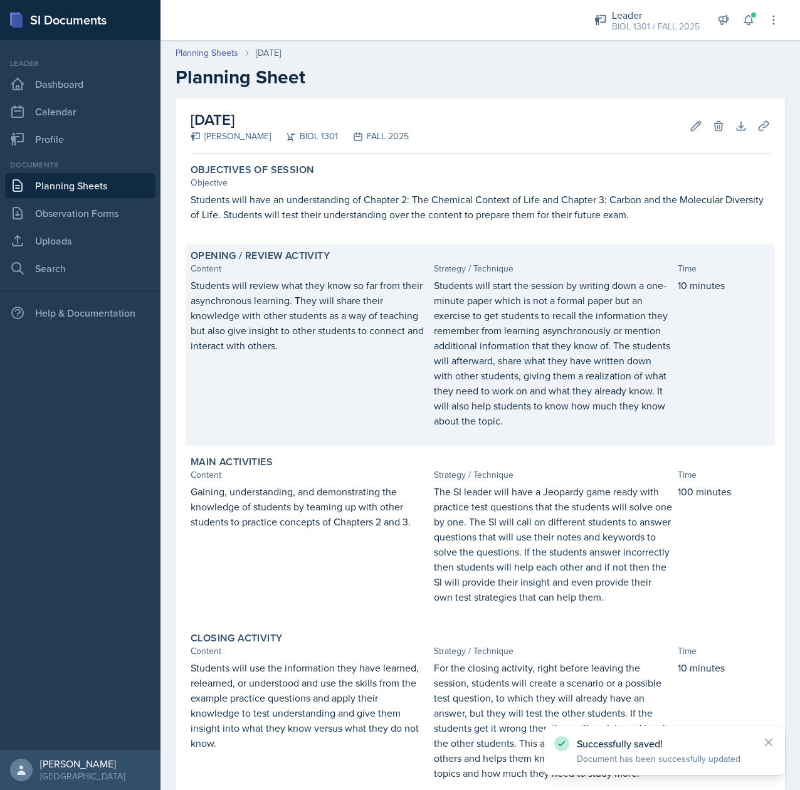
scroll to position [206, 0]
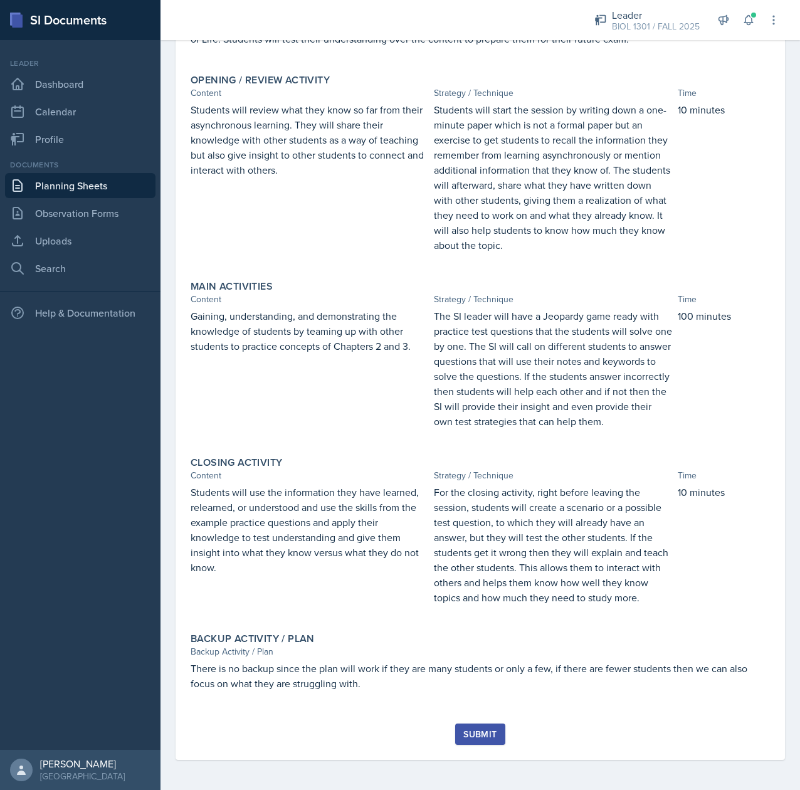
click at [463, 738] on div "Submit" at bounding box center [479, 734] width 33 height 10
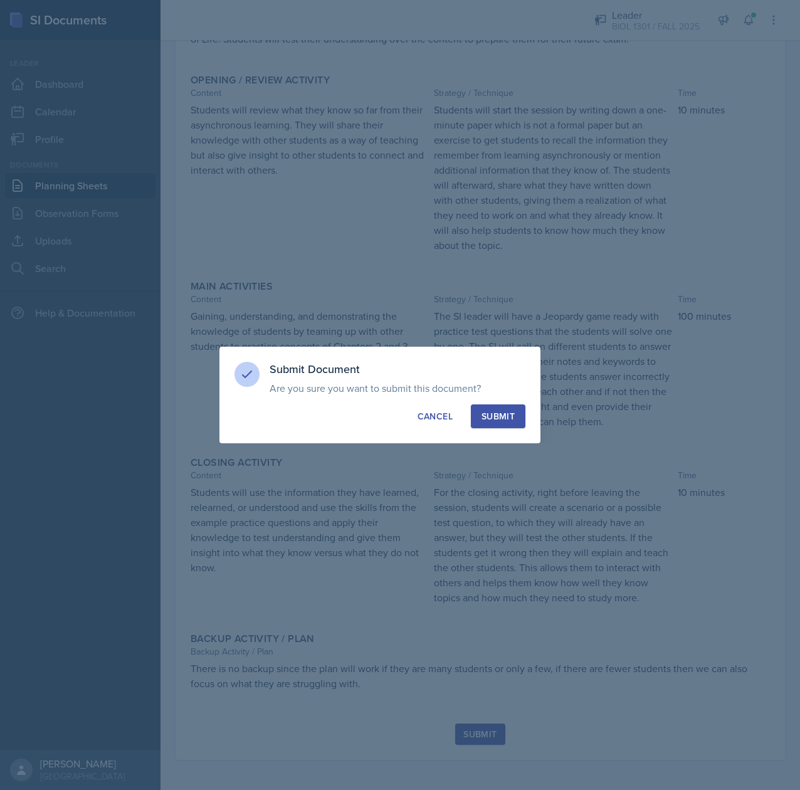
click at [508, 416] on div "Submit" at bounding box center [498, 416] width 33 height 13
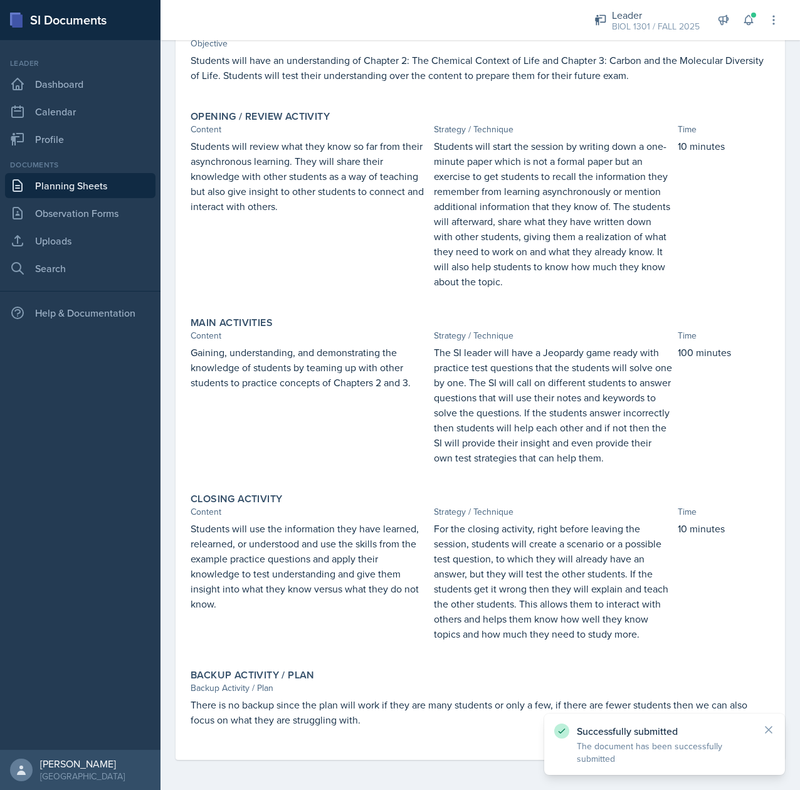
scroll to position [0, 0]
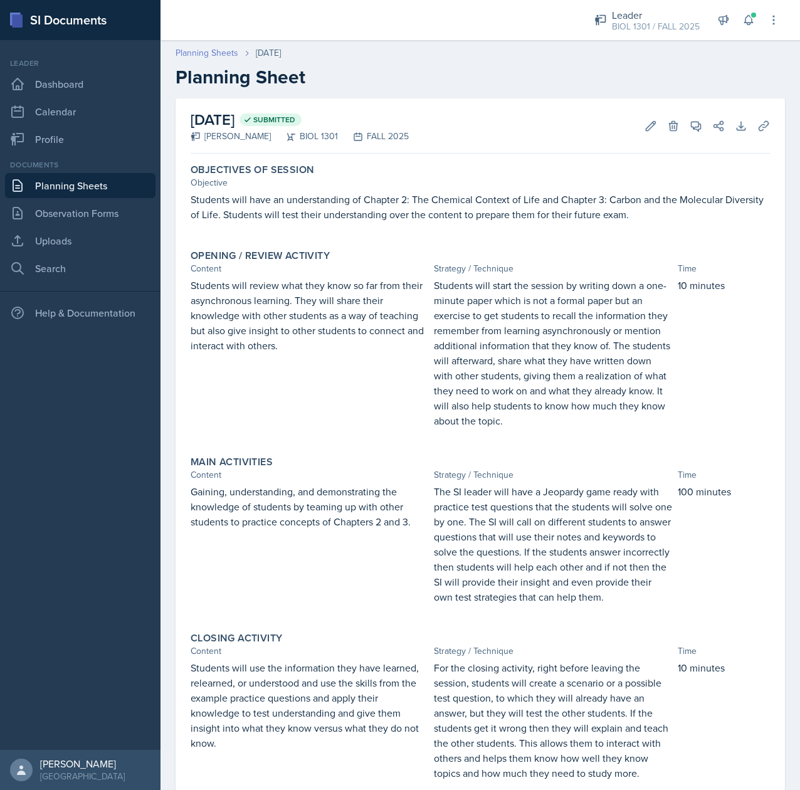
click at [187, 49] on link "Planning Sheets" at bounding box center [207, 52] width 63 height 13
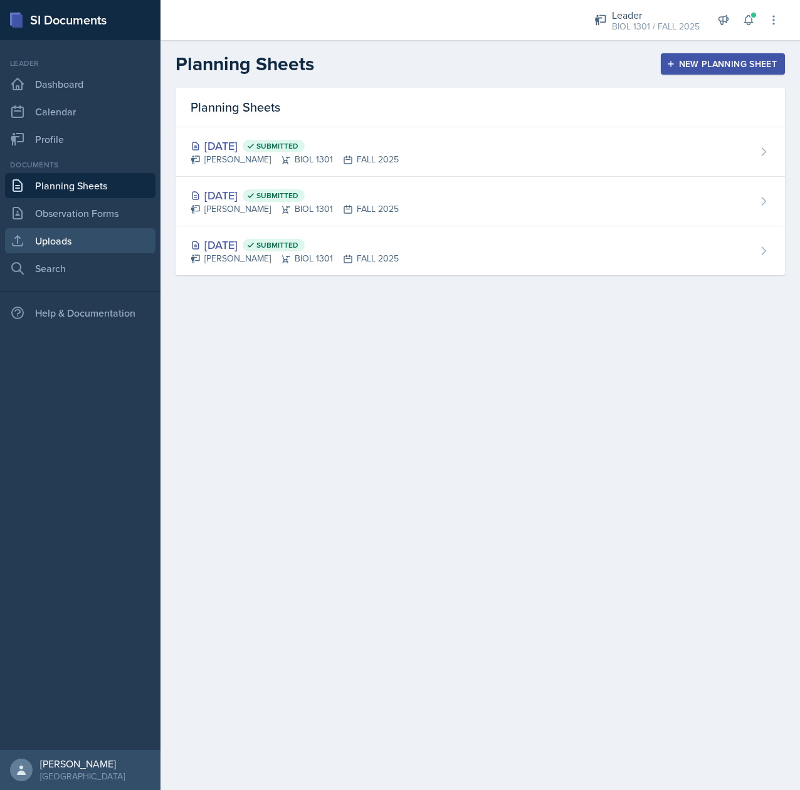
click at [56, 235] on link "Uploads" at bounding box center [80, 240] width 151 height 25
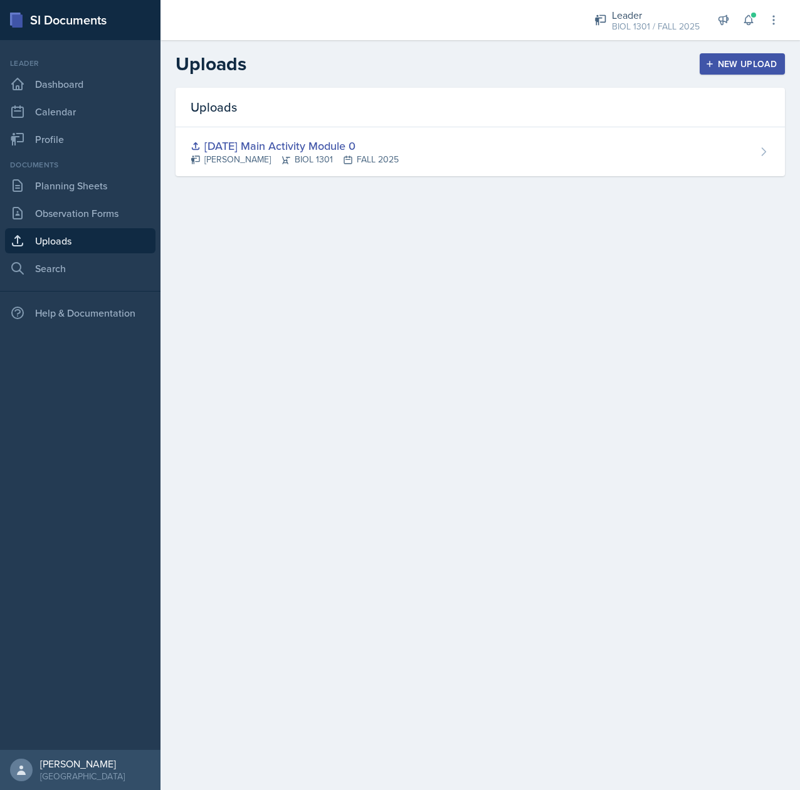
click at [736, 59] on div "New Upload" at bounding box center [743, 64] width 70 height 10
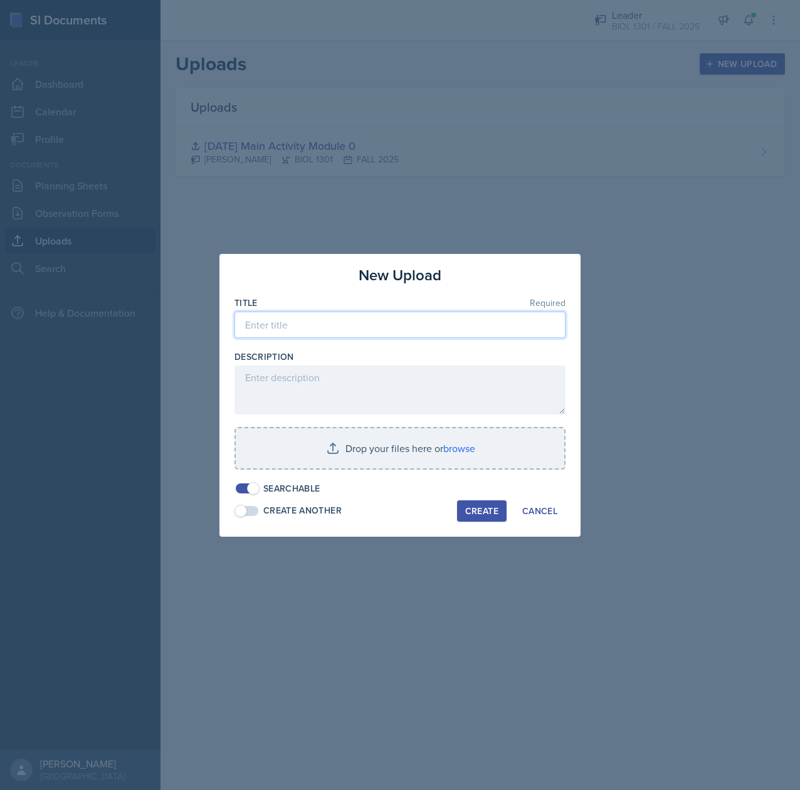
click at [355, 323] on input at bounding box center [400, 325] width 331 height 26
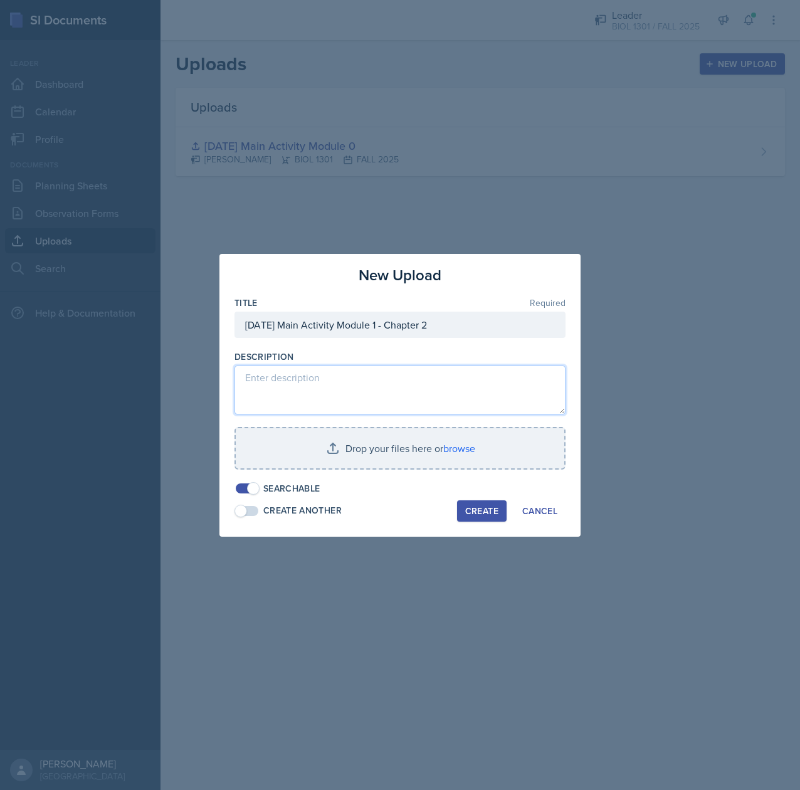
click at [281, 386] on textarea at bounding box center [400, 390] width 331 height 49
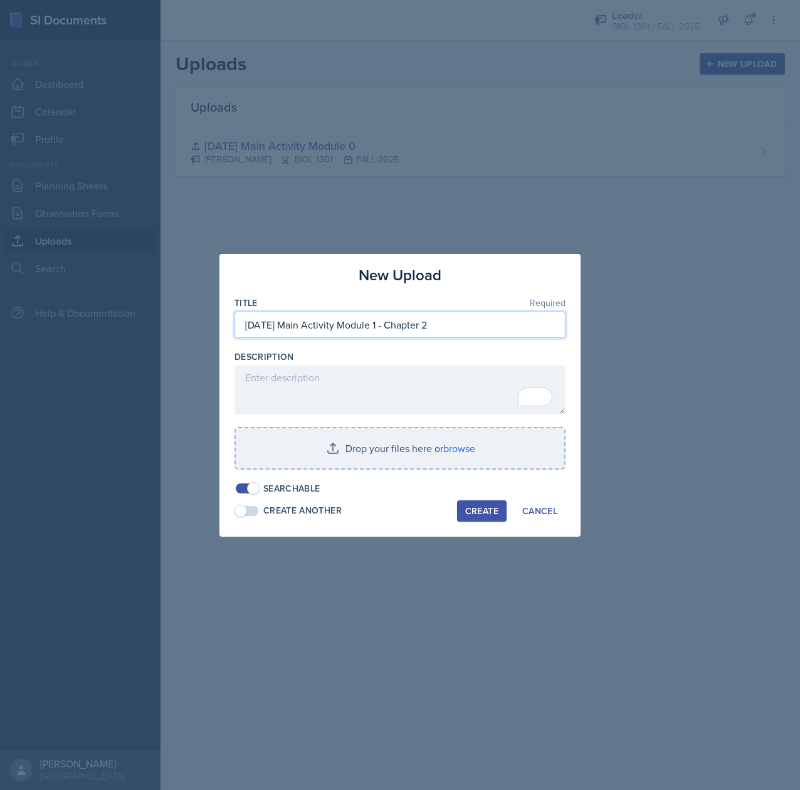
click at [480, 325] on input "9/3/25 Main Activity Module 1 - Chapter 2" at bounding box center [400, 325] width 331 height 26
type input "9/3/25 Main Activity Module 1 - Chapter 2/3"
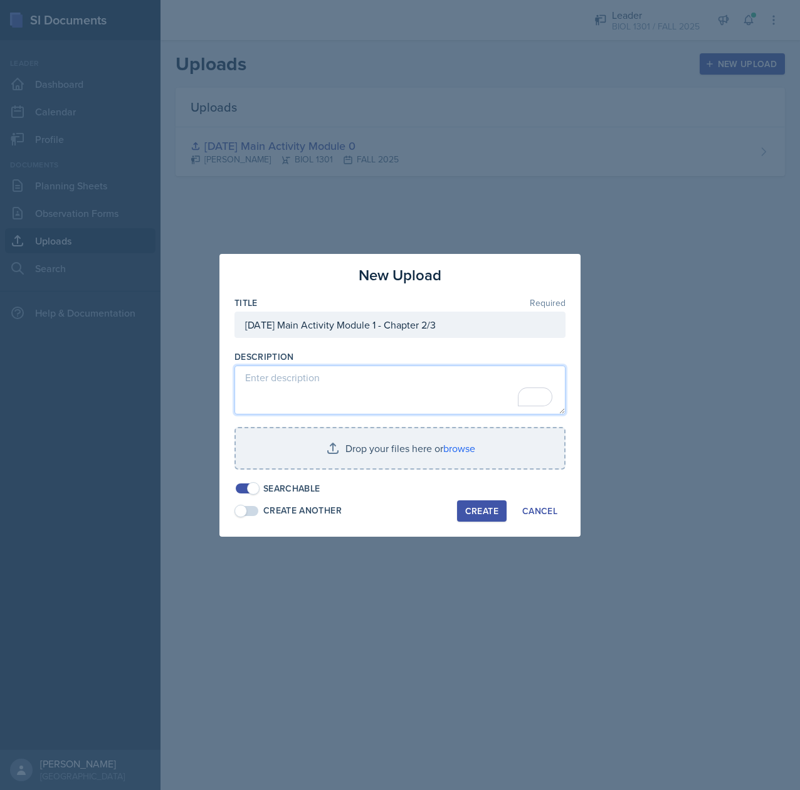
click at [369, 390] on textarea "To enrich screen reader interactions, please activate Accessibility in Grammarl…" at bounding box center [400, 390] width 331 height 49
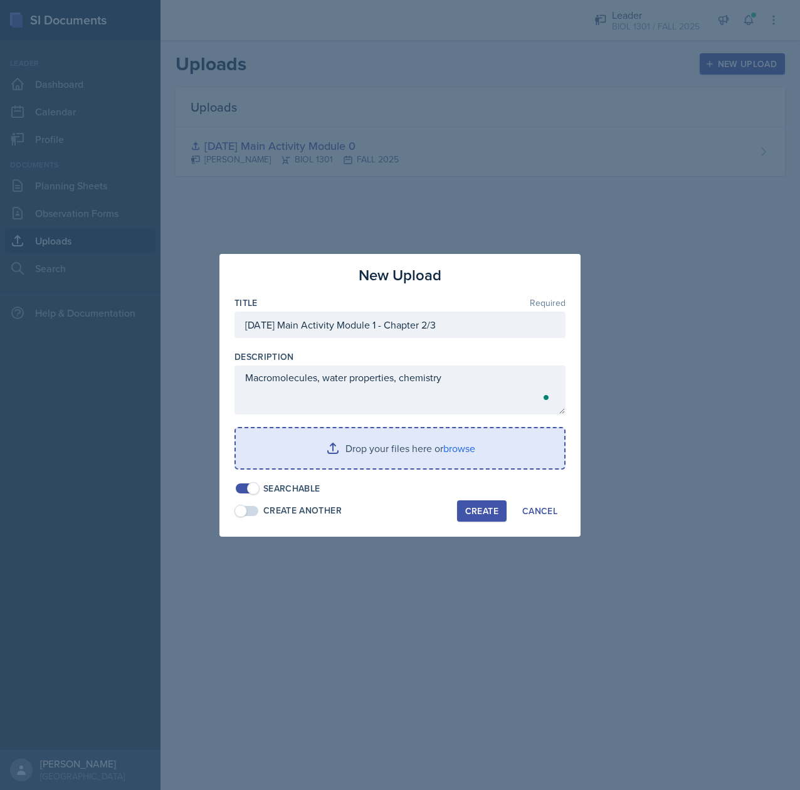
click at [383, 447] on input "file" at bounding box center [400, 448] width 329 height 40
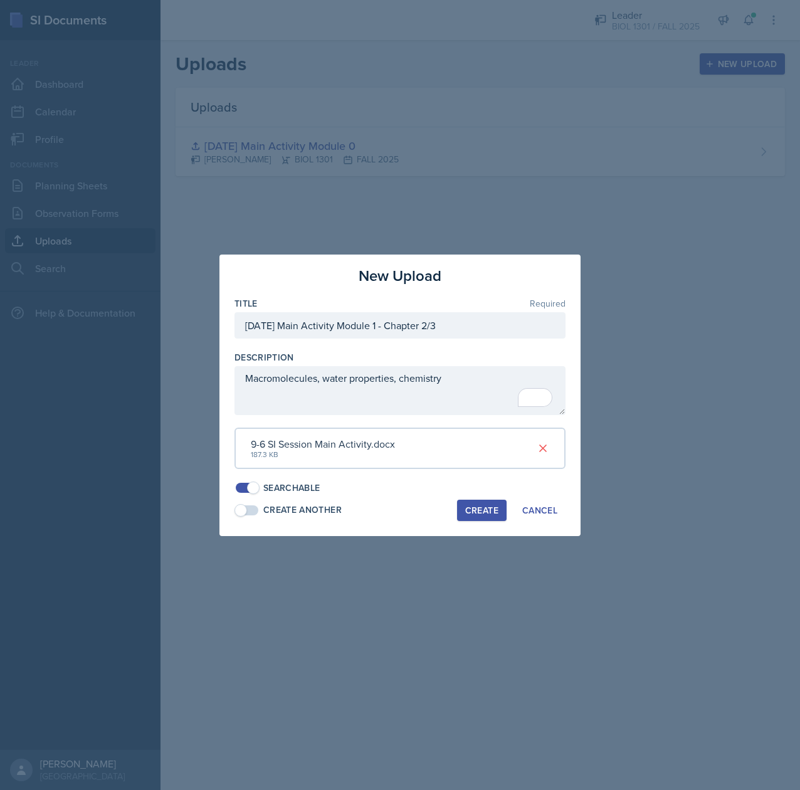
click at [265, 446] on div "9-6 SI Session Main Activity.docx" at bounding box center [323, 444] width 144 height 15
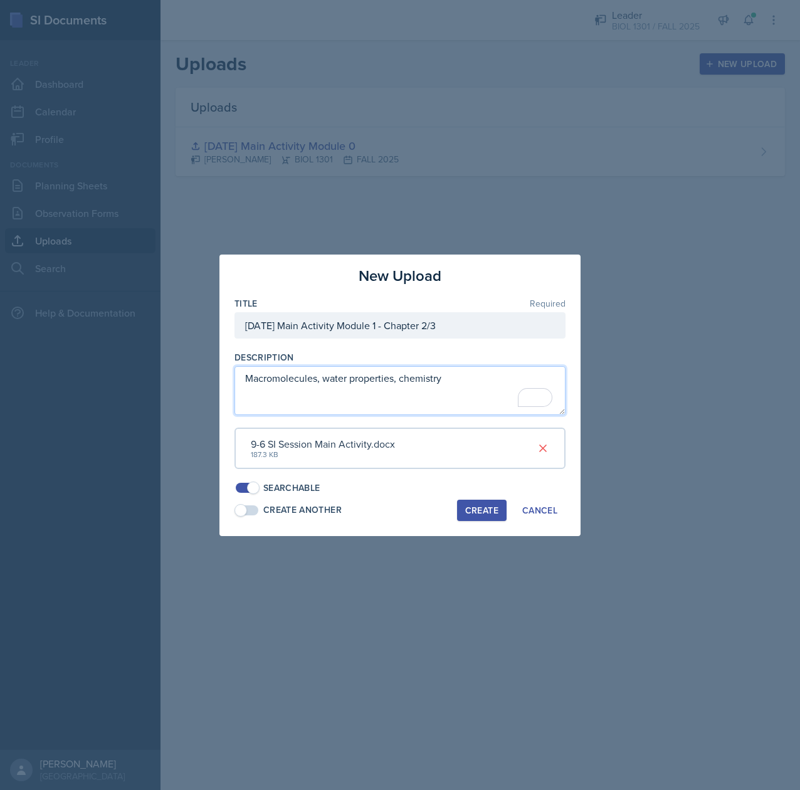
click at [455, 386] on textarea "Macromolecules, water properties, chemistry" at bounding box center [400, 390] width 331 height 49
click at [249, 393] on textarea "Macromolecules, water properties, chemistry. File name says 9/6 but its for the…" at bounding box center [400, 390] width 331 height 49
click at [378, 395] on textarea "Macromolecules, water properties, chemistry. File name says 9/6 but it's for th…" at bounding box center [400, 390] width 331 height 49
type textarea "Macromolecules, water properties, chemistry. File name says 9/6 but it's for th…"
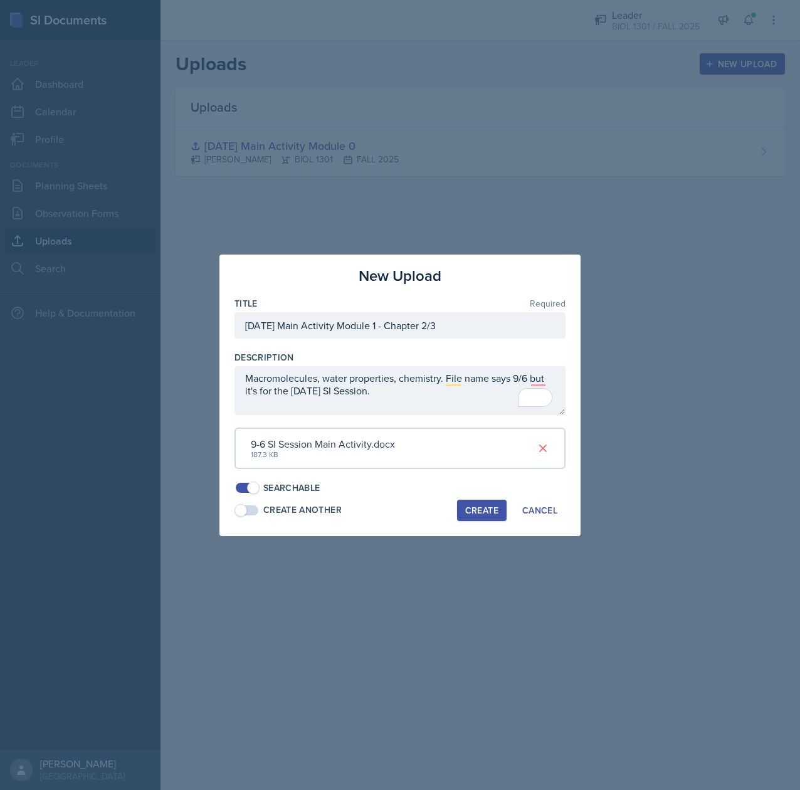
click at [475, 512] on div "Create" at bounding box center [481, 511] width 33 height 10
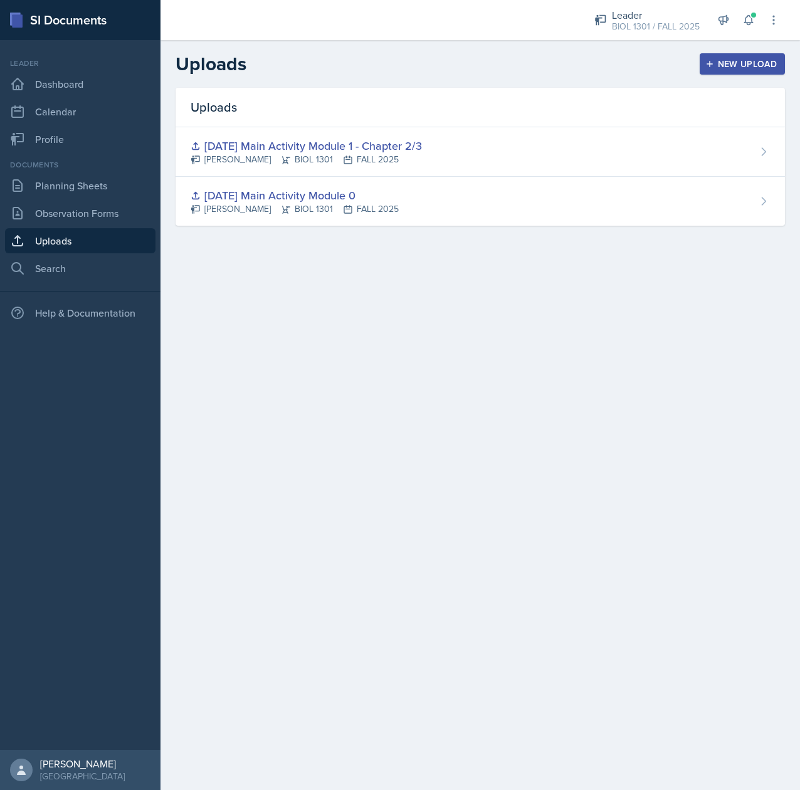
click at [719, 60] on div "New Upload" at bounding box center [743, 64] width 70 height 10
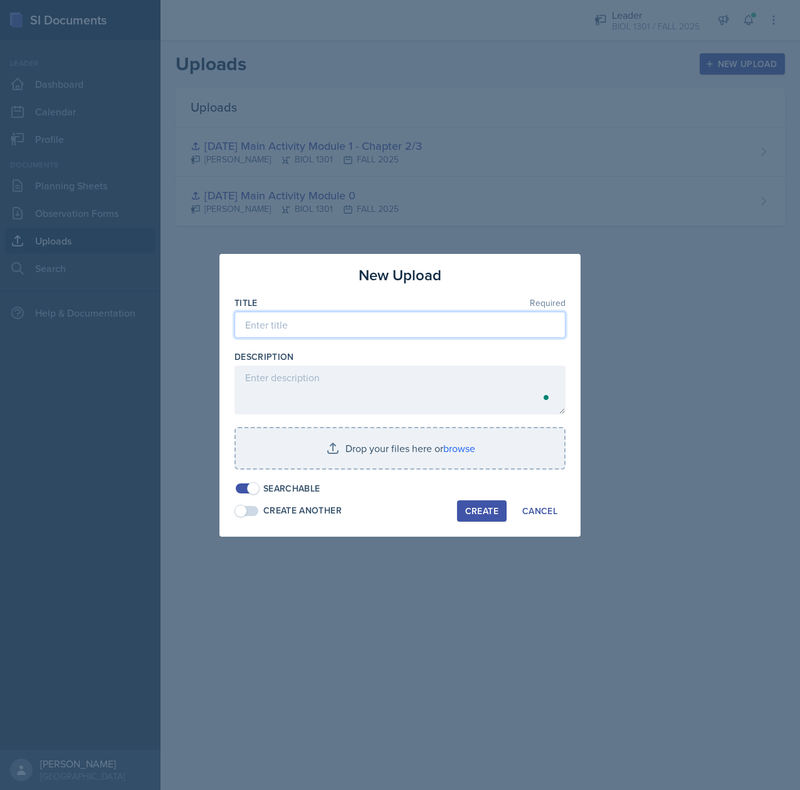
click at [330, 330] on input at bounding box center [400, 325] width 331 height 26
type input "9/6/25 Exam Review 1 - Module 1"
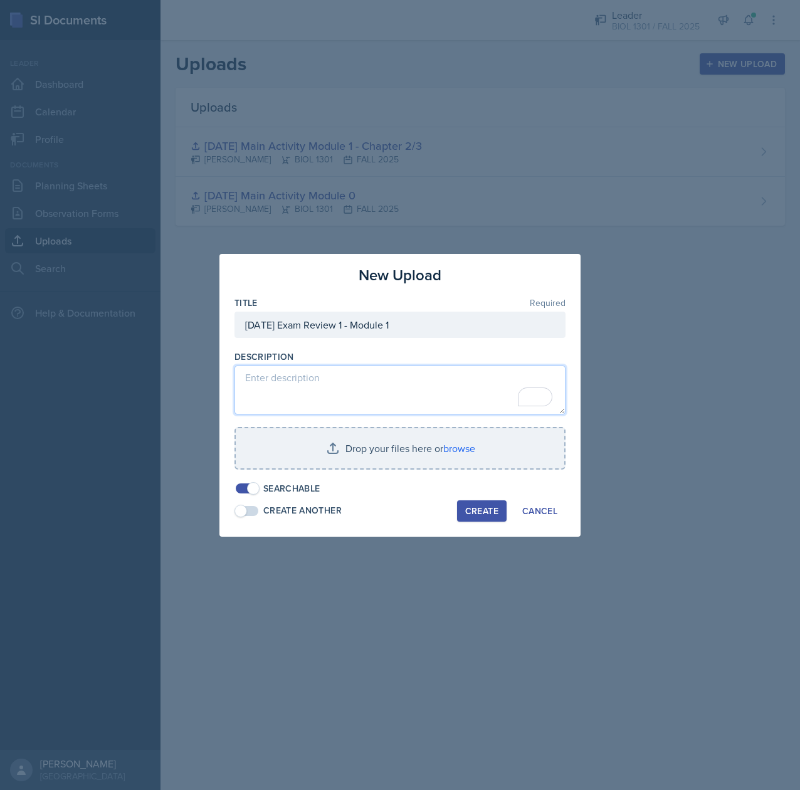
click at [311, 383] on textarea "To enrich screen reader interactions, please activate Accessibility in Grammarl…" at bounding box center [400, 390] width 331 height 49
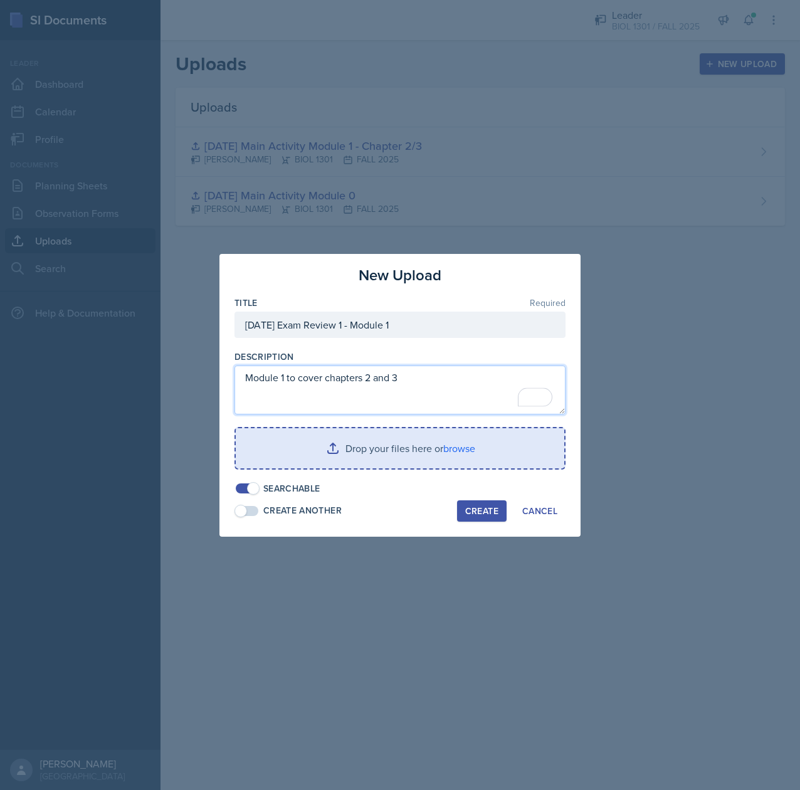
type textarea "Module 1 to cover chapters 2 and 3"
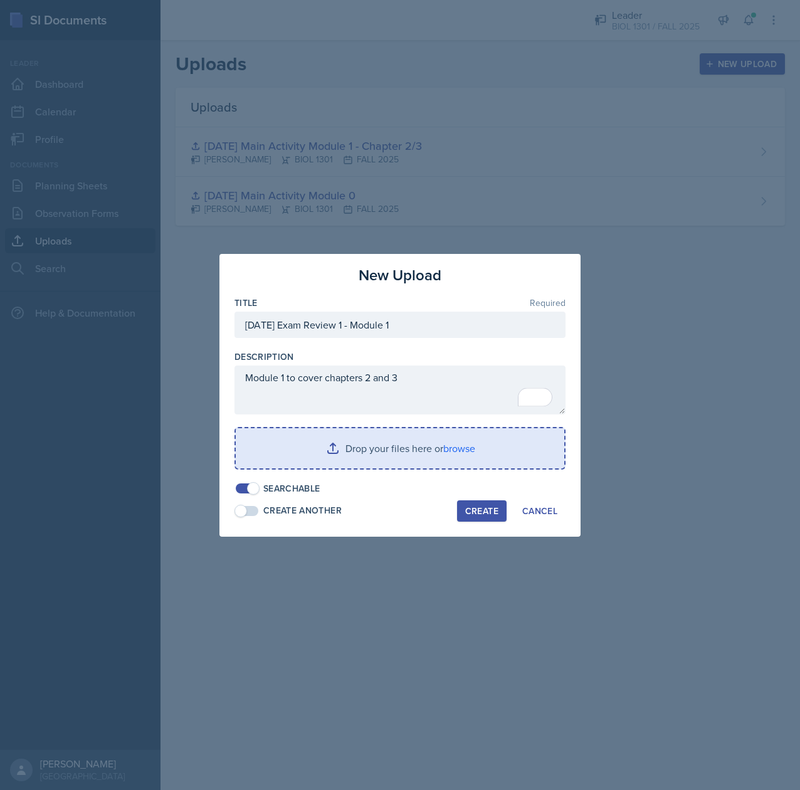
click at [322, 441] on input "file" at bounding box center [400, 448] width 329 height 40
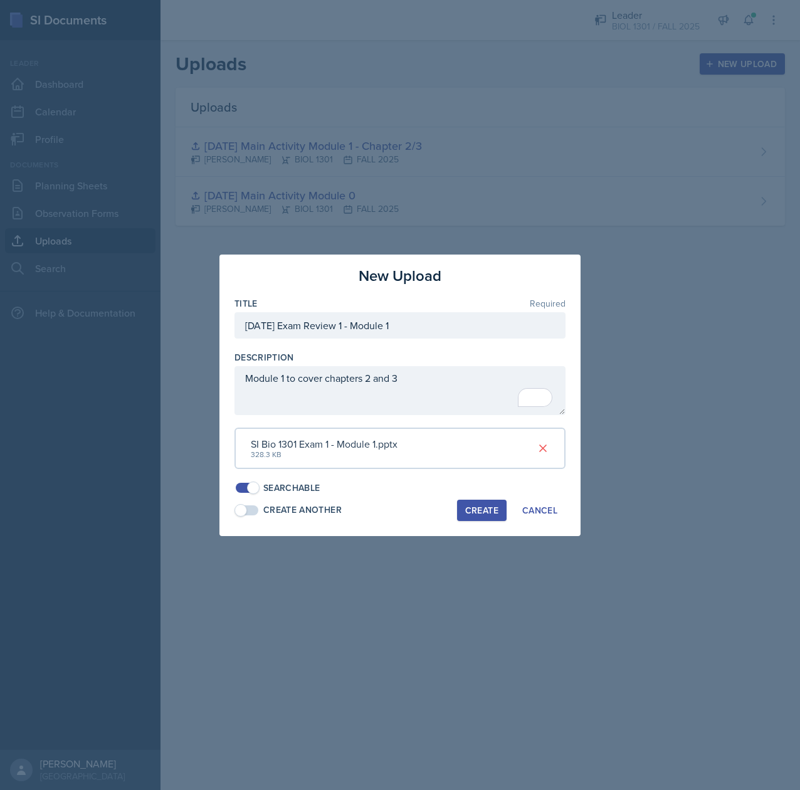
click at [470, 508] on div "Create" at bounding box center [481, 511] width 33 height 10
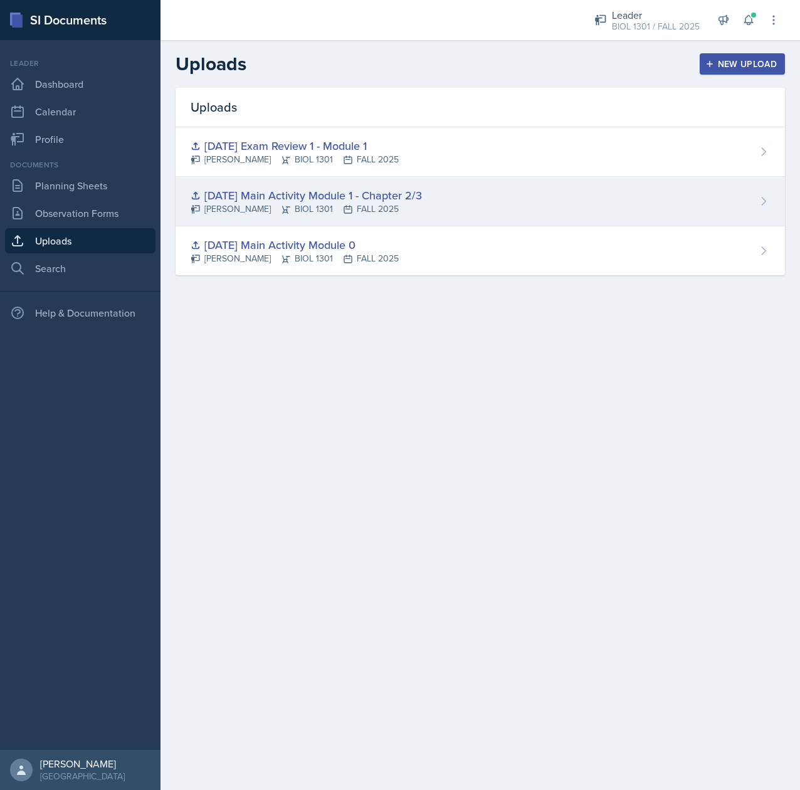
click at [617, 213] on div "9/3/25 Main Activity Module 1 - Chapter 2/3 Tina Prajapati BIOL 1301 FALL 2025" at bounding box center [481, 202] width 610 height 50
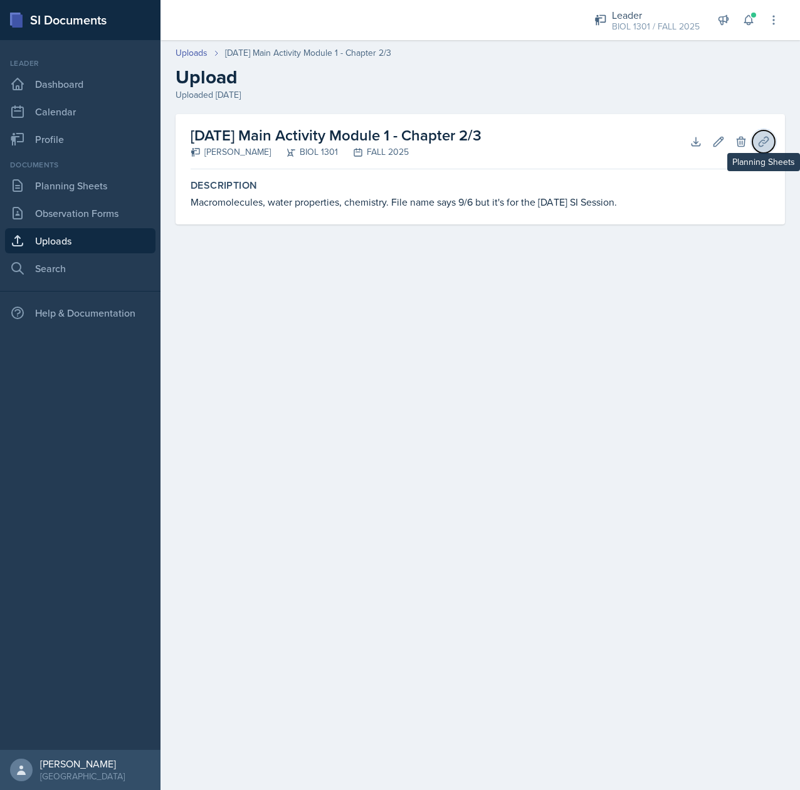
click at [761, 140] on icon at bounding box center [763, 141] width 9 height 9
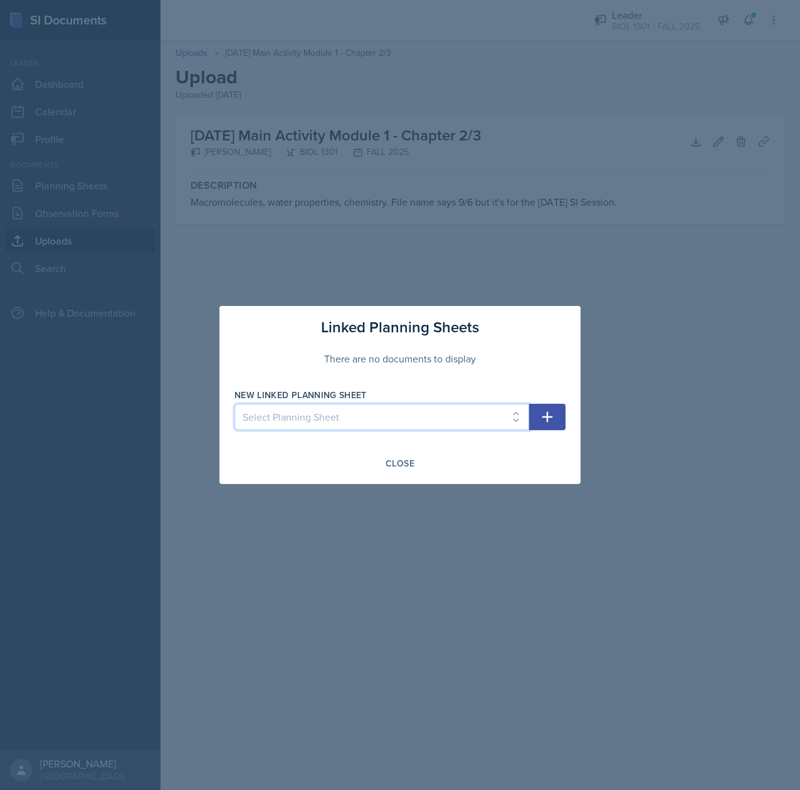
click at [435, 413] on select "Select Planning Sheet Sep 6th, 2025 Sep 3rd, 2025 Aug 25th, 2025" at bounding box center [382, 417] width 295 height 26
select select "05ca38f1-78b6-4f50-a10c-d2a0b25e37cd"
click at [235, 404] on select "Select Planning Sheet Sep 6th, 2025 Sep 3rd, 2025 Aug 25th, 2025" at bounding box center [382, 417] width 295 height 26
click at [548, 416] on icon "button" at bounding box center [547, 417] width 15 height 15
select select
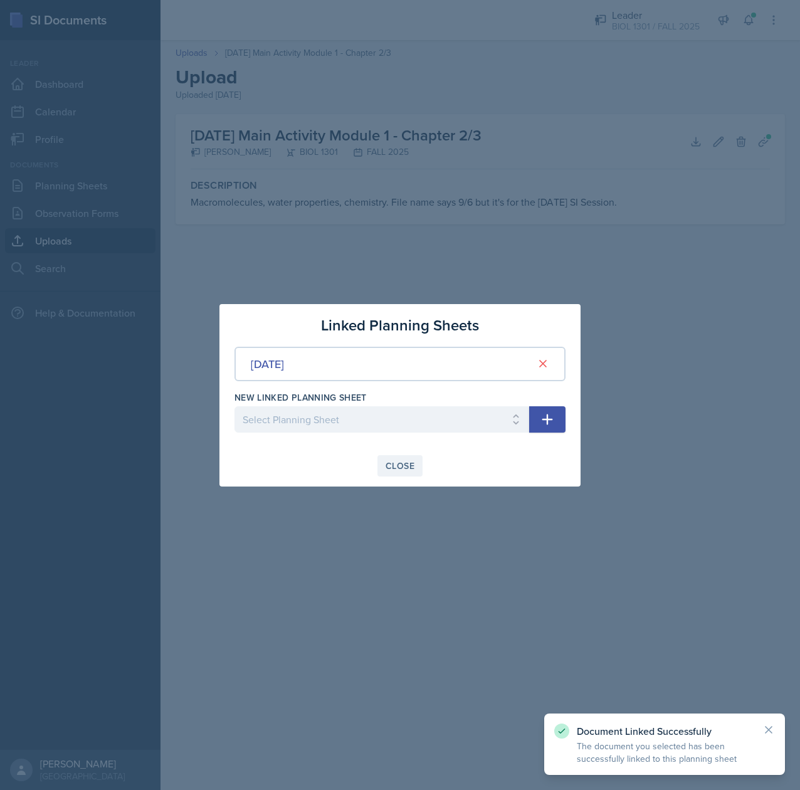
click at [406, 472] on button "Close" at bounding box center [400, 465] width 45 height 21
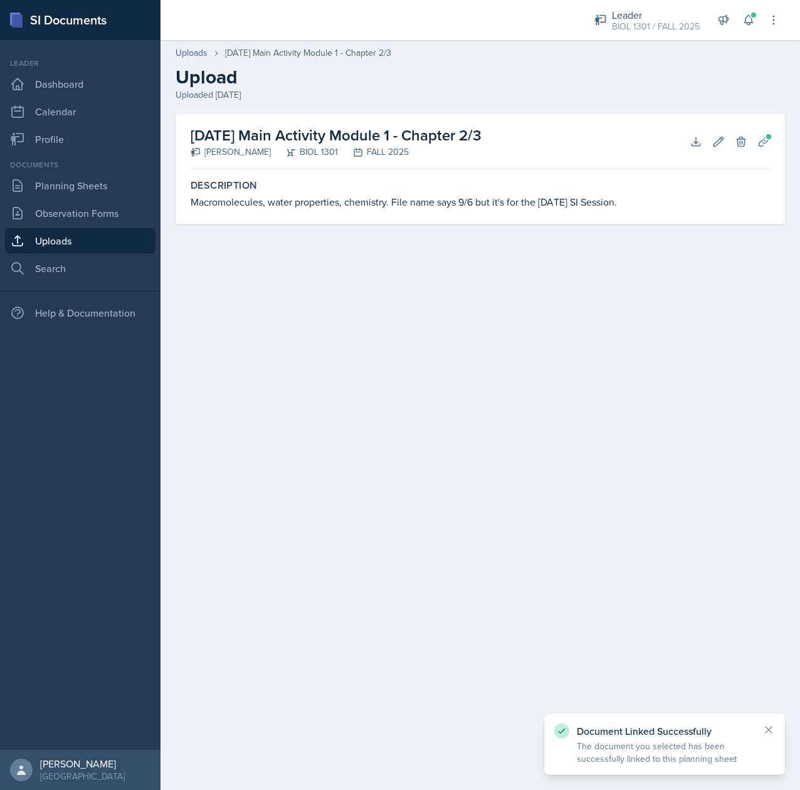
click at [78, 243] on link "Uploads" at bounding box center [80, 240] width 151 height 25
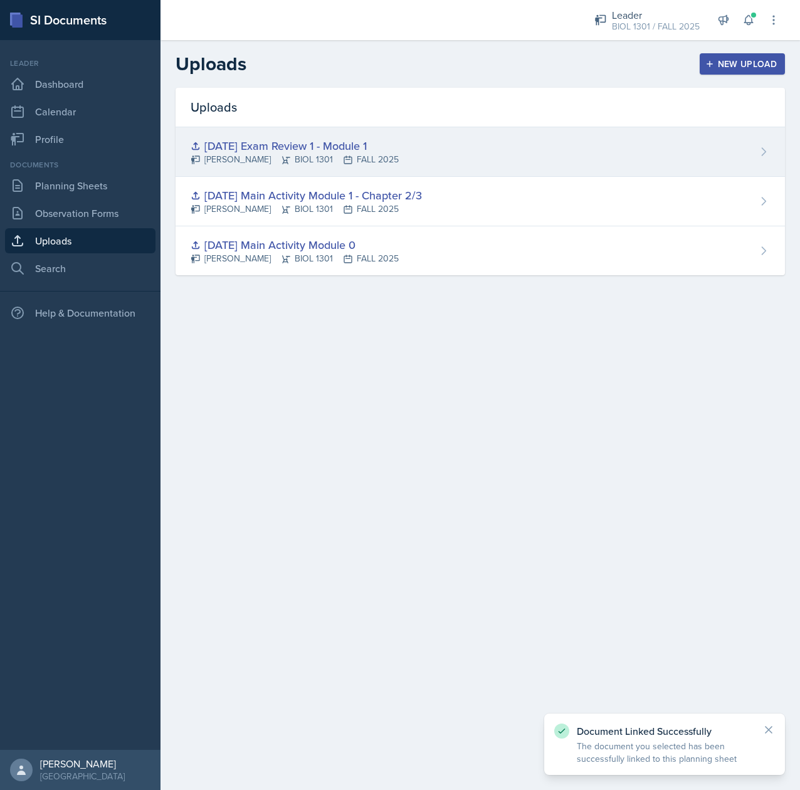
click at [548, 164] on div "9/6/25 Exam Review 1 - Module 1 Tina Prajapati BIOL 1301 FALL 2025" at bounding box center [481, 152] width 610 height 50
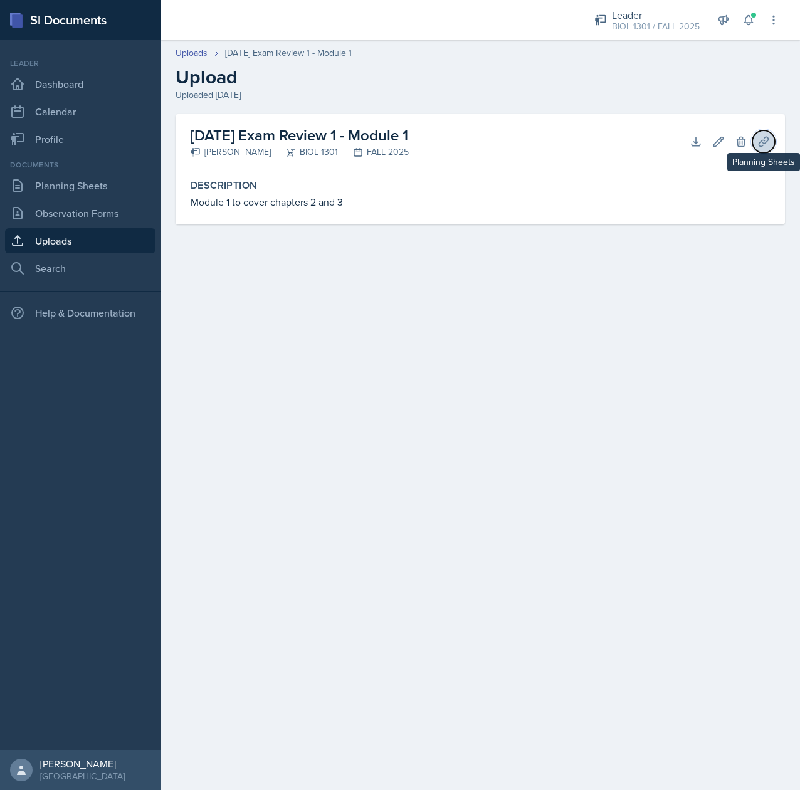
click at [765, 140] on icon at bounding box center [763, 141] width 9 height 9
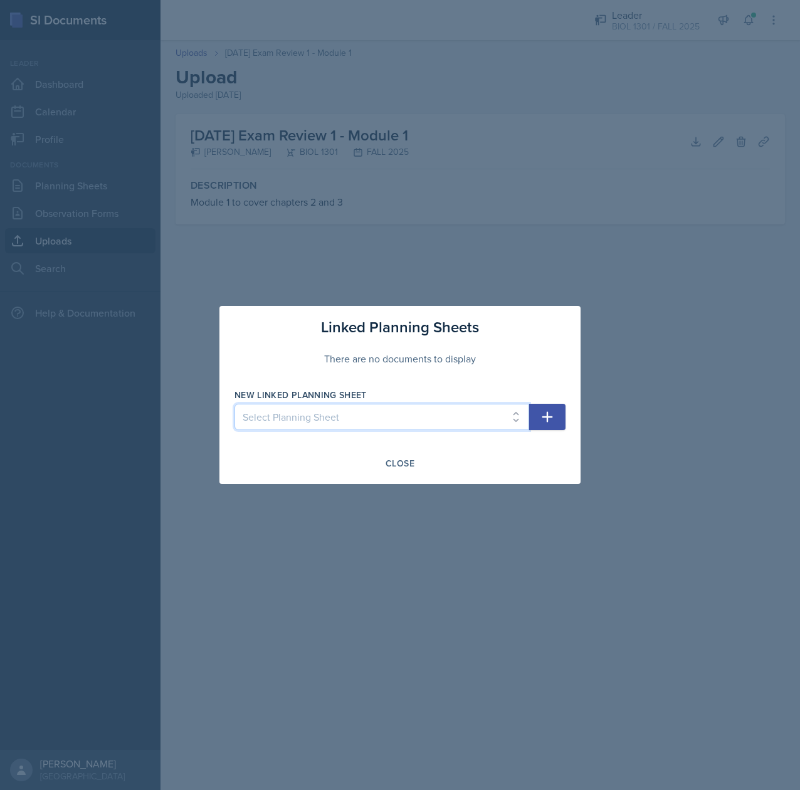
click at [384, 418] on select "Select Planning Sheet Sep 6th, 2025 Sep 3rd, 2025 Aug 25th, 2025" at bounding box center [382, 417] width 295 height 26
select select "c5994939-d937-4c51-a0fd-dd0b5e0a0b53"
click at [235, 404] on select "Select Planning Sheet Sep 6th, 2025 Sep 3rd, 2025 Aug 25th, 2025" at bounding box center [382, 417] width 295 height 26
click at [541, 411] on icon "button" at bounding box center [547, 417] width 15 height 15
select select
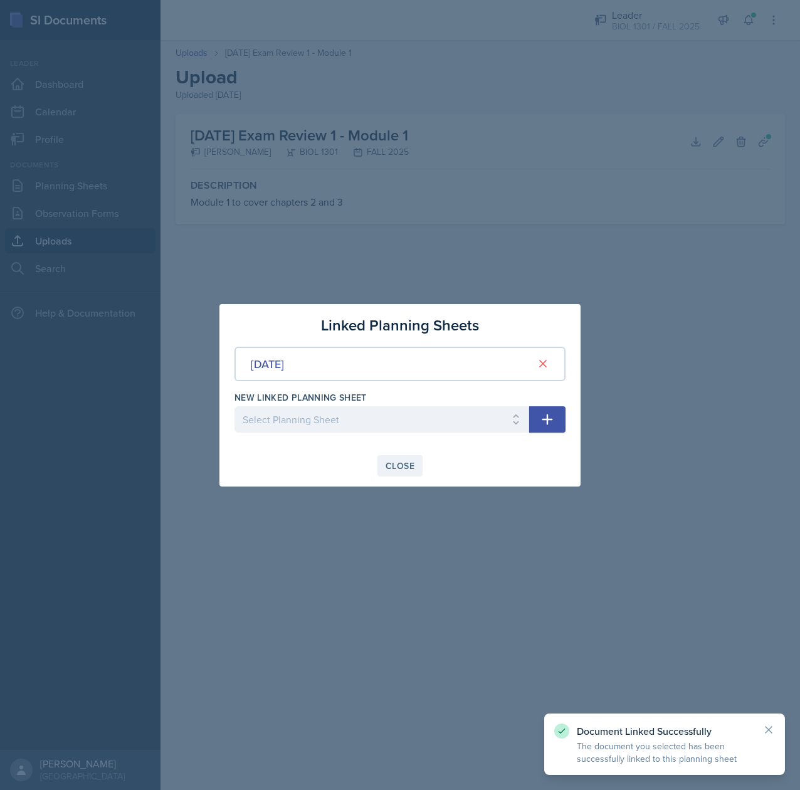
click at [390, 475] on button "Close" at bounding box center [400, 465] width 45 height 21
